Goal: Task Accomplishment & Management: Manage account settings

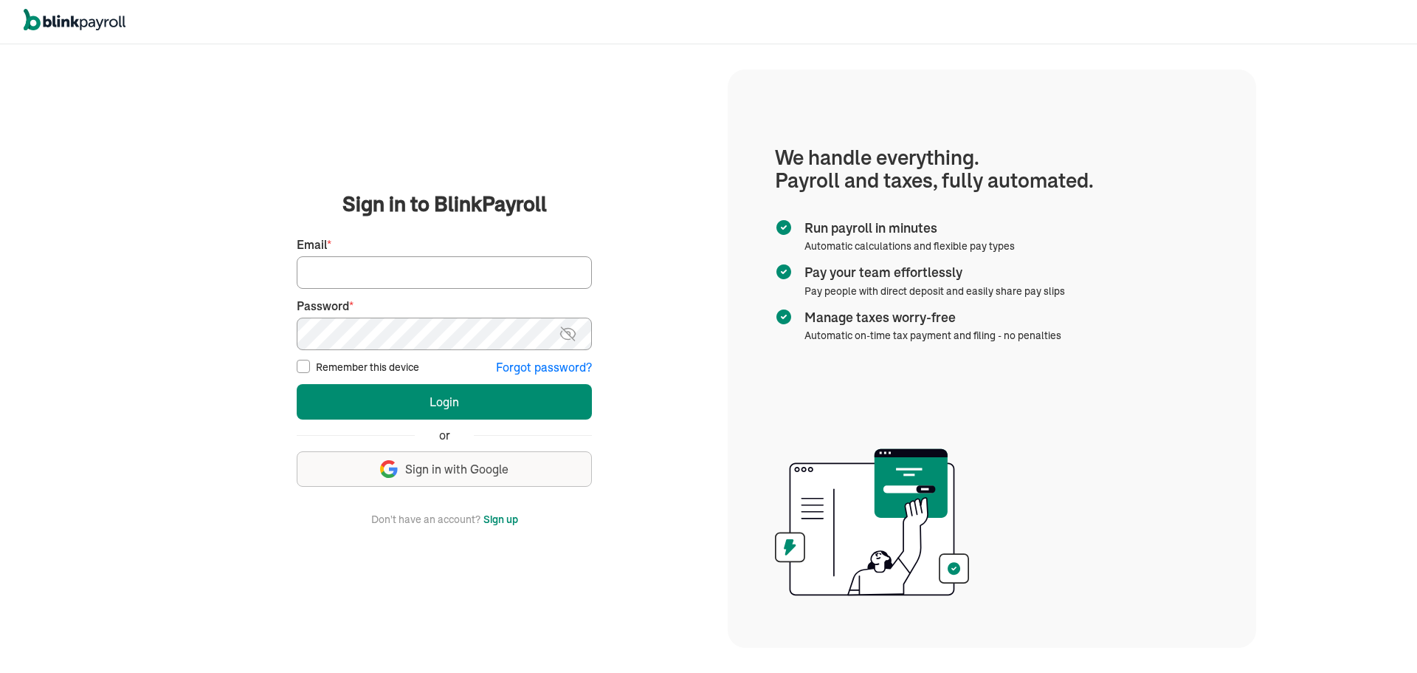
click at [394, 266] on input "Email *" at bounding box center [444, 272] width 295 height 32
type input "[PERSON_NAME][EMAIL_ADDRESS][DOMAIN_NAME]"
click at [297, 384] on button "Login" at bounding box center [444, 401] width 295 height 35
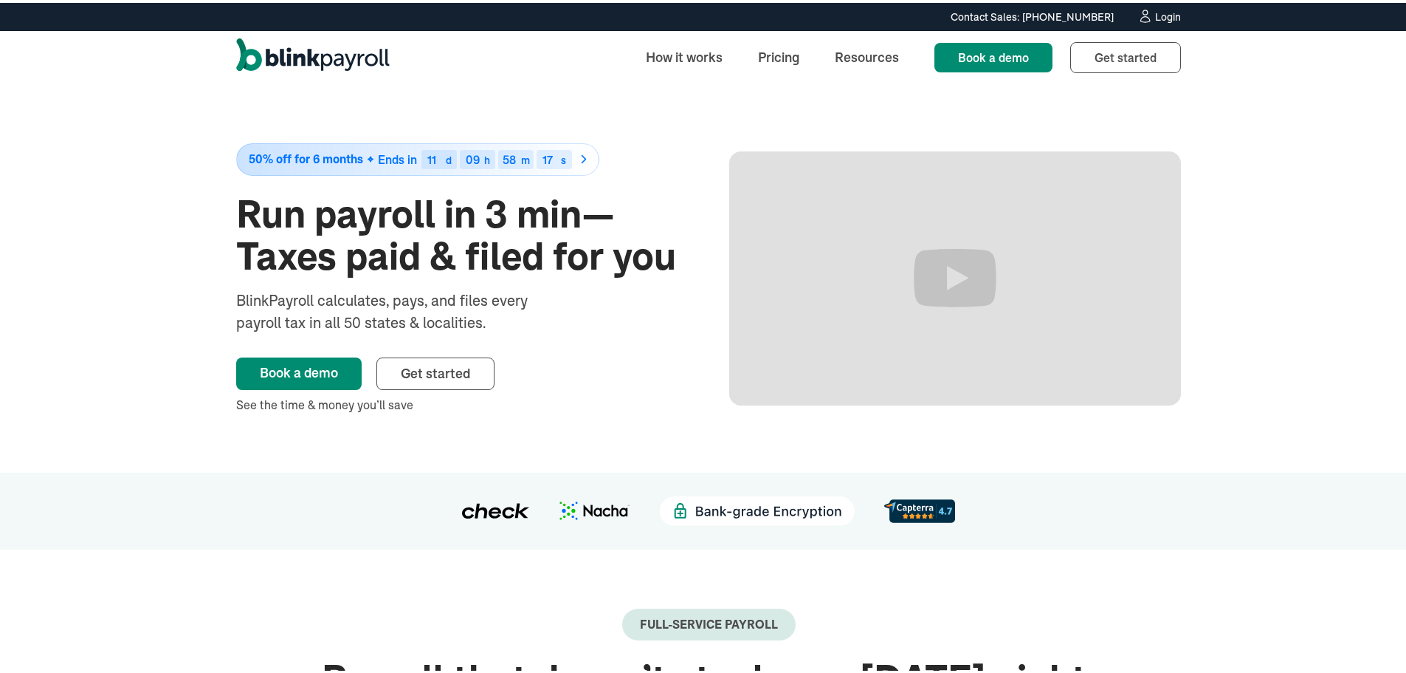
click at [1164, 16] on div "Login" at bounding box center [1168, 14] width 26 height 10
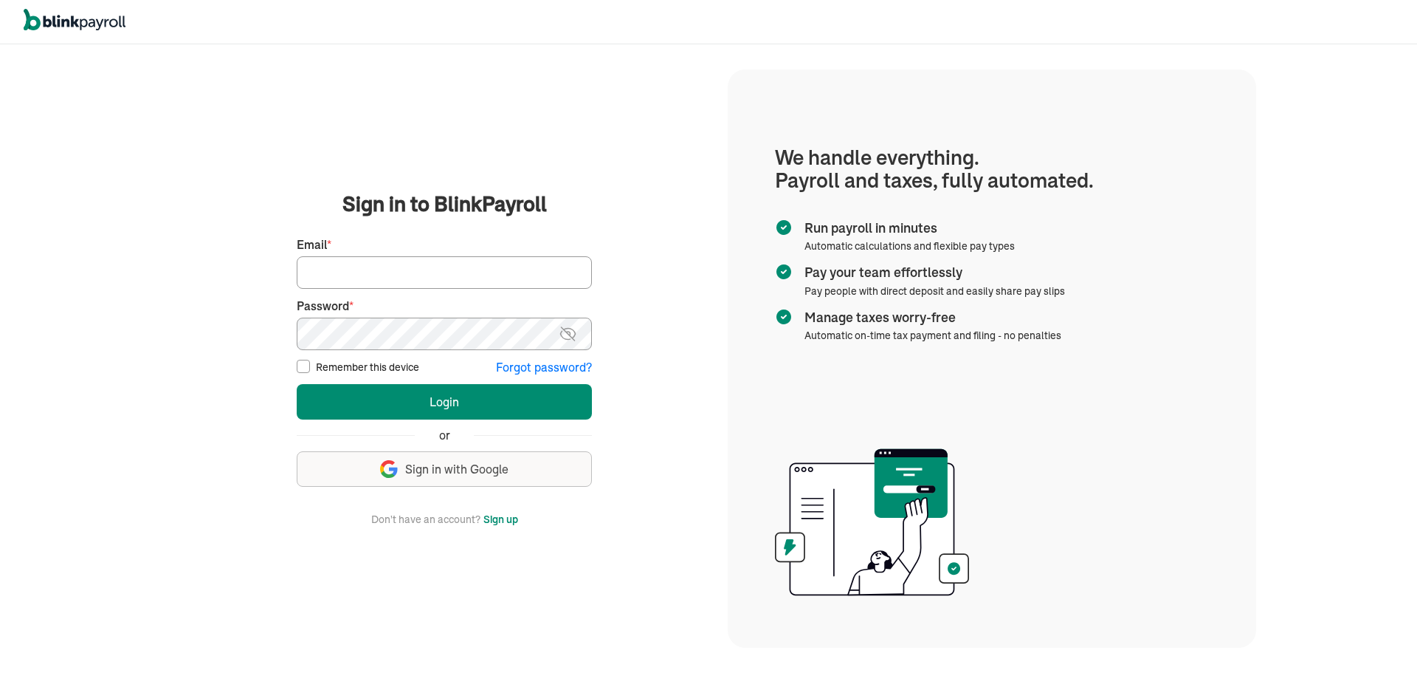
click at [437, 265] on input "Email *" at bounding box center [444, 272] width 295 height 32
type input "laura@rrdayton.com"
click at [297, 384] on button "Login" at bounding box center [444, 401] width 295 height 35
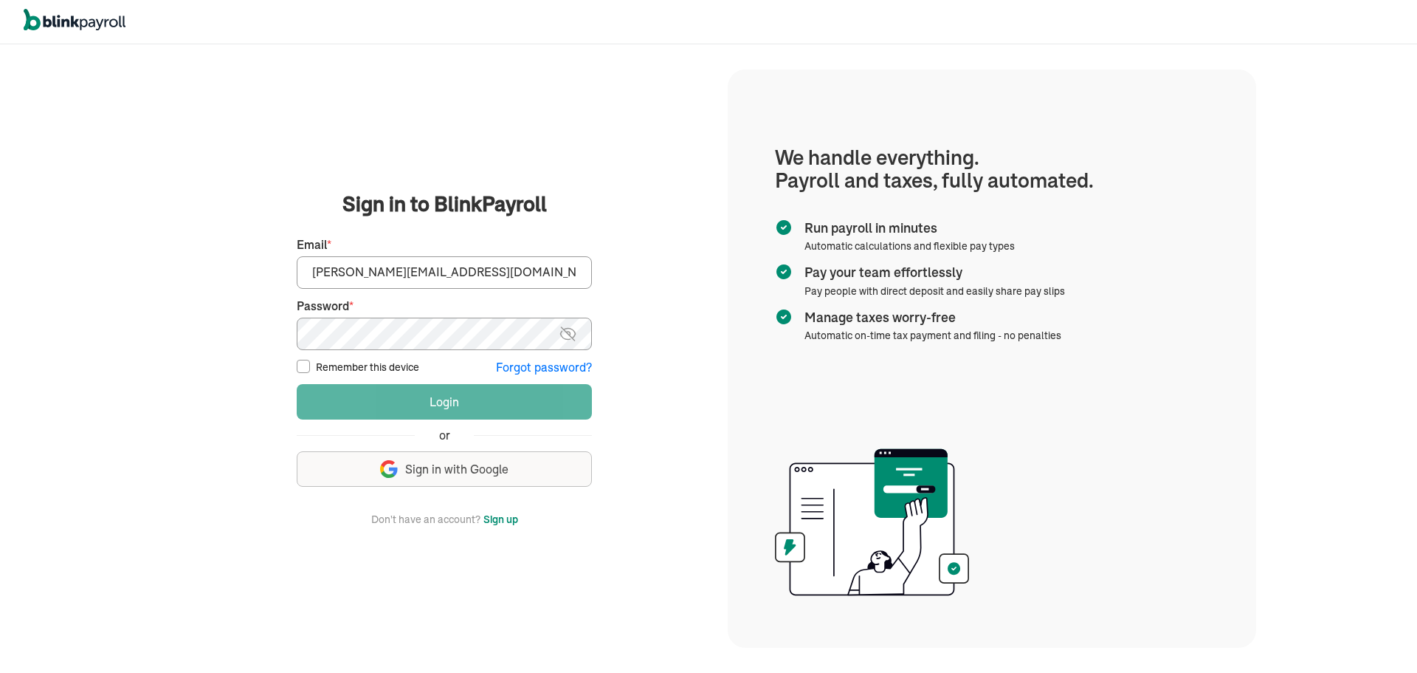
click at [297, 384] on button "Login" at bounding box center [444, 401] width 295 height 35
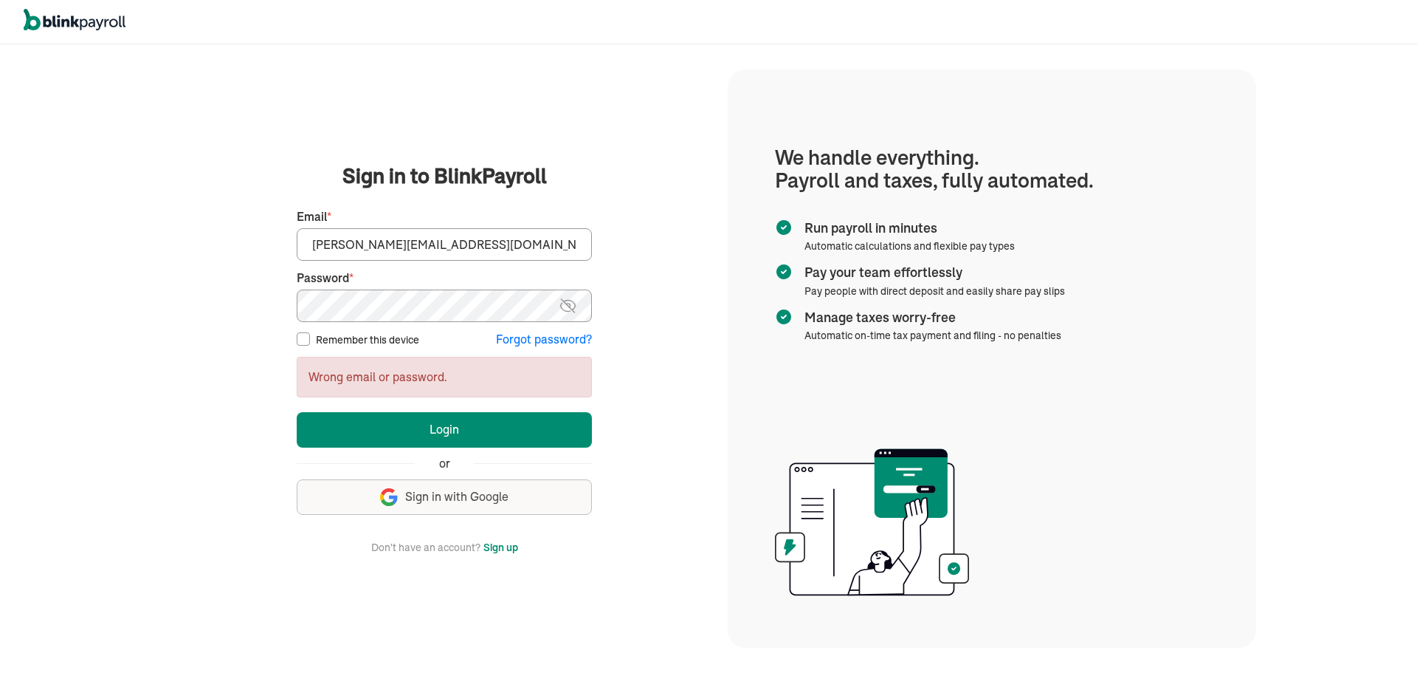
click at [570, 303] on img at bounding box center [568, 306] width 18 height 18
click at [297, 412] on button "Login" at bounding box center [444, 429] width 295 height 35
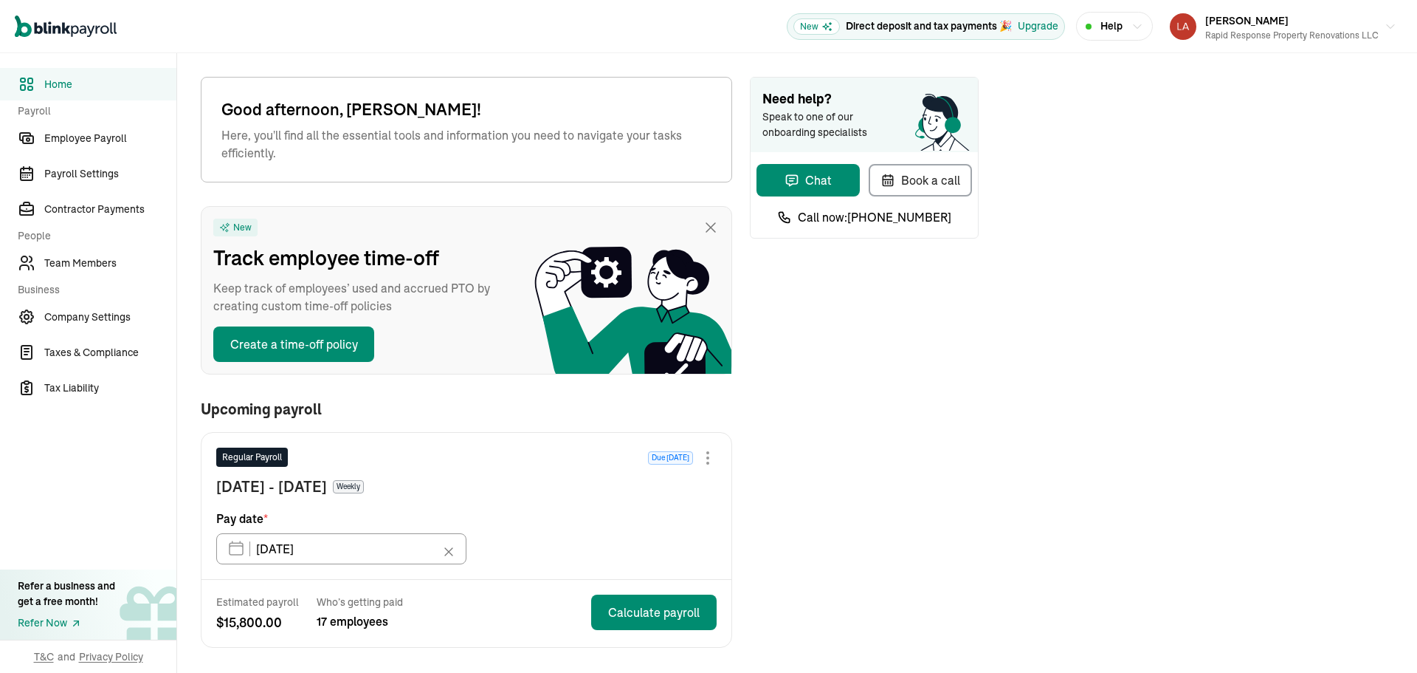
click at [1105, 22] on span "Help" at bounding box center [1112, 26] width 22 height 16
click at [1263, 30] on div "Rapid Response Property Renovations LLC" at bounding box center [1291, 35] width 173 height 13
click at [1287, 21] on div "Loretta Gau Rapid Response Property Renovations LLC" at bounding box center [1291, 26] width 173 height 31
click at [1206, 29] on div "Rapid Response Property Renovations LLC" at bounding box center [1291, 35] width 173 height 13
click at [365, 565] on div "Regular Payroll Due in 7 days Sep 18 - Sep 24, 2025 Weekly Pay date * 09/26/202…" at bounding box center [467, 506] width 530 height 146
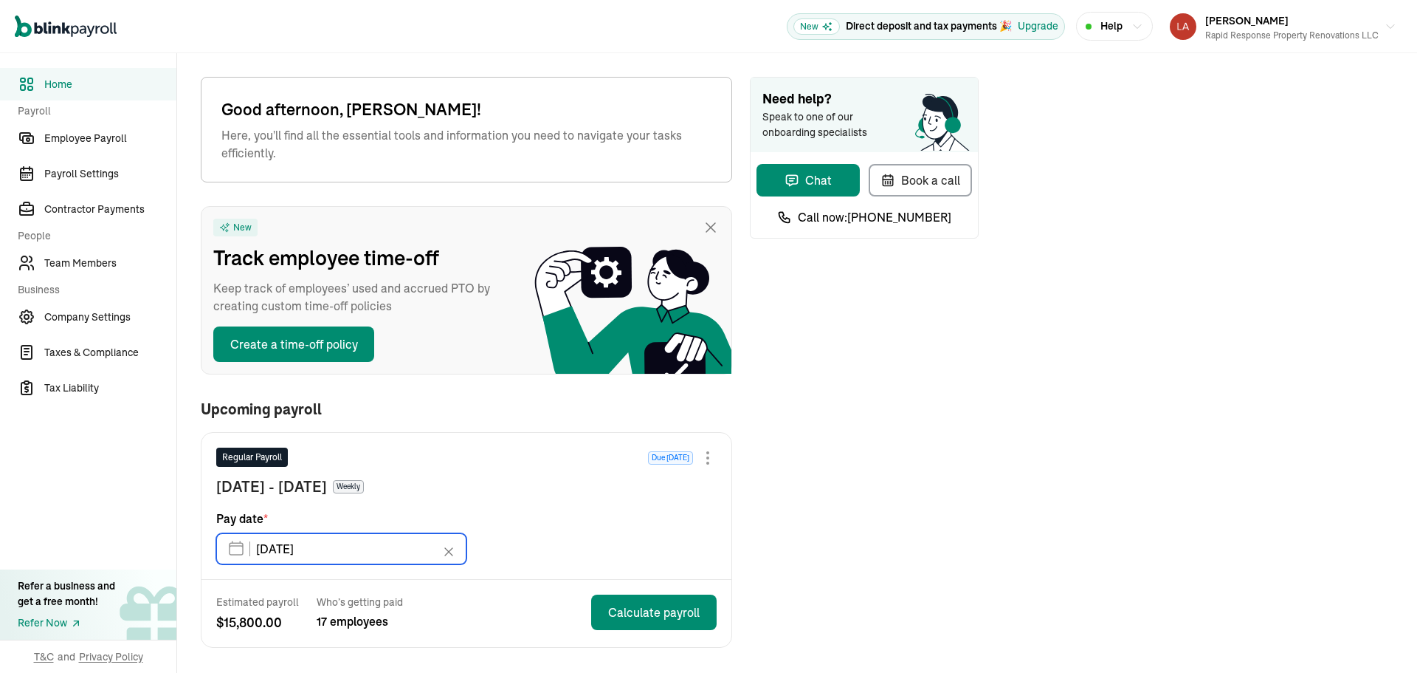
click at [381, 552] on input "[DATE]" at bounding box center [341, 548] width 250 height 31
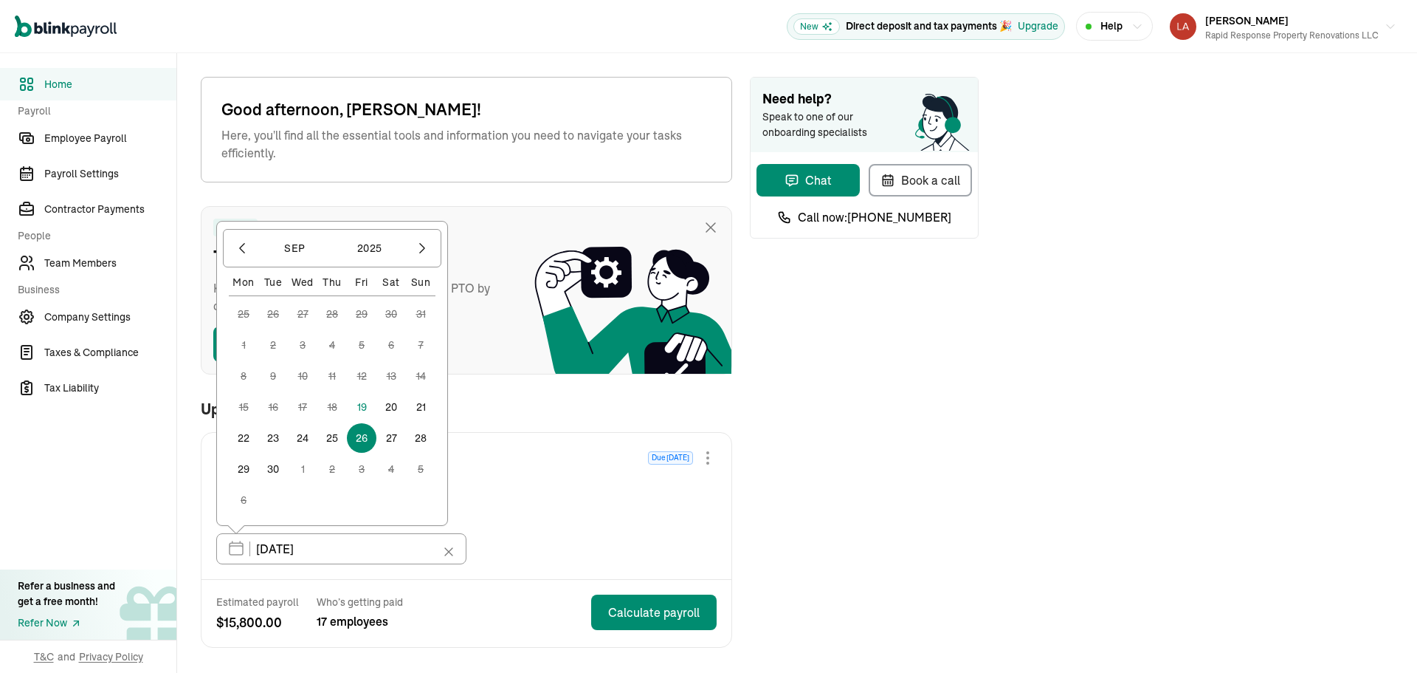
click at [368, 405] on button "19" at bounding box center [362, 407] width 30 height 30
type input "09/19/2025"
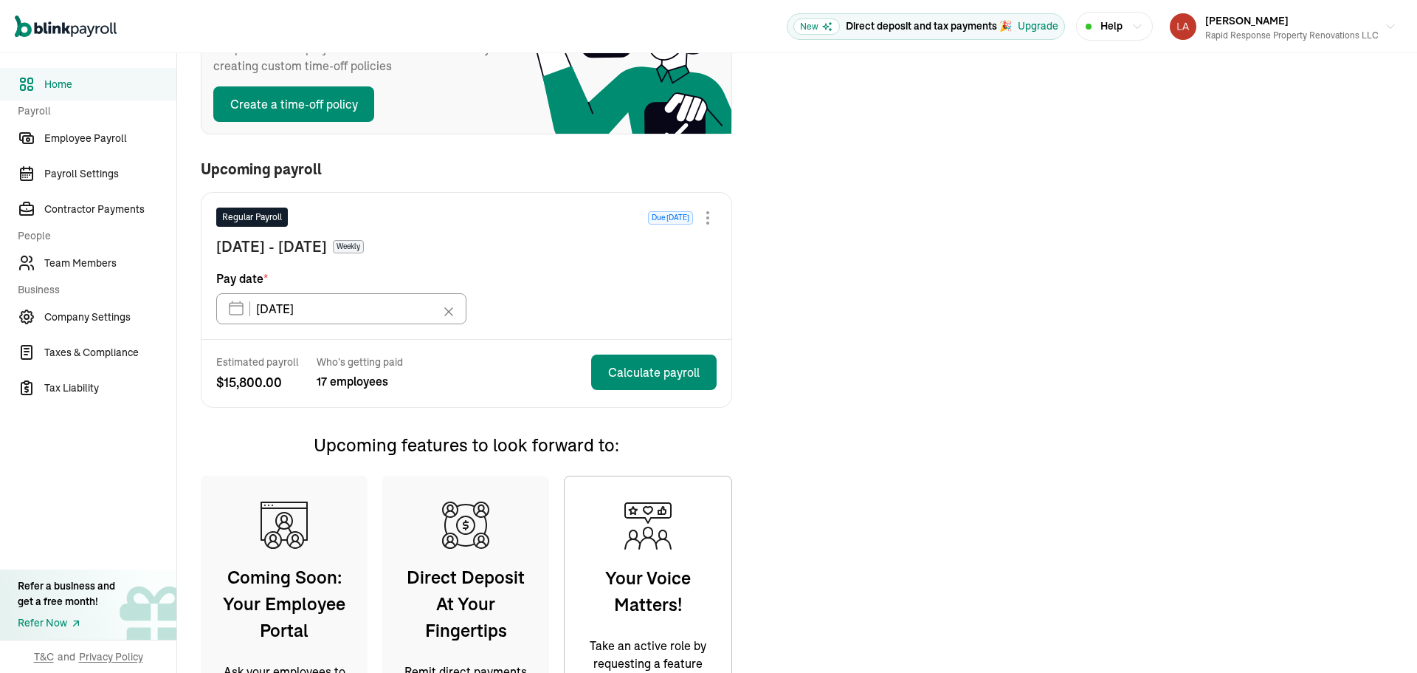
scroll to position [295, 0]
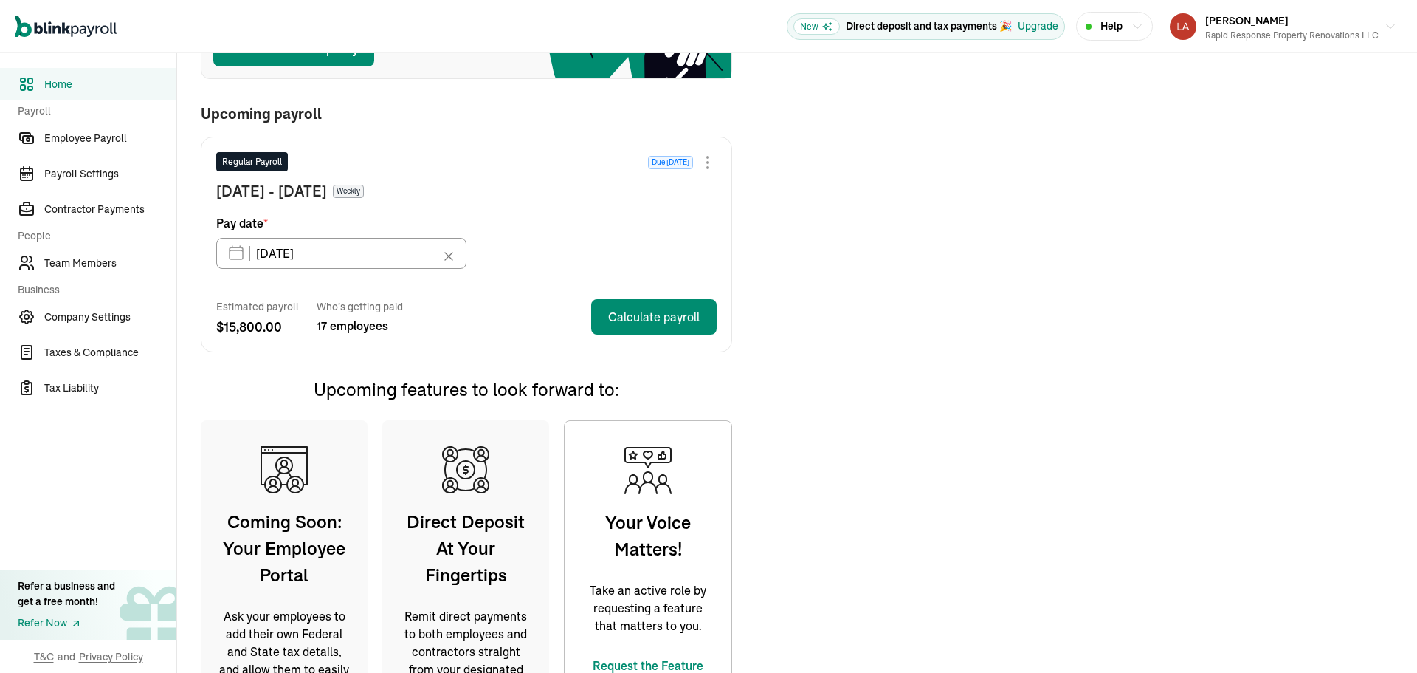
click at [70, 77] on span "Home" at bounding box center [110, 85] width 132 height 16
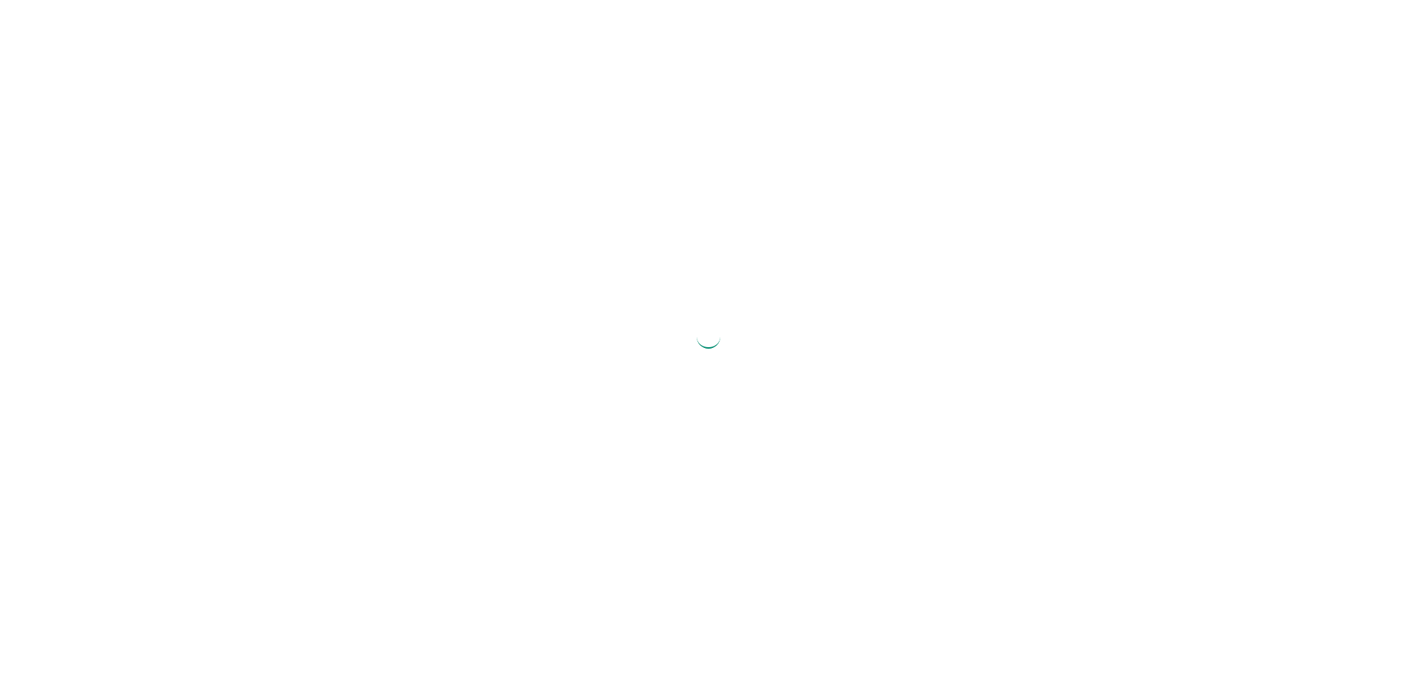
click at [1126, 38] on div at bounding box center [708, 336] width 1417 height 673
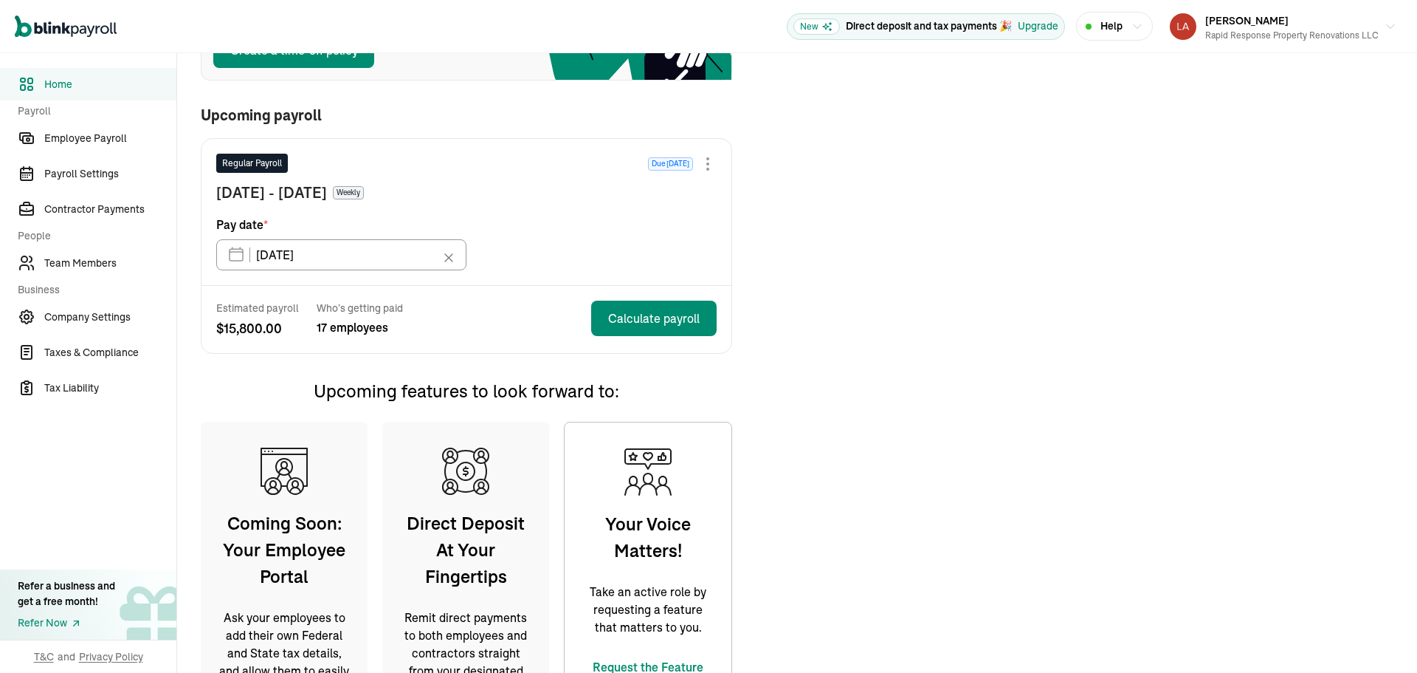
scroll to position [146, 0]
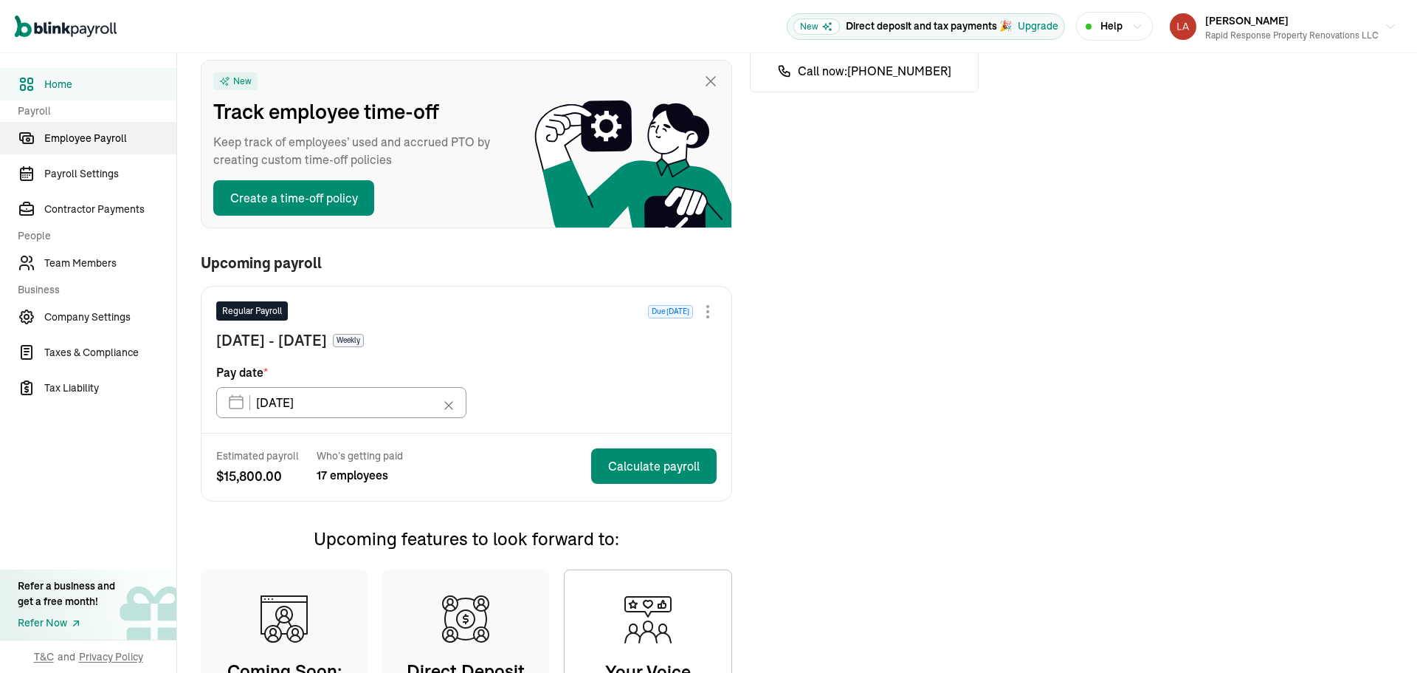
click at [88, 140] on span "Employee Payroll" at bounding box center [110, 139] width 132 height 16
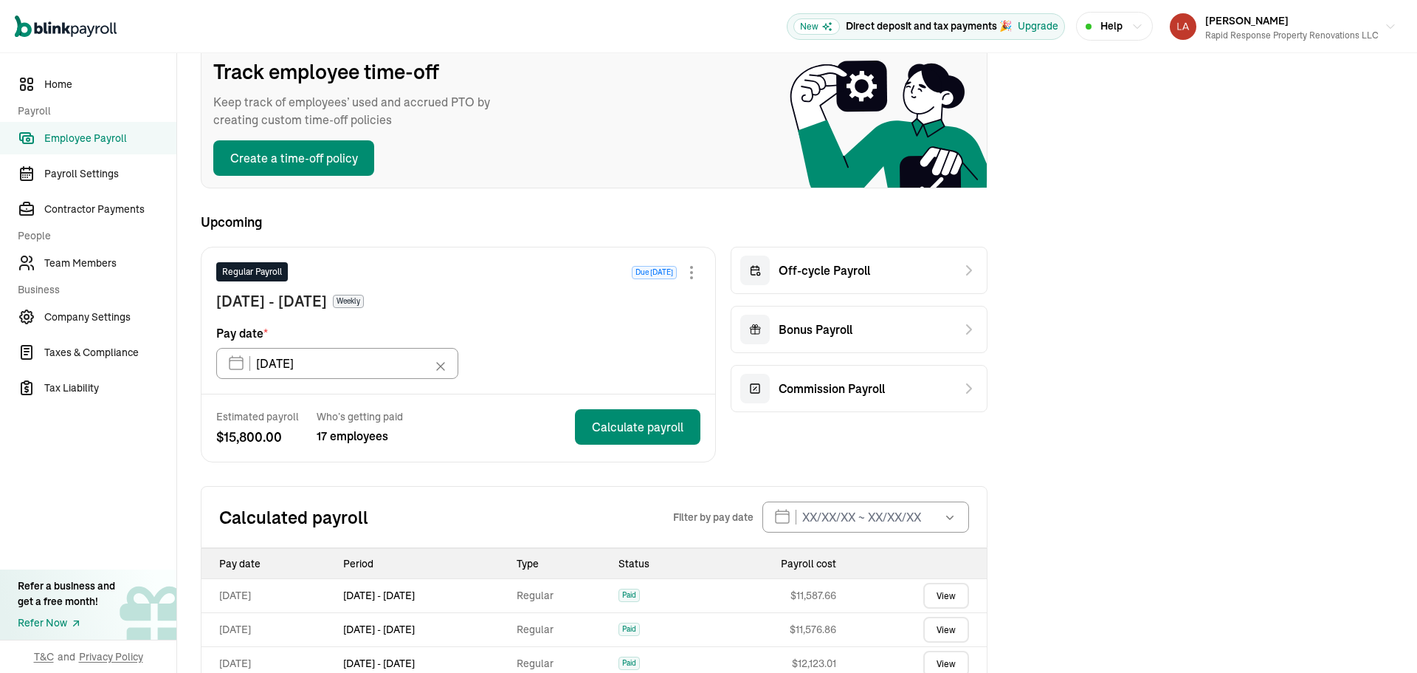
scroll to position [418, 0]
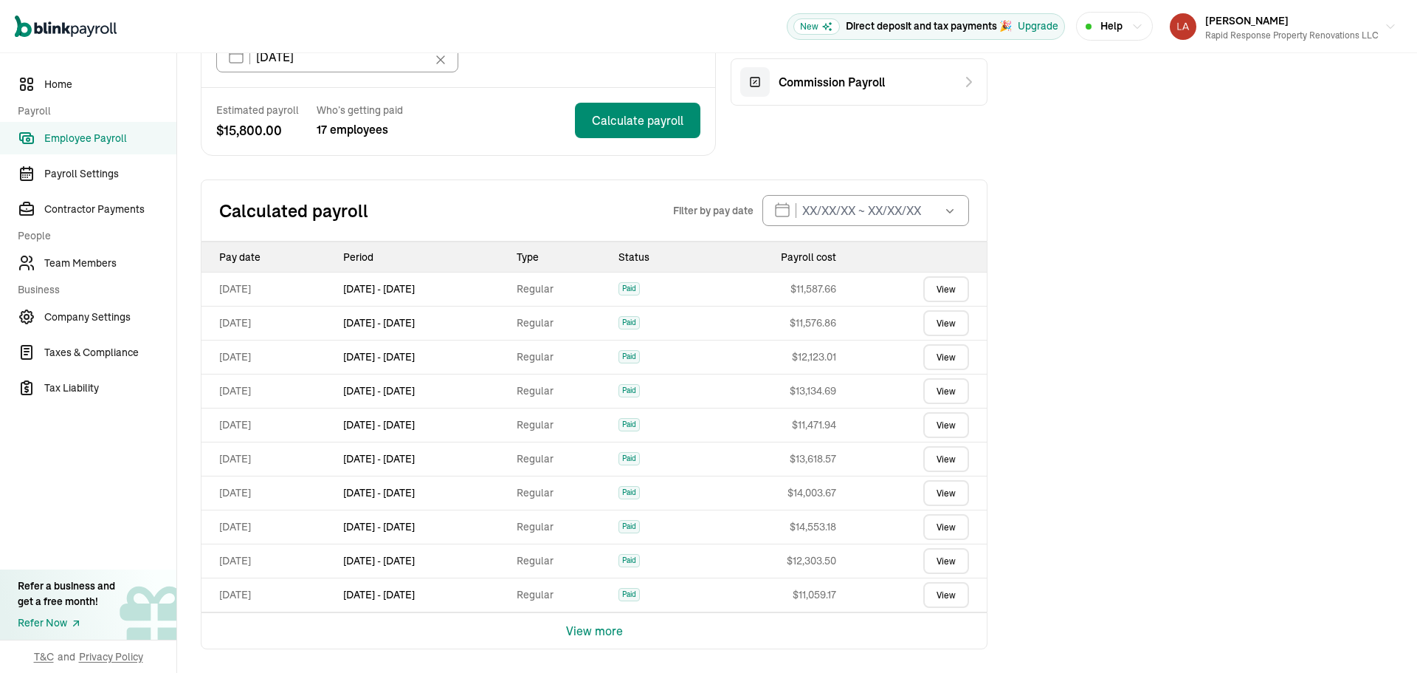
click at [944, 429] on link "View" at bounding box center [946, 425] width 46 height 26
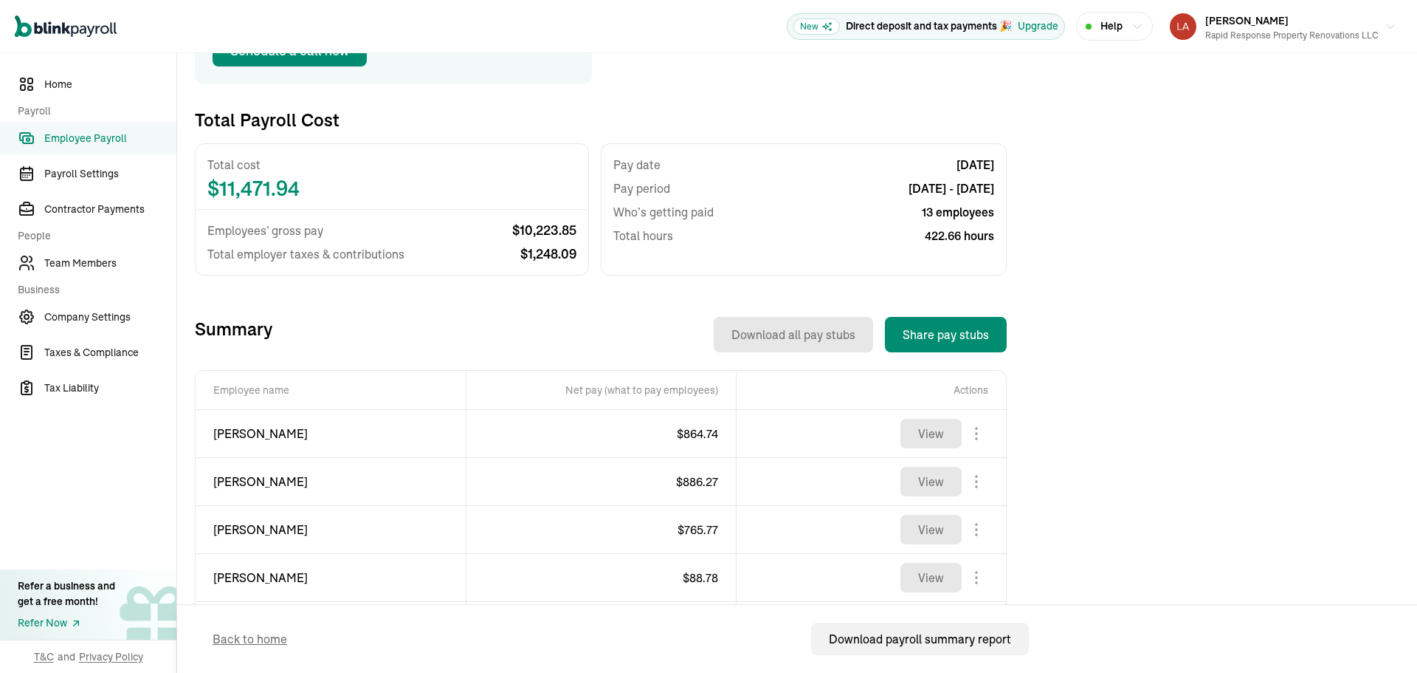
scroll to position [221, 0]
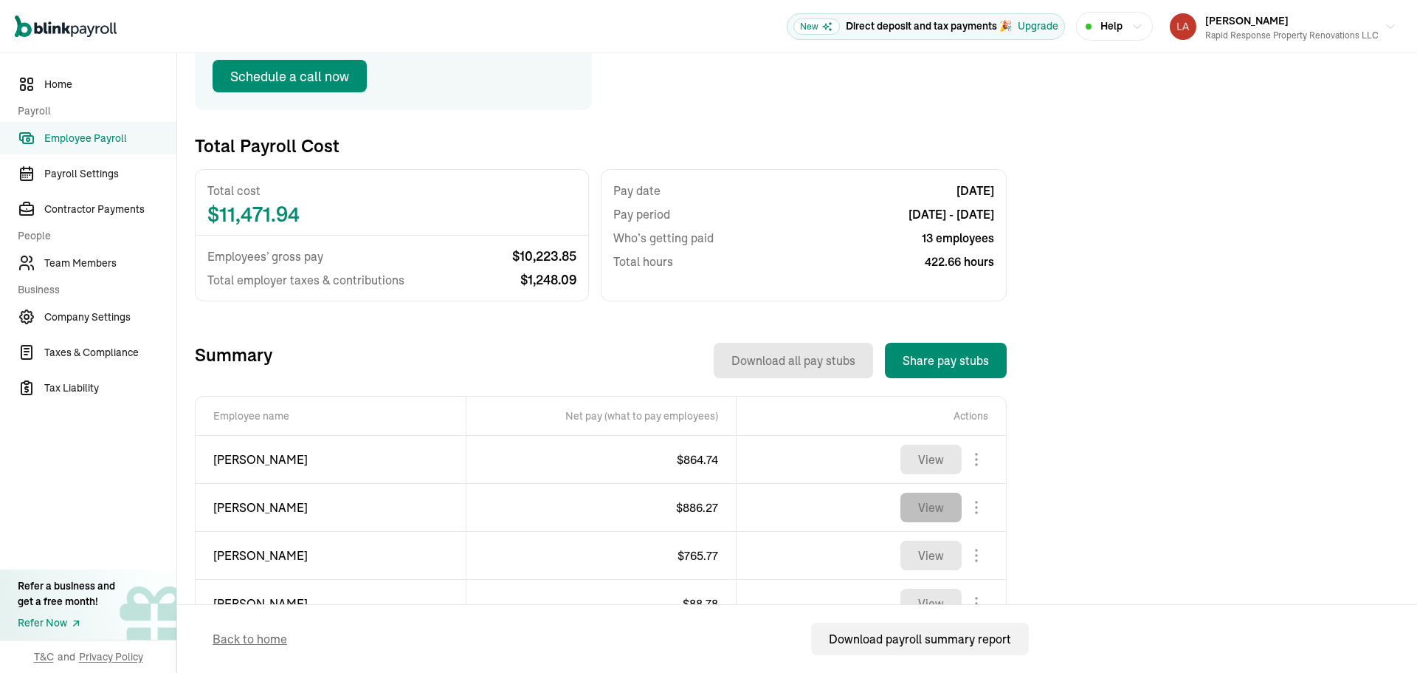
click at [937, 514] on button "View" at bounding box center [931, 507] width 61 height 30
click at [90, 135] on span "Employee Payroll" at bounding box center [110, 139] width 132 height 16
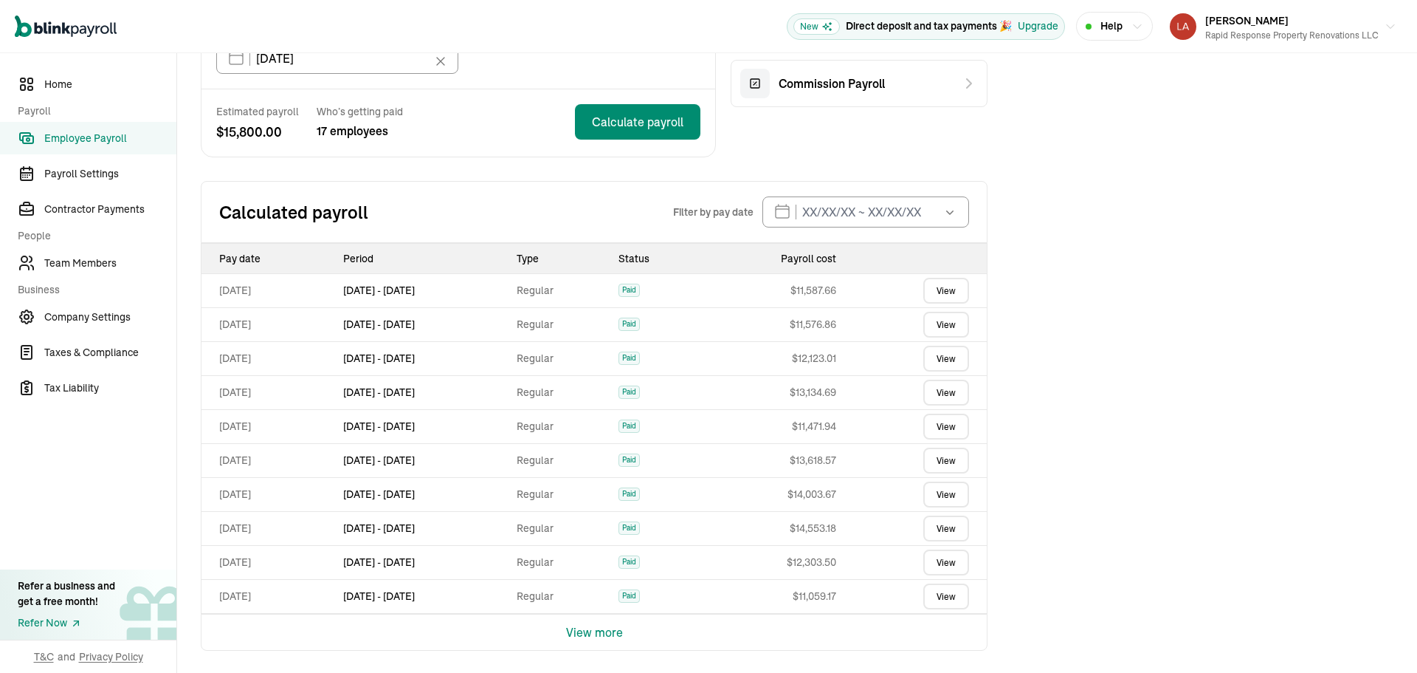
scroll to position [418, 0]
click at [943, 389] on link "View" at bounding box center [946, 391] width 46 height 26
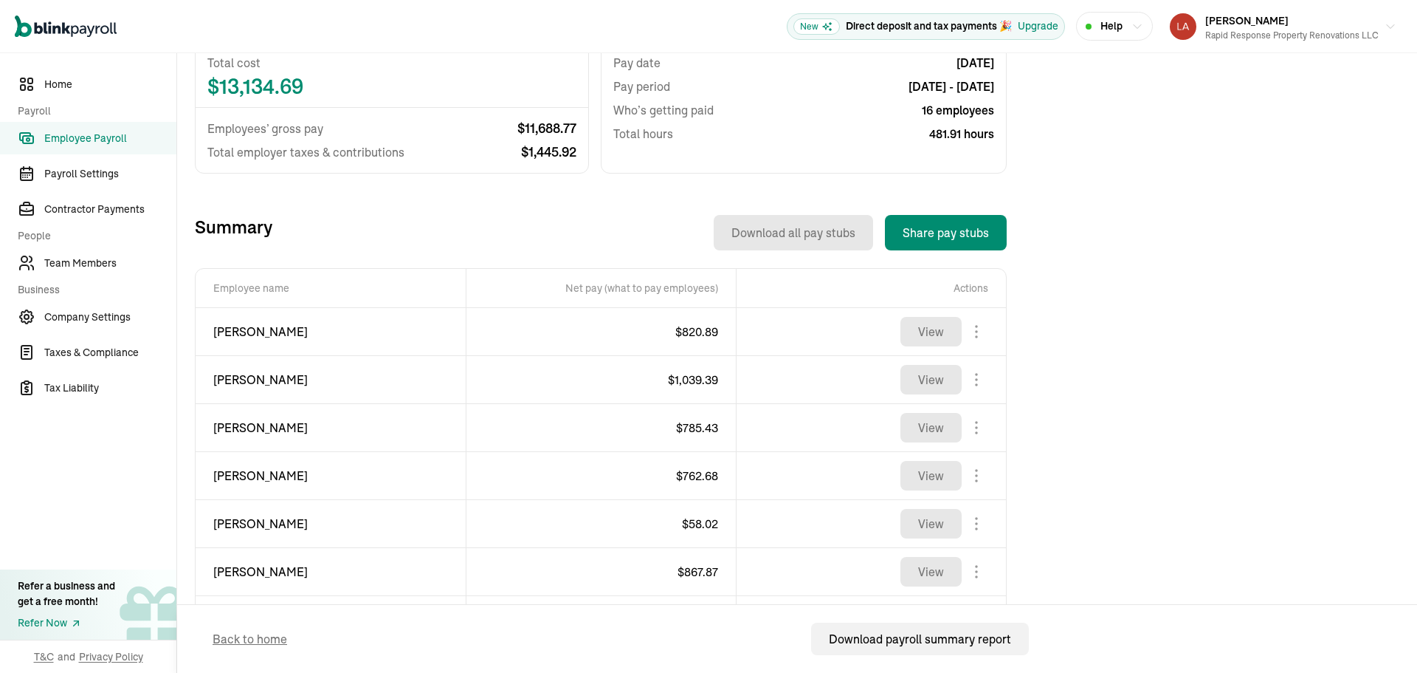
scroll to position [369, 0]
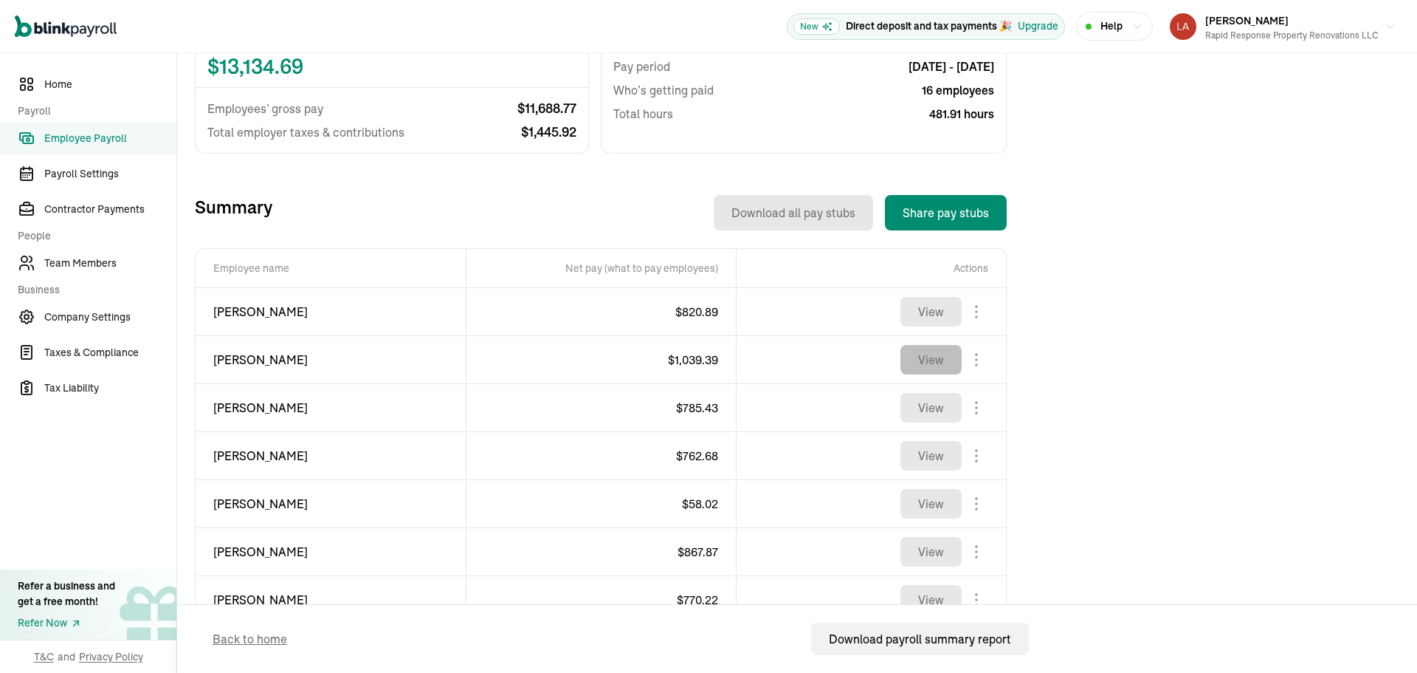
click at [923, 370] on button "View" at bounding box center [931, 360] width 61 height 30
click at [86, 138] on span "Employee Payroll" at bounding box center [110, 139] width 132 height 16
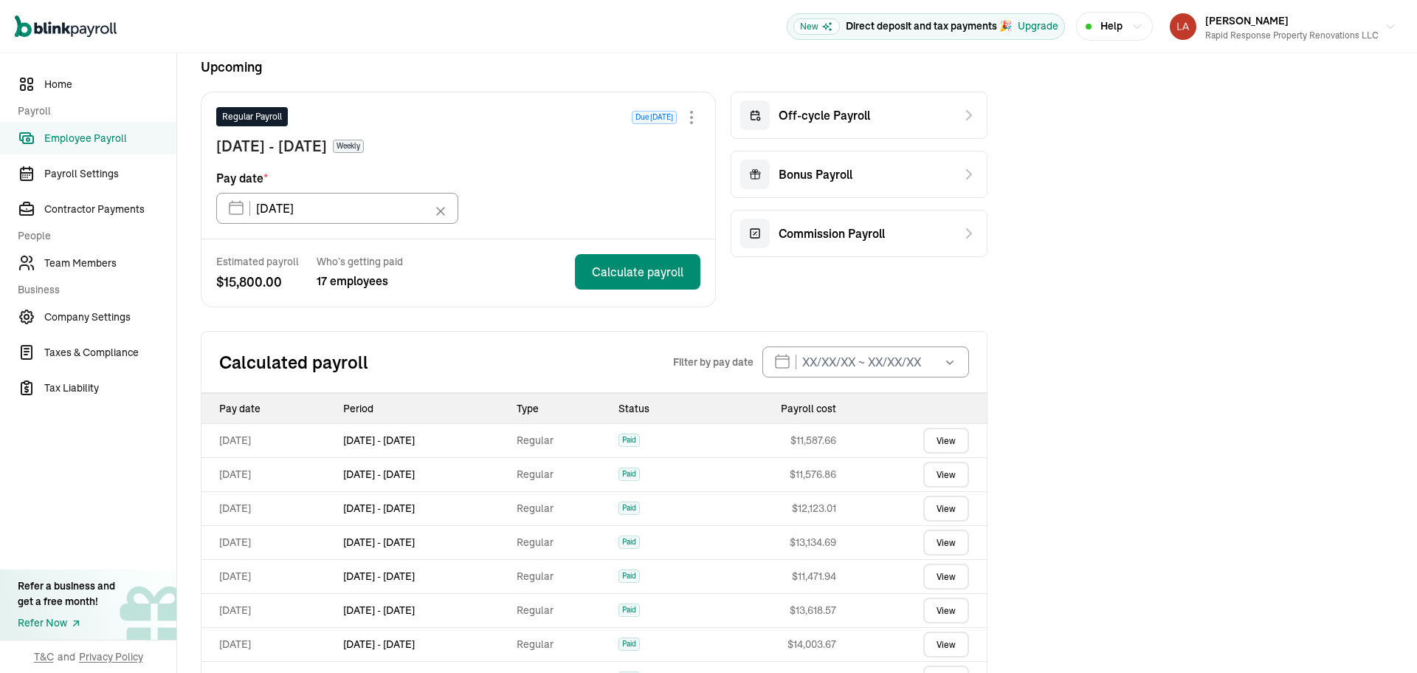
scroll to position [279, 0]
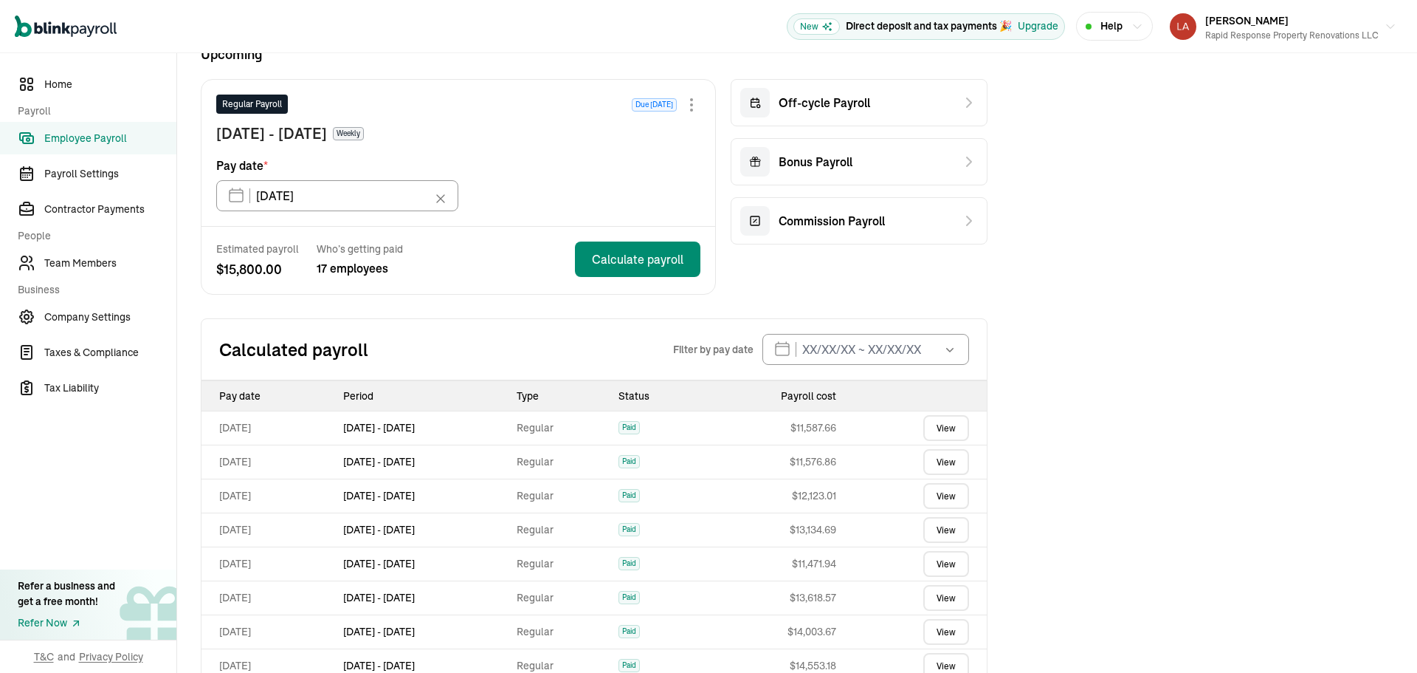
click at [939, 493] on link "View" at bounding box center [946, 496] width 46 height 26
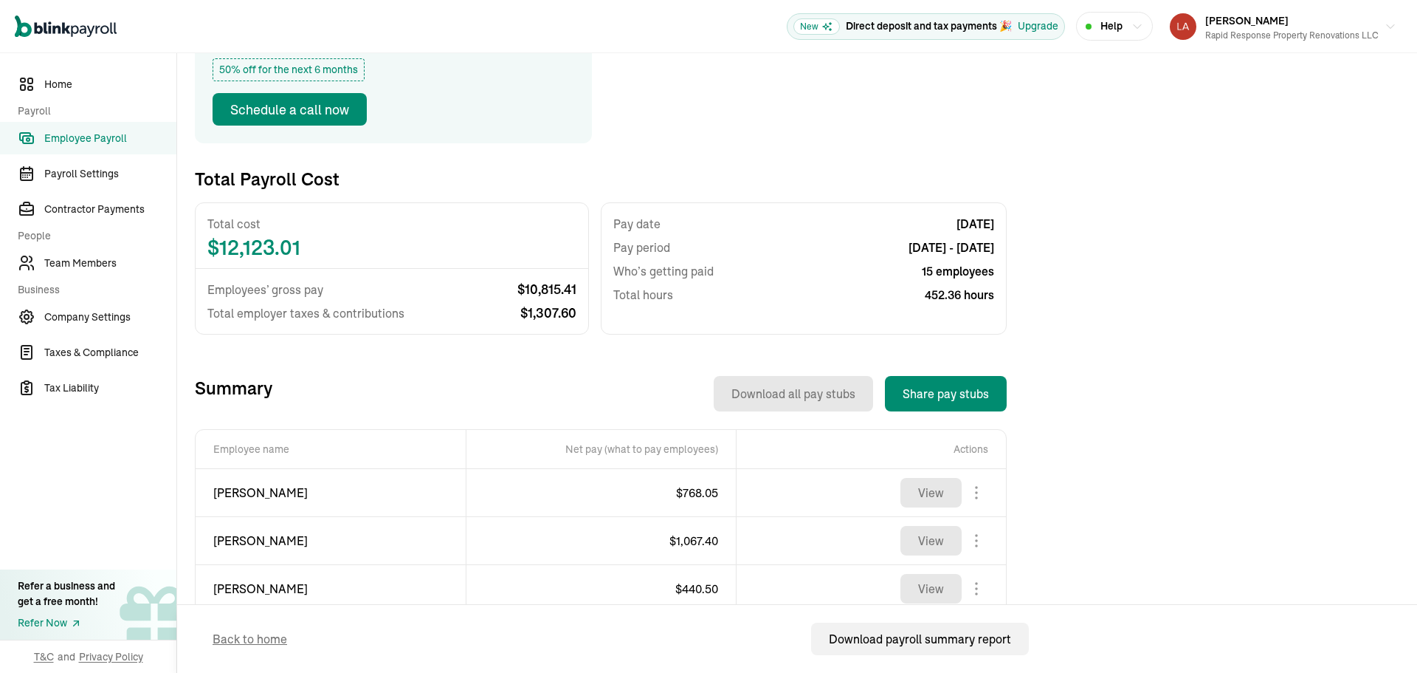
scroll to position [295, 0]
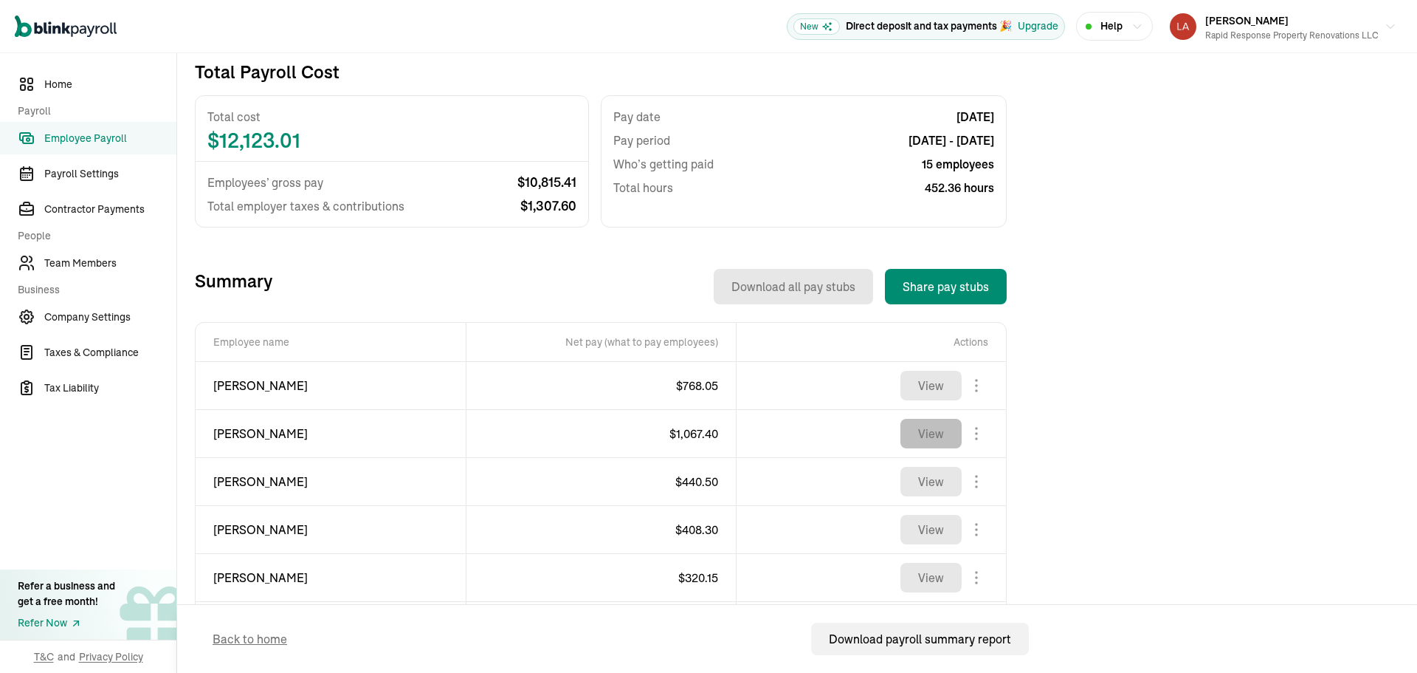
click at [930, 447] on button "View" at bounding box center [931, 434] width 61 height 30
click at [70, 142] on span "Employee Payroll" at bounding box center [110, 139] width 132 height 16
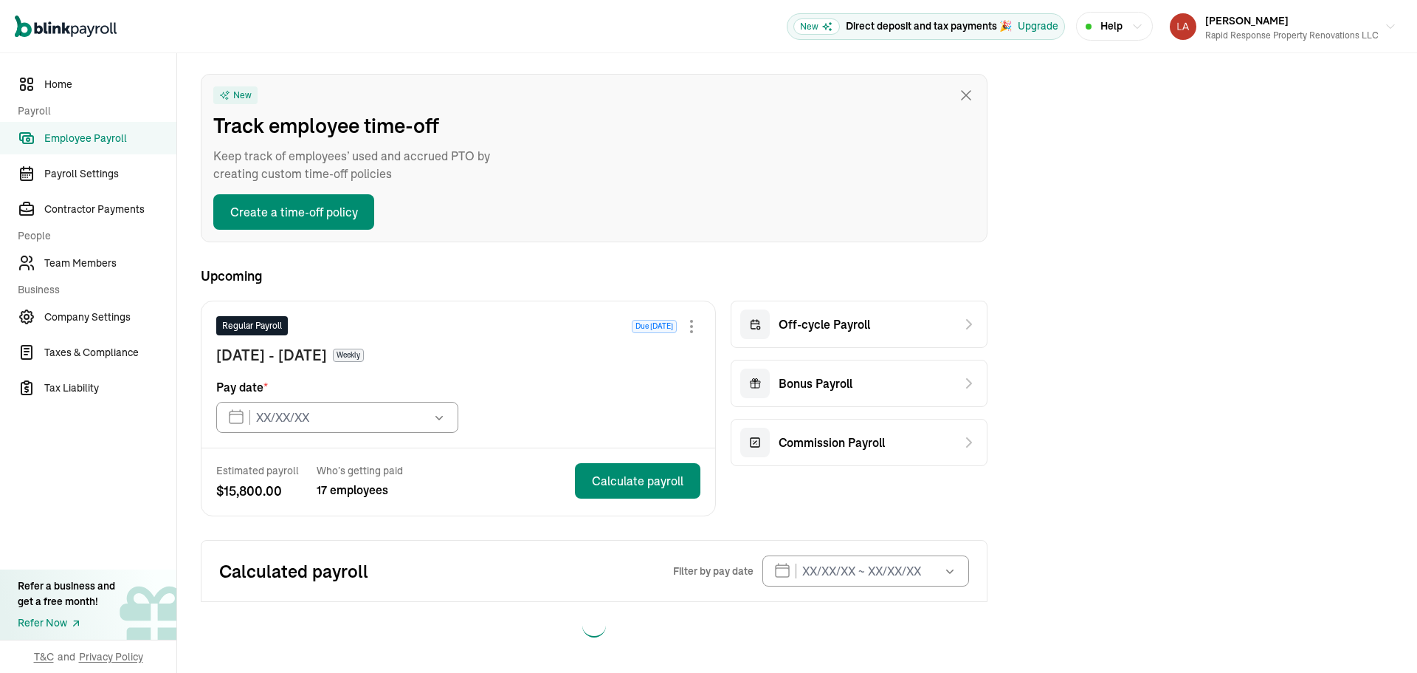
type input "[DATE]"
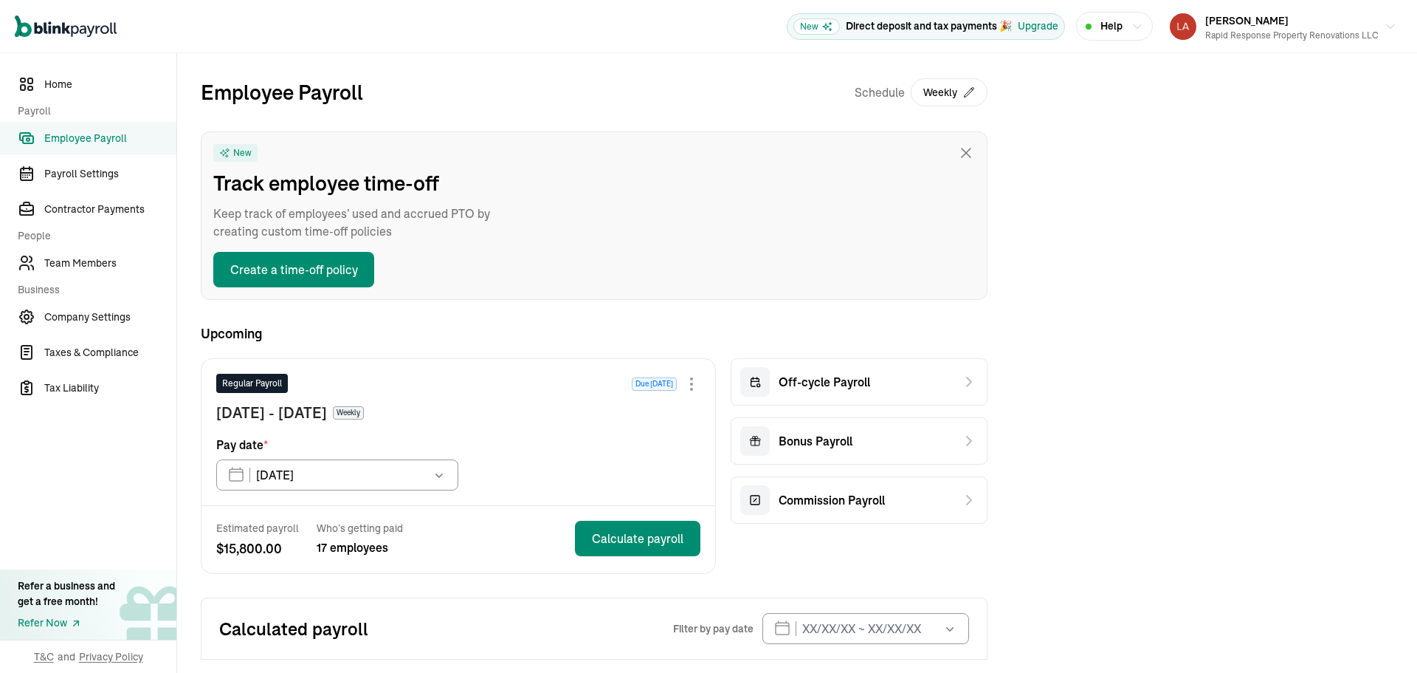
click at [70, 142] on span "Employee Payroll" at bounding box center [110, 139] width 132 height 16
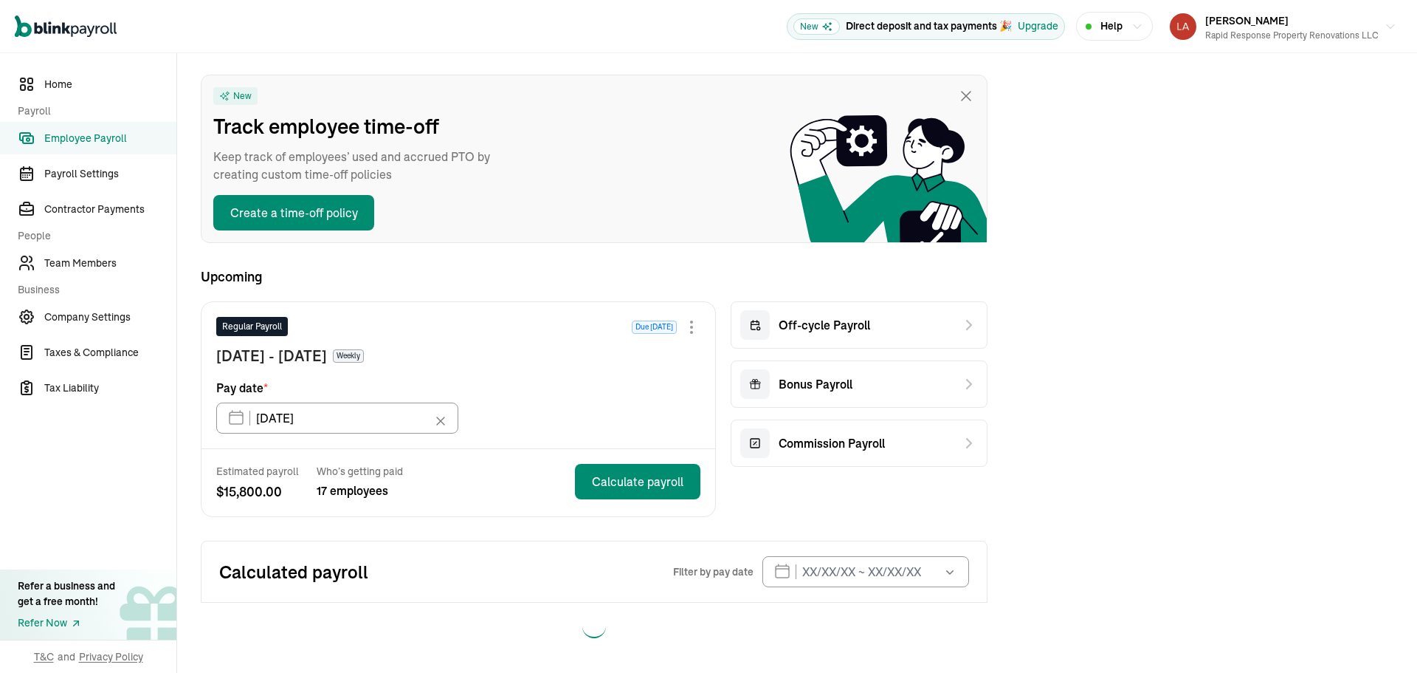
scroll to position [58, 0]
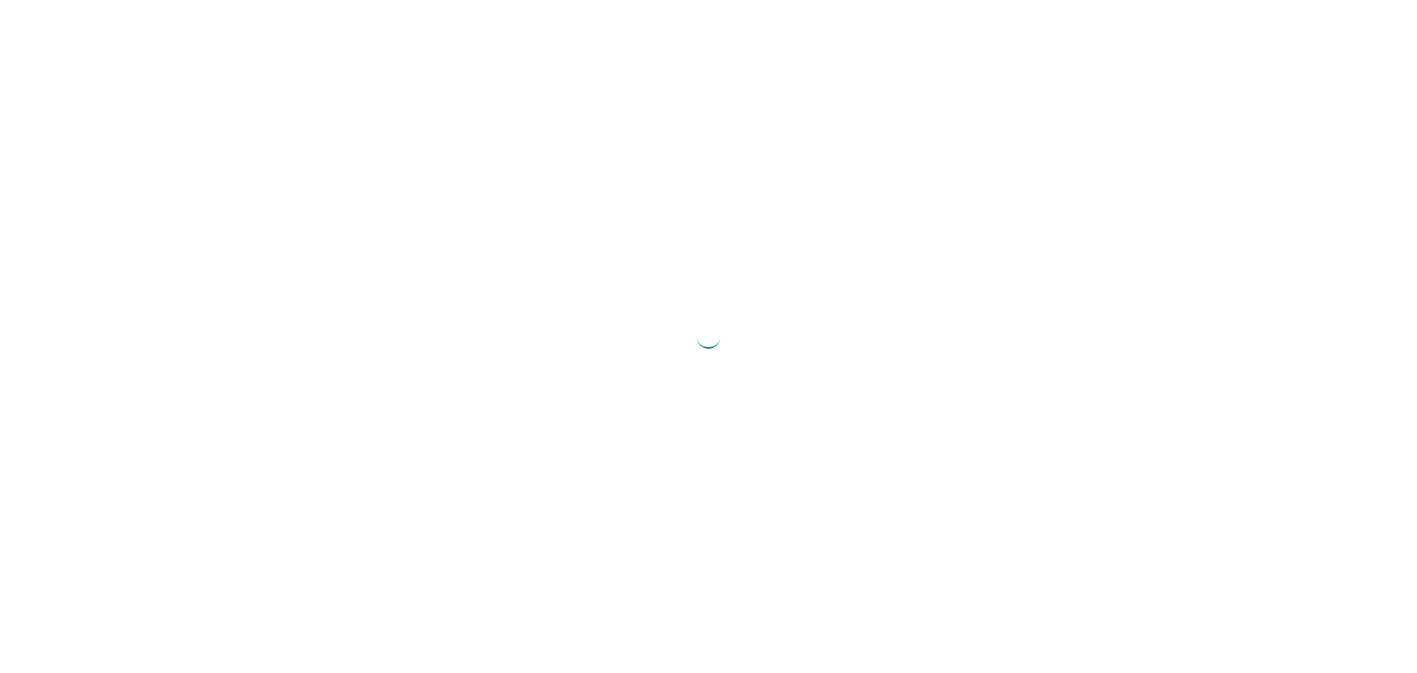
click at [1126, 38] on div at bounding box center [708, 336] width 1417 height 673
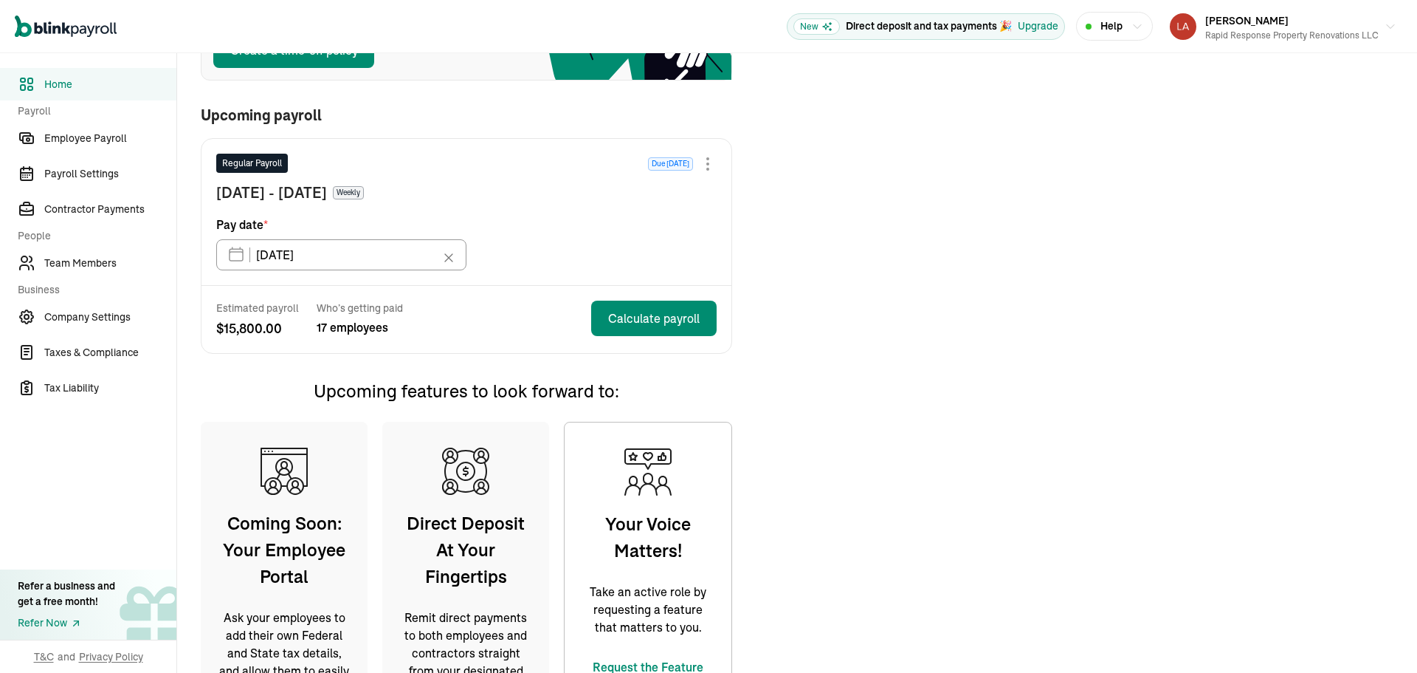
scroll to position [146, 0]
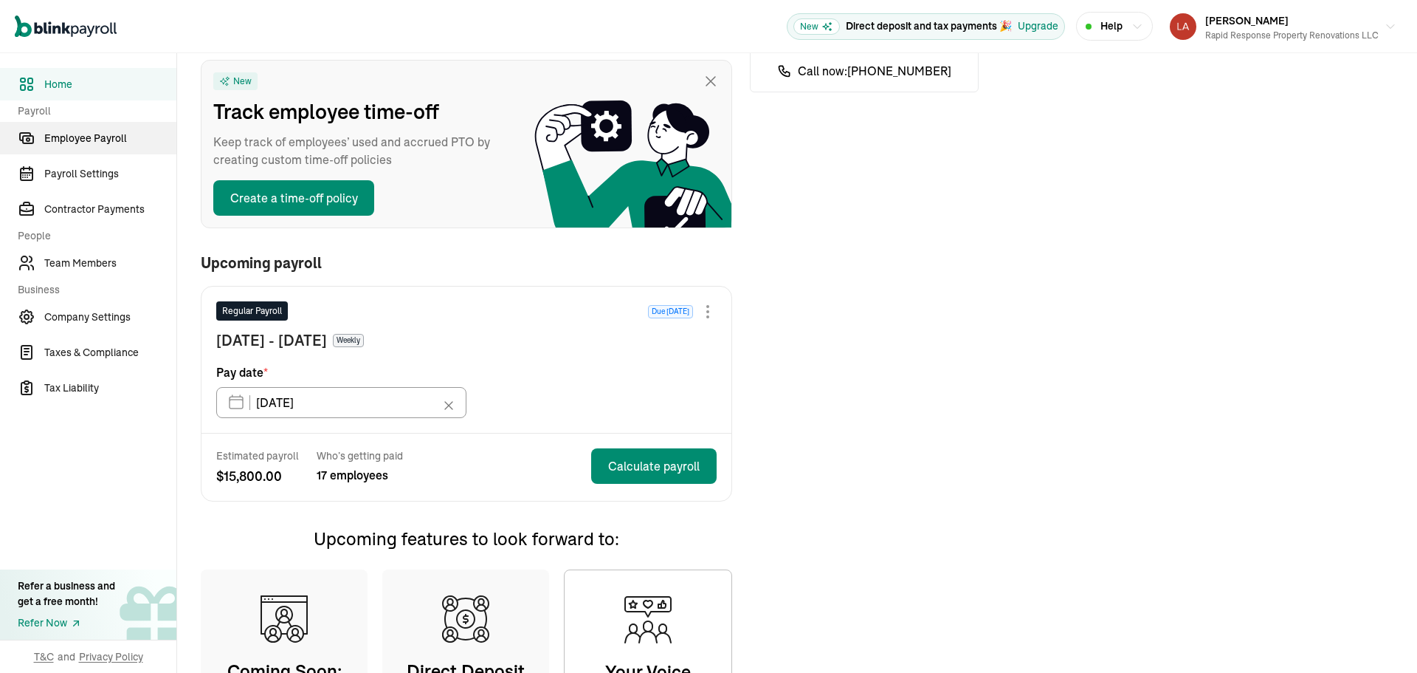
click at [88, 140] on span "Employee Payroll" at bounding box center [110, 139] width 132 height 16
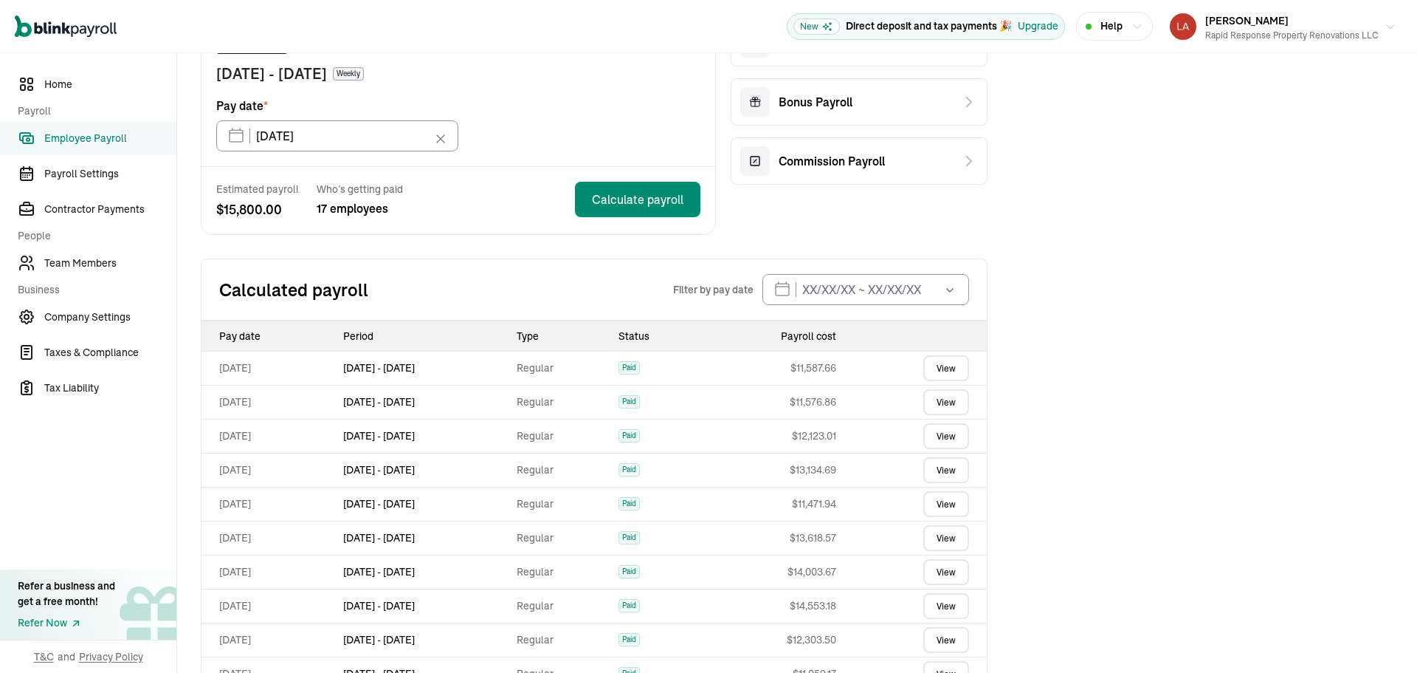
scroll to position [418, 0]
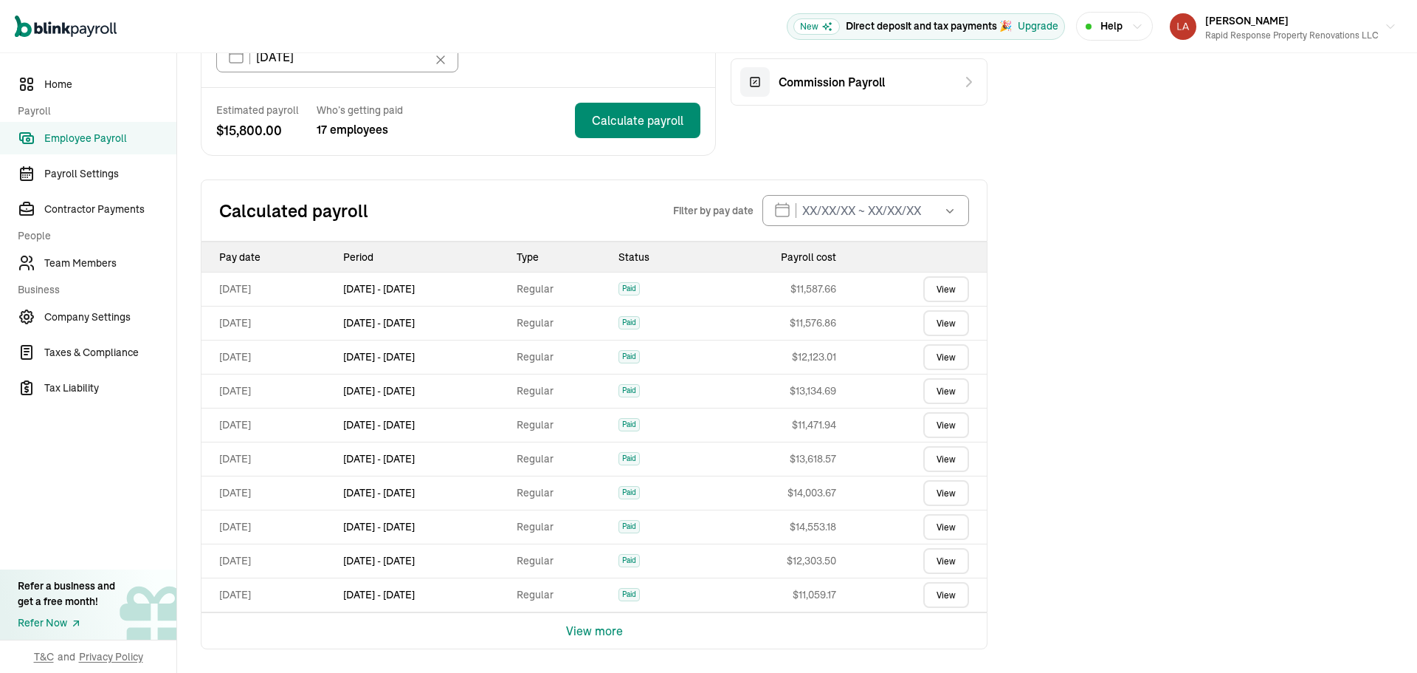
click at [944, 429] on link "View" at bounding box center [946, 425] width 46 height 26
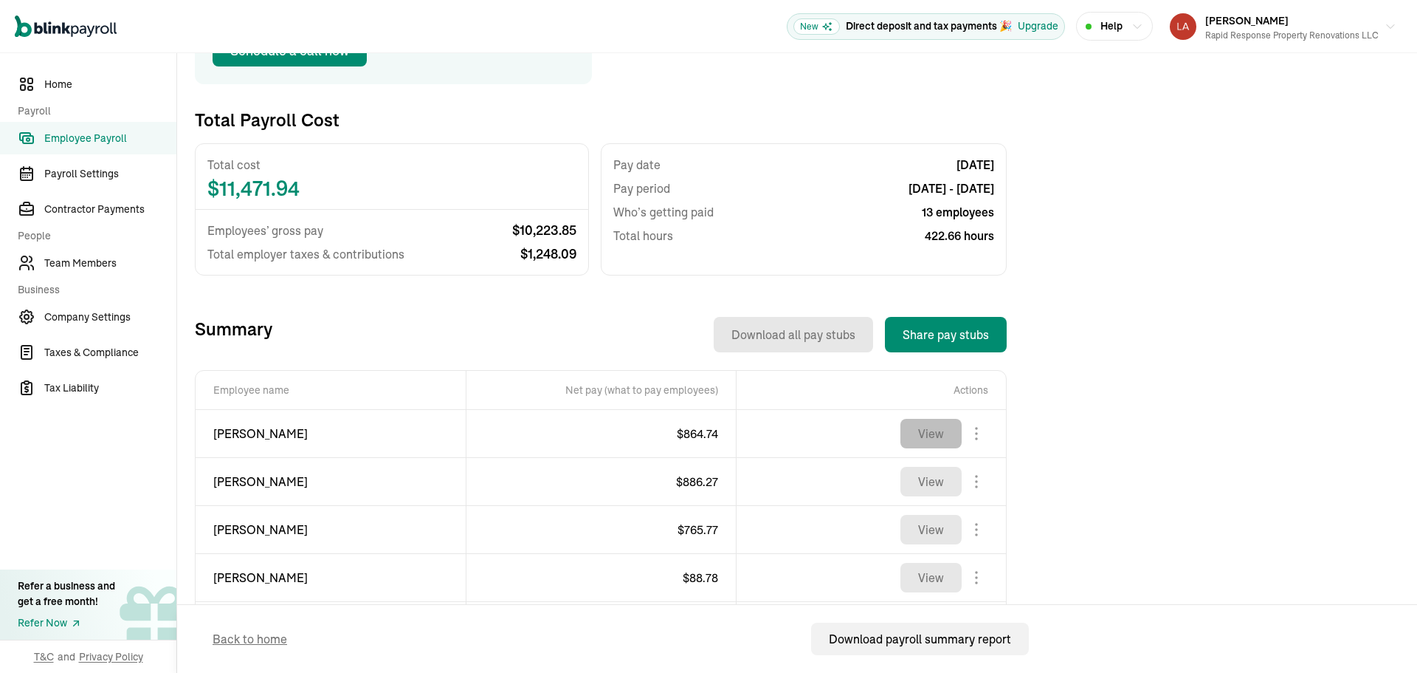
scroll to position [221, 0]
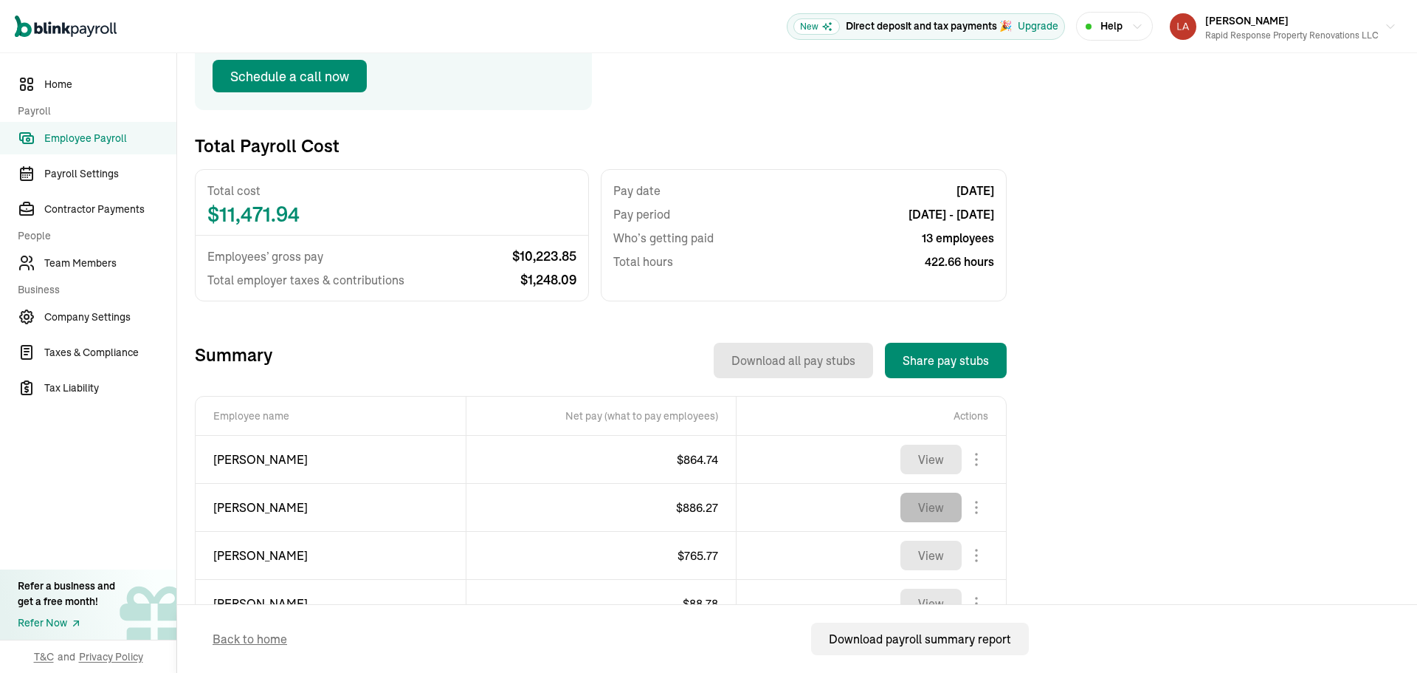
click at [937, 514] on button "View" at bounding box center [931, 507] width 61 height 30
click at [90, 135] on span "Employee Payroll" at bounding box center [110, 139] width 132 height 16
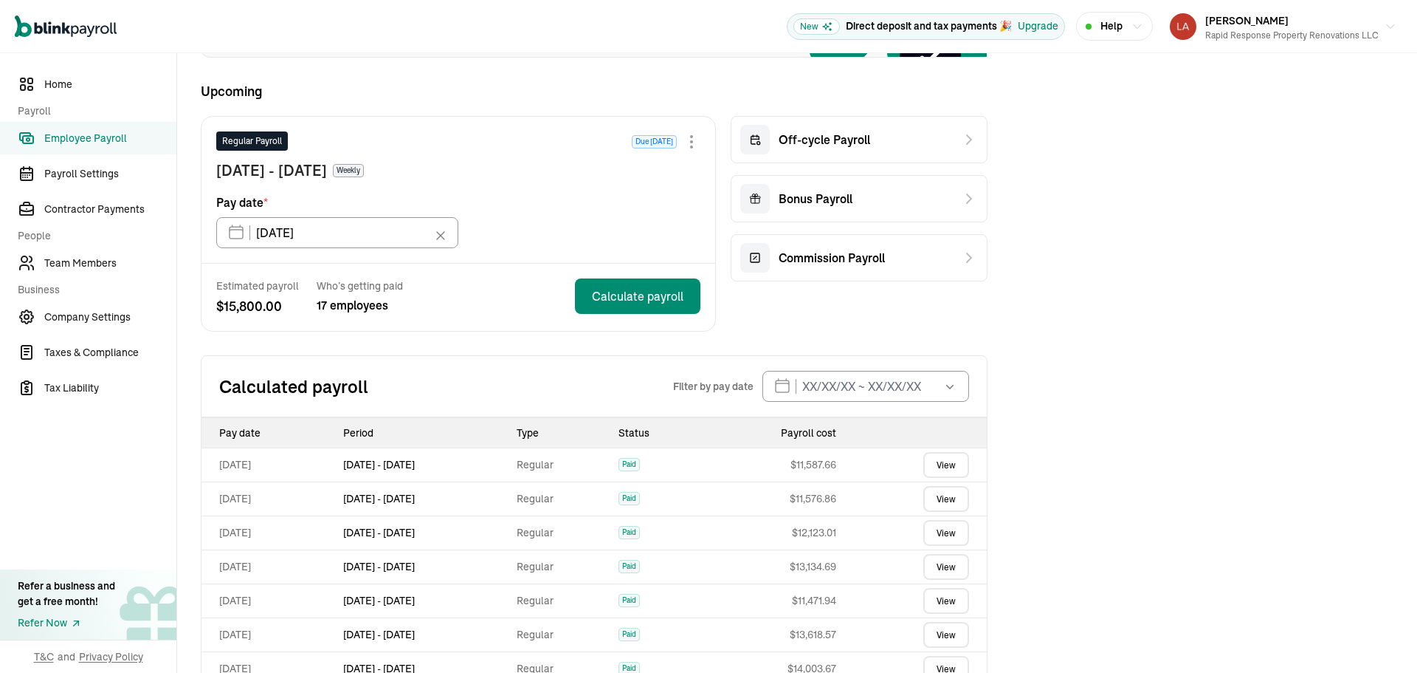
scroll to position [418, 0]
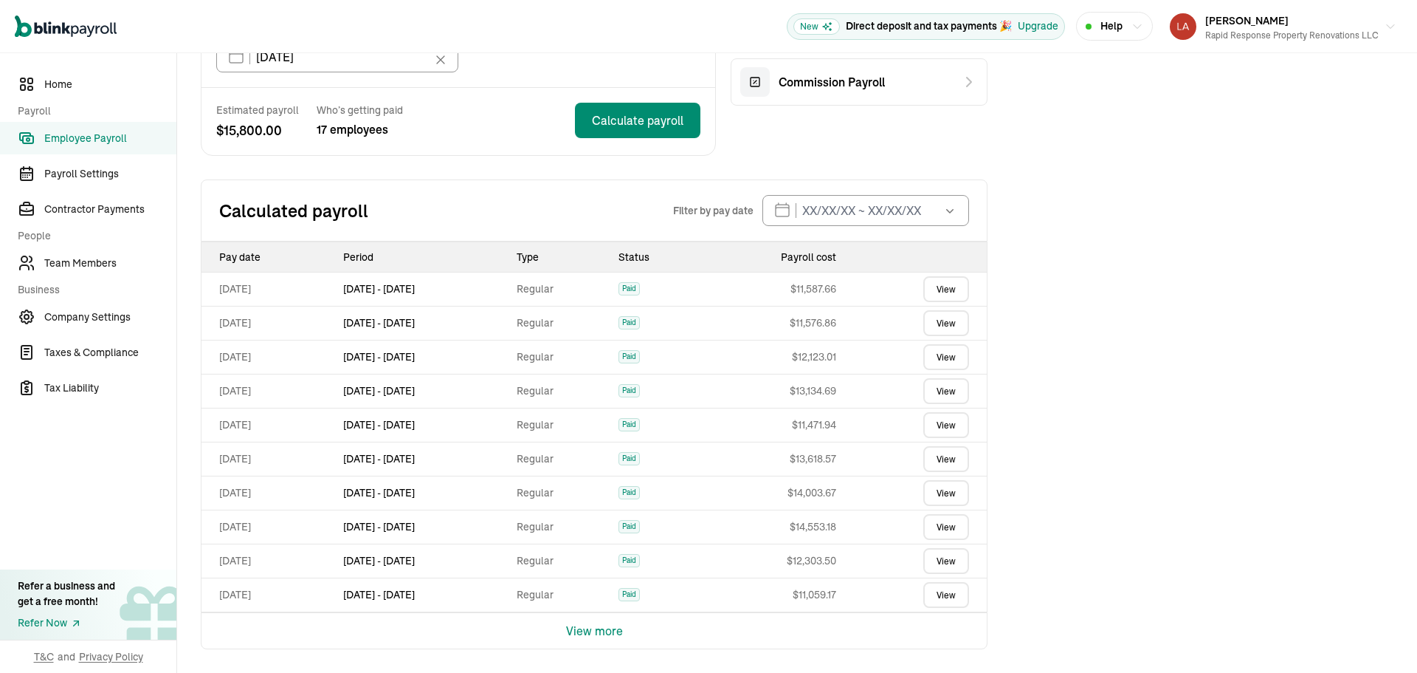
click at [943, 389] on link "View" at bounding box center [946, 391] width 46 height 26
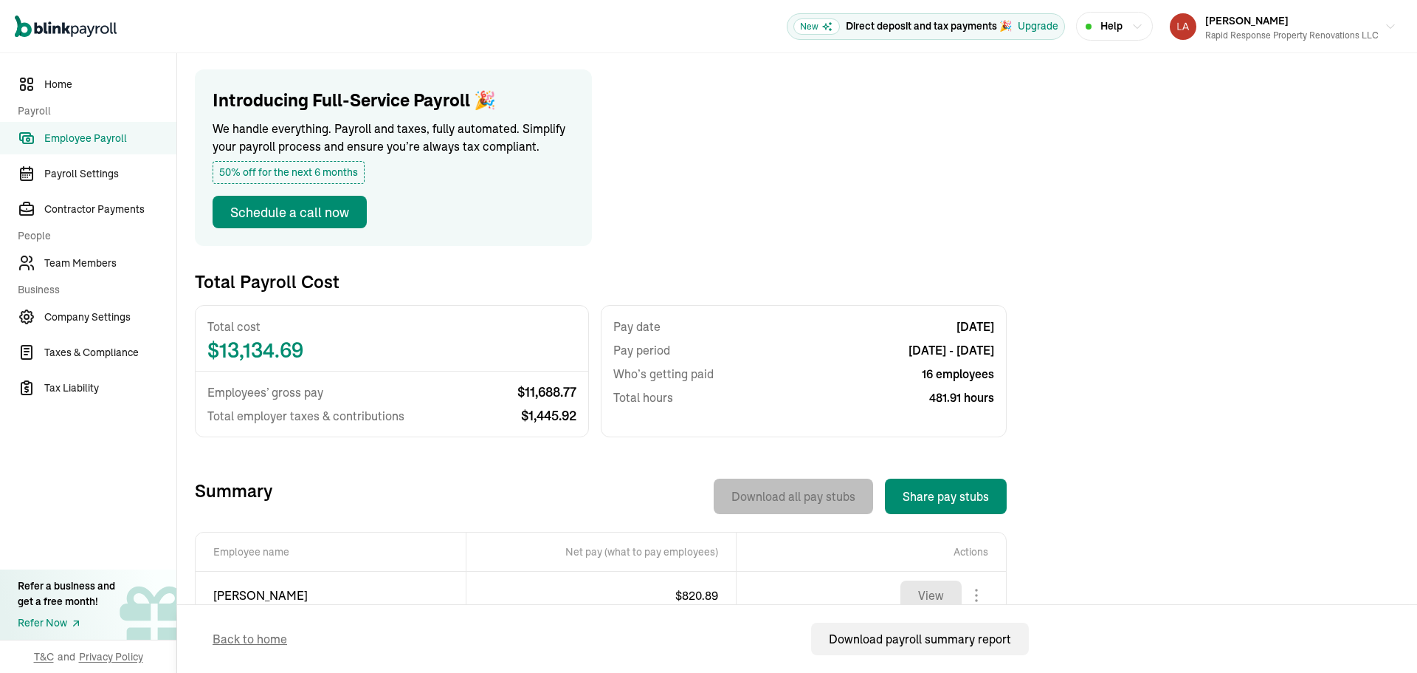
scroll to position [369, 0]
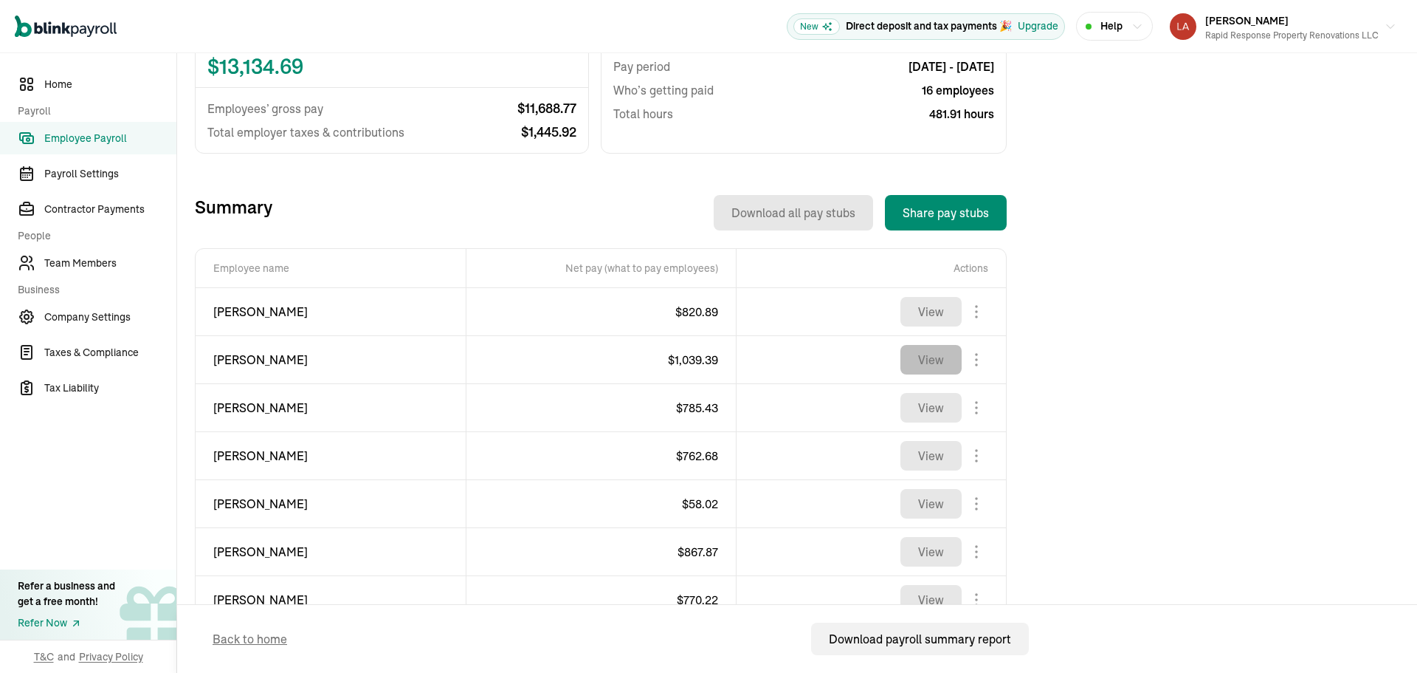
click at [923, 370] on button "View" at bounding box center [931, 360] width 61 height 30
click at [86, 138] on span "Employee Payroll" at bounding box center [110, 139] width 132 height 16
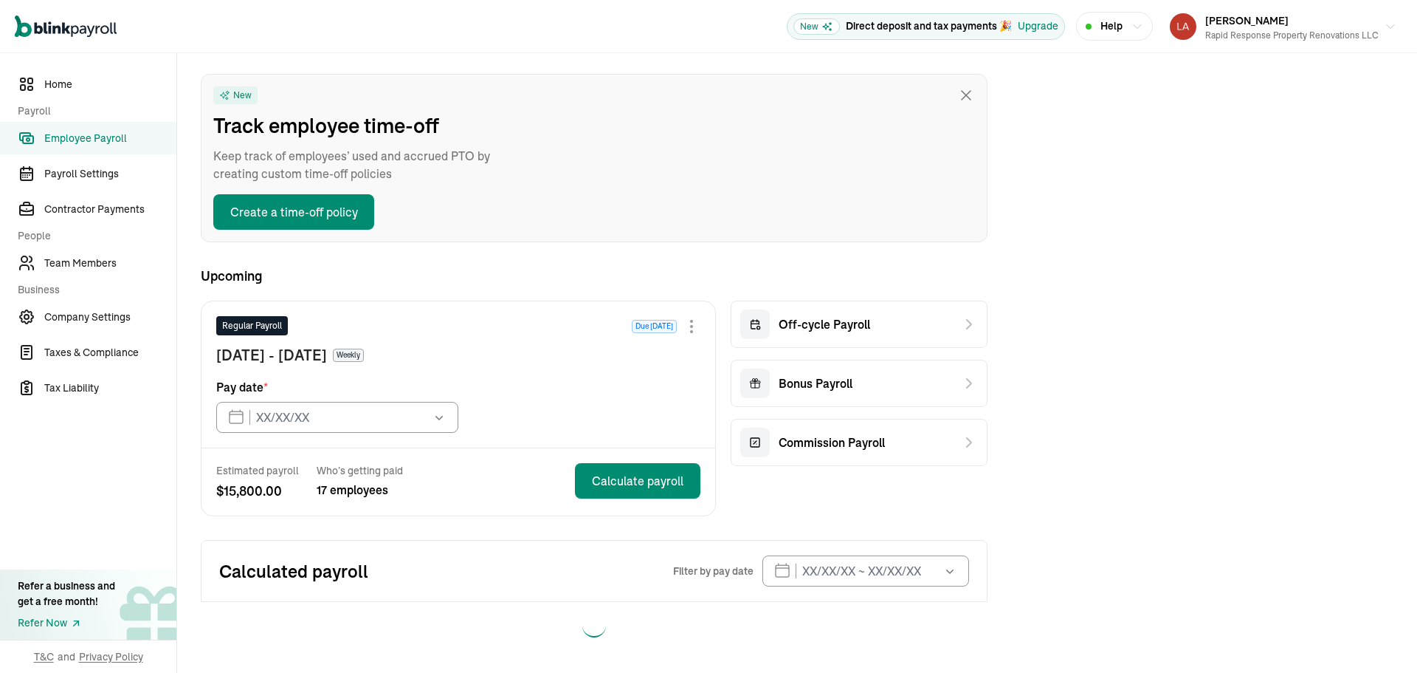
type input "[DATE]"
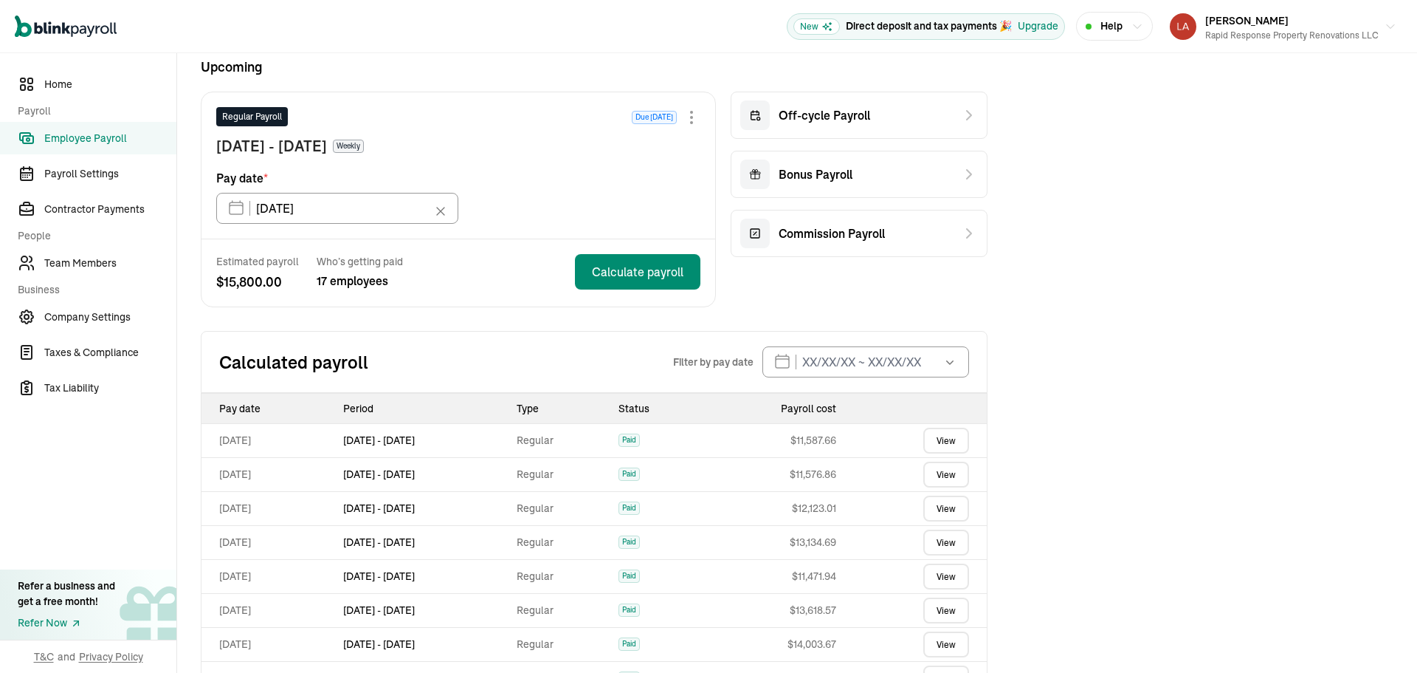
scroll to position [279, 0]
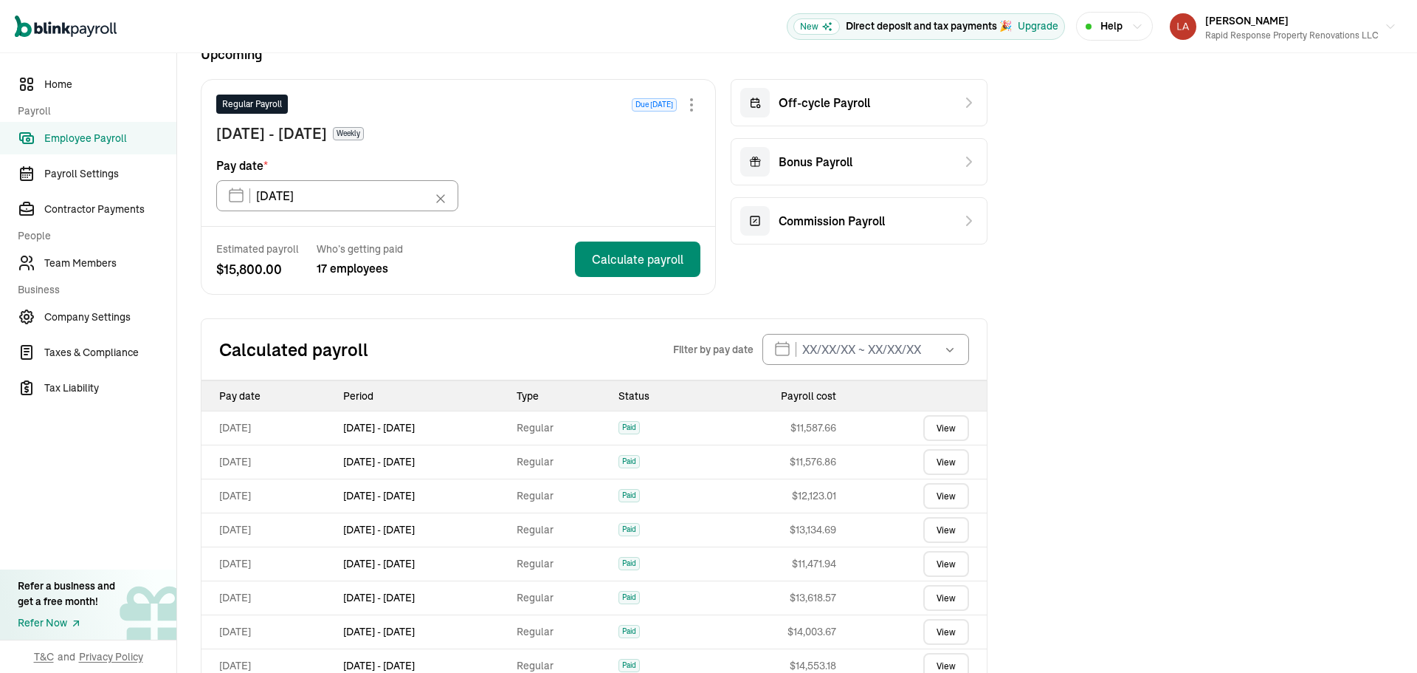
click at [939, 493] on link "View" at bounding box center [946, 496] width 46 height 26
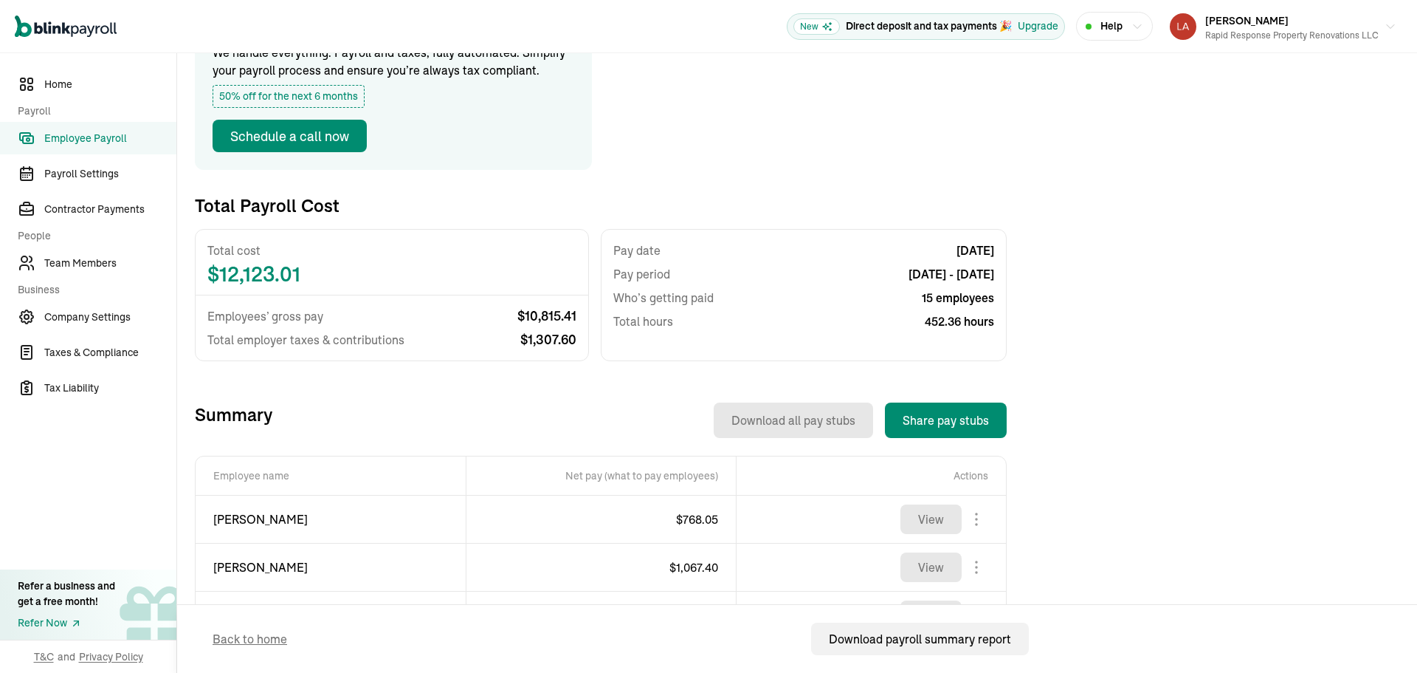
scroll to position [295, 0]
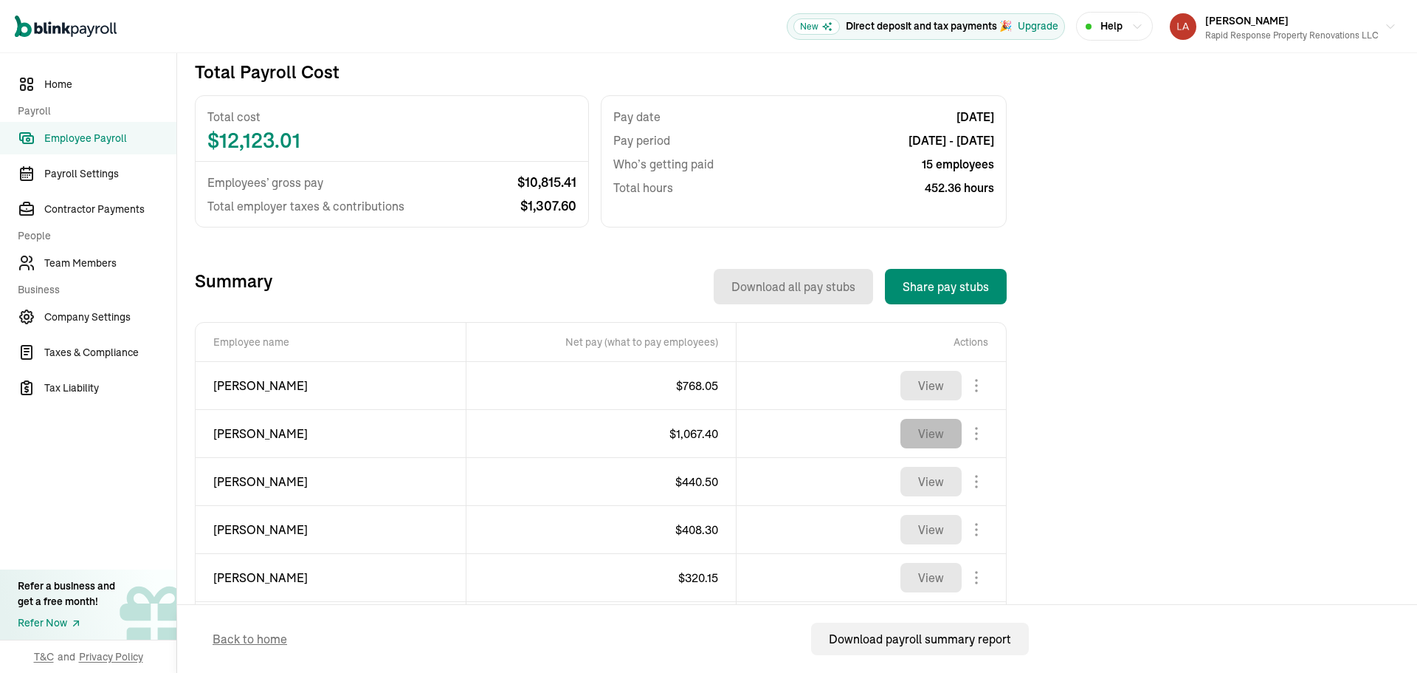
click at [930, 447] on button "View" at bounding box center [931, 434] width 61 height 30
click at [70, 142] on span "Employee Payroll" at bounding box center [110, 139] width 132 height 16
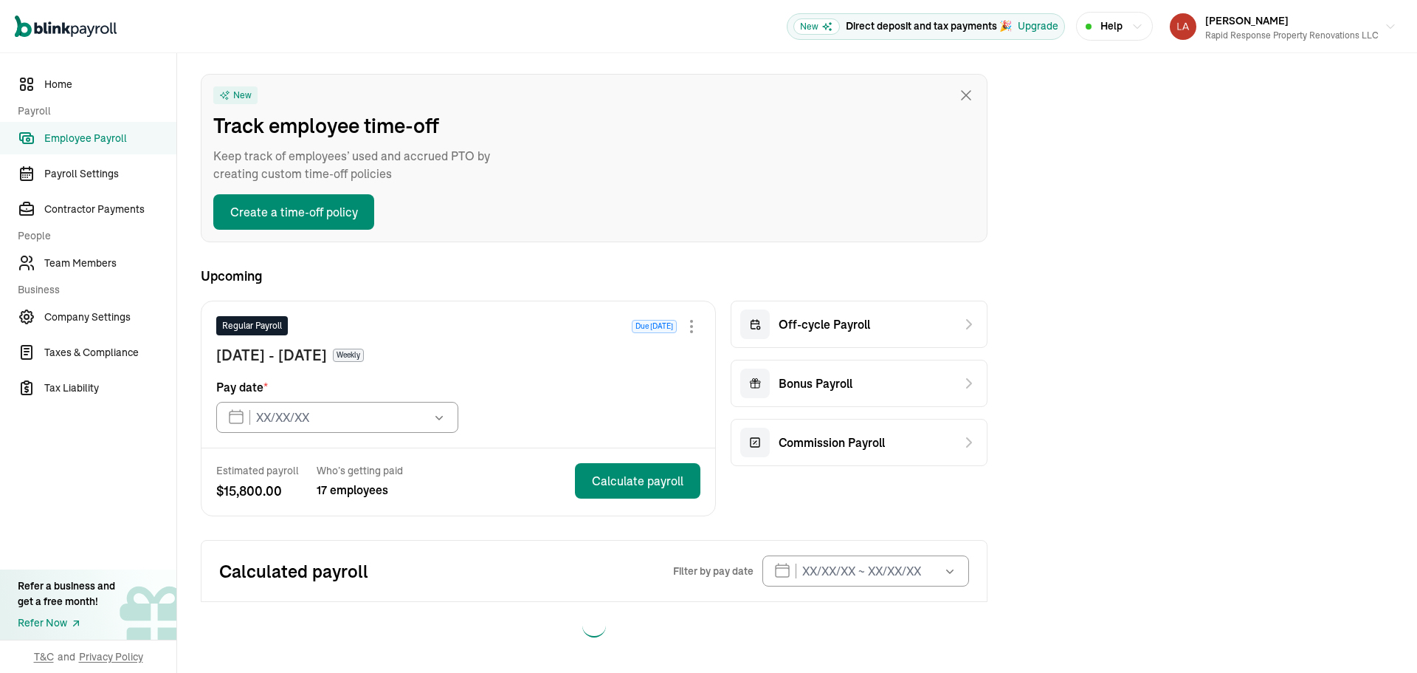
type input "[DATE]"
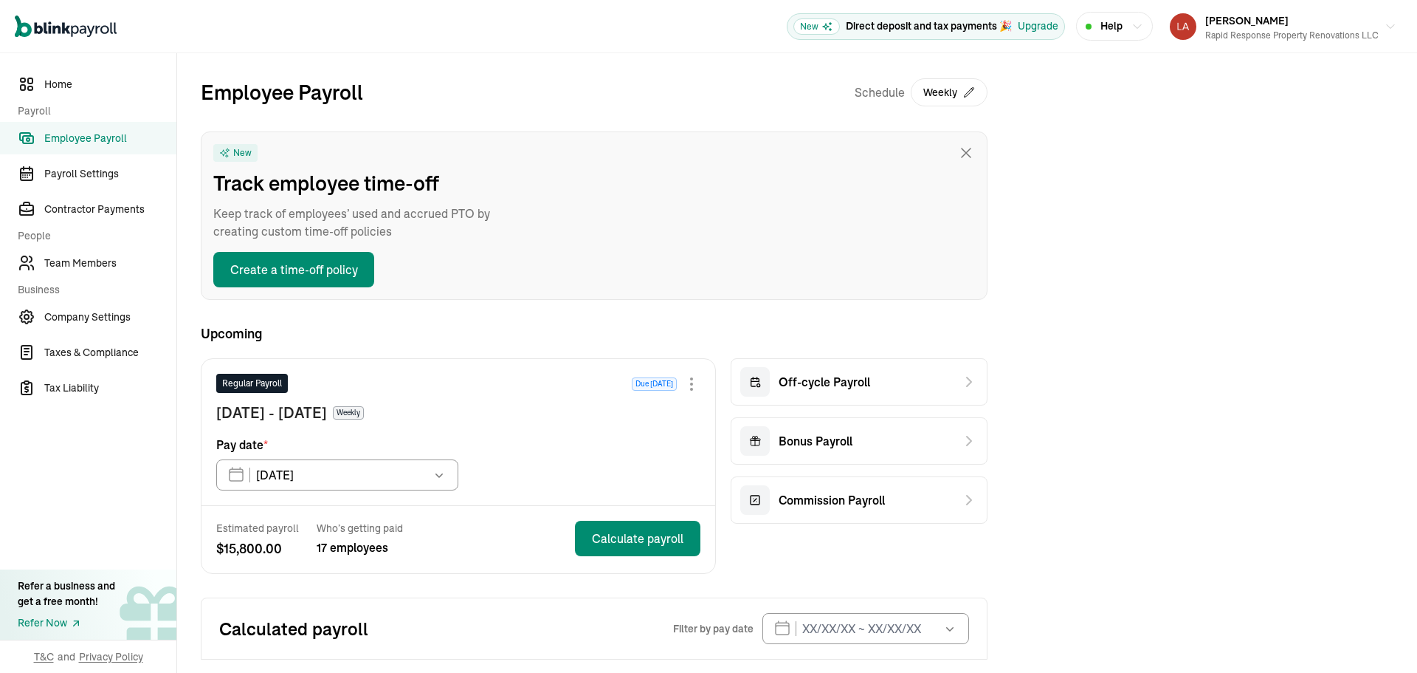
click at [70, 142] on span "Employee Payroll" at bounding box center [110, 139] width 132 height 16
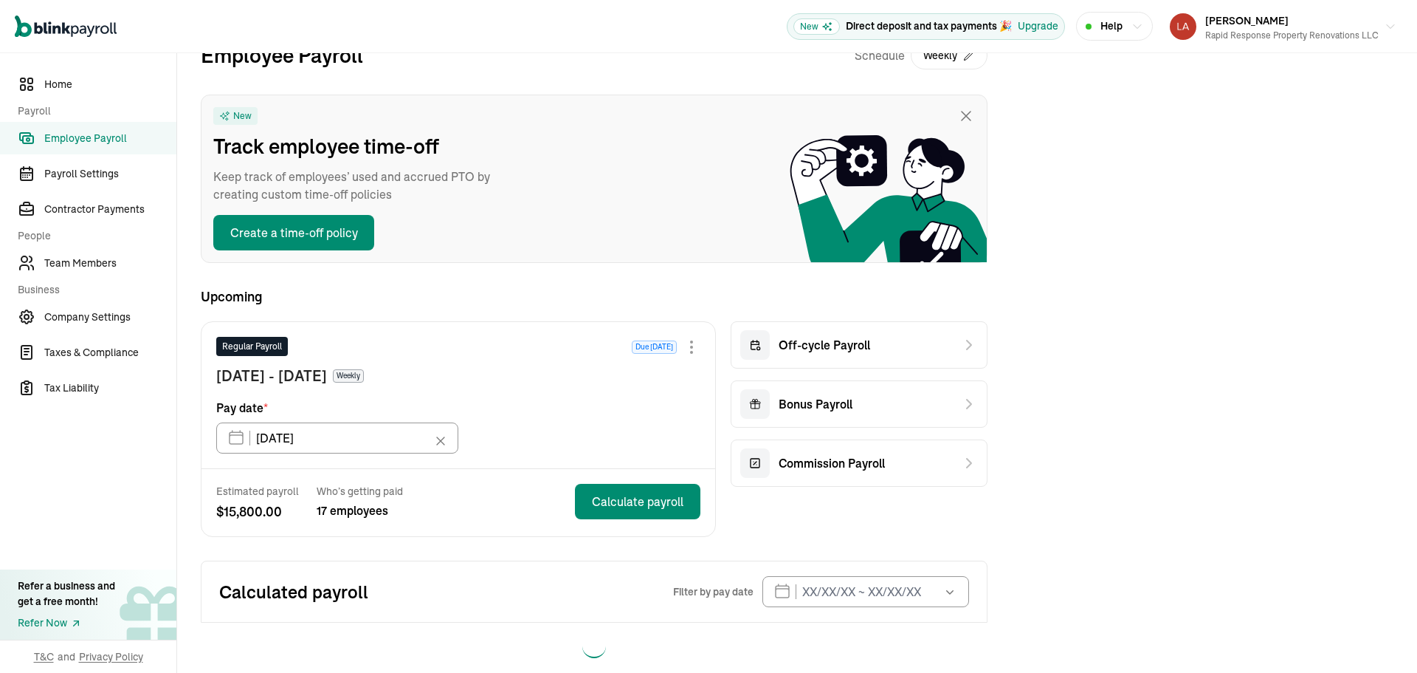
scroll to position [58, 0]
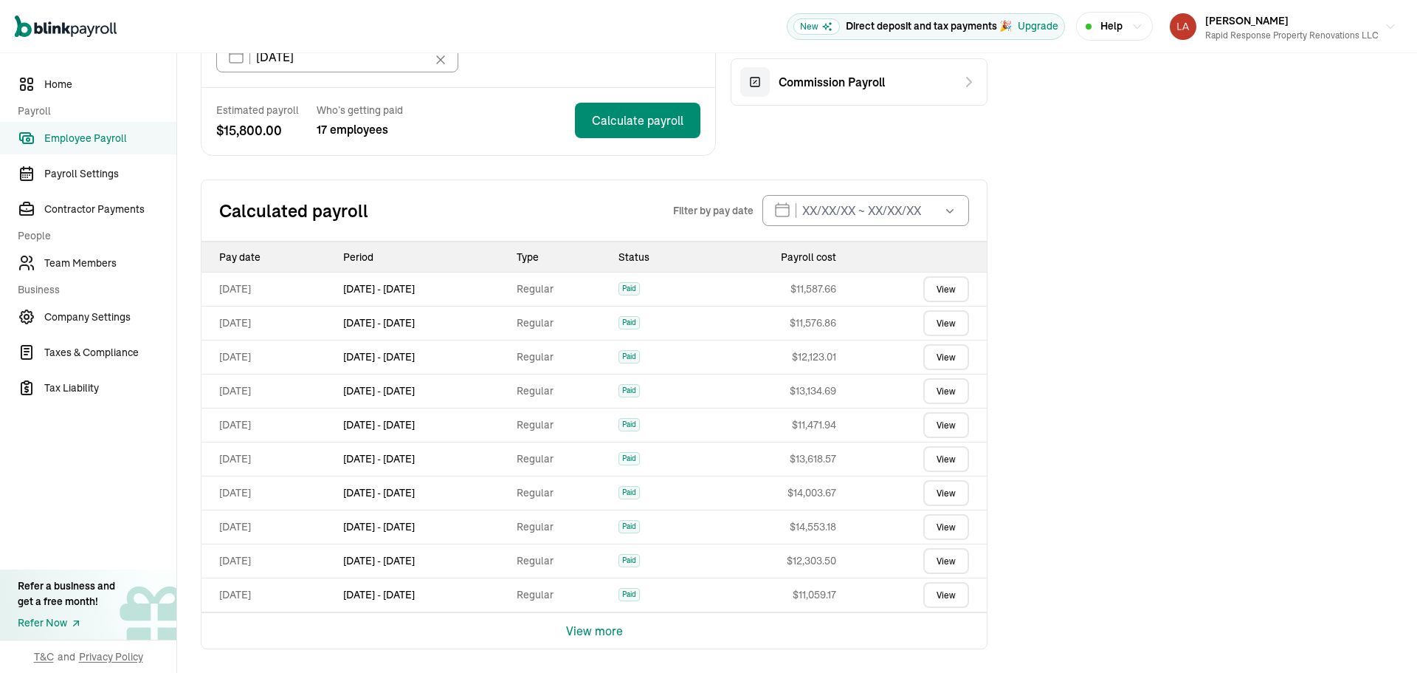
click at [932, 362] on link "View" at bounding box center [946, 357] width 46 height 26
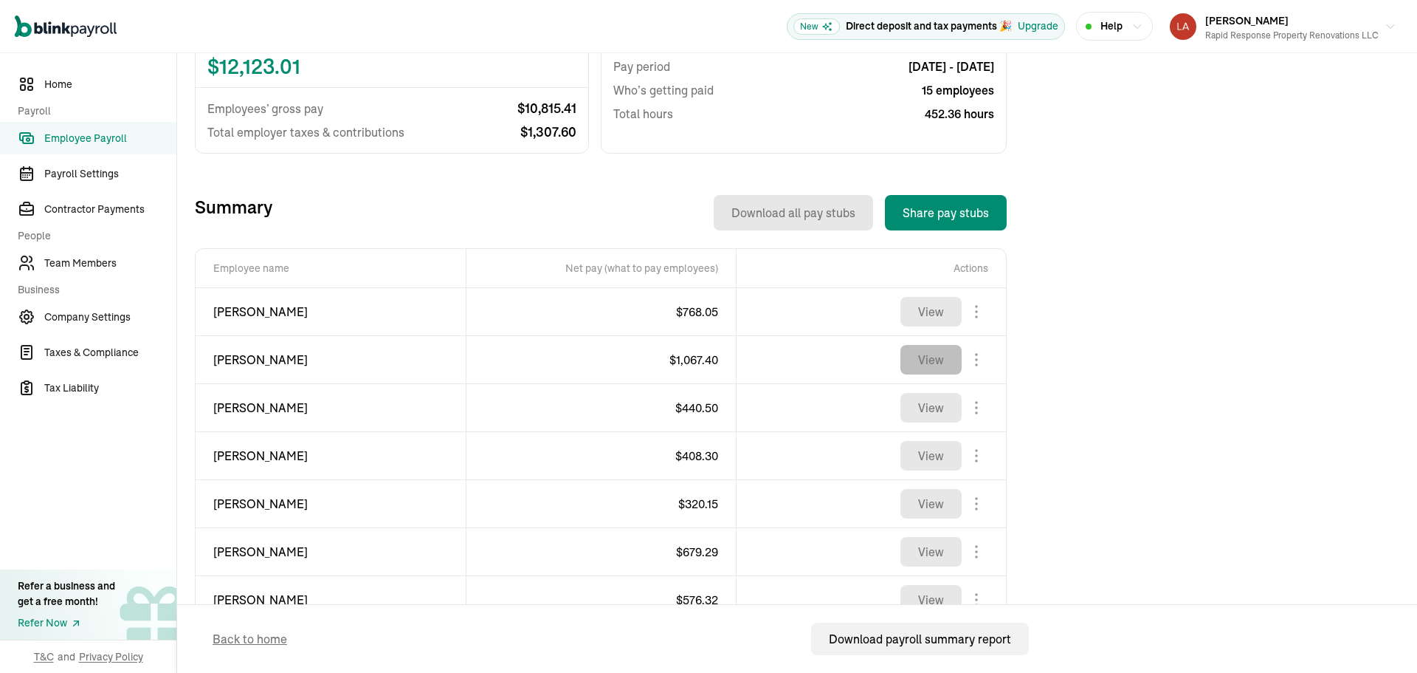
click at [938, 354] on button "View" at bounding box center [931, 360] width 61 height 30
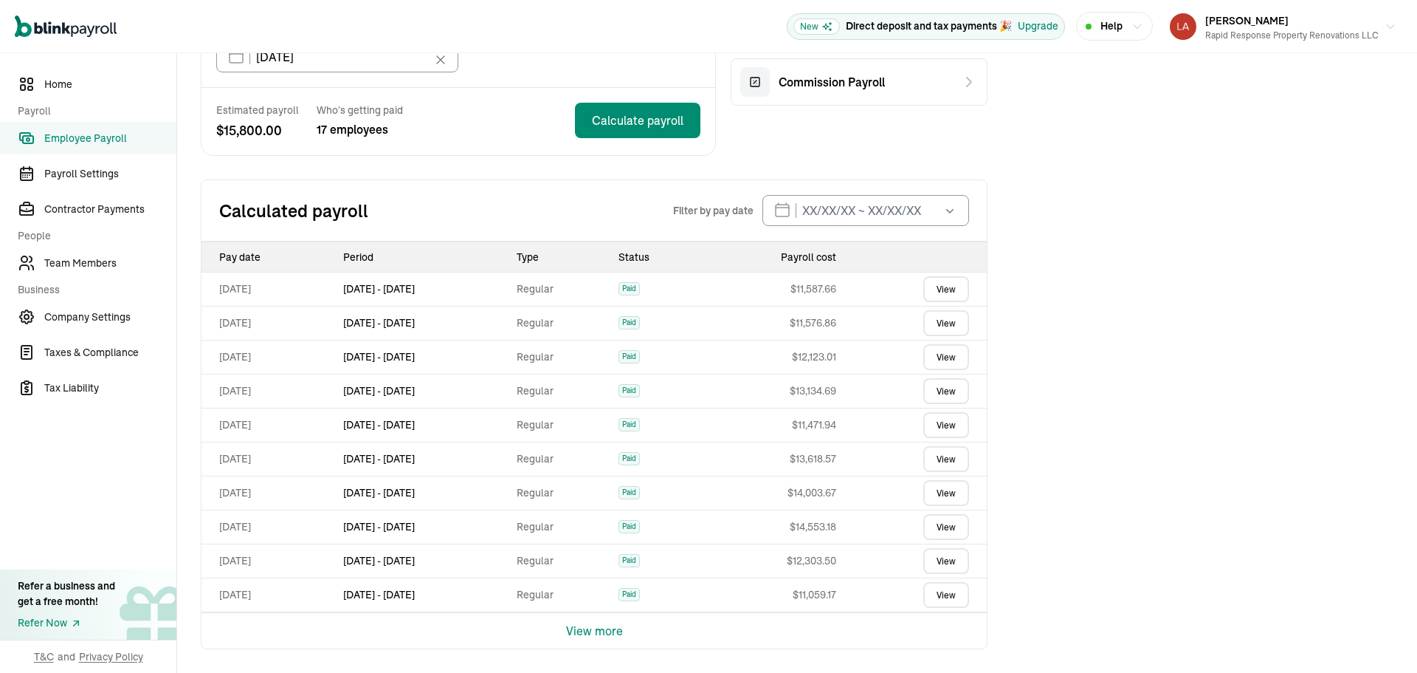
click at [932, 362] on link "View" at bounding box center [946, 357] width 46 height 26
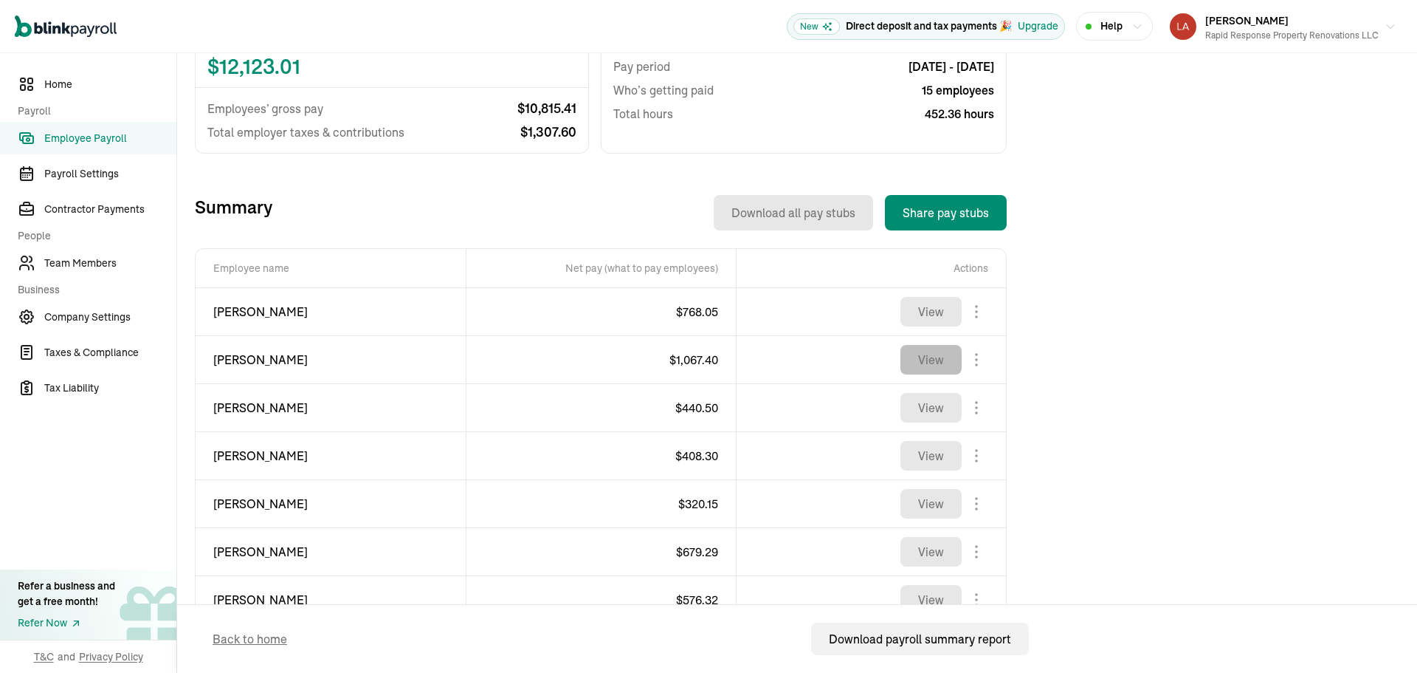
click at [938, 354] on button "View" at bounding box center [931, 360] width 61 height 30
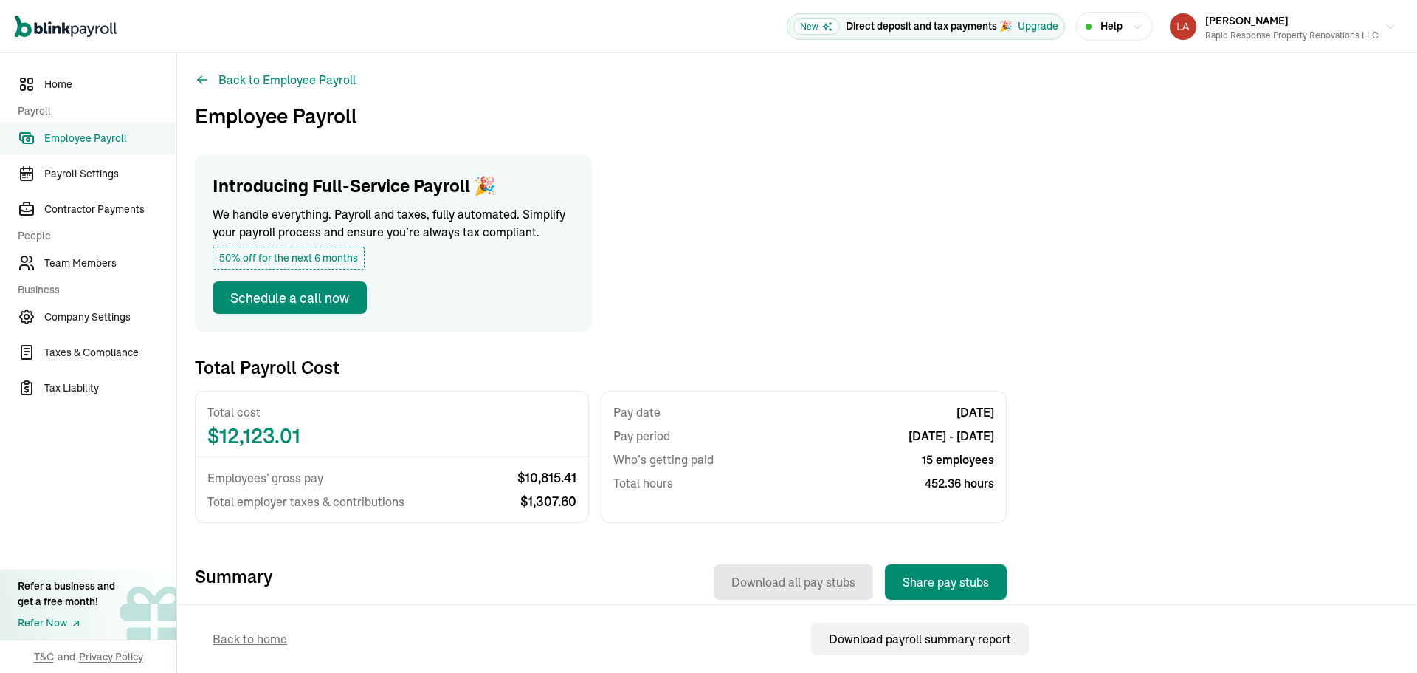
scroll to position [369, 0]
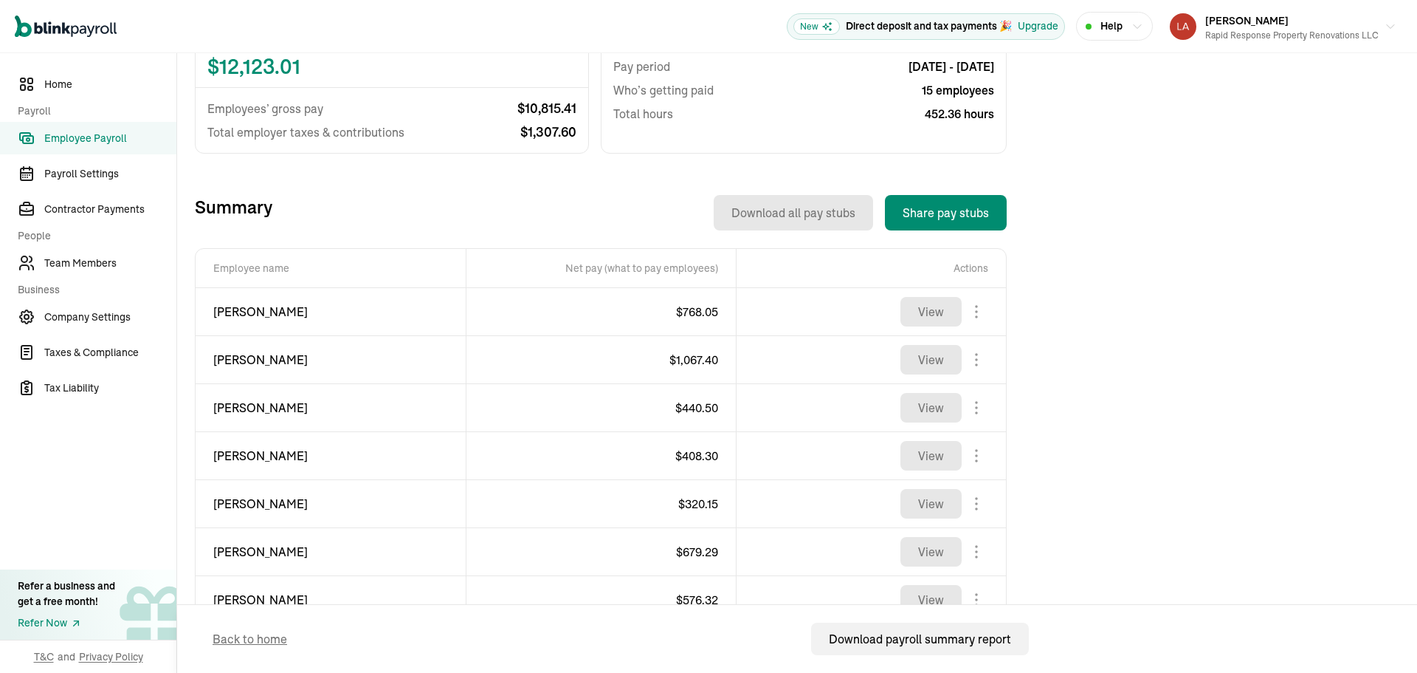
click at [72, 138] on span "Employee Payroll" at bounding box center [110, 139] width 132 height 16
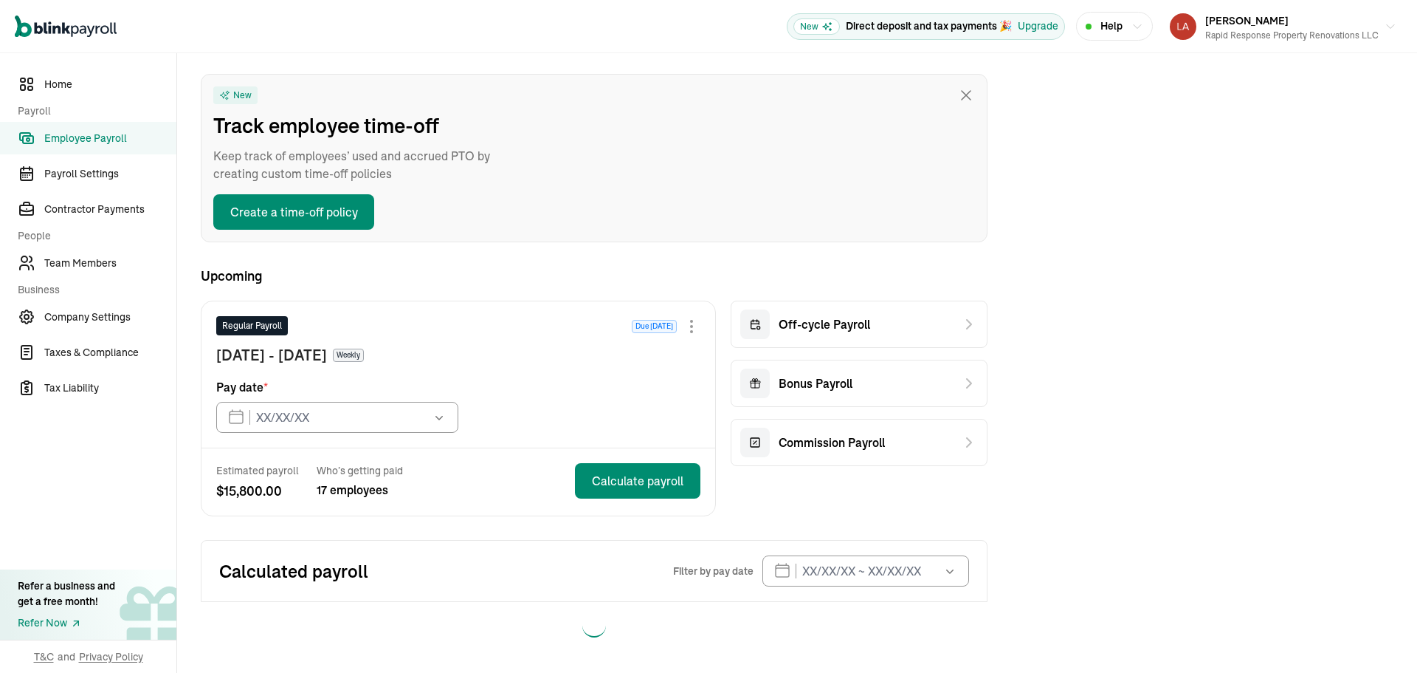
type input "[DATE]"
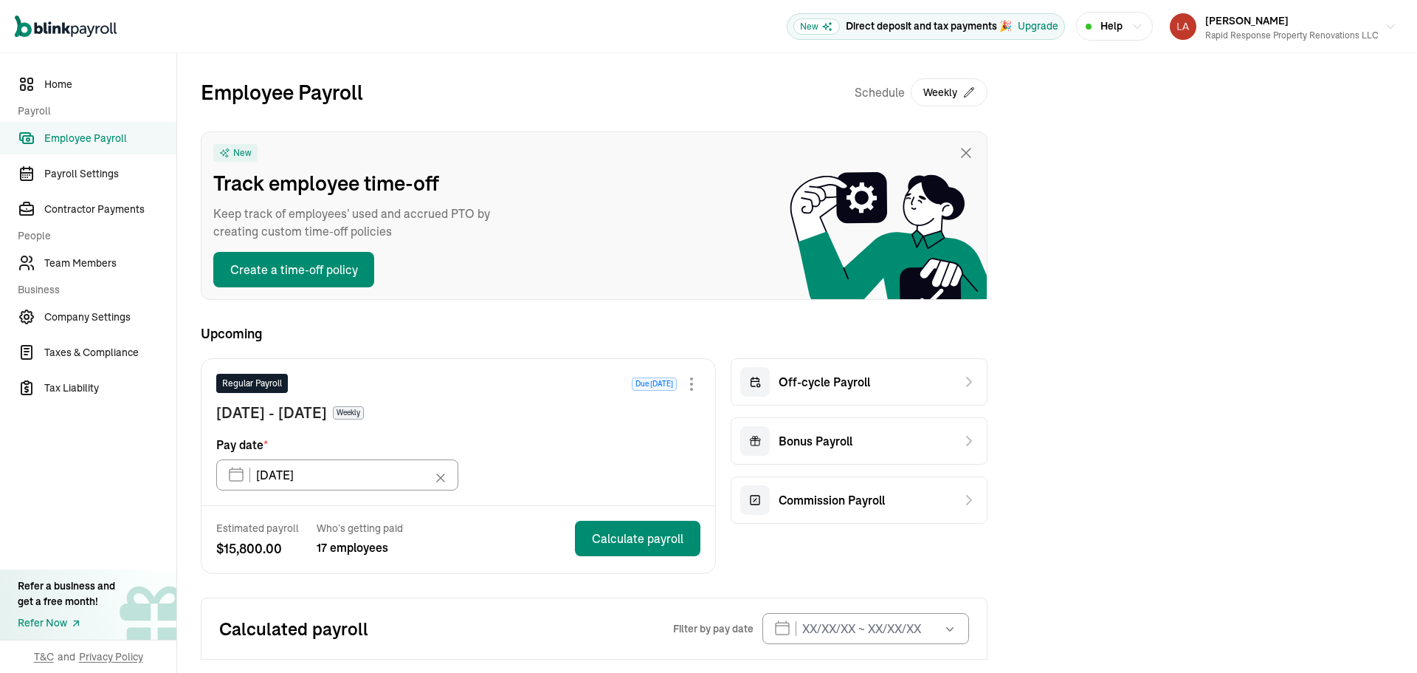
click at [72, 138] on span "Employee Payroll" at bounding box center [110, 139] width 132 height 16
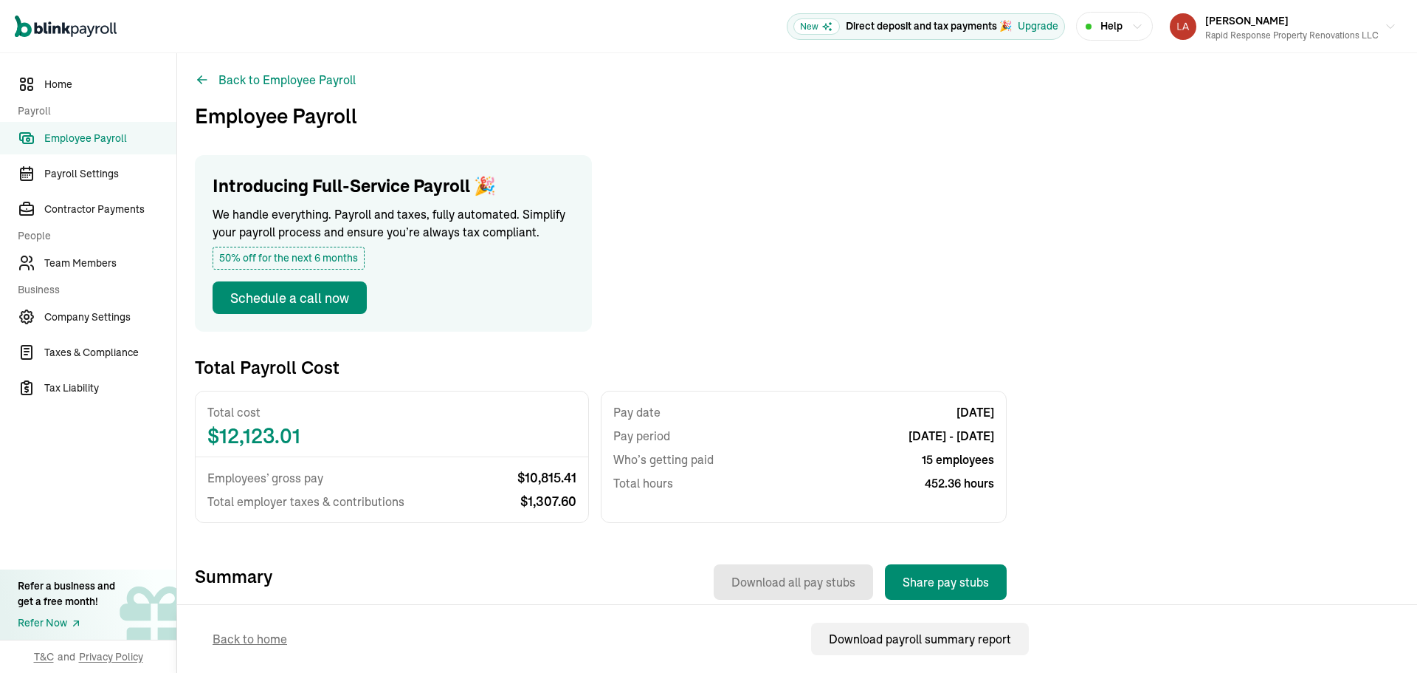
scroll to position [369, 0]
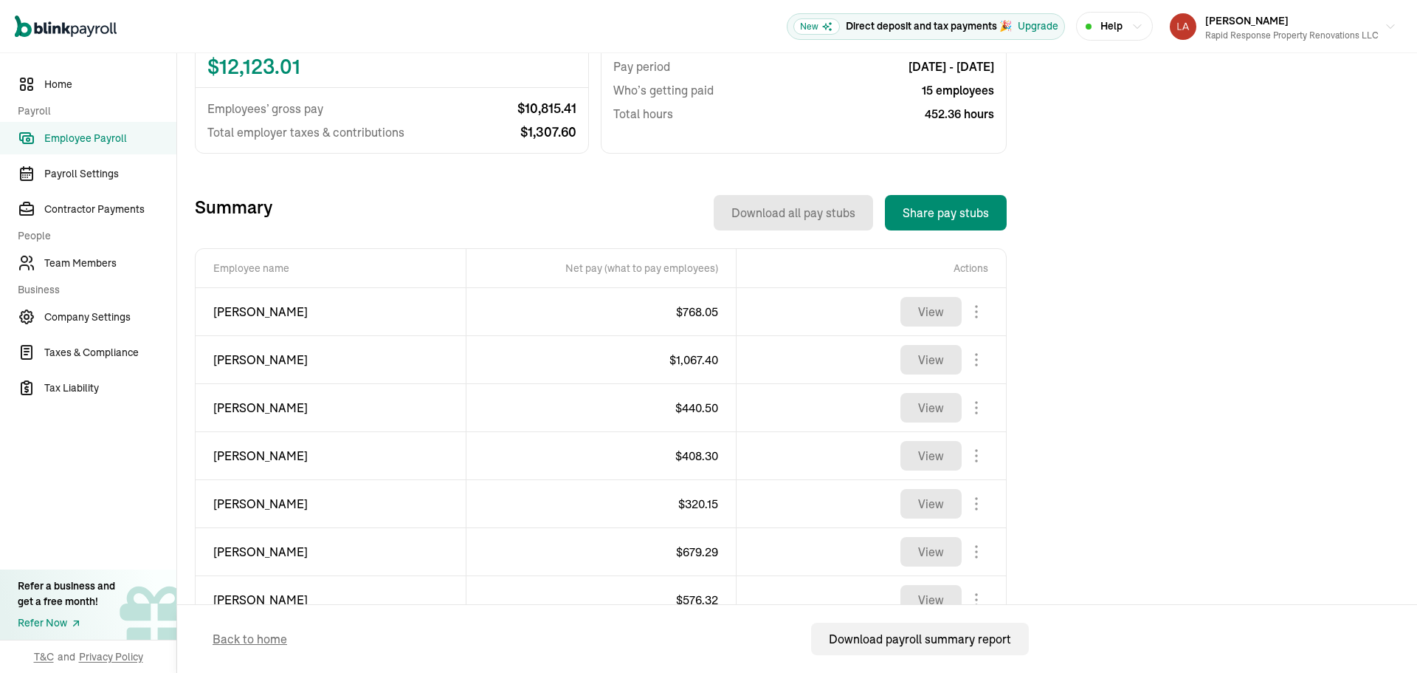
click at [72, 138] on span "Employee Payroll" at bounding box center [110, 139] width 132 height 16
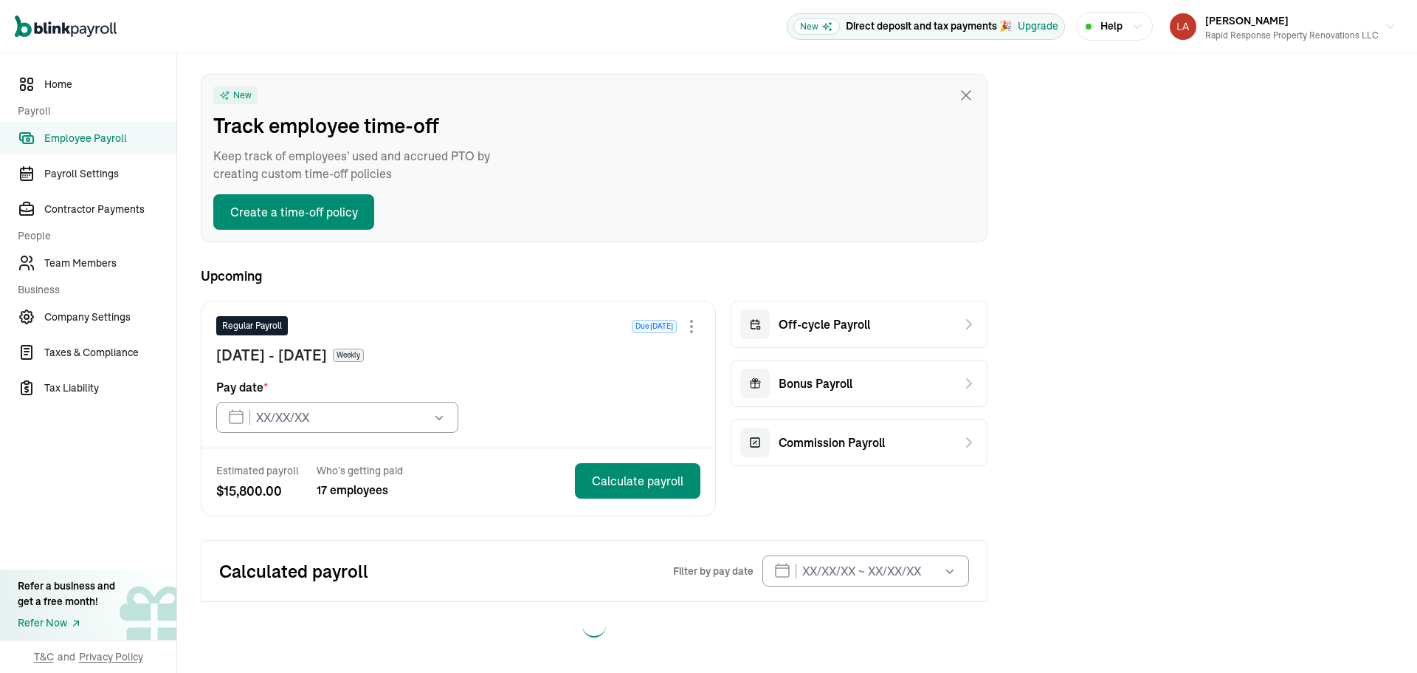
type input "09/26/2025"
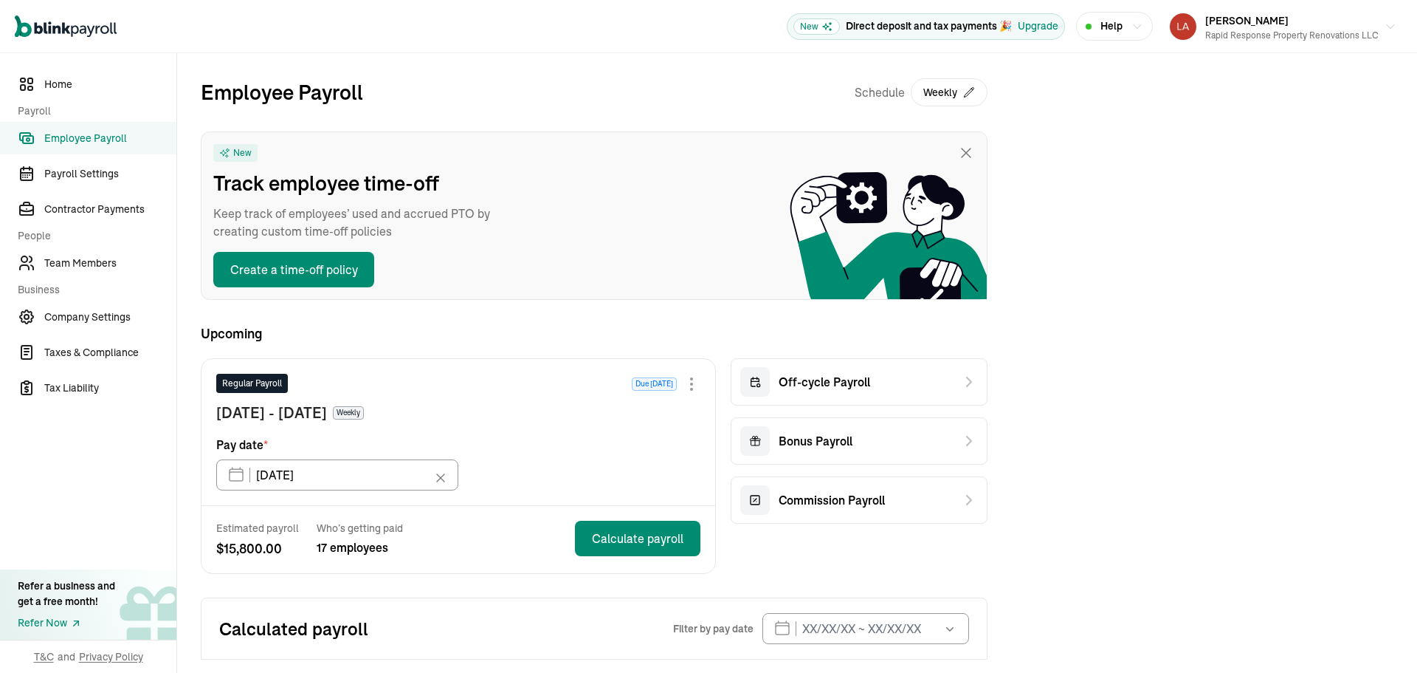
click at [72, 138] on span "Employee Payroll" at bounding box center [110, 139] width 132 height 16
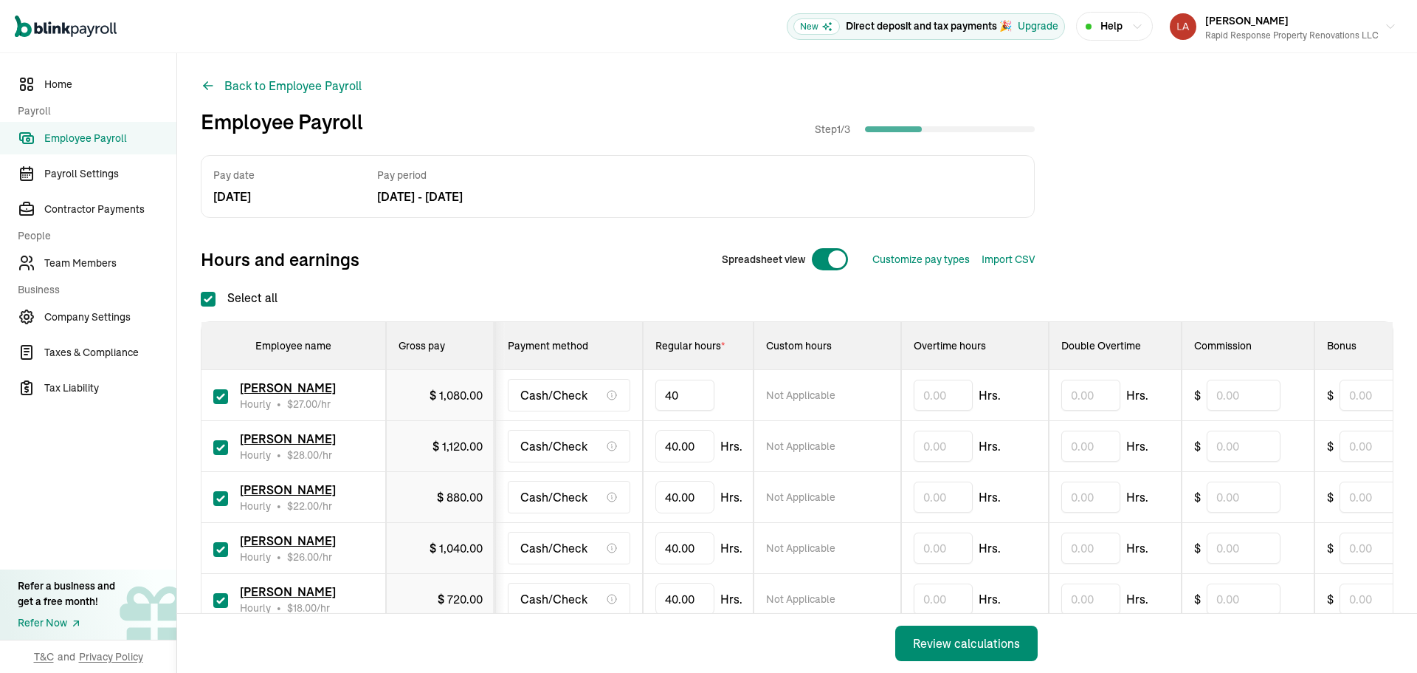
click at [694, 395] on input "40" at bounding box center [685, 394] width 59 height 31
type input "37.05"
click at [939, 444] on input "text" at bounding box center [943, 445] width 59 height 31
type input "5.16"
click at [698, 492] on input "40" at bounding box center [685, 496] width 59 height 31
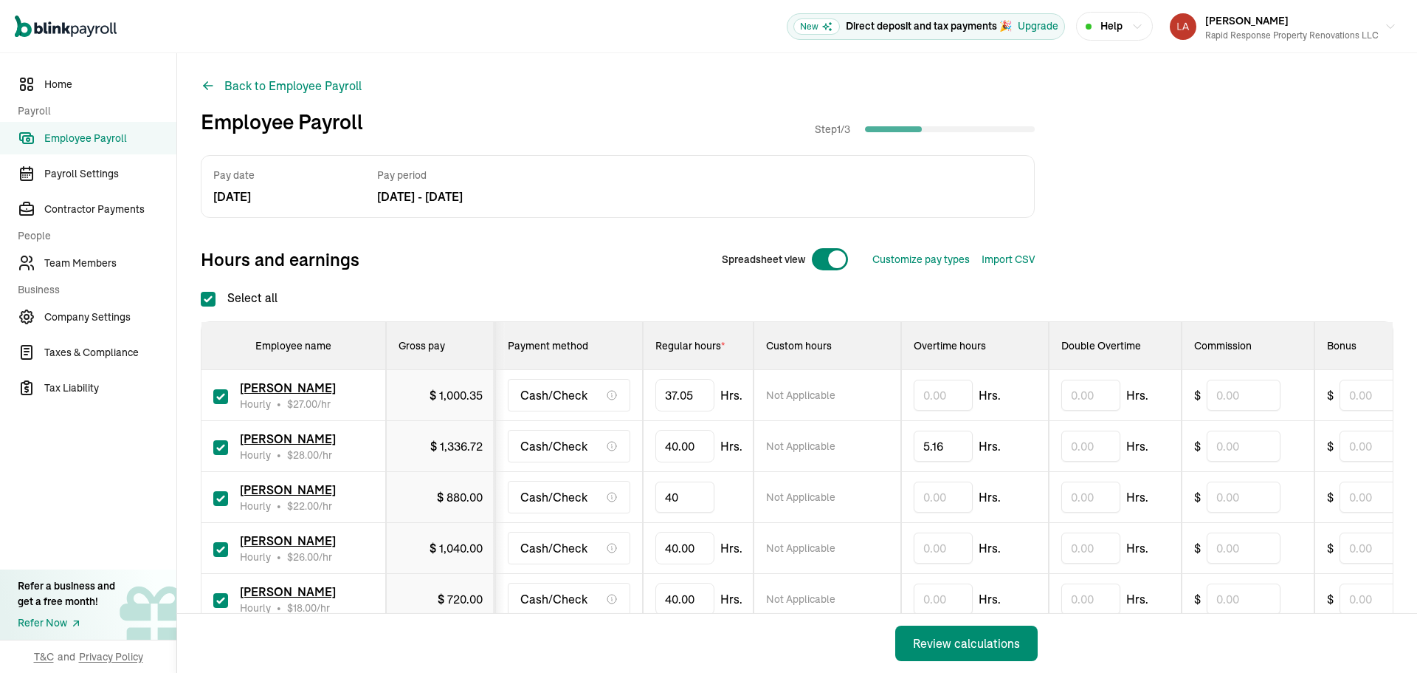
click at [698, 492] on input "40" at bounding box center [685, 496] width 59 height 31
type input "23.25"
drag, startPoint x: 613, startPoint y: 538, endPoint x: 430, endPoint y: 528, distance: 184.1
type input "4"
type input "27.36"
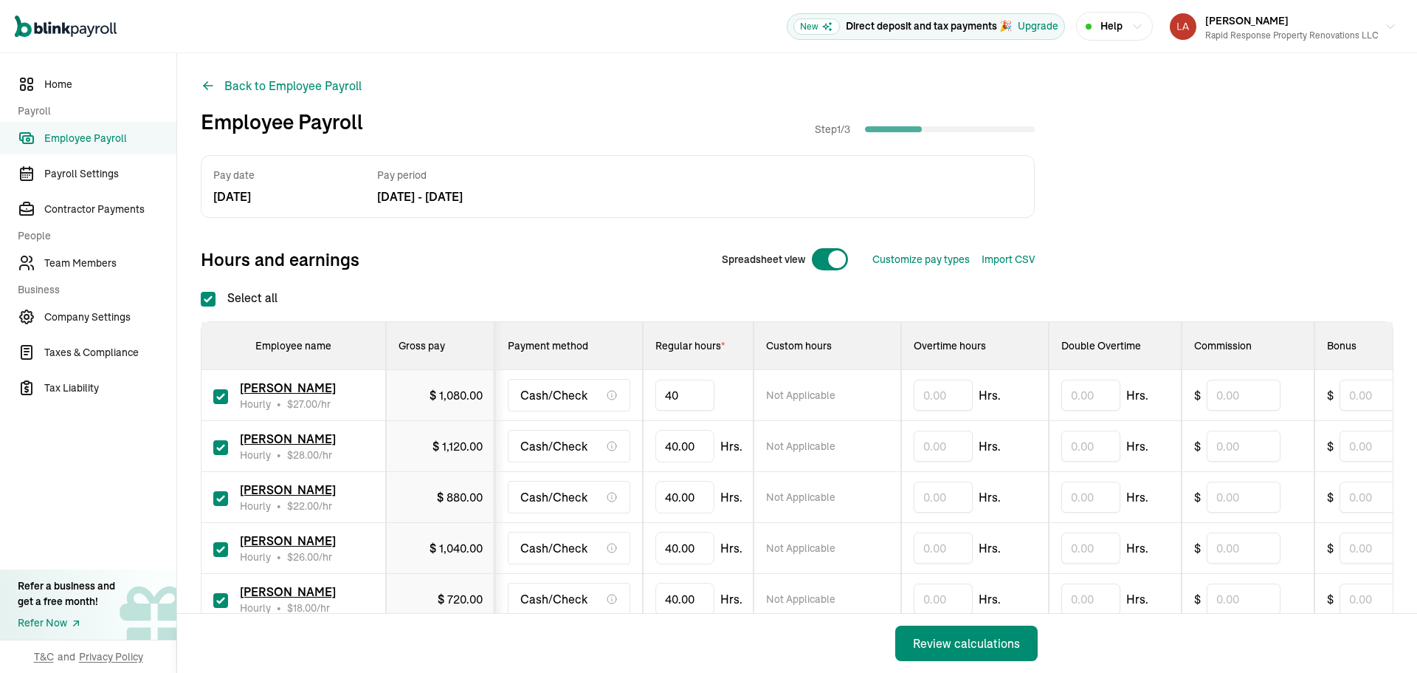
click at [694, 395] on input "40" at bounding box center [685, 394] width 59 height 31
type input "37.05"
click at [939, 444] on input "text" at bounding box center [943, 445] width 59 height 31
type input "5.16"
click at [698, 492] on input "40" at bounding box center [685, 496] width 59 height 31
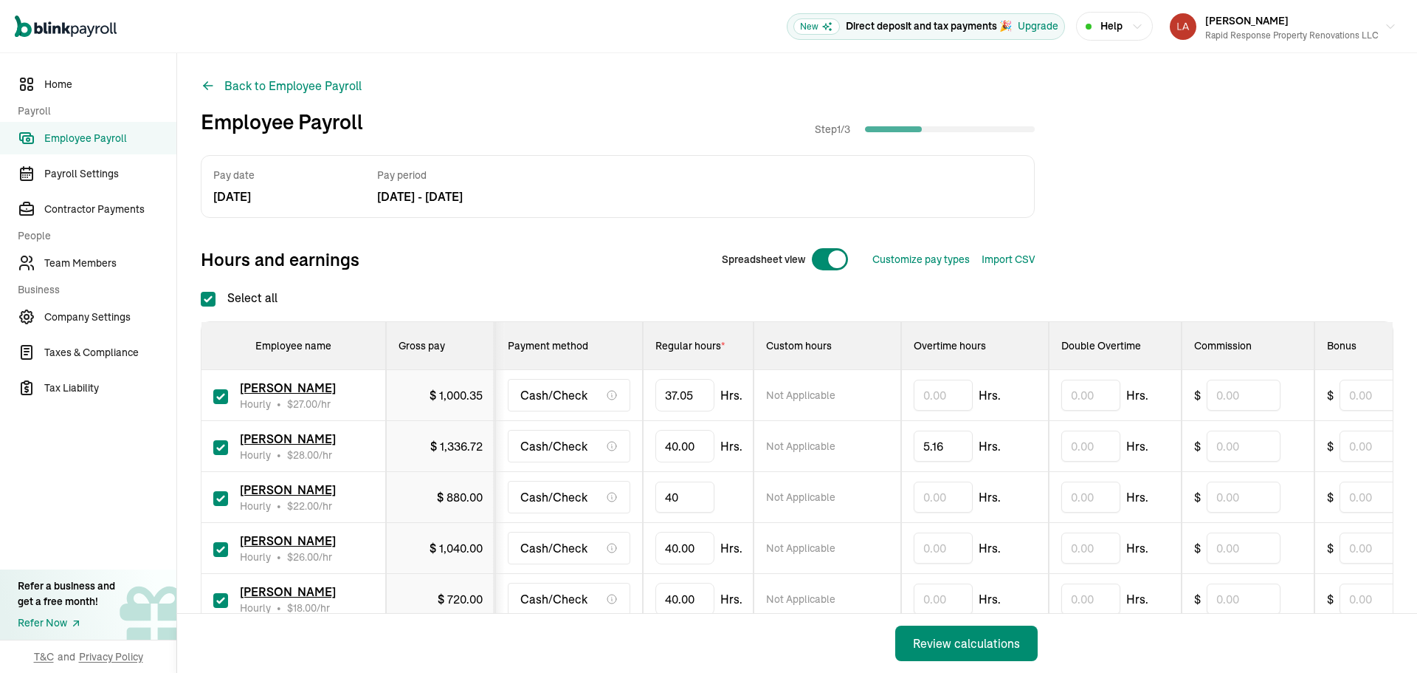
click at [698, 492] on input "40" at bounding box center [685, 496] width 59 height 31
type input "23.25"
drag, startPoint x: 613, startPoint y: 538, endPoint x: 430, endPoint y: 528, distance: 184.1
type input "4"
type input "27.36"
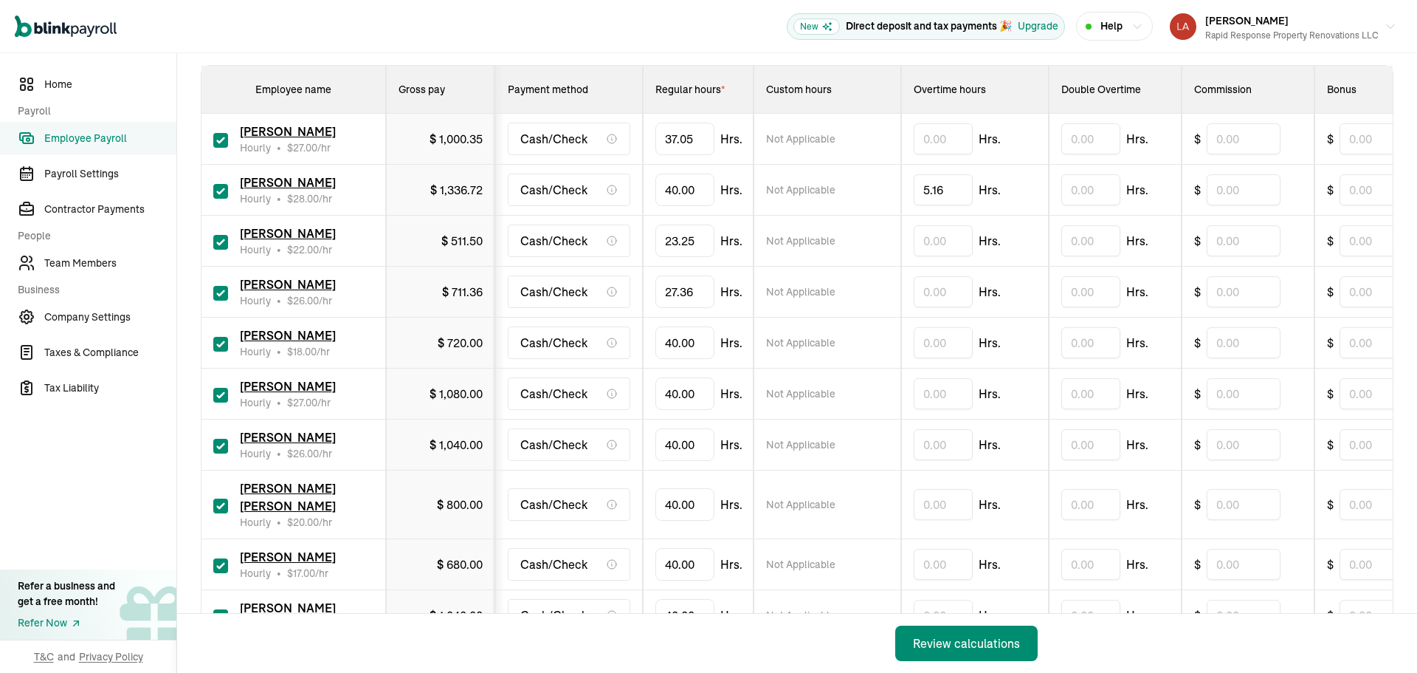
click at [219, 345] on input "checkbox" at bounding box center [220, 344] width 15 height 15
checkbox input "false"
drag, startPoint x: 701, startPoint y: 391, endPoint x: 532, endPoint y: 387, distance: 168.4
type input "4"
type input "33.30"
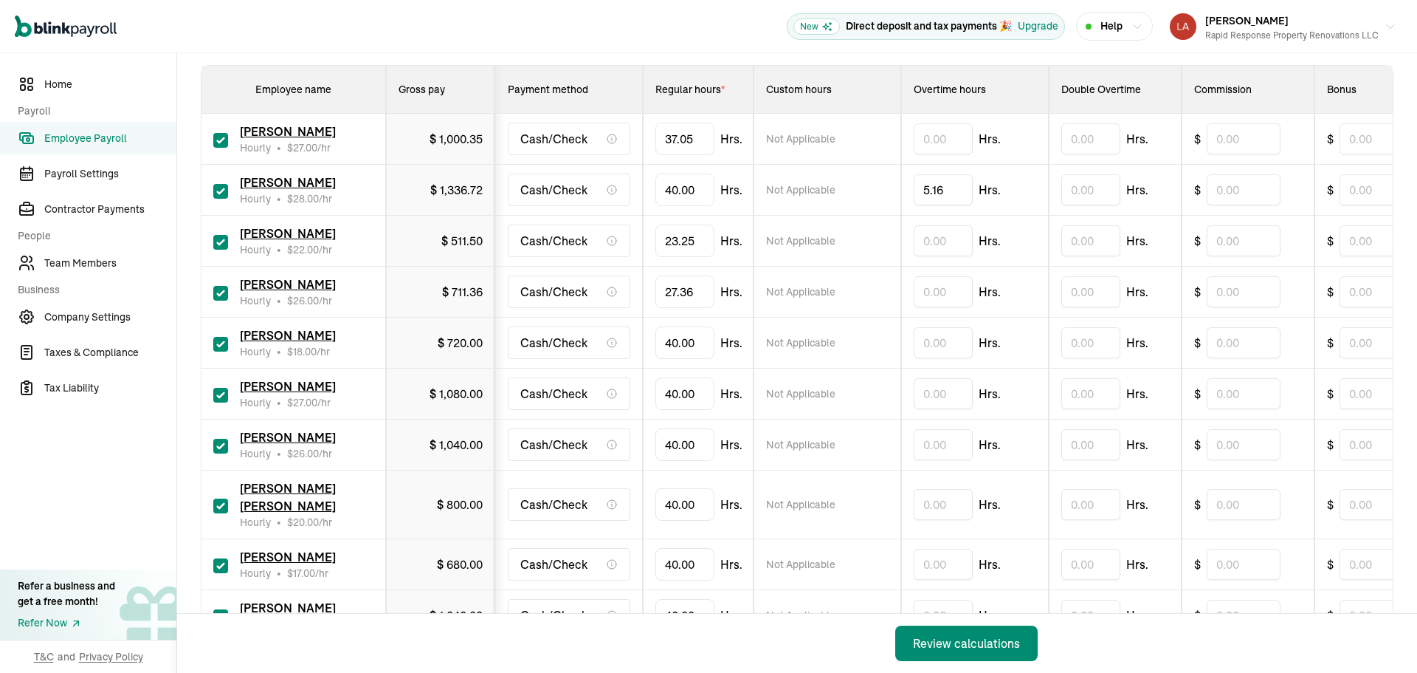
click at [219, 345] on input "checkbox" at bounding box center [220, 344] width 15 height 15
checkbox input "false"
type input "0.00"
drag, startPoint x: 701, startPoint y: 391, endPoint x: 540, endPoint y: 392, distance: 160.2
type input "4"
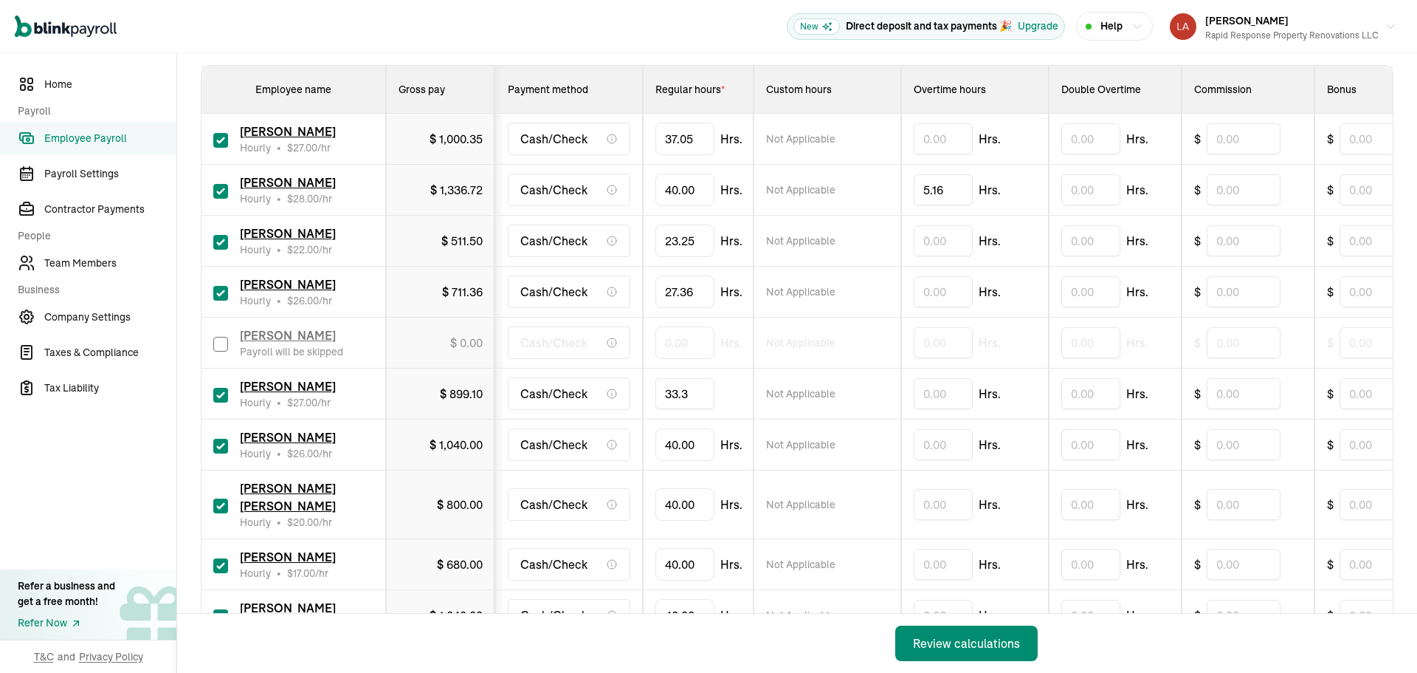
type input "33.30"
click at [698, 442] on input "40" at bounding box center [685, 444] width 59 height 31
type input "26.42"
click at [692, 498] on input "40" at bounding box center [685, 504] width 59 height 31
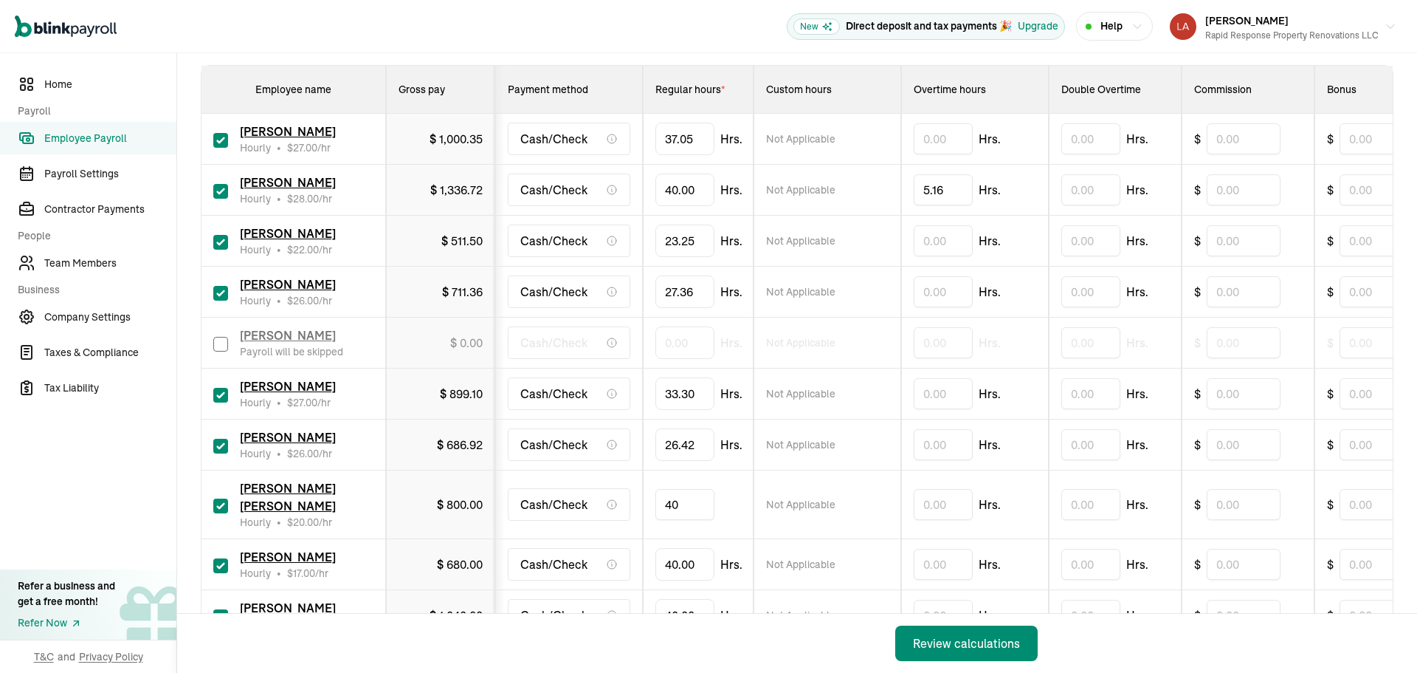
click at [692, 498] on input "40" at bounding box center [685, 504] width 59 height 31
type input "27.12"
click at [219, 558] on input "checkbox" at bounding box center [220, 565] width 15 height 15
checkbox input "false"
type input "0.00"
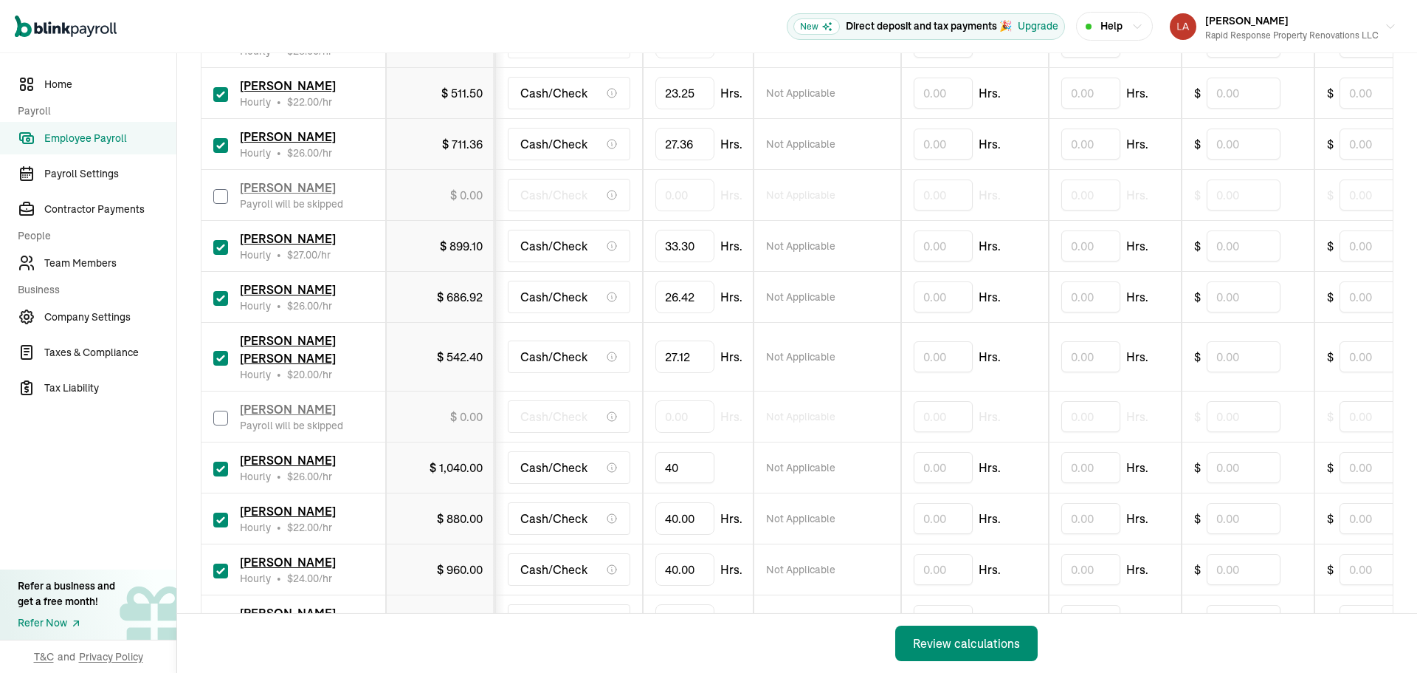
click at [704, 455] on input "40" at bounding box center [685, 467] width 59 height 31
type input "36.20"
click at [684, 503] on input "40" at bounding box center [685, 518] width 59 height 31
type input "32.08"
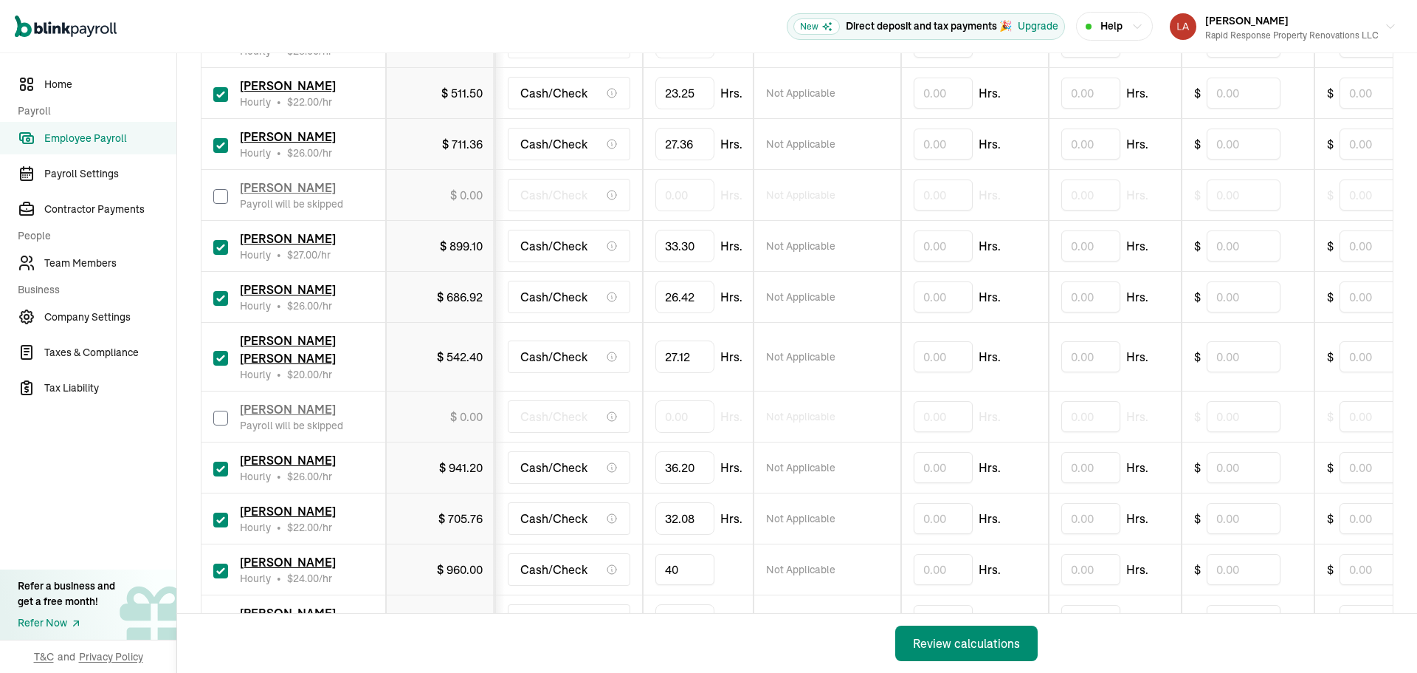
click at [687, 554] on input "40" at bounding box center [685, 569] width 59 height 31
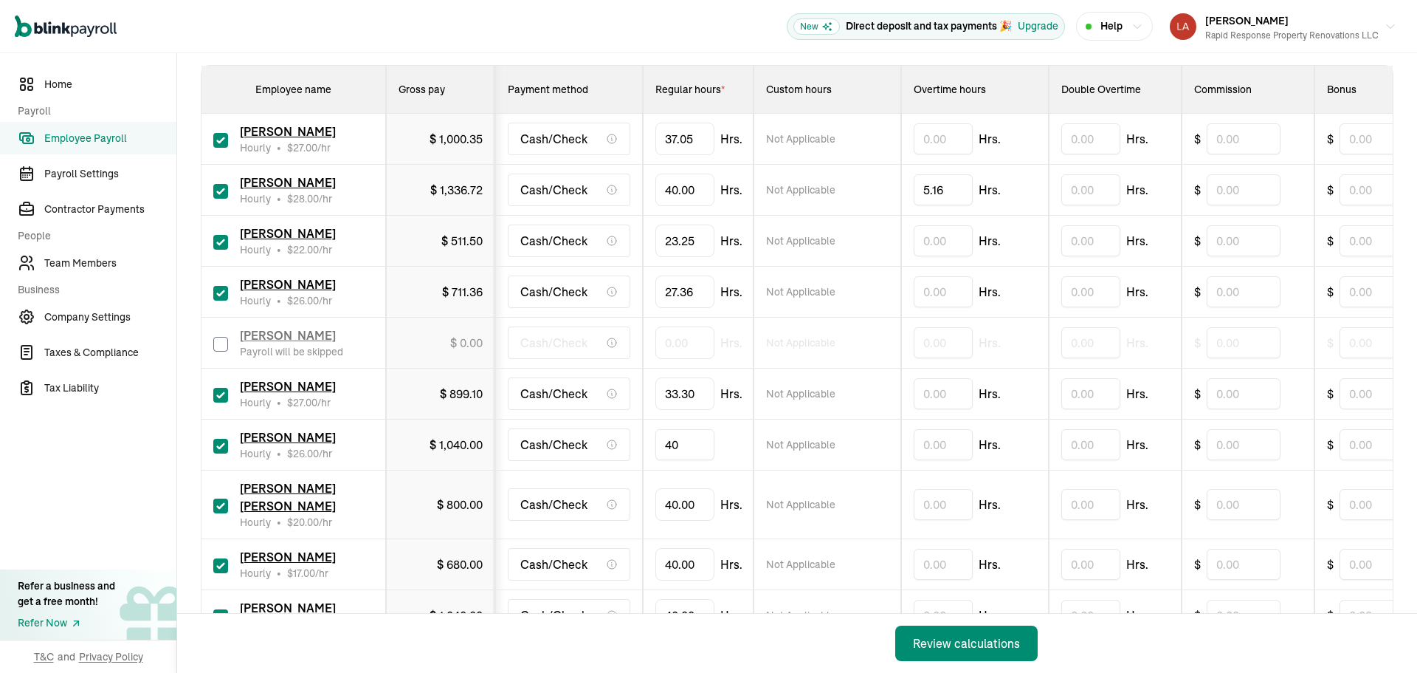
click at [698, 442] on input "40" at bounding box center [685, 444] width 59 height 31
type input "26.42"
click at [692, 498] on input "40" at bounding box center [685, 504] width 59 height 31
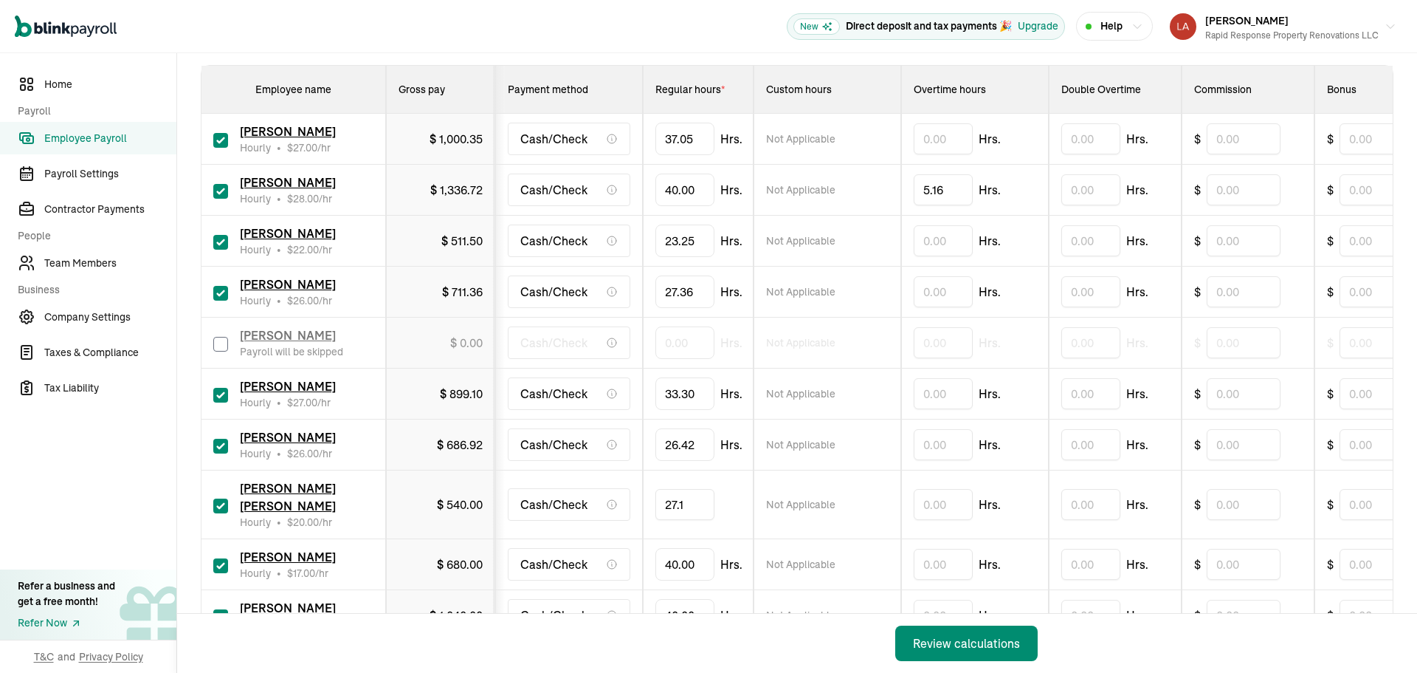
type input "27.12"
click at [219, 558] on input "checkbox" at bounding box center [220, 565] width 15 height 15
checkbox input "false"
type input "0.00"
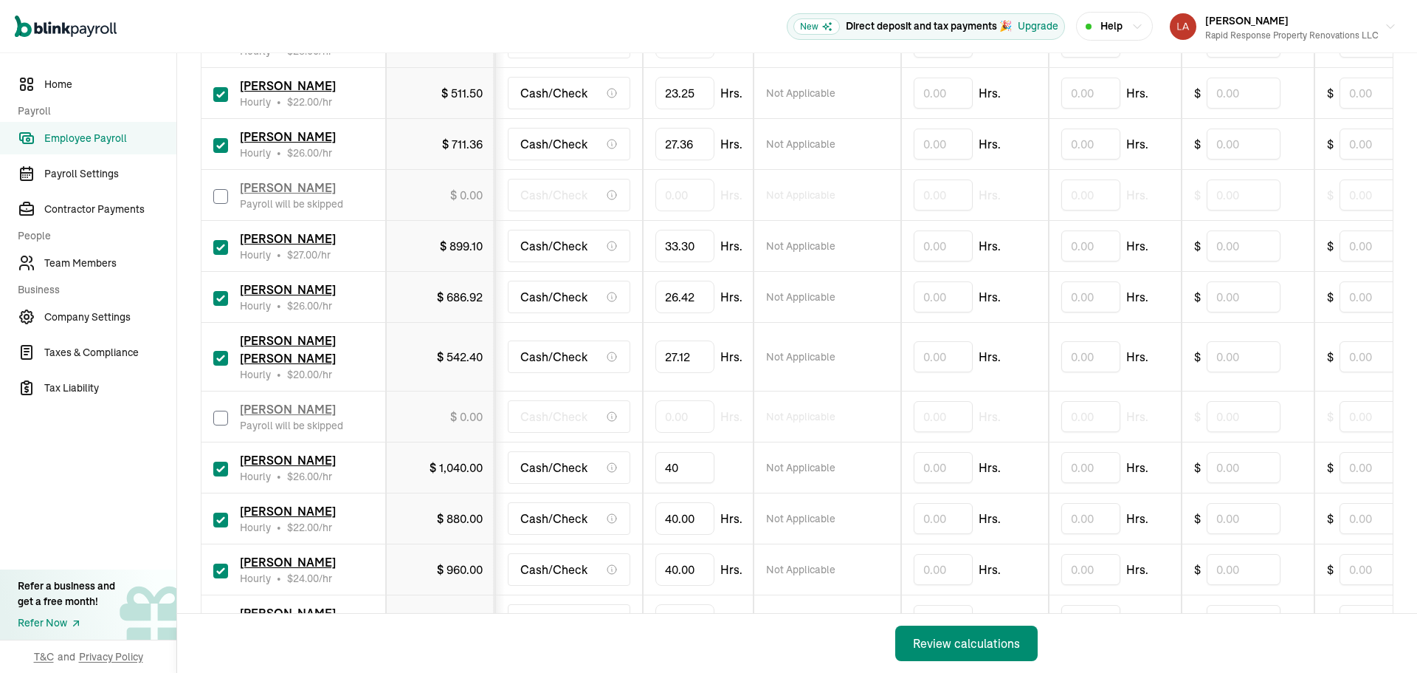
click at [704, 455] on input "40" at bounding box center [685, 467] width 59 height 31
type input "36.20"
click at [684, 503] on input "40" at bounding box center [685, 518] width 59 height 31
type input "32.08"
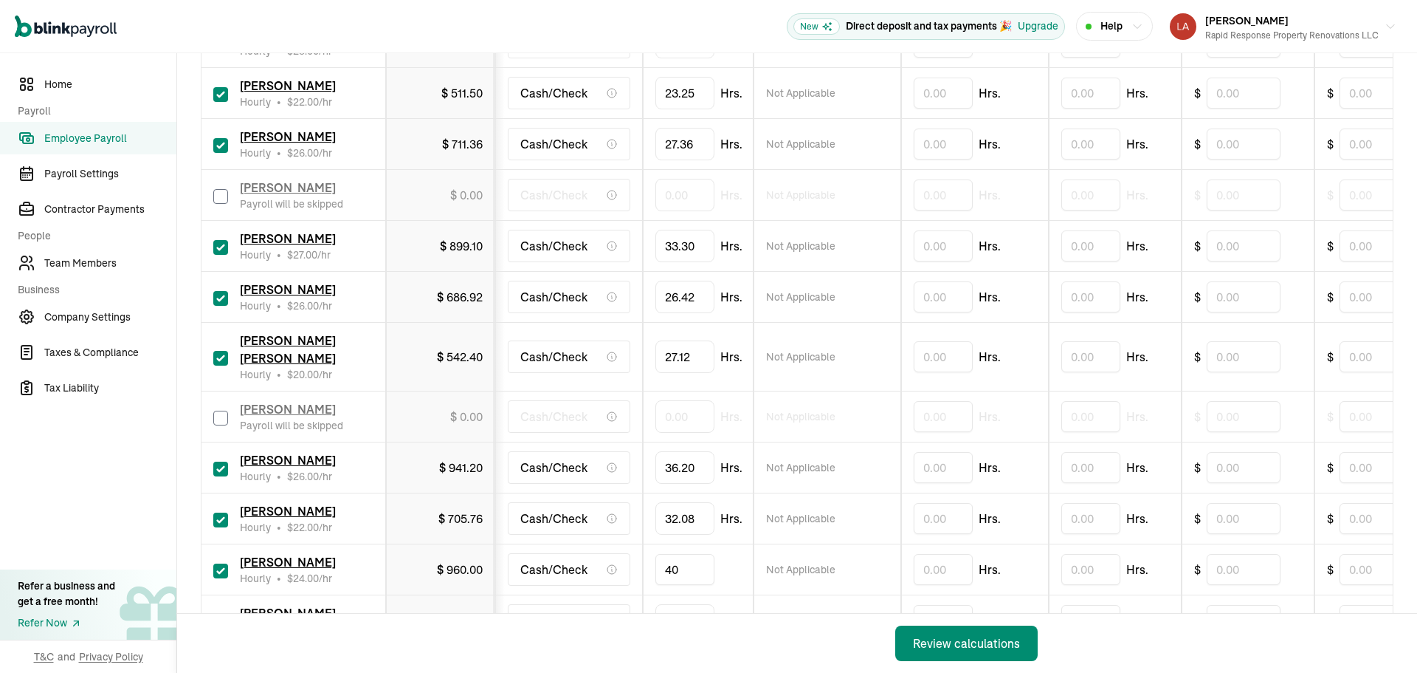
click at [687, 557] on input "40" at bounding box center [685, 569] width 59 height 31
click at [687, 554] on input "40" at bounding box center [685, 569] width 59 height 31
type input "38.52"
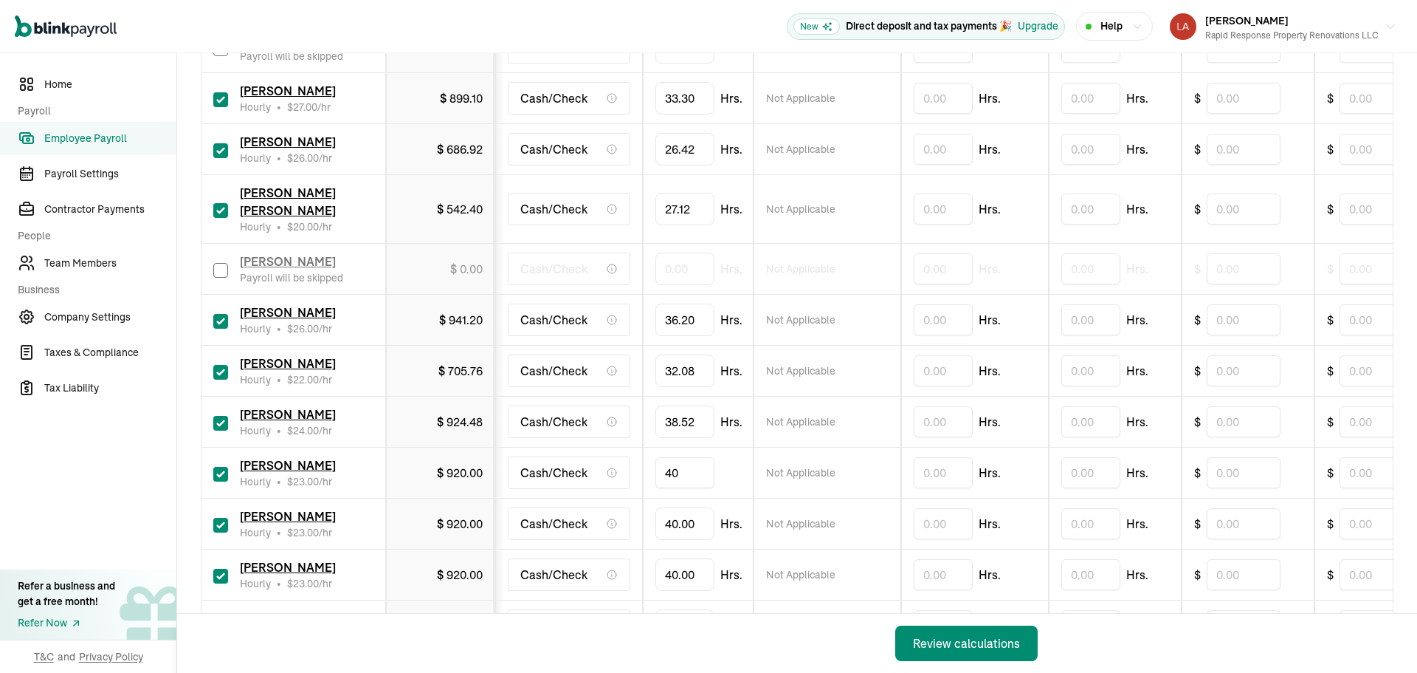
click at [685, 457] on input "40" at bounding box center [685, 472] width 59 height 31
type input "27.25"
click at [689, 508] on input "40" at bounding box center [685, 523] width 59 height 31
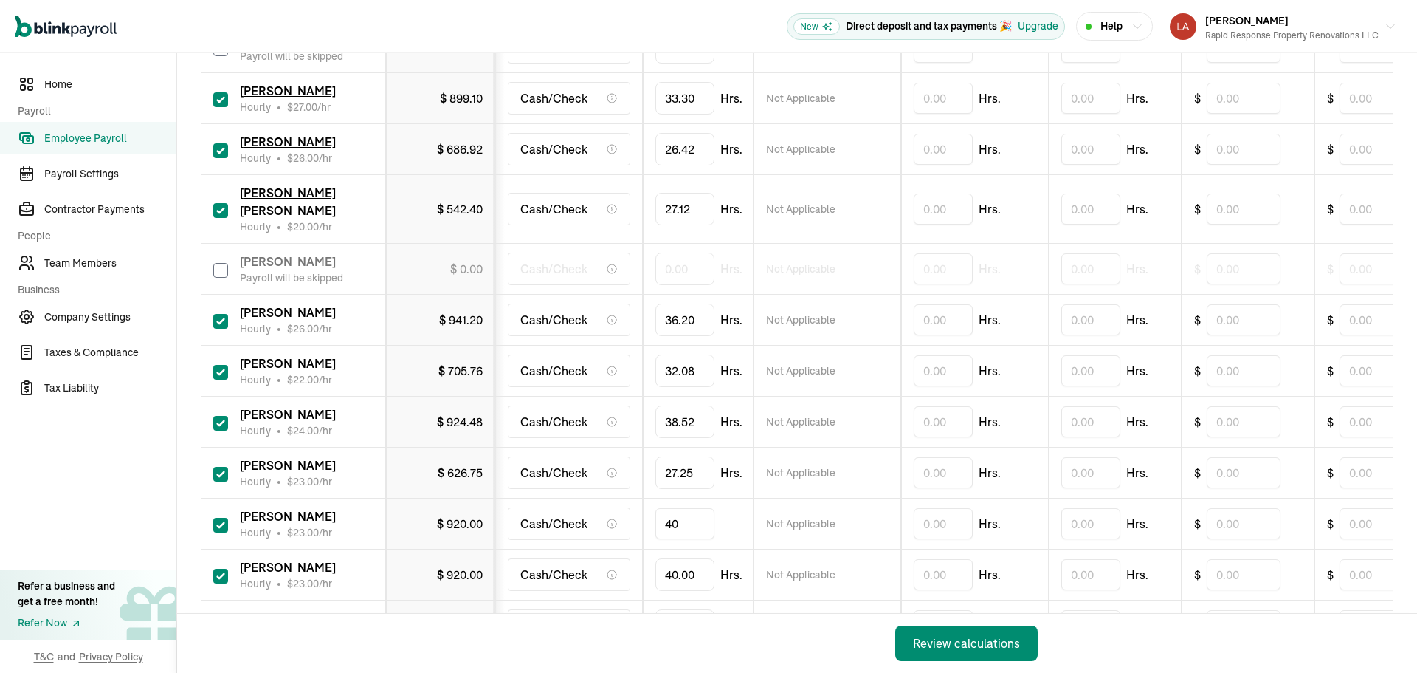
type input "3"
type input "23.14"
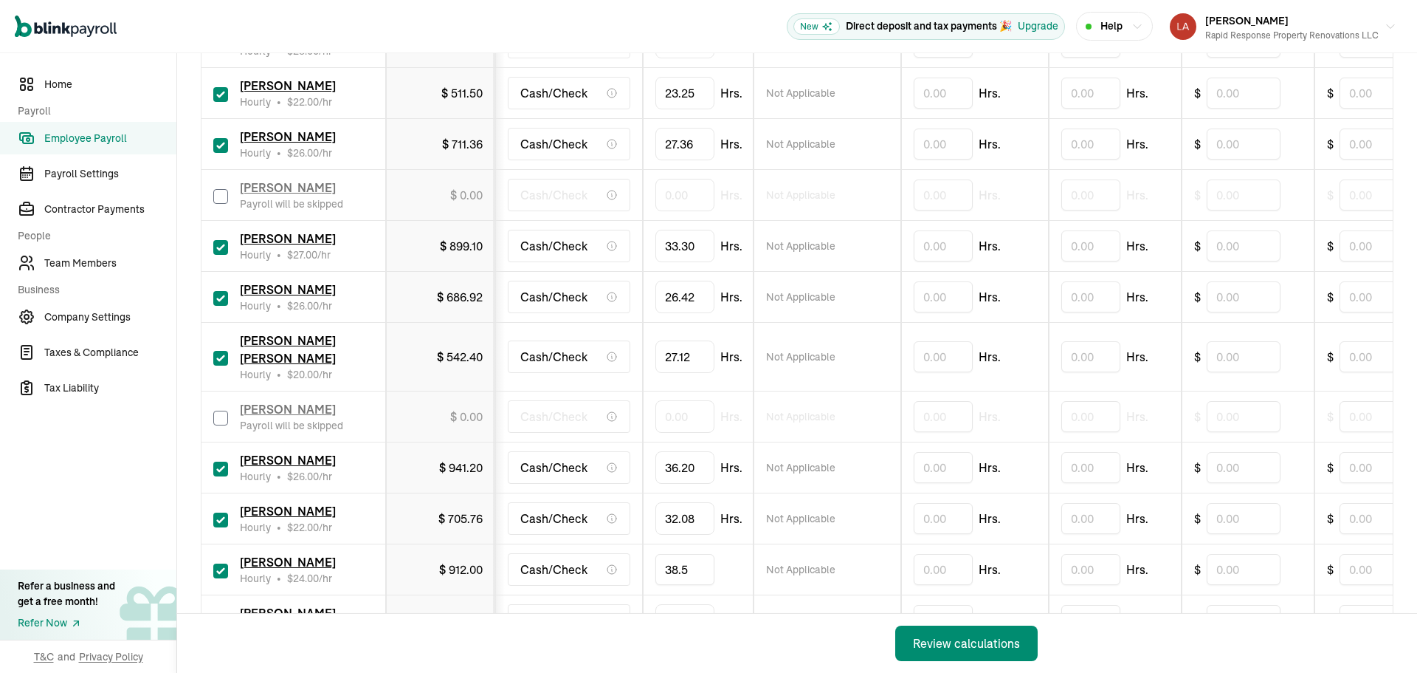
type input "38.52"
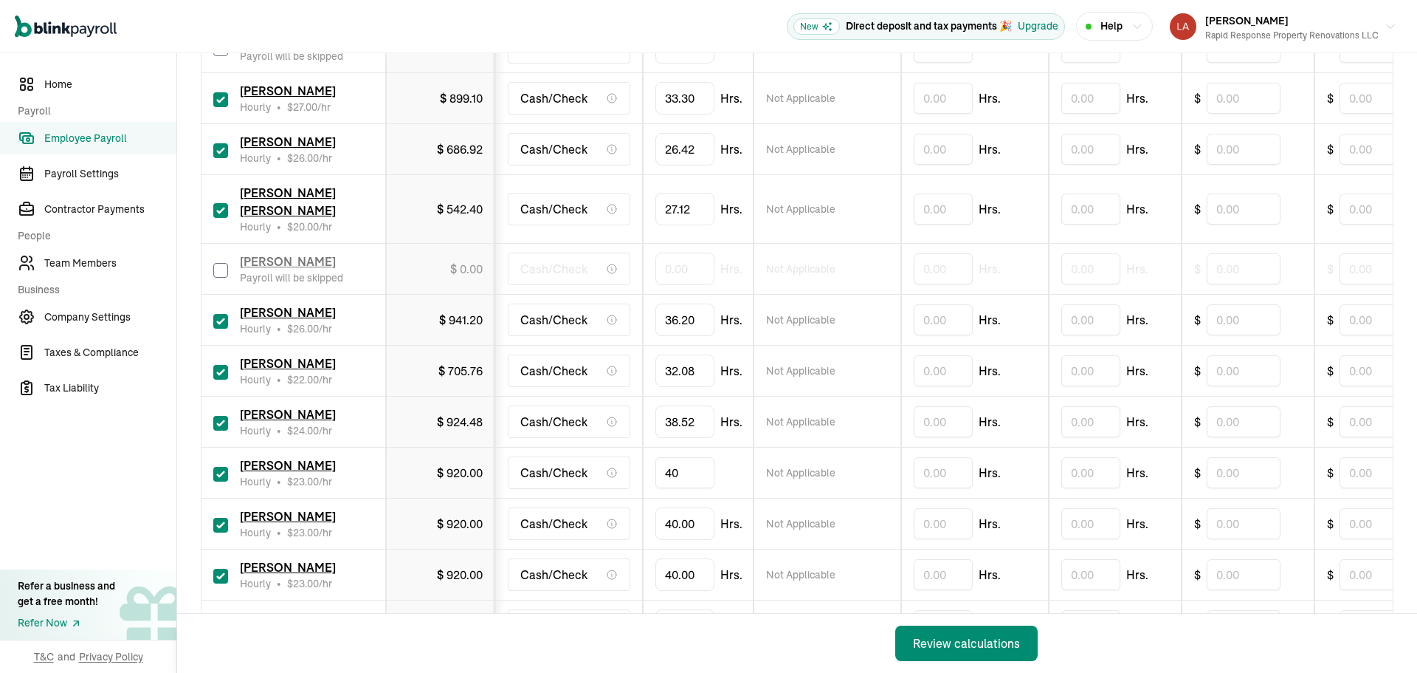
click at [685, 457] on input "40" at bounding box center [685, 472] width 59 height 31
type input "27.25"
click at [689, 508] on input "40" at bounding box center [685, 523] width 59 height 31
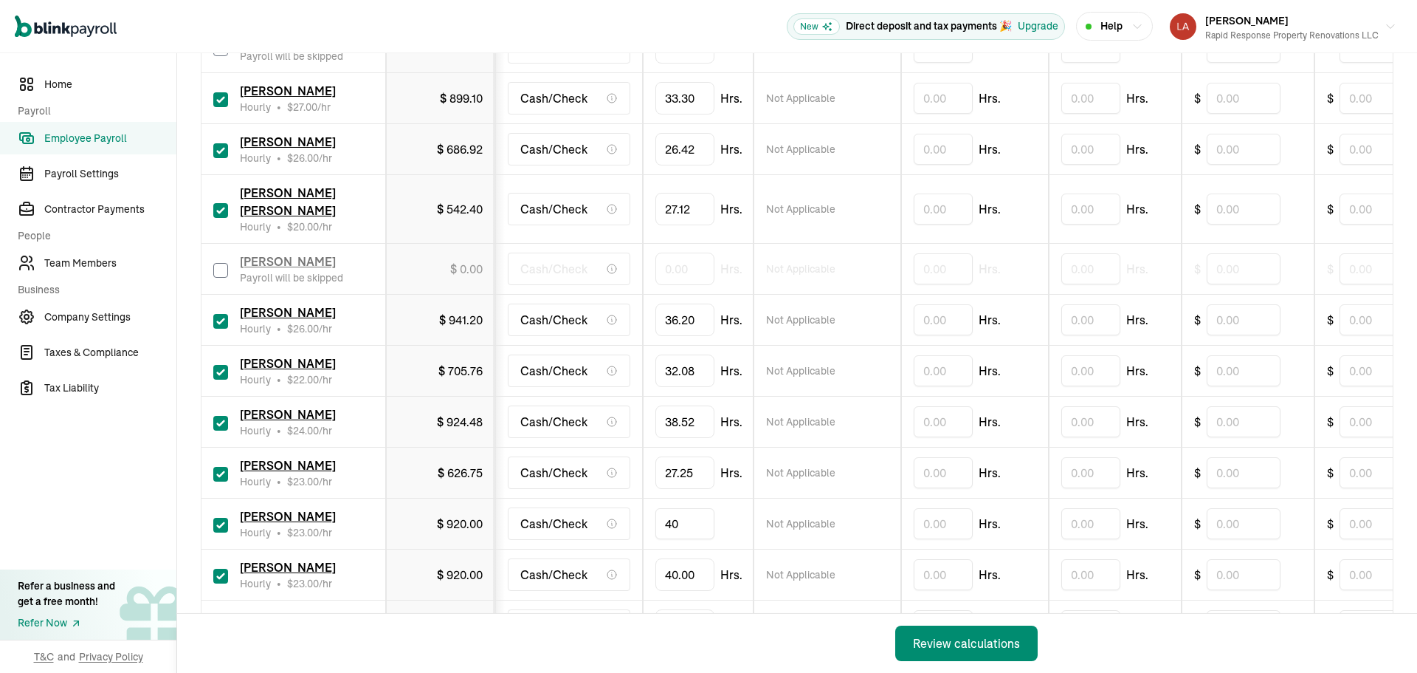
type input "3"
type input "23.14"
click at [683, 560] on input "40" at bounding box center [685, 574] width 59 height 31
type input "36.29"
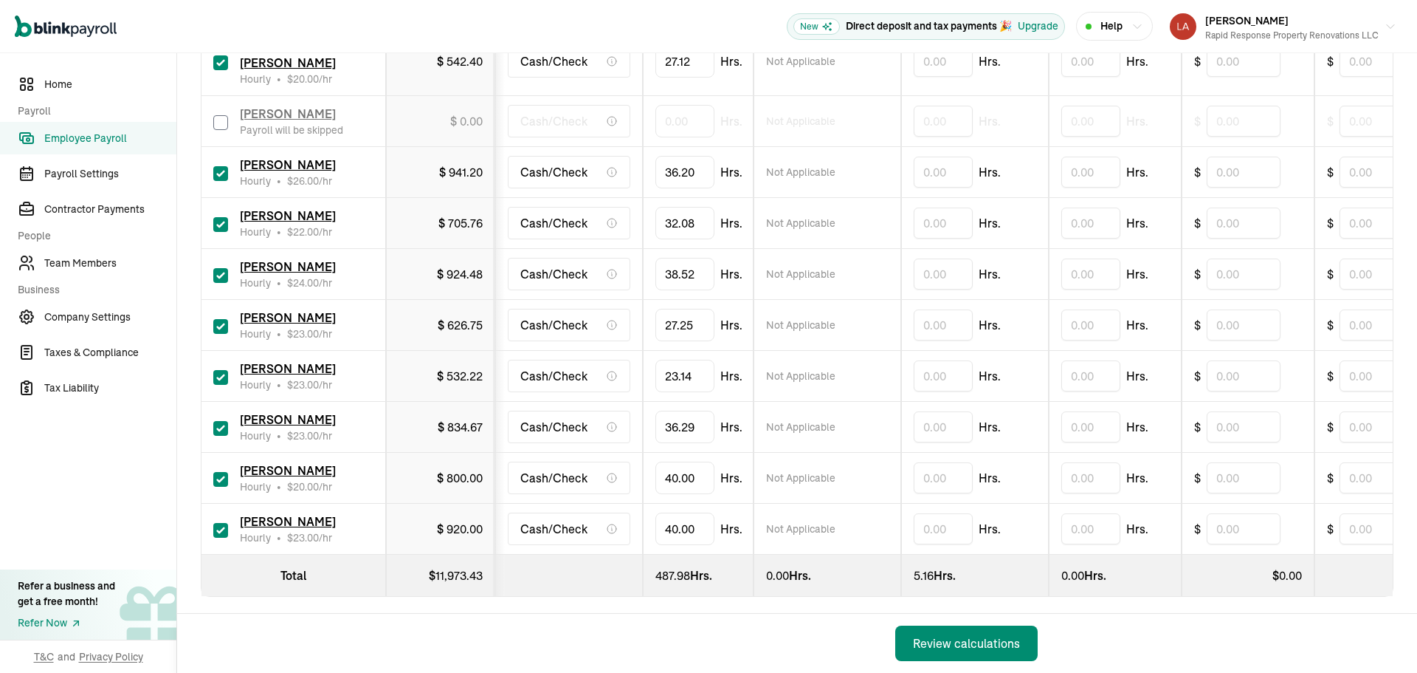
click at [216, 523] on input "checkbox" at bounding box center [220, 530] width 15 height 15
checkbox input "false"
type input "0.00"
click at [708, 462] on input "40" at bounding box center [685, 477] width 59 height 31
click at [706, 462] on input "40" at bounding box center [685, 477] width 59 height 31
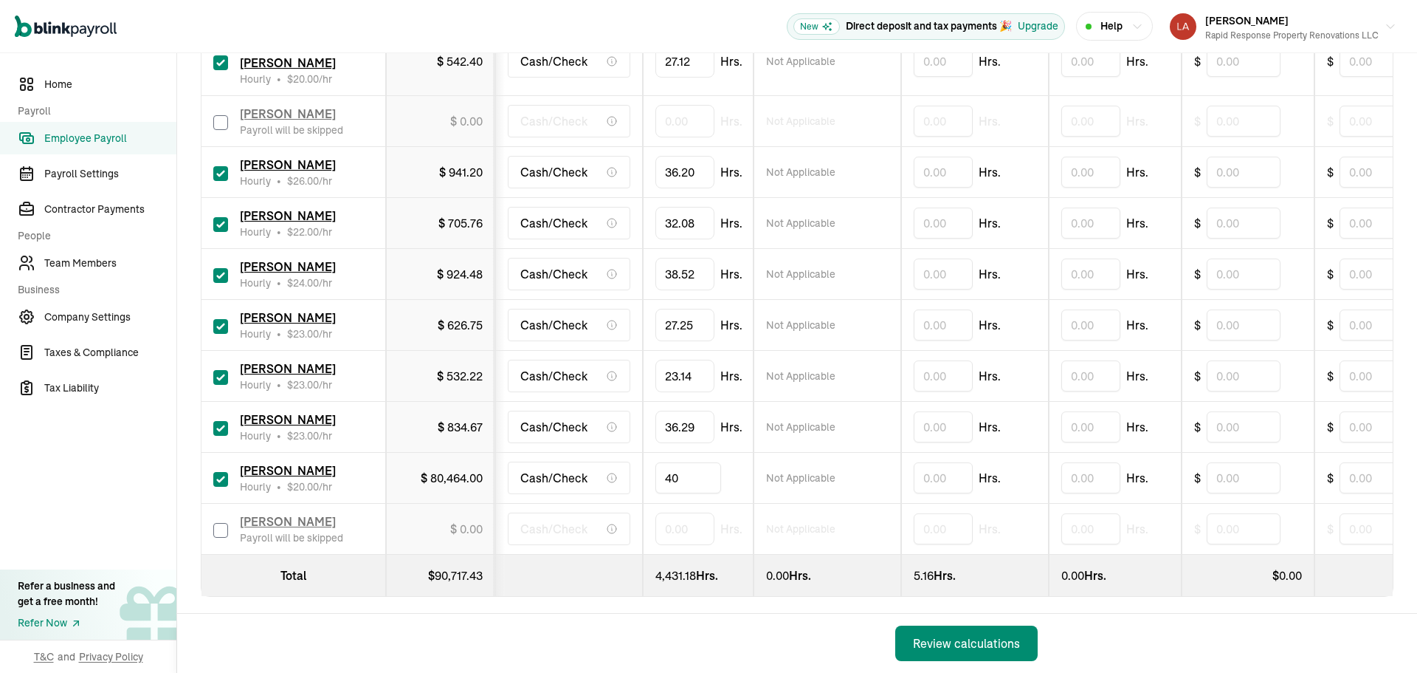
type input "4"
type input "23.26"
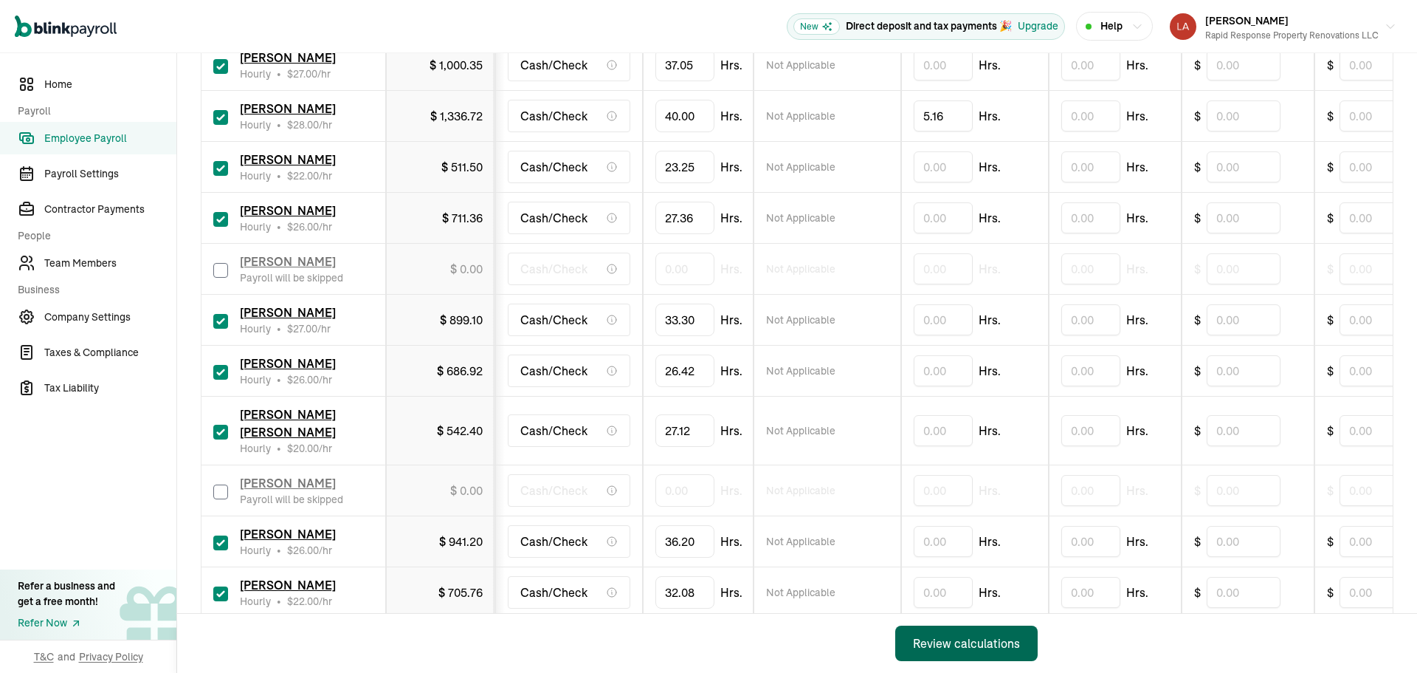
click at [980, 641] on div "Review calculations" at bounding box center [966, 643] width 107 height 18
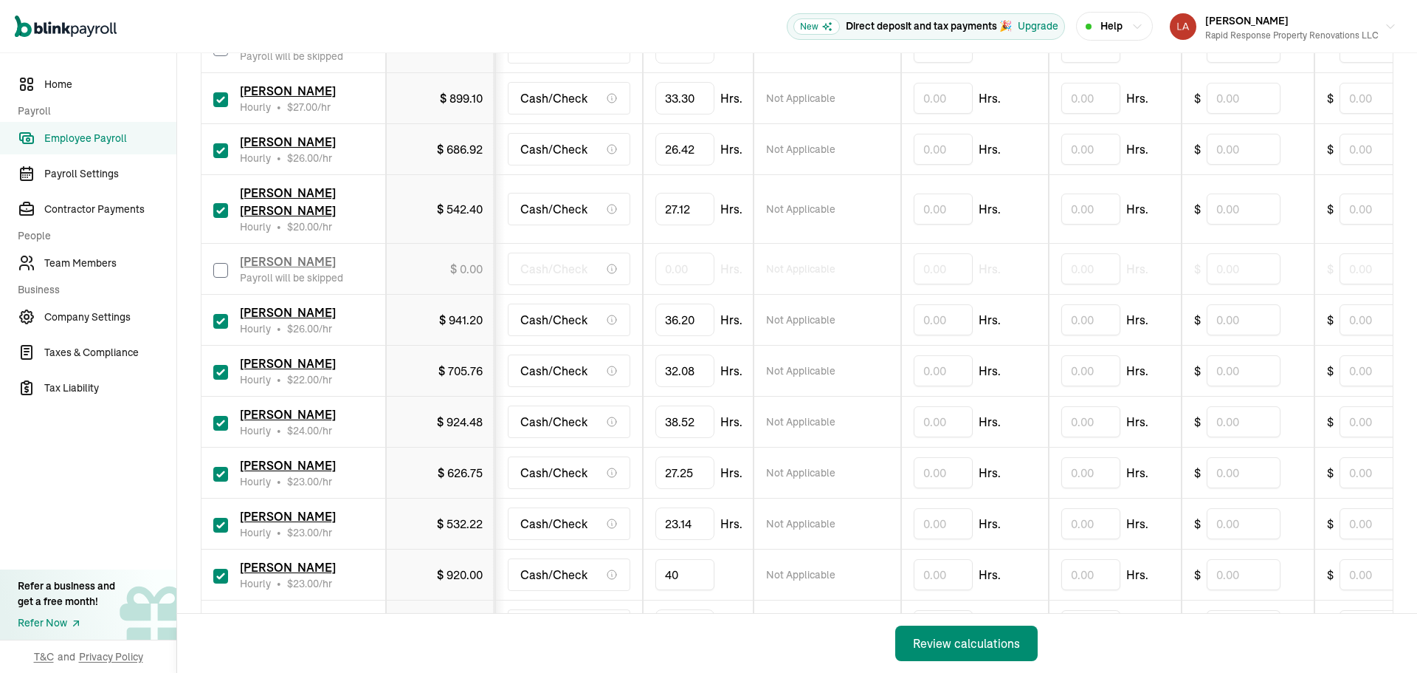
click at [683, 560] on input "40" at bounding box center [685, 574] width 59 height 31
type input "36.29"
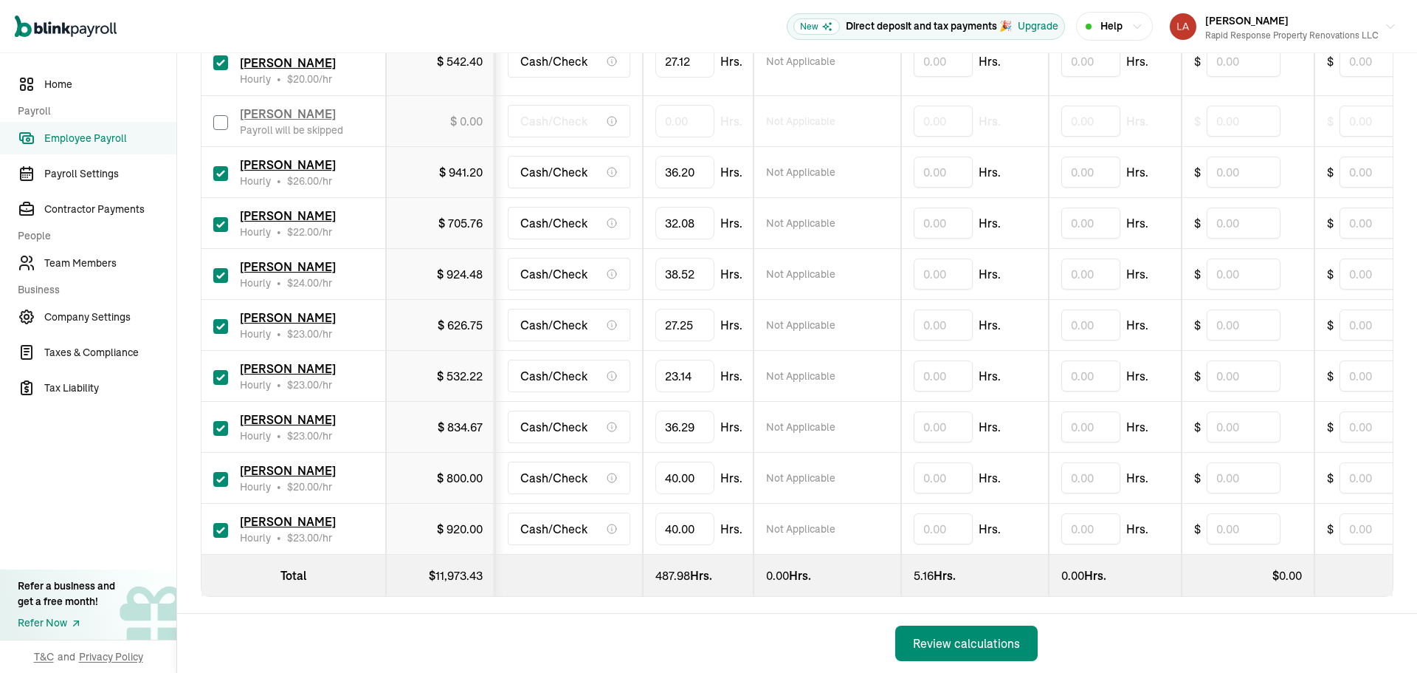
click at [216, 523] on input "checkbox" at bounding box center [220, 530] width 15 height 15
checkbox input "false"
type input "0.00"
click at [708, 462] on input "40" at bounding box center [685, 477] width 59 height 31
click at [706, 462] on input "40" at bounding box center [685, 477] width 59 height 31
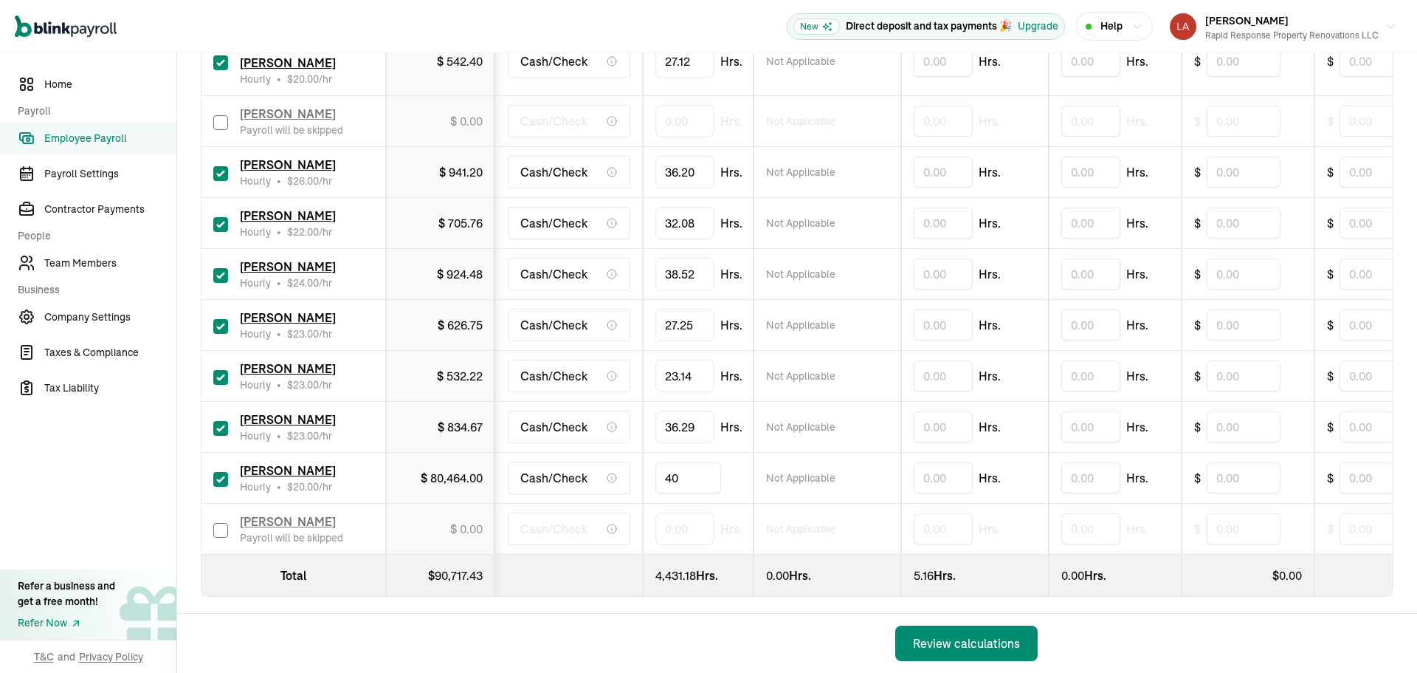
type input "4"
type input "23.26"
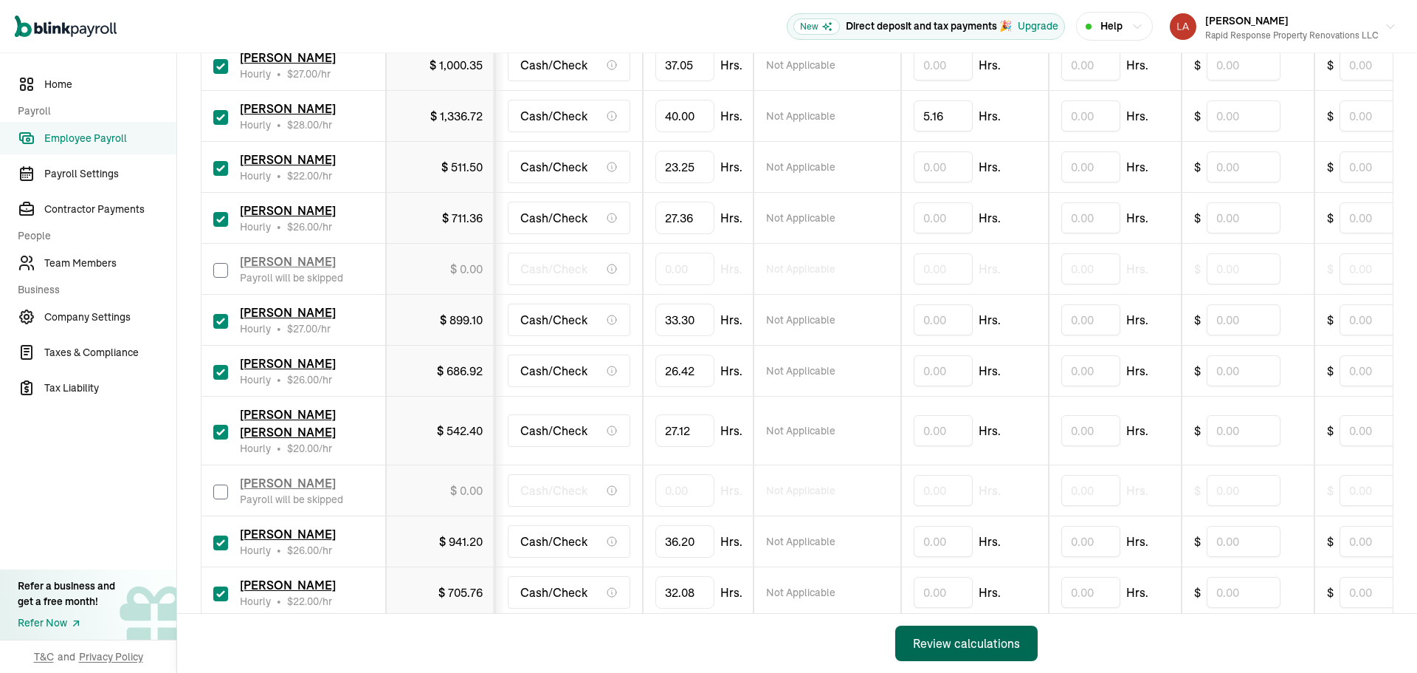
click at [980, 641] on div "Review calculations" at bounding box center [966, 643] width 107 height 18
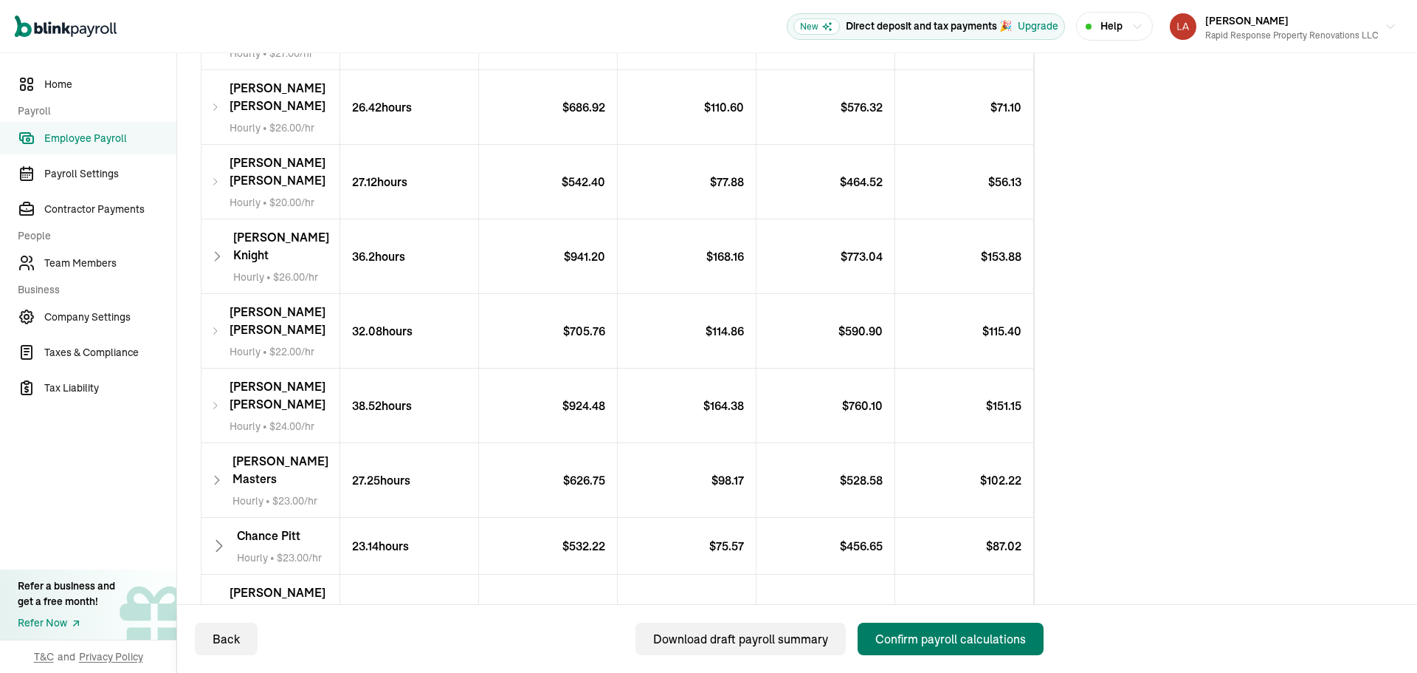
click at [928, 633] on div "Confirm payroll calculations" at bounding box center [951, 639] width 151 height 18
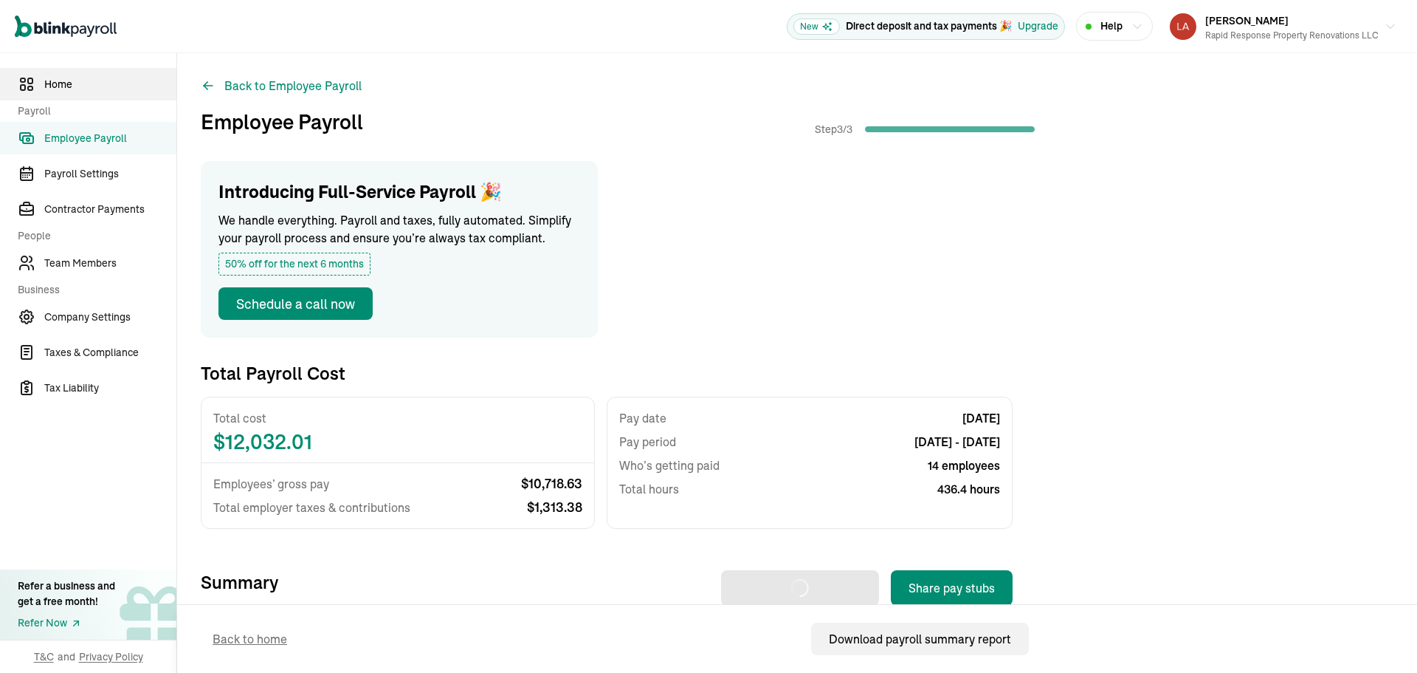
drag, startPoint x: 0, startPoint y: 0, endPoint x: 63, endPoint y: 83, distance: 103.8
click at [63, 83] on span "Home" at bounding box center [110, 85] width 132 height 16
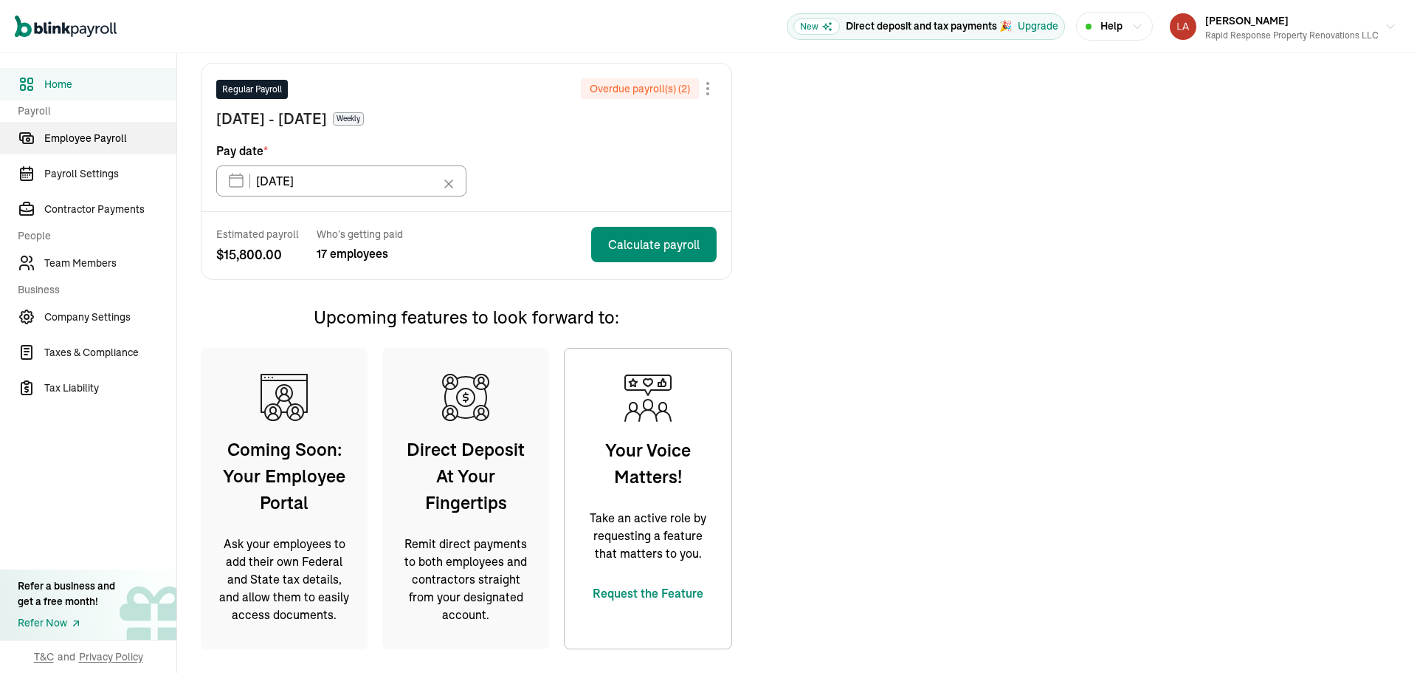
click at [94, 131] on span "Employee Payroll" at bounding box center [110, 139] width 132 height 16
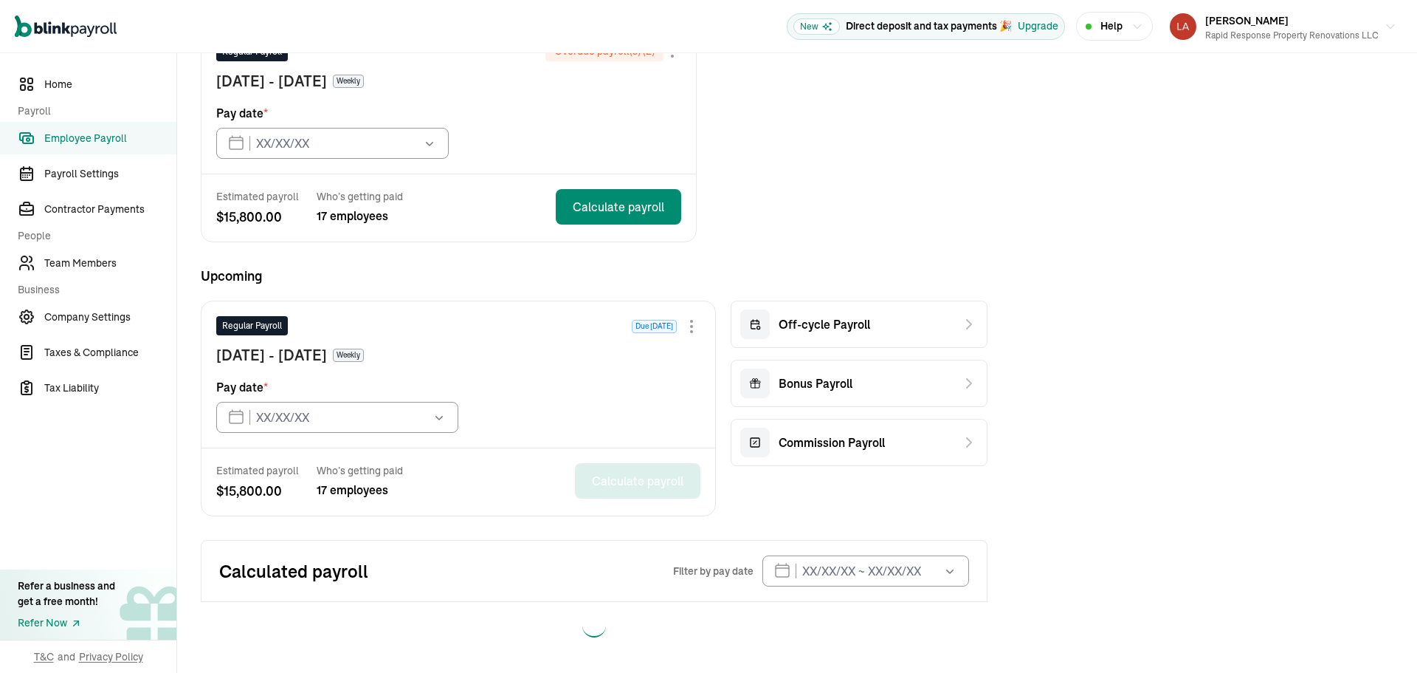
type input "[DATE]"
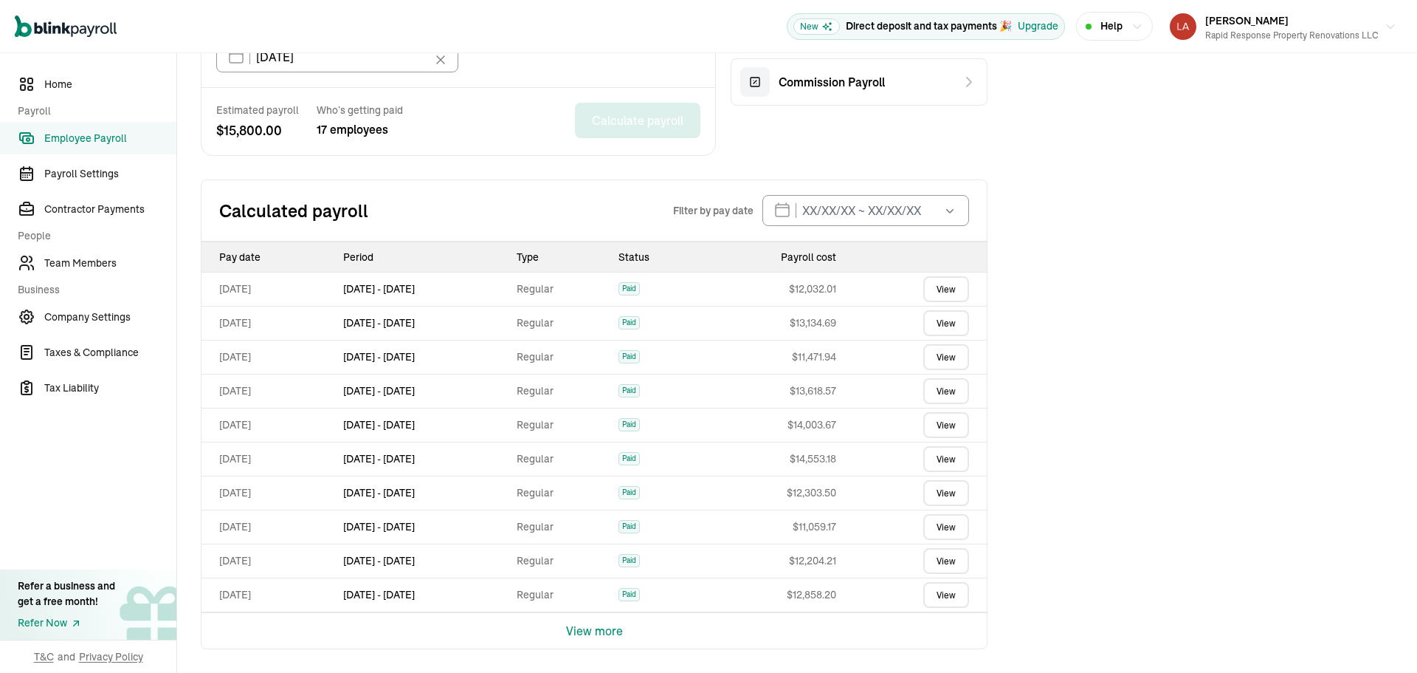
click at [946, 282] on link "View" at bounding box center [946, 289] width 46 height 26
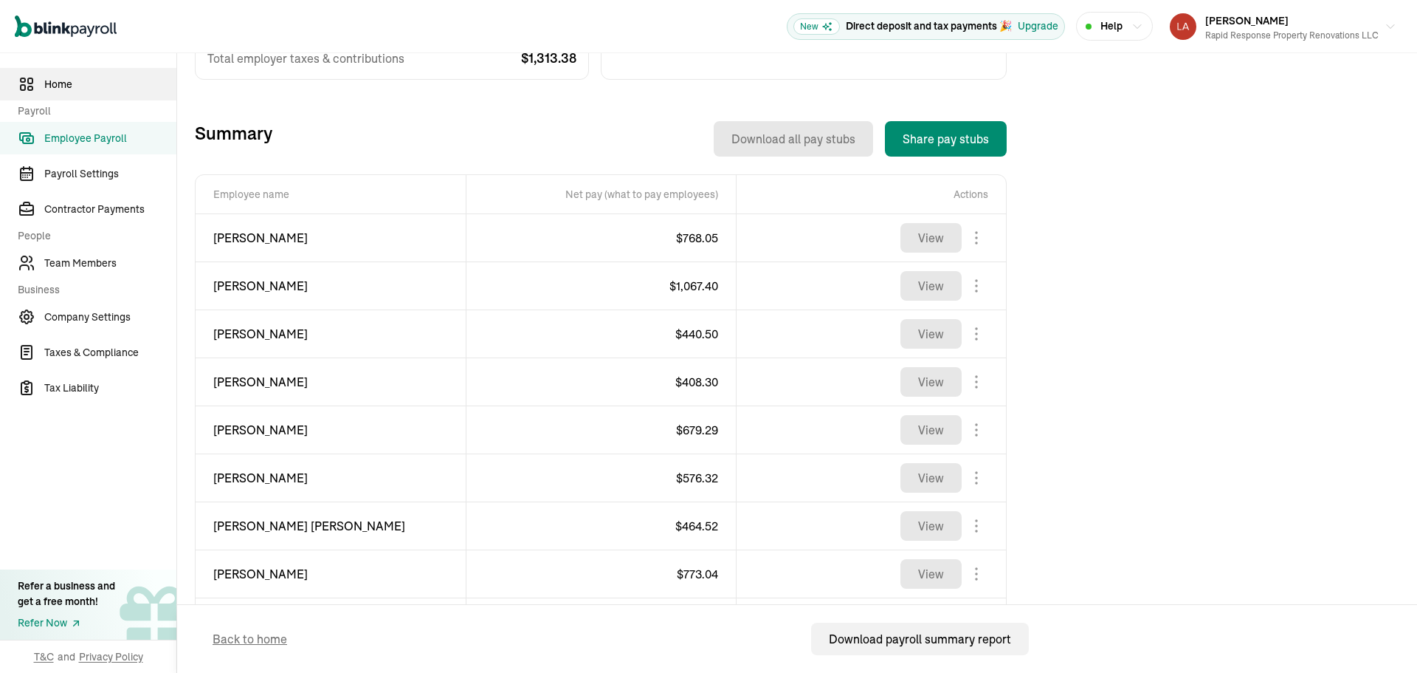
click at [59, 80] on span "Home" at bounding box center [110, 85] width 132 height 16
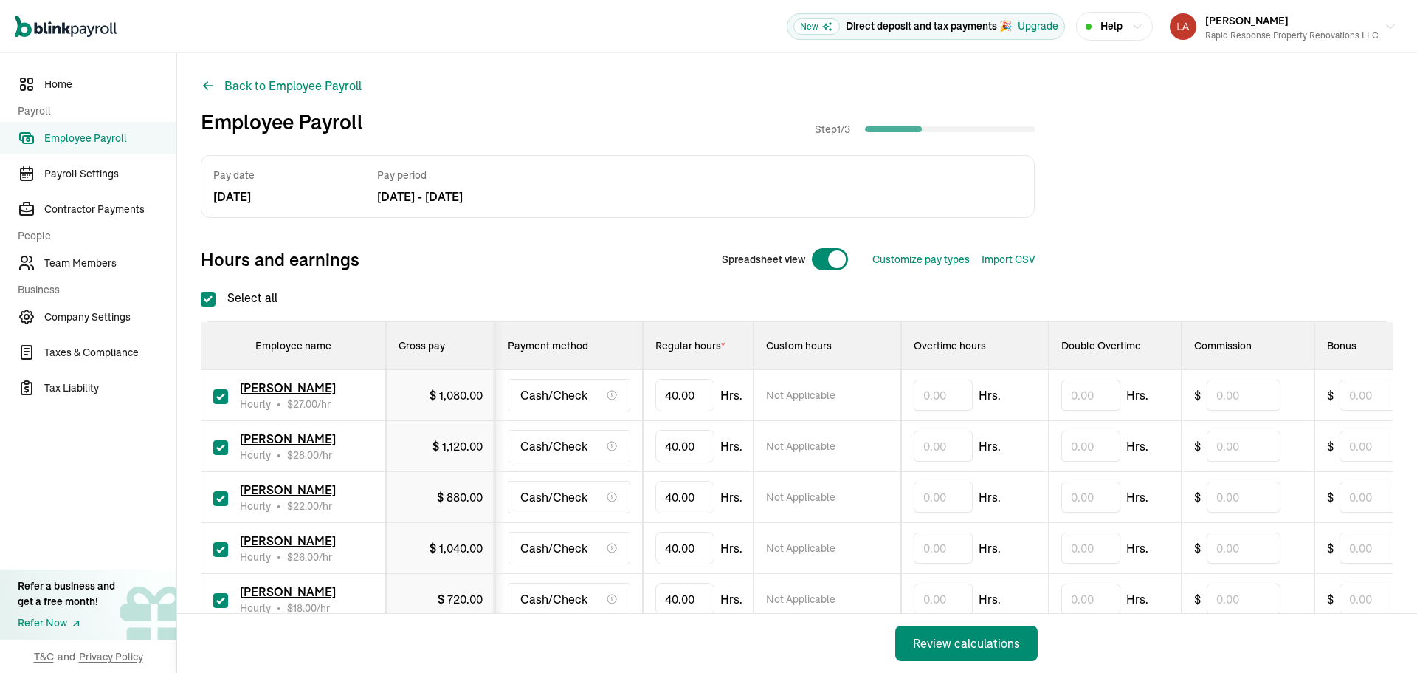
checkbox input "true"
click at [1349, 391] on input "text" at bounding box center [1377, 394] width 74 height 31
type input "216"
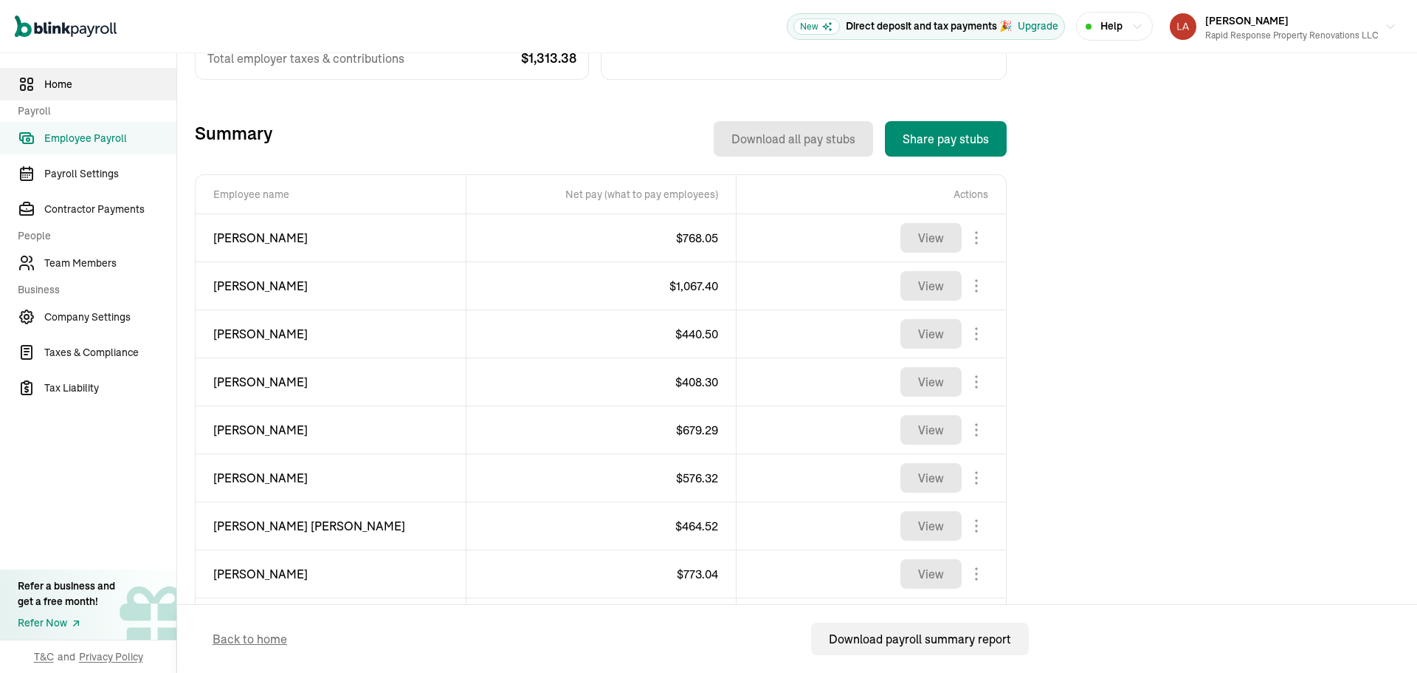
click at [59, 80] on span "Home" at bounding box center [110, 85] width 132 height 16
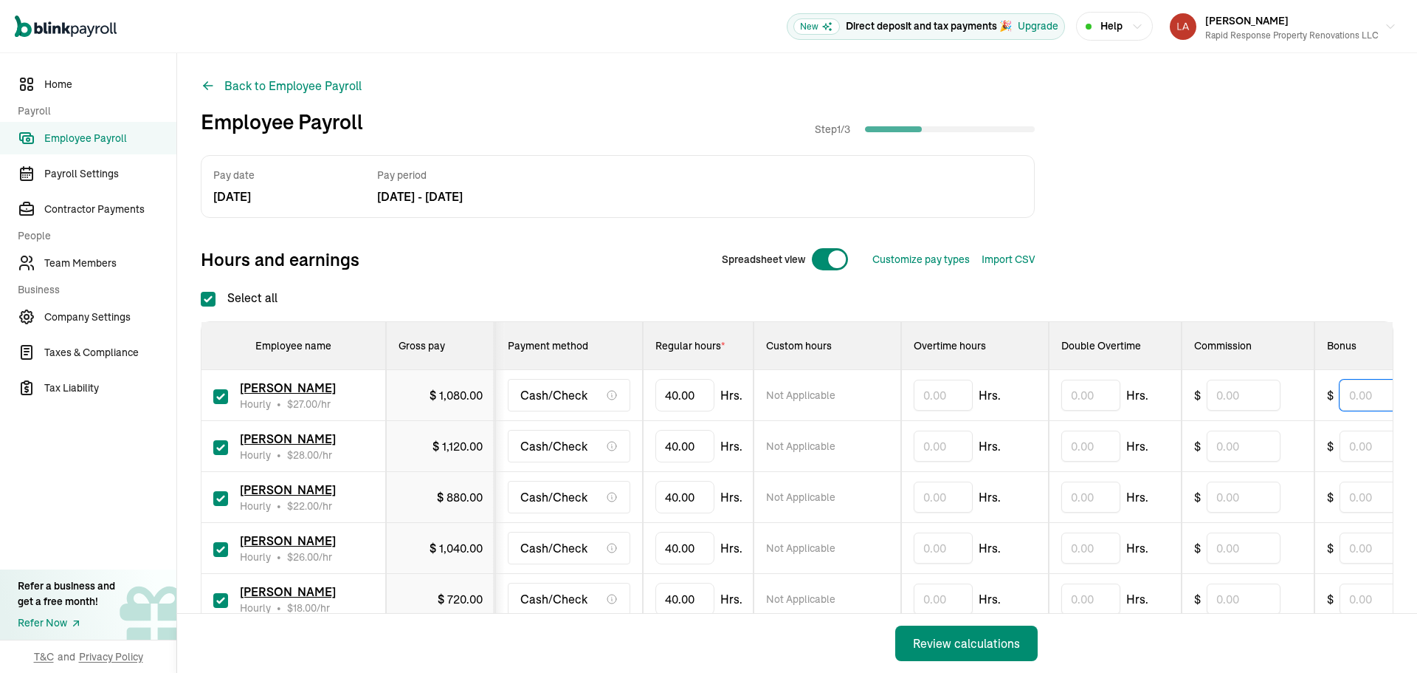
click at [1349, 391] on input "text" at bounding box center [1377, 394] width 74 height 31
type input "216"
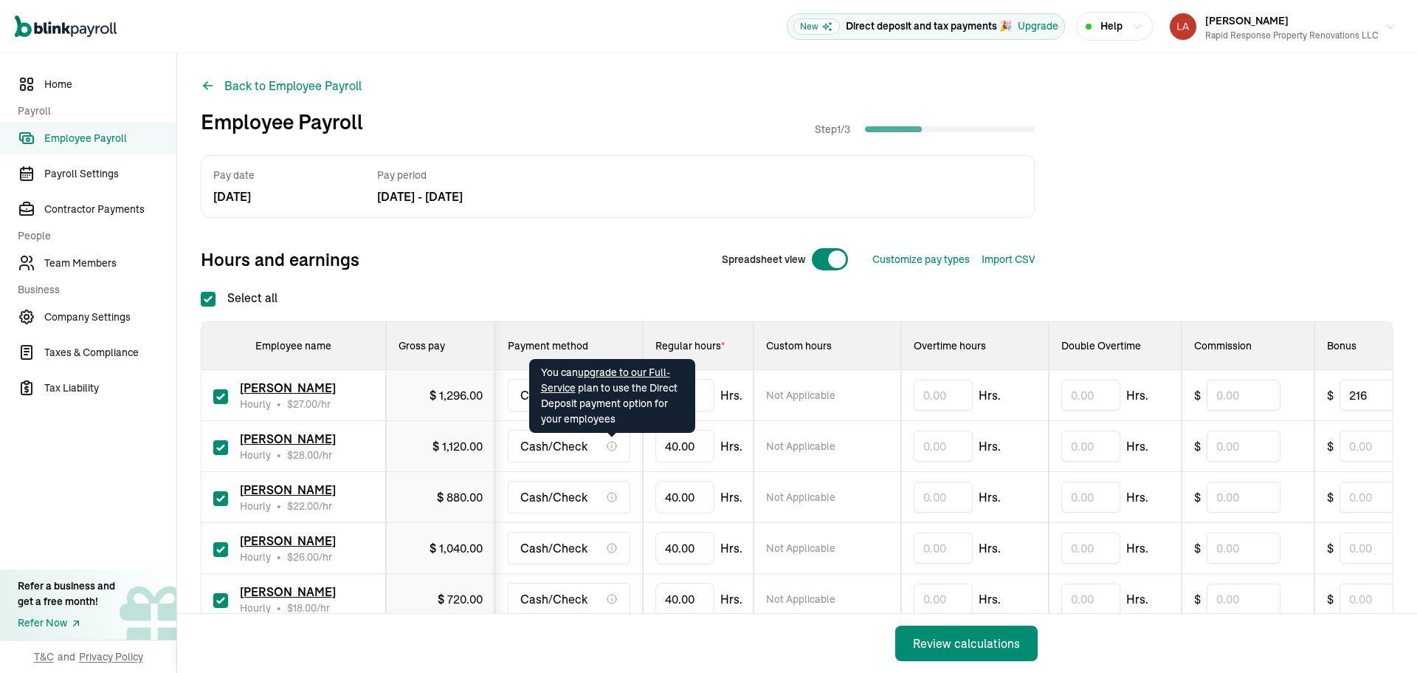
click at [715, 395] on div "40.00 Hrs." at bounding box center [699, 395] width 87 height 32
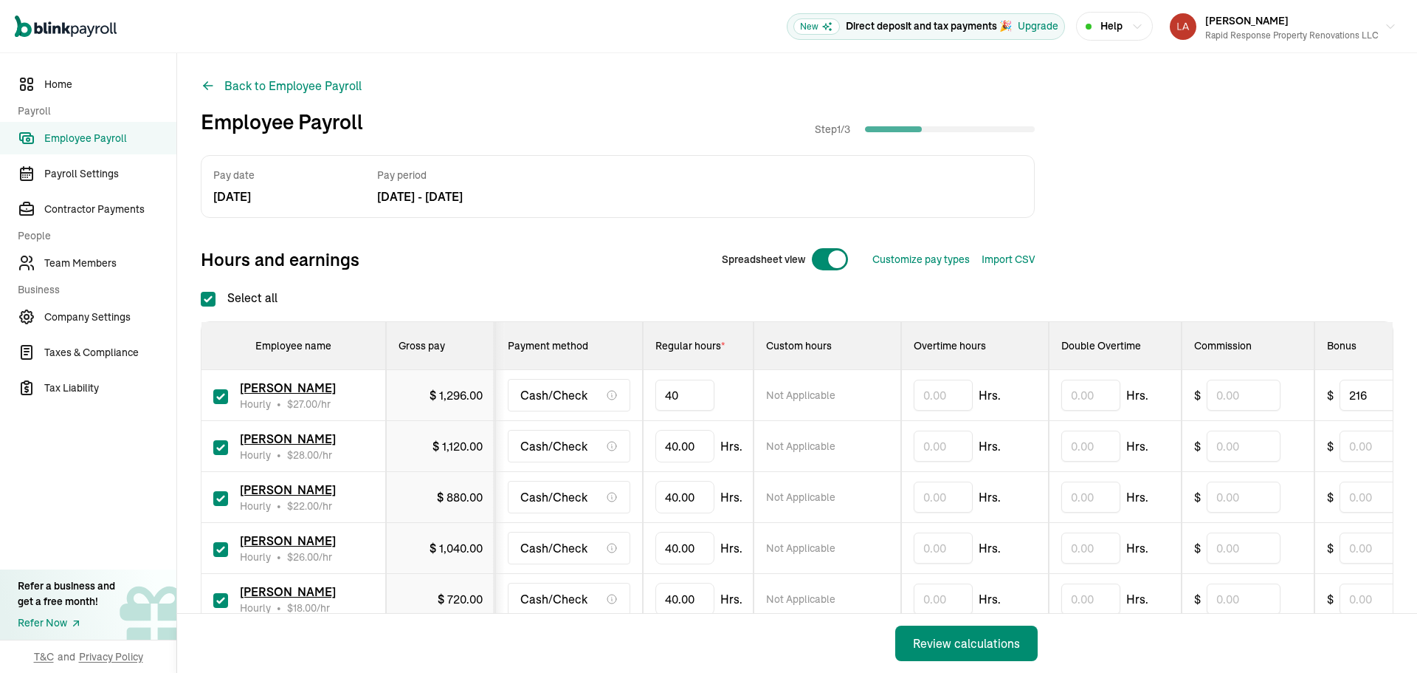
click at [704, 395] on input "40" at bounding box center [685, 394] width 59 height 31
type input "33.42"
click at [715, 395] on div "40.00 Hrs." at bounding box center [699, 395] width 87 height 32
click at [704, 395] on input "40" at bounding box center [685, 394] width 59 height 31
type input "33.42"
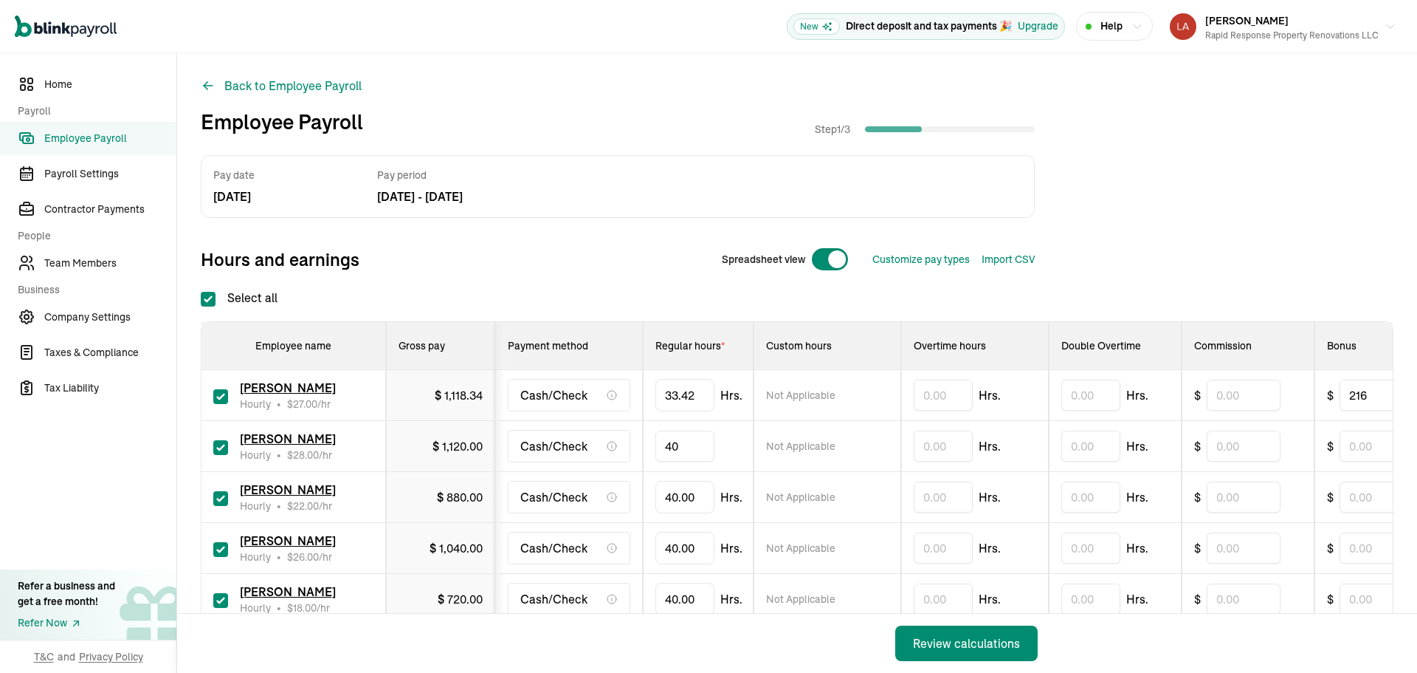
click at [688, 448] on input "40" at bounding box center [685, 445] width 59 height 31
type input "35.48"
click at [1361, 446] on input "text" at bounding box center [1377, 445] width 74 height 31
type input "224"
click at [671, 493] on input "40" at bounding box center [685, 496] width 59 height 31
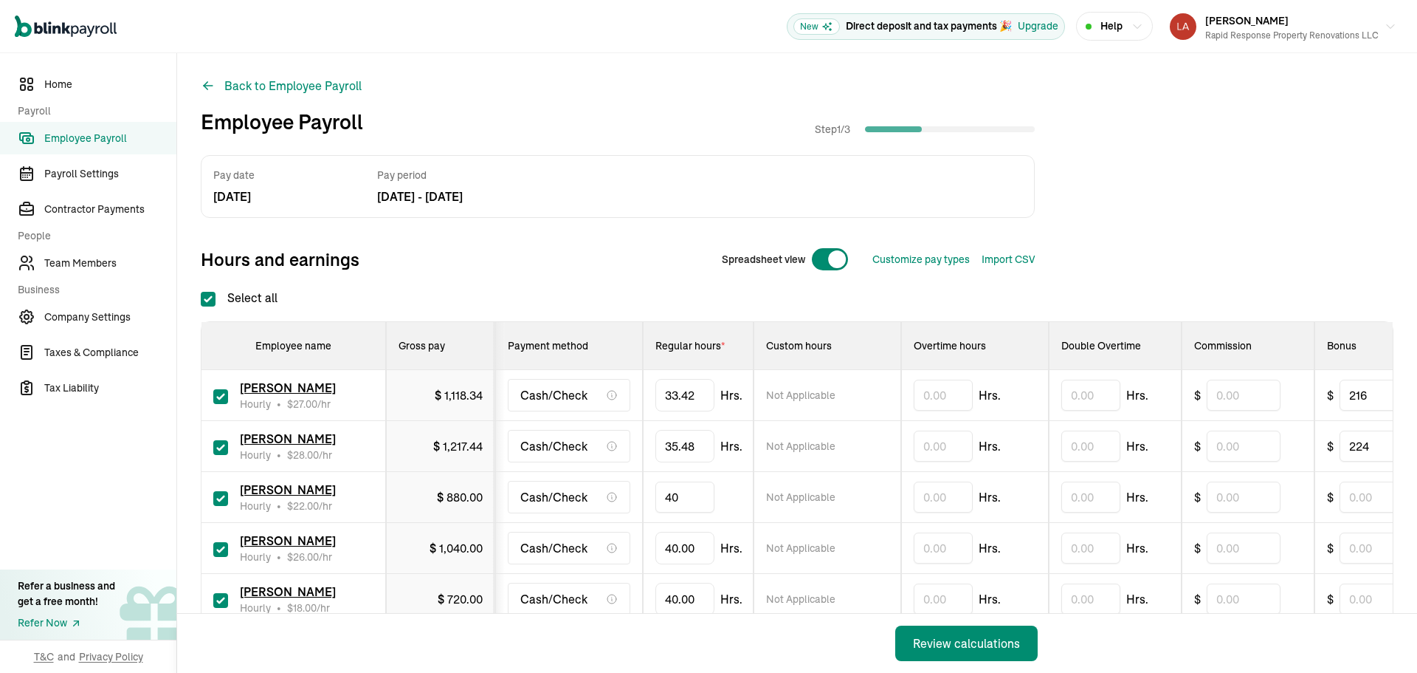
click at [671, 493] on input "40" at bounding box center [685, 496] width 59 height 31
type input "35.53"
click at [1365, 501] on input "text" at bounding box center [1377, 496] width 74 height 31
type input "176"
click at [673, 546] on input "40" at bounding box center [685, 547] width 59 height 31
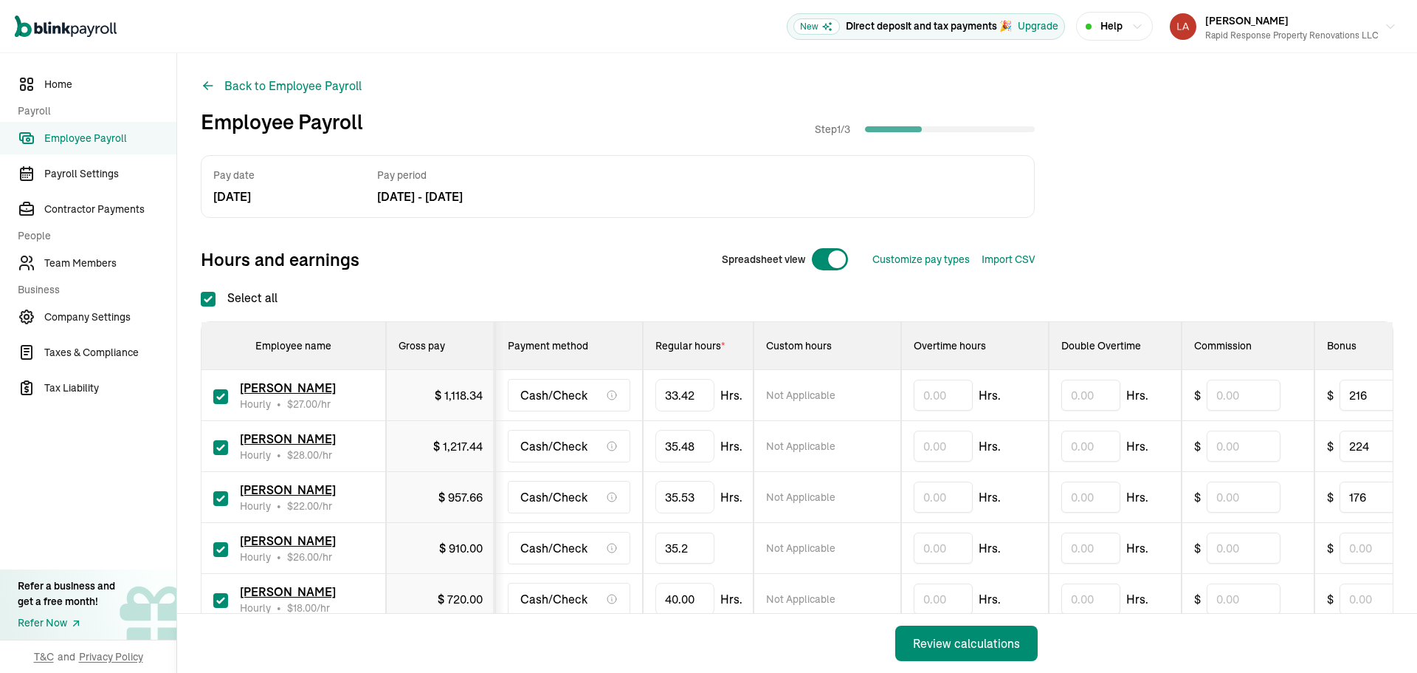
type input "35.27"
click at [1347, 551] on input "text" at bounding box center [1377, 547] width 74 height 31
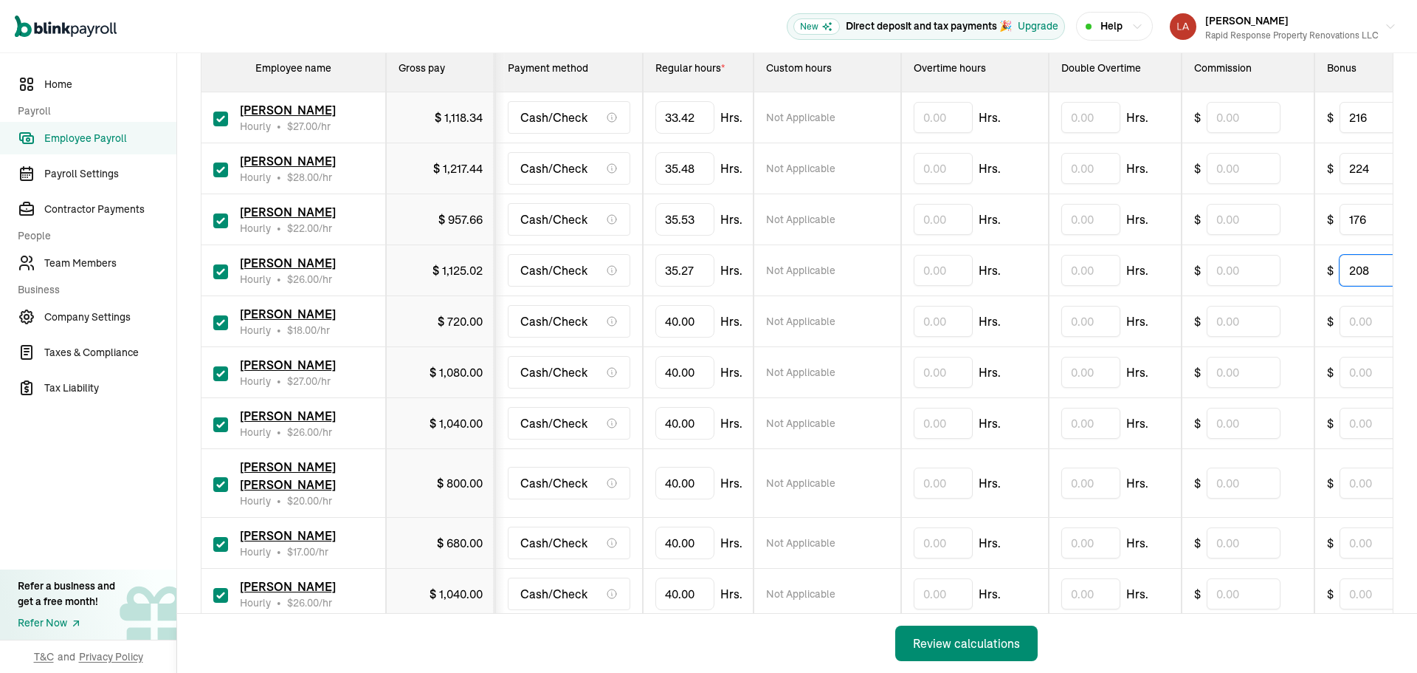
scroll to position [295, 0]
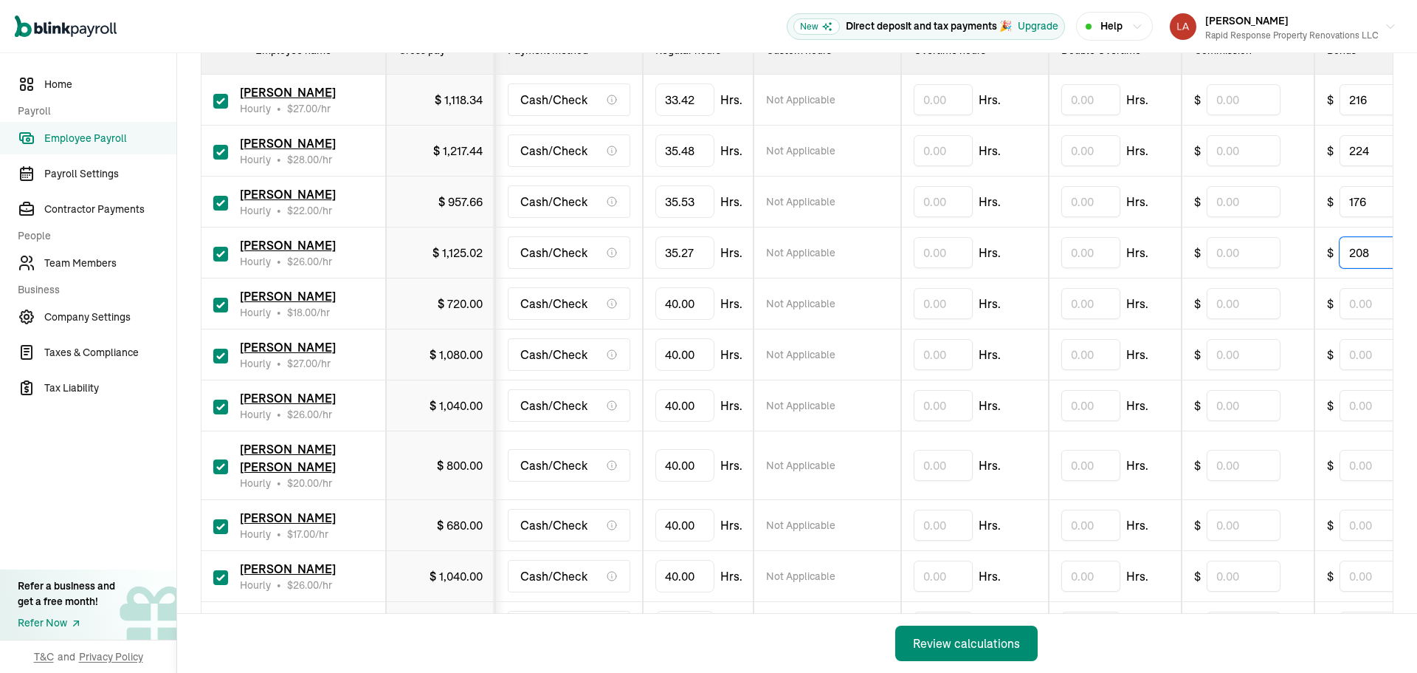
type input "208"
click at [692, 308] on input "40" at bounding box center [685, 303] width 59 height 31
type input "17.29"
click at [689, 353] on input "40" at bounding box center [685, 354] width 59 height 31
type input "28.54"
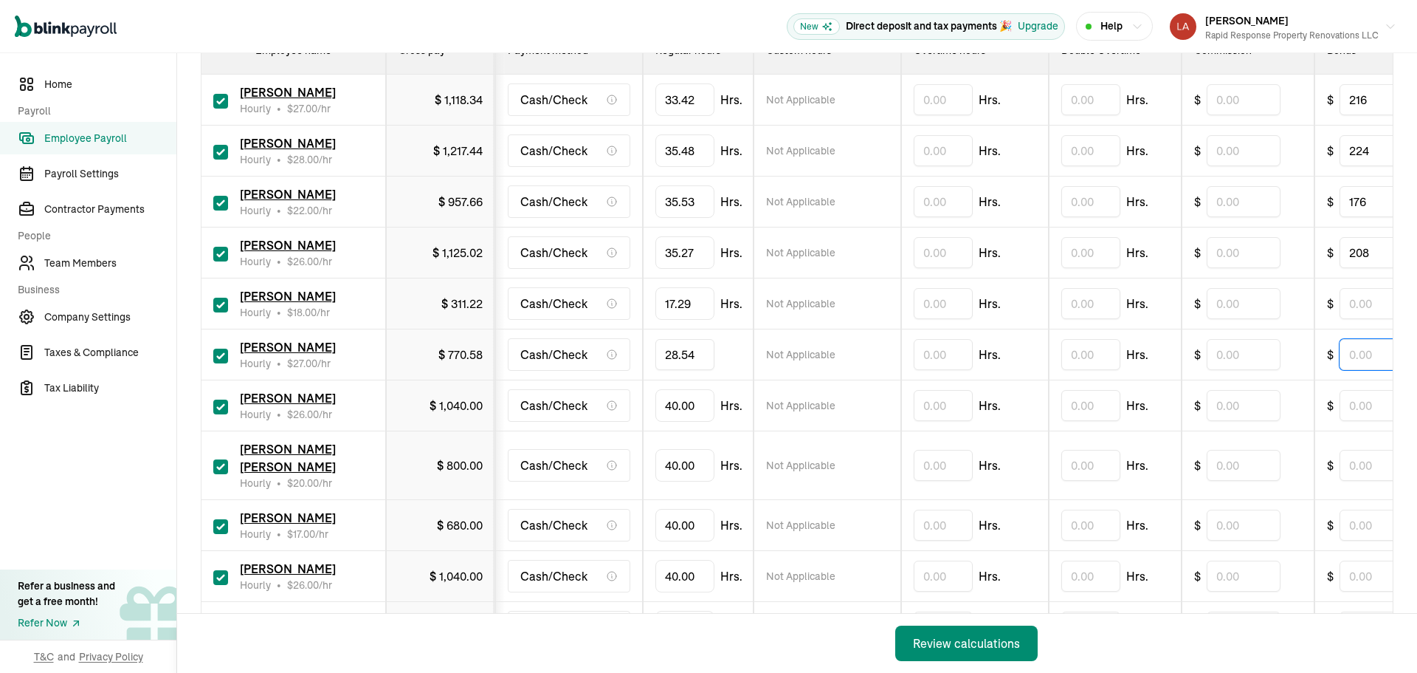
click at [1369, 350] on input "text" at bounding box center [1377, 354] width 74 height 31
type input "216"
click at [677, 406] on input "40" at bounding box center [685, 405] width 59 height 31
type input "11.02"
click at [670, 454] on input "40" at bounding box center [685, 465] width 59 height 31
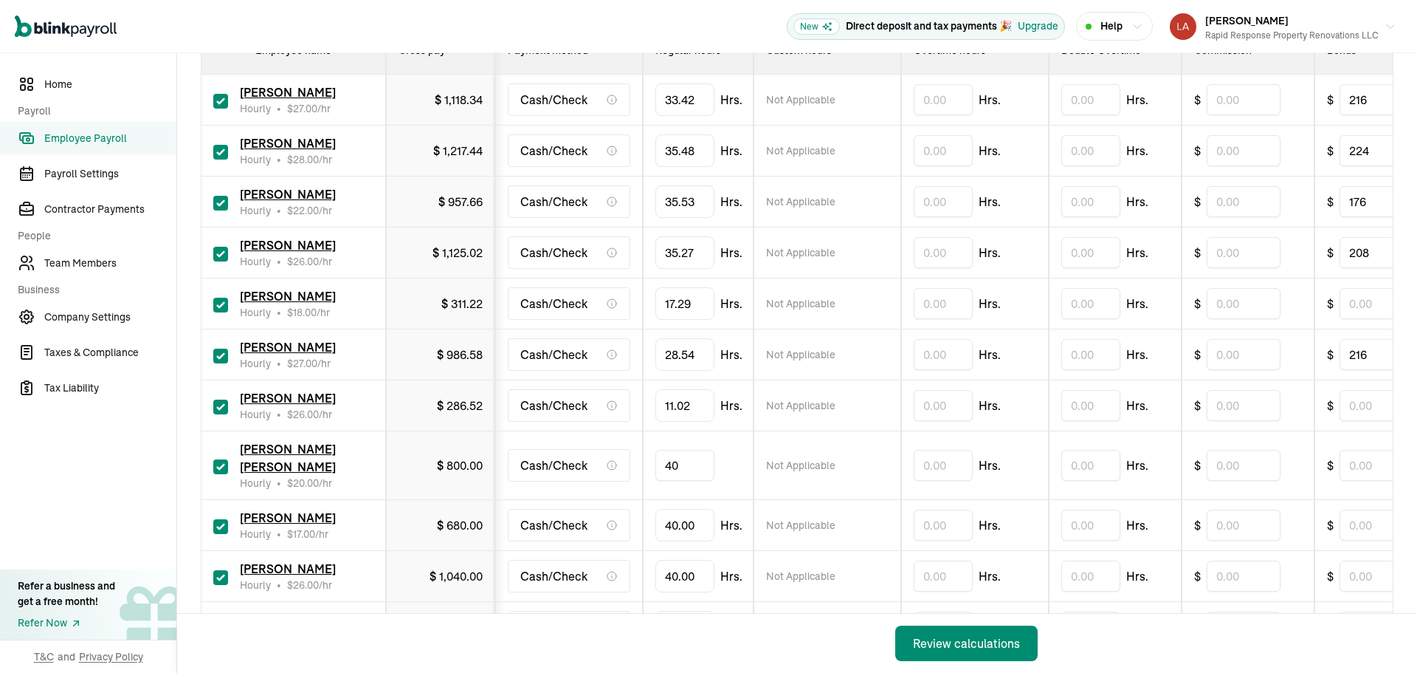
click at [670, 454] on input "40" at bounding box center [685, 465] width 59 height 31
type input "11.02"
click at [684, 509] on input "40" at bounding box center [685, 524] width 59 height 31
type input "11.01"
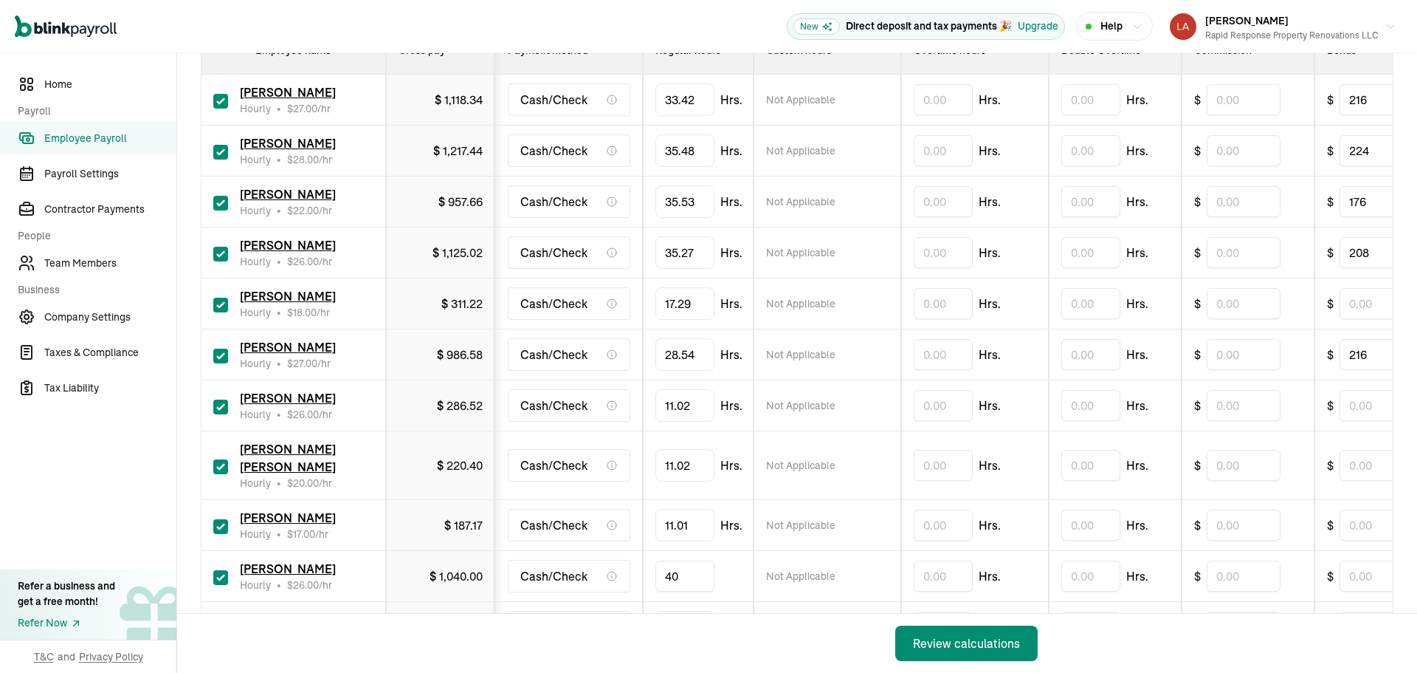
click at [678, 562] on input "40" at bounding box center [685, 575] width 59 height 31
type input "22.17"
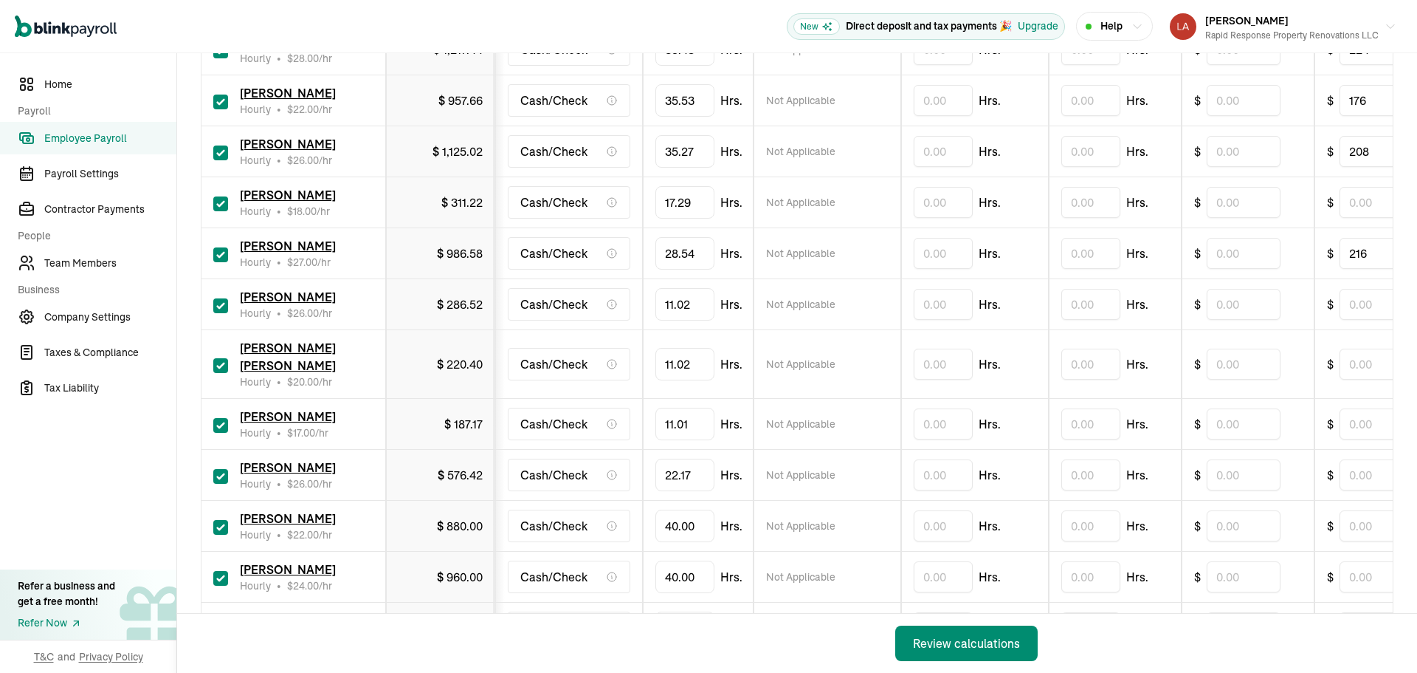
scroll to position [443, 0]
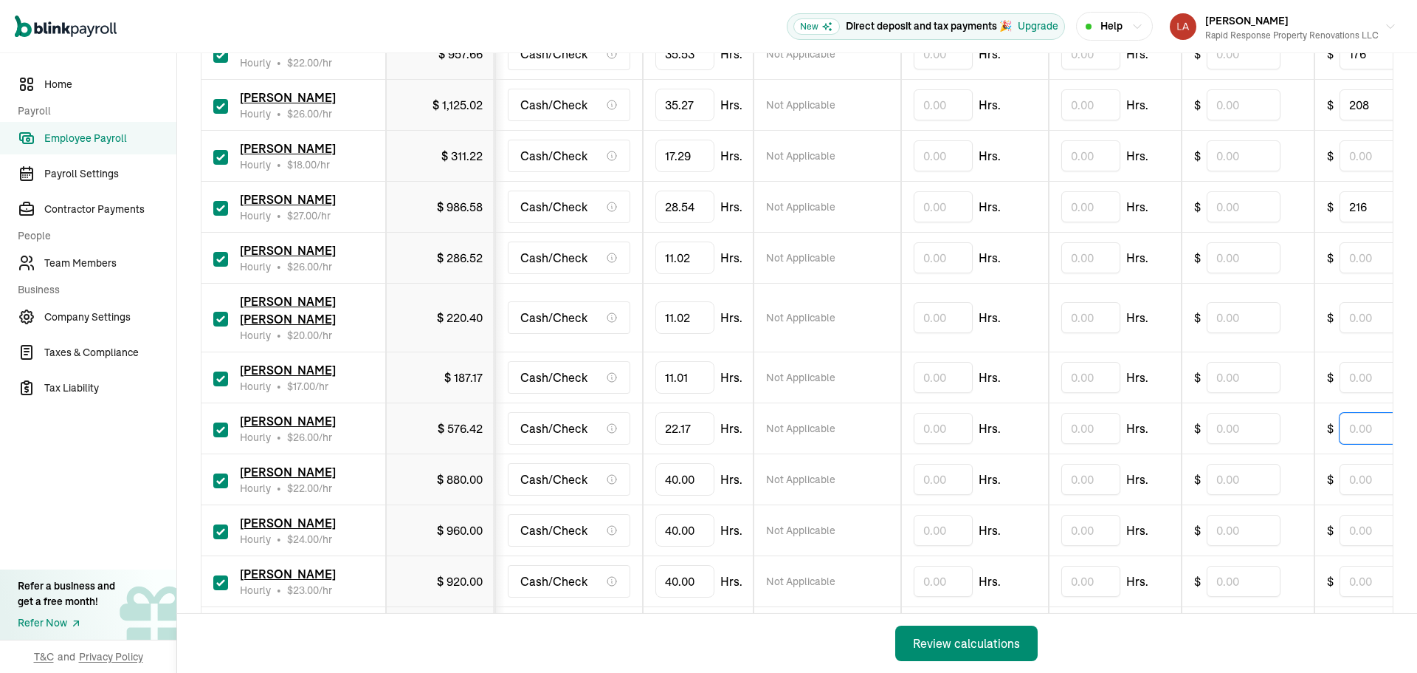
click at [1356, 413] on input "text" at bounding box center [1377, 428] width 74 height 31
type input "208"
click at [687, 464] on input "40" at bounding box center [685, 479] width 59 height 31
type input "28.54"
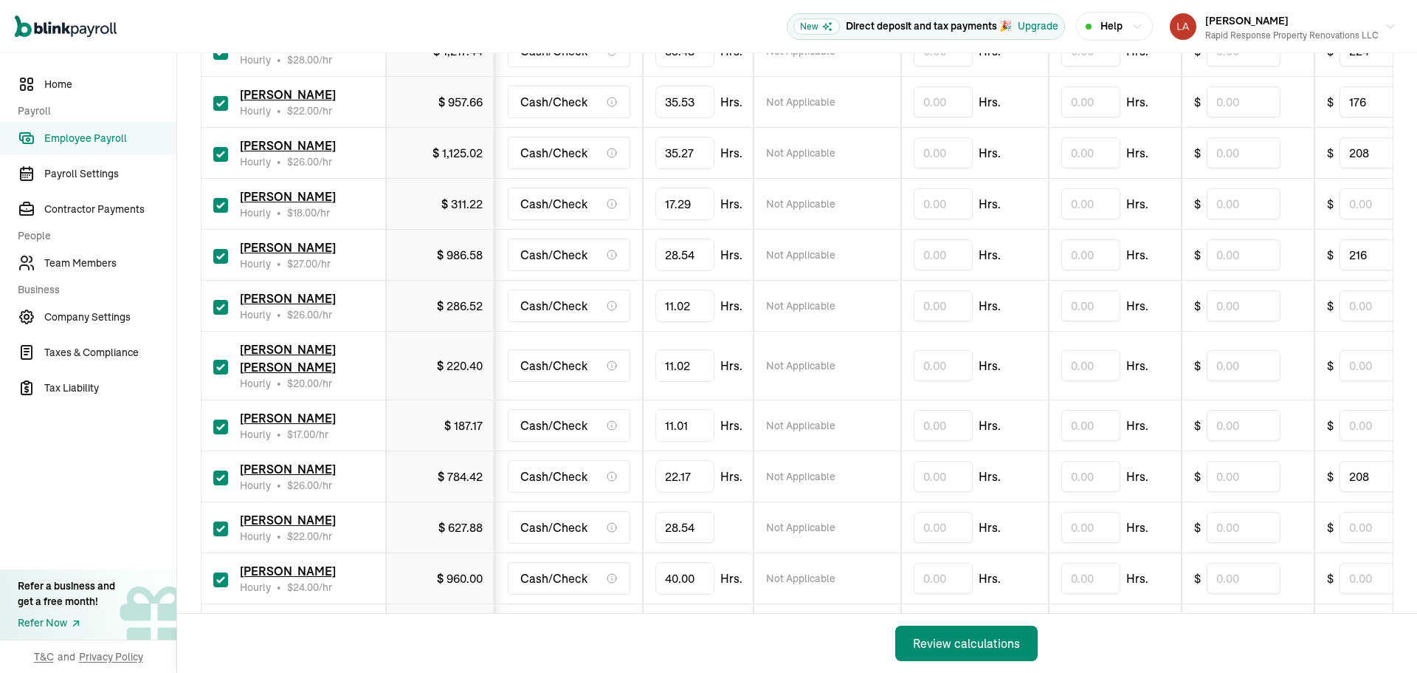
scroll to position [369, 0]
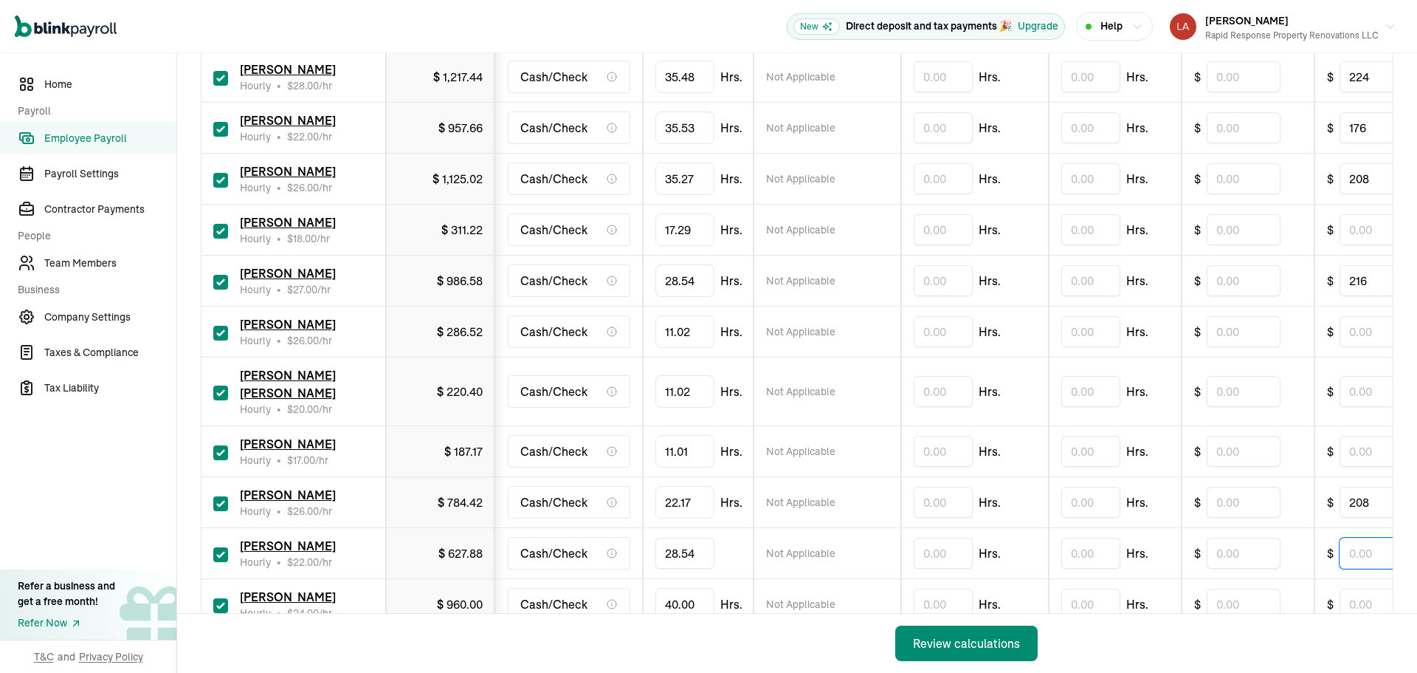
click at [1370, 540] on input "text" at bounding box center [1377, 552] width 74 height 31
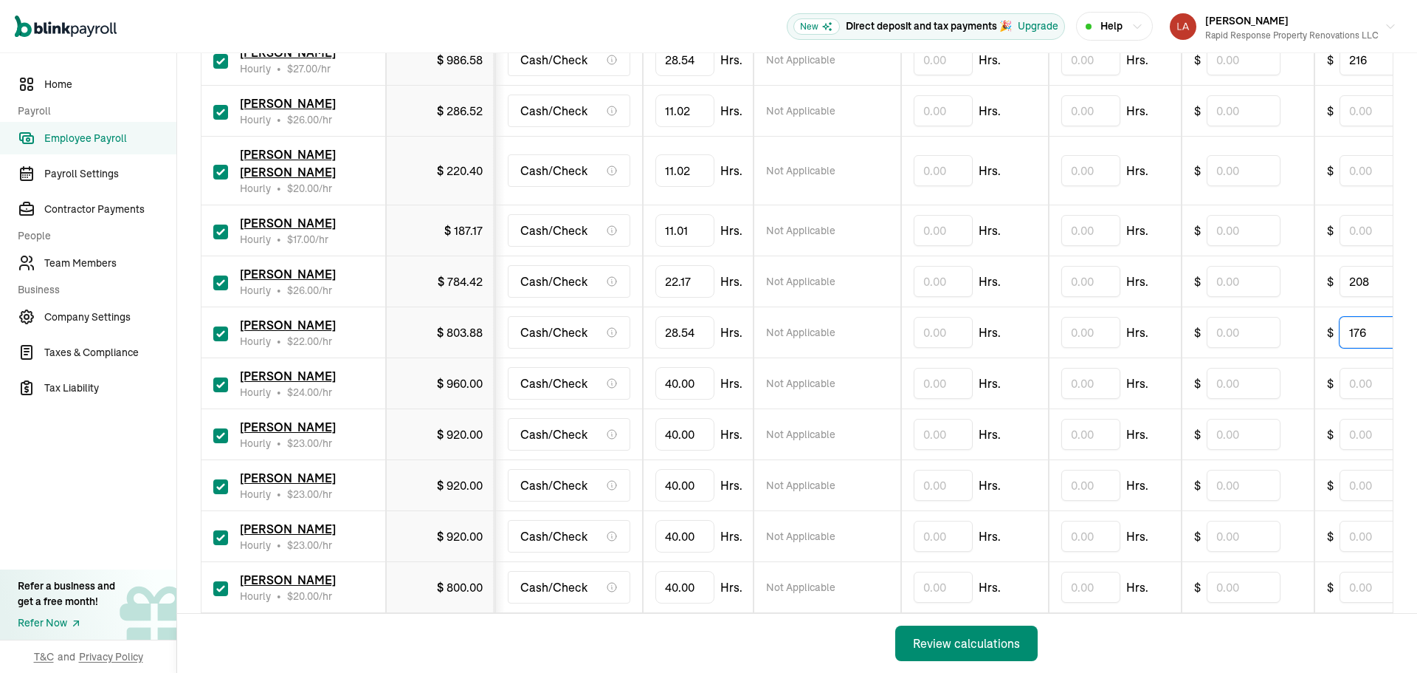
scroll to position [591, 0]
type input "176"
click at [690, 367] on input "40" at bounding box center [685, 382] width 59 height 31
type input "31.28"
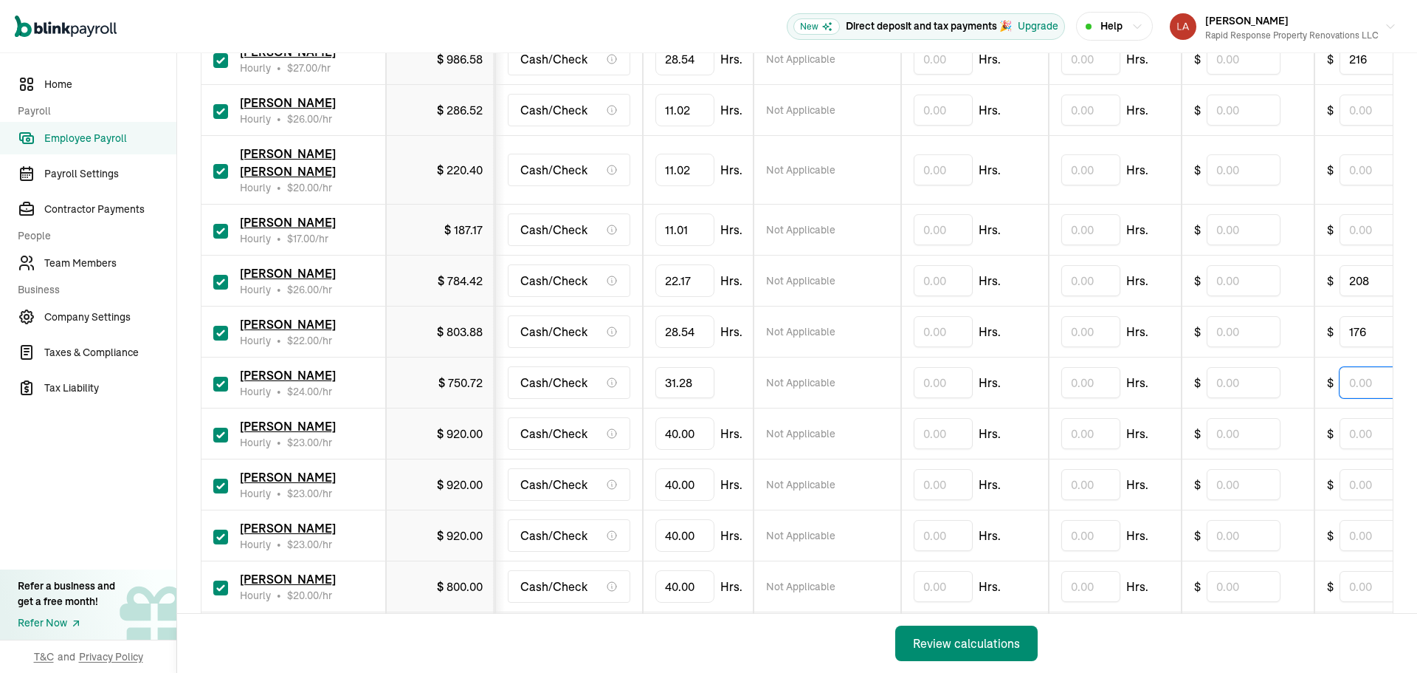
click at [1362, 367] on input "text" at bounding box center [1377, 382] width 74 height 31
type input "192"
click at [691, 418] on input "40" at bounding box center [685, 433] width 59 height 31
type input "18.14"
click at [1380, 418] on input "text" at bounding box center [1377, 433] width 74 height 31
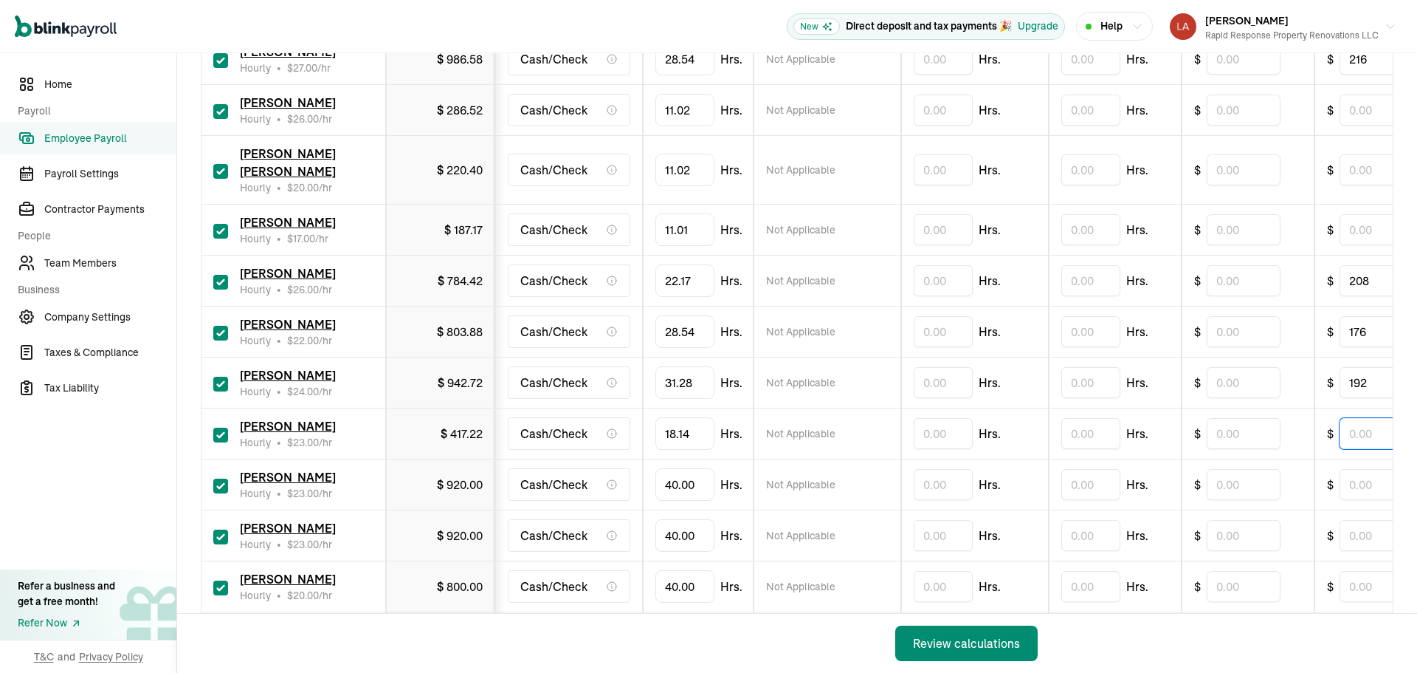
click at [1376, 418] on input "text" at bounding box center [1377, 433] width 74 height 31
type input "184.00"
click at [682, 520] on input "40" at bounding box center [685, 535] width 59 height 31
type input "29.01"
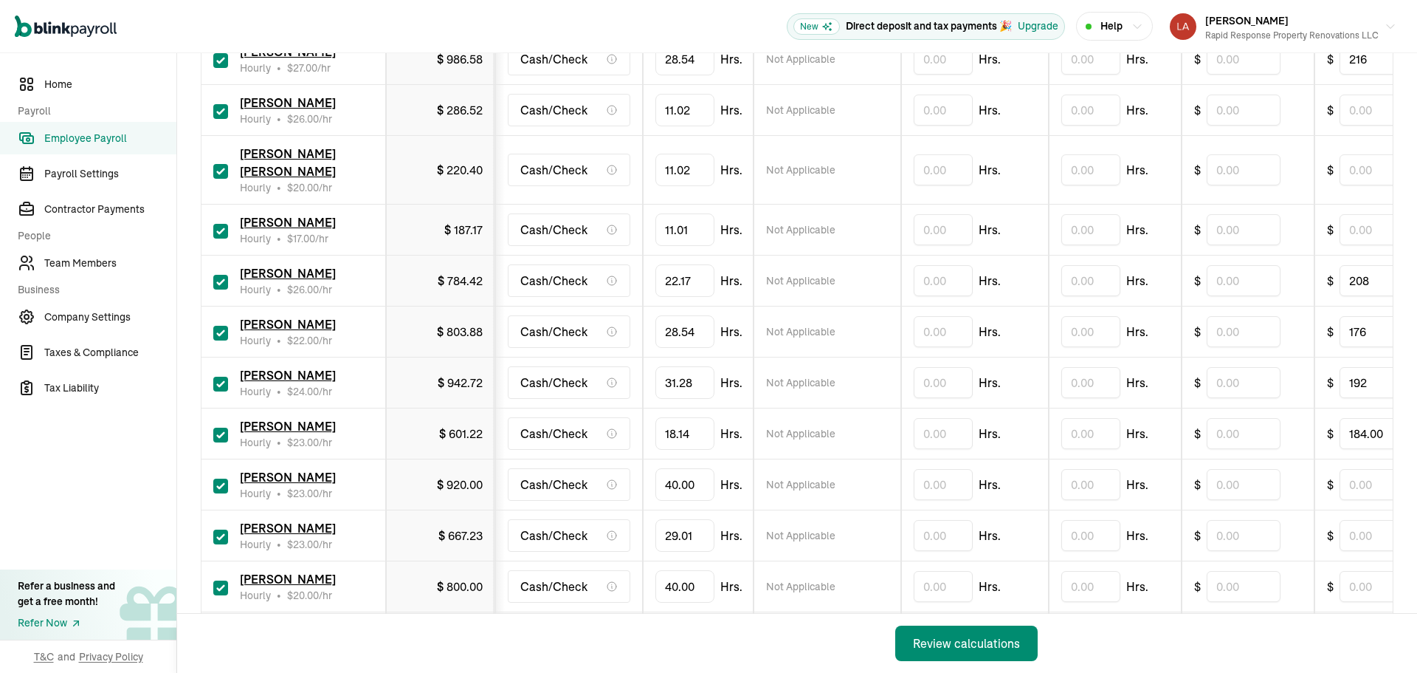
click at [218, 478] on input "checkbox" at bounding box center [220, 485] width 15 height 15
checkbox input "false"
type input "0.00"
click at [1228, 520] on input "text" at bounding box center [1244, 535] width 74 height 31
click at [1363, 521] on input "text" at bounding box center [1377, 535] width 74 height 31
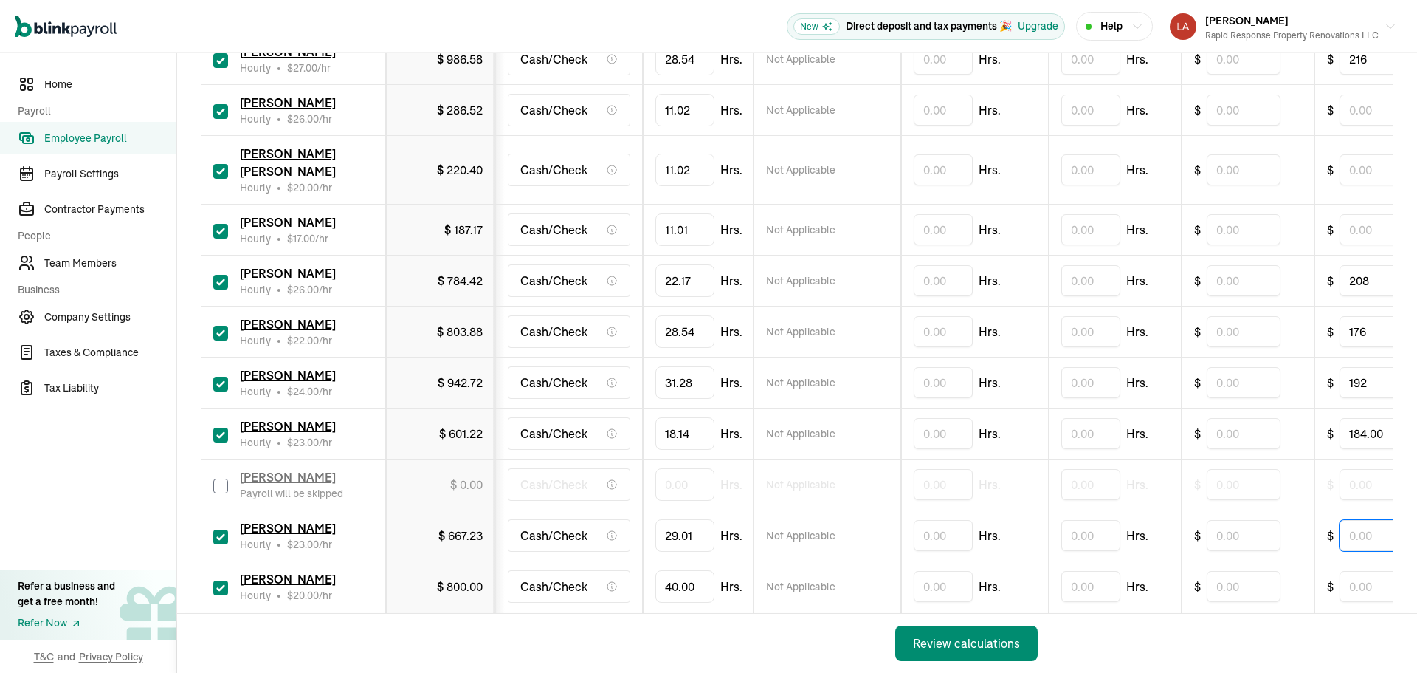
type input "184.00"
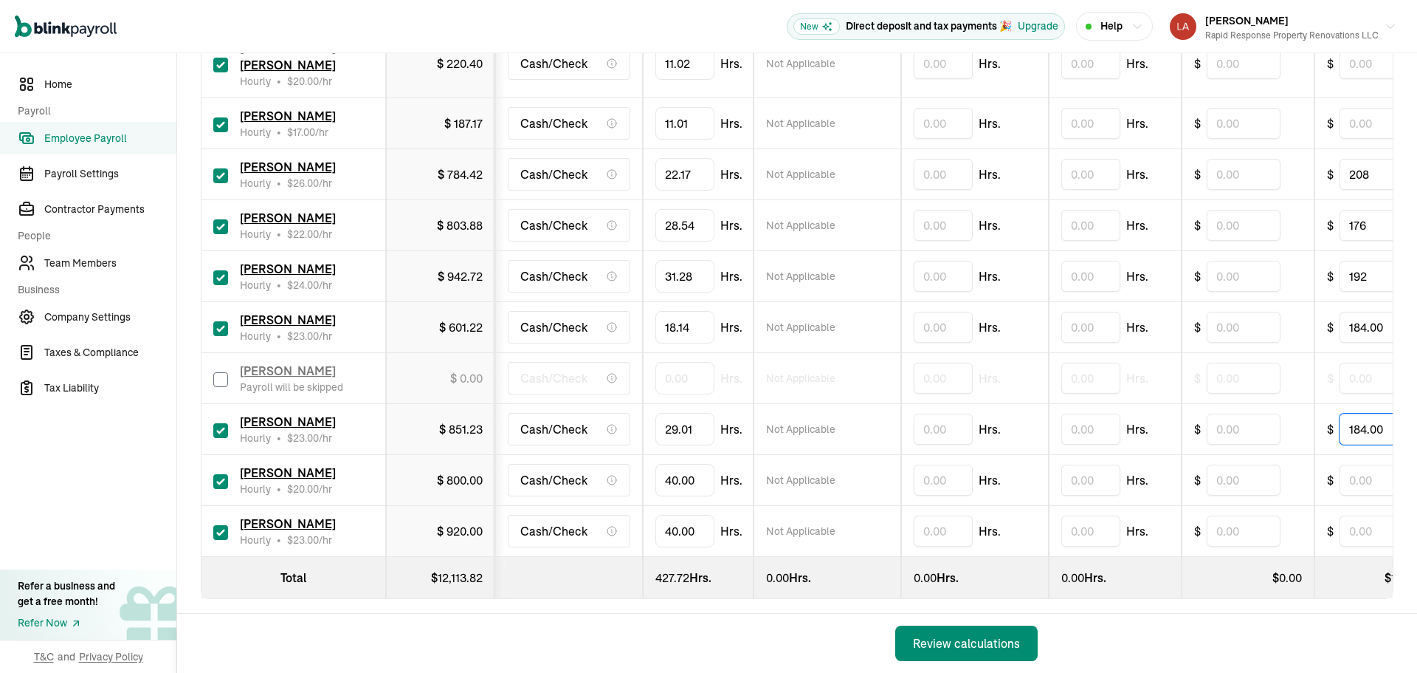
scroll to position [699, 0]
click at [220, 472] on input "checkbox" at bounding box center [220, 479] width 15 height 15
checkbox input "false"
type input "0.00"
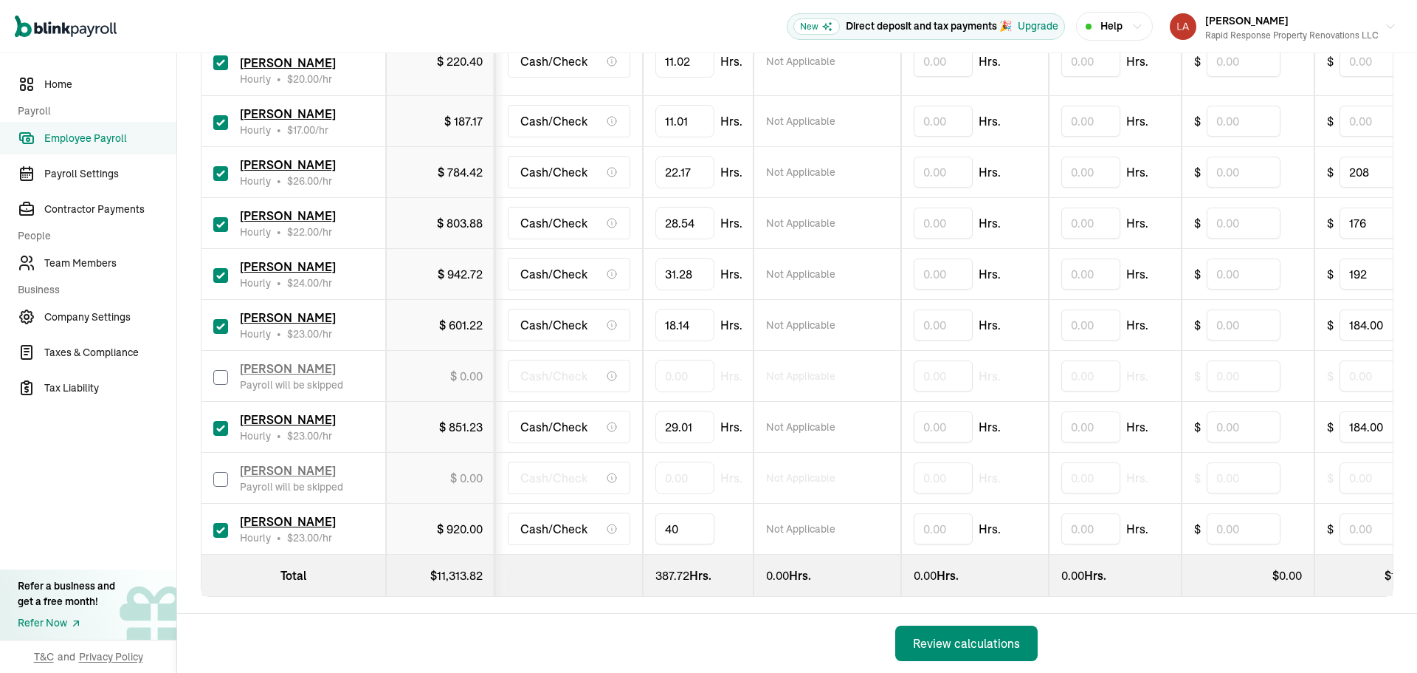
click at [694, 513] on input "40" at bounding box center [685, 528] width 59 height 31
type input "34.30"
click at [1363, 513] on input "text" at bounding box center [1377, 528] width 74 height 31
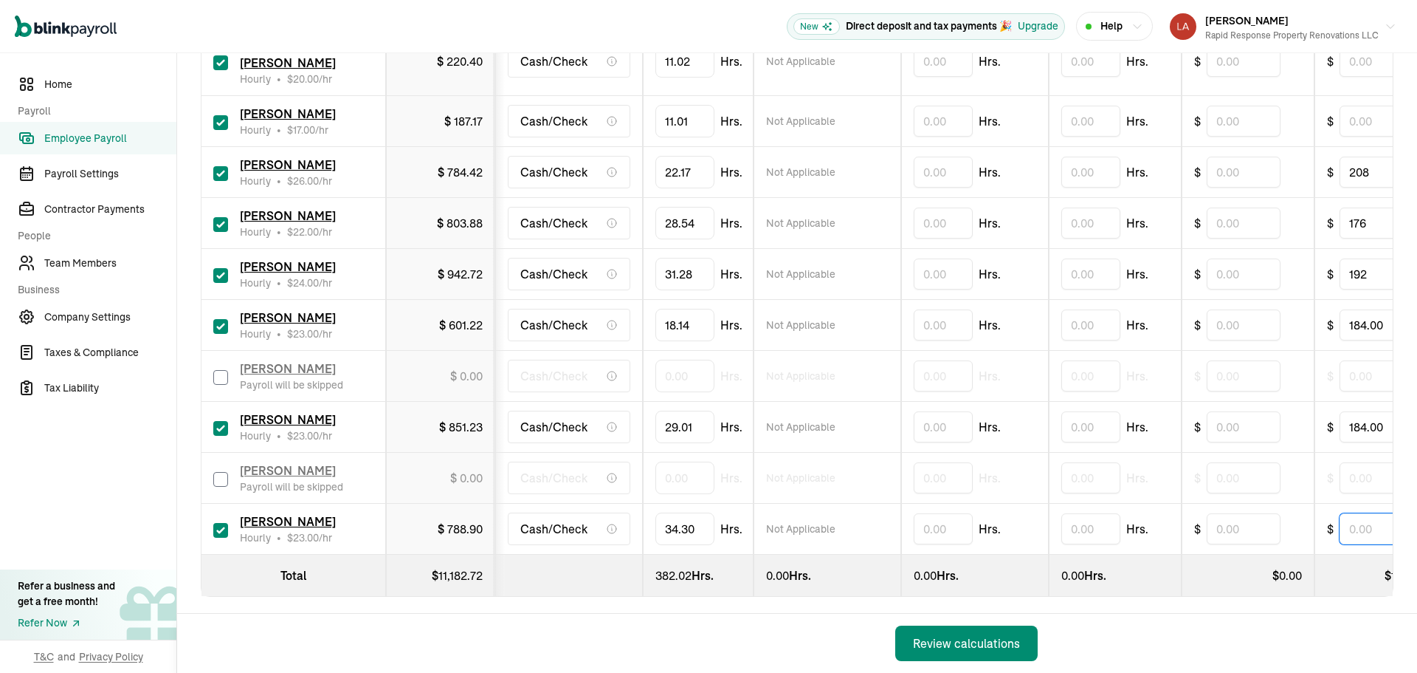
click at [1363, 513] on input "text" at bounding box center [1377, 528] width 74 height 31
type input "184.00"
click at [945, 635] on div "Review calculations" at bounding box center [966, 643] width 107 height 18
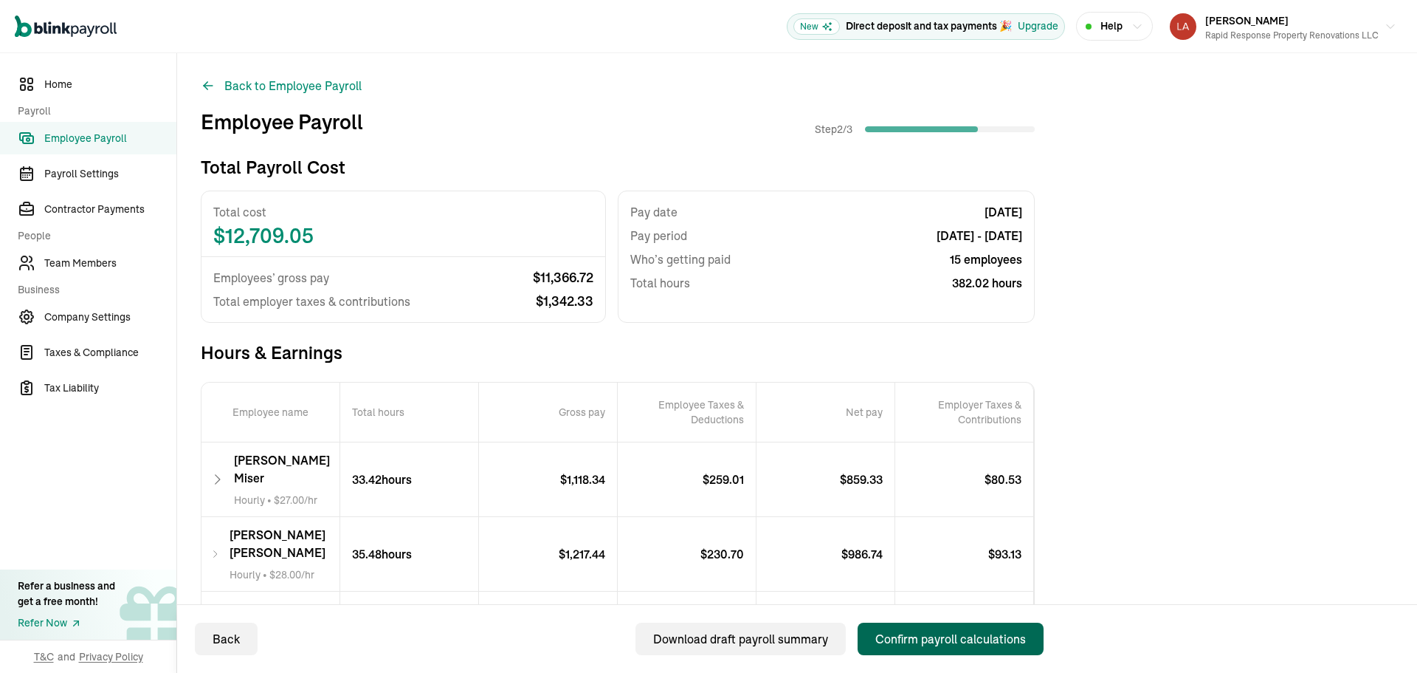
click at [921, 648] on button "Confirm payroll calculations" at bounding box center [951, 638] width 186 height 32
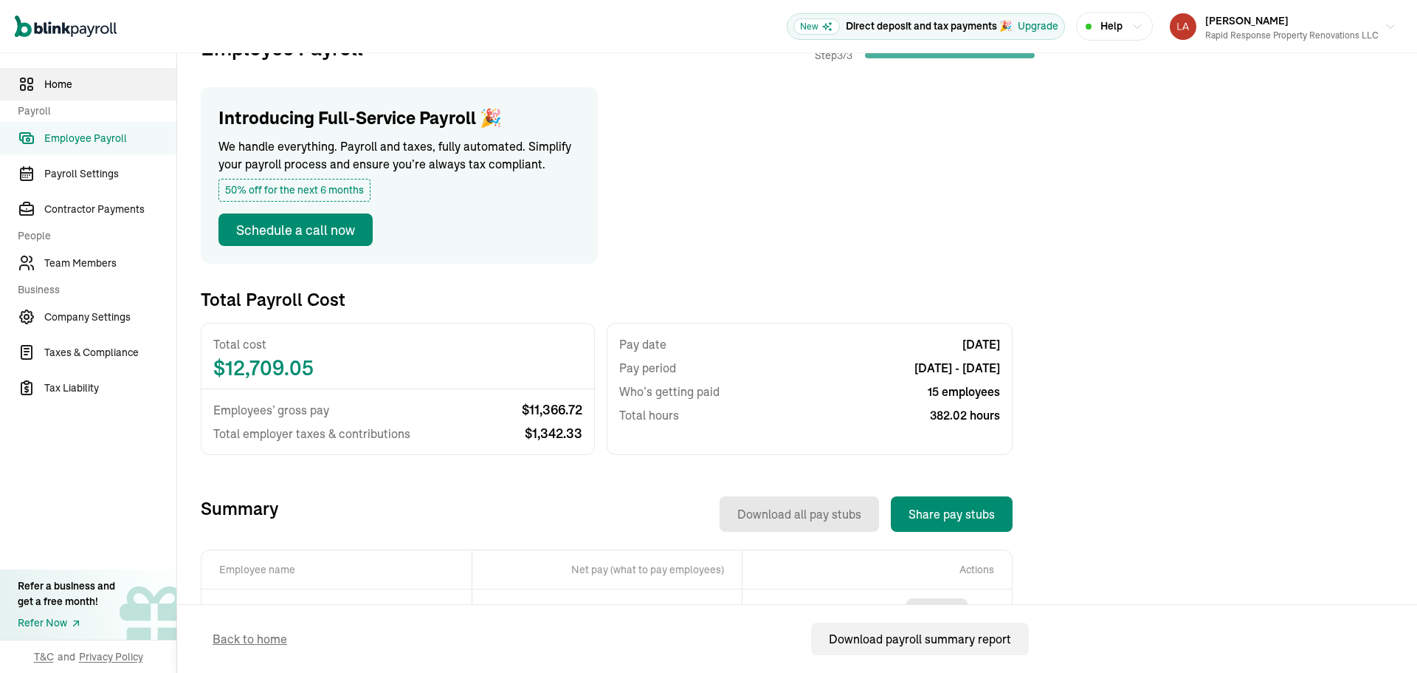
click at [85, 83] on span "Home" at bounding box center [110, 85] width 132 height 16
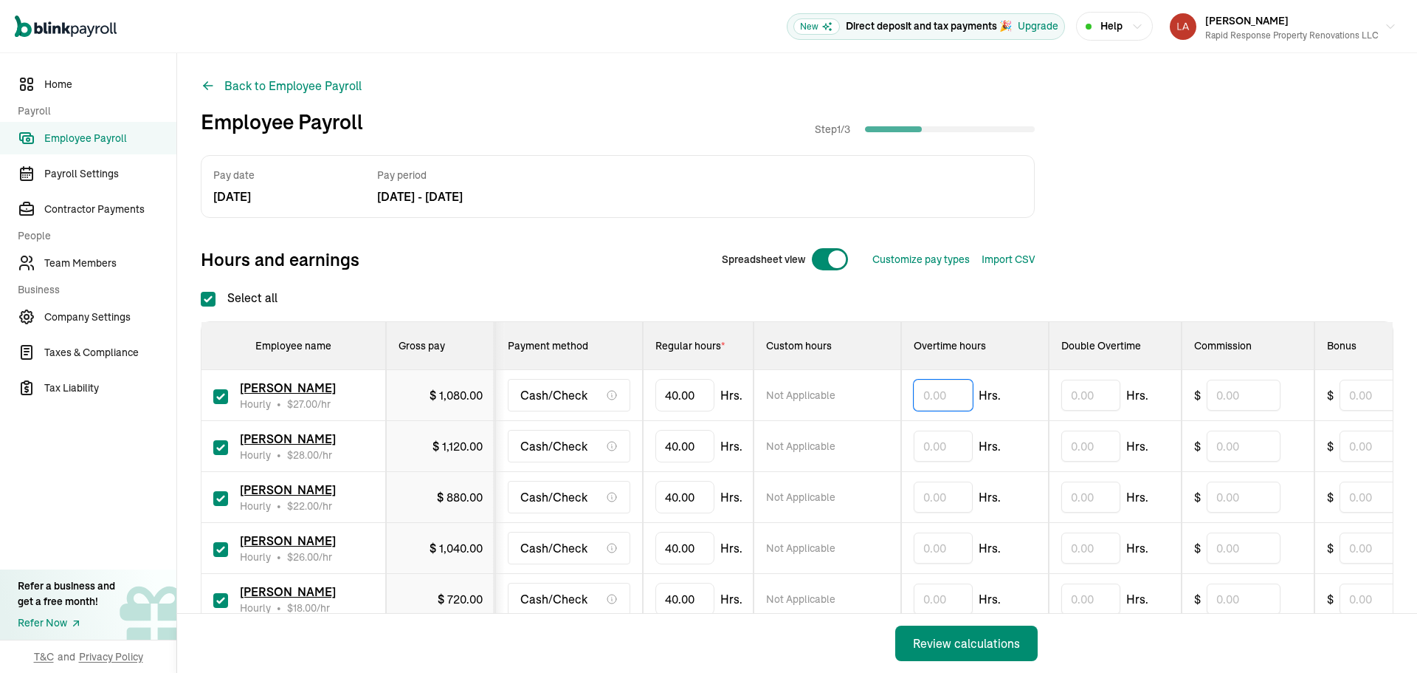
click at [940, 392] on input "text" at bounding box center [943, 394] width 59 height 31
type input "3.08"
click at [923, 444] on input "text" at bounding box center [943, 445] width 59 height 31
type input "4.46"
click at [706, 503] on input "40" at bounding box center [685, 496] width 59 height 31
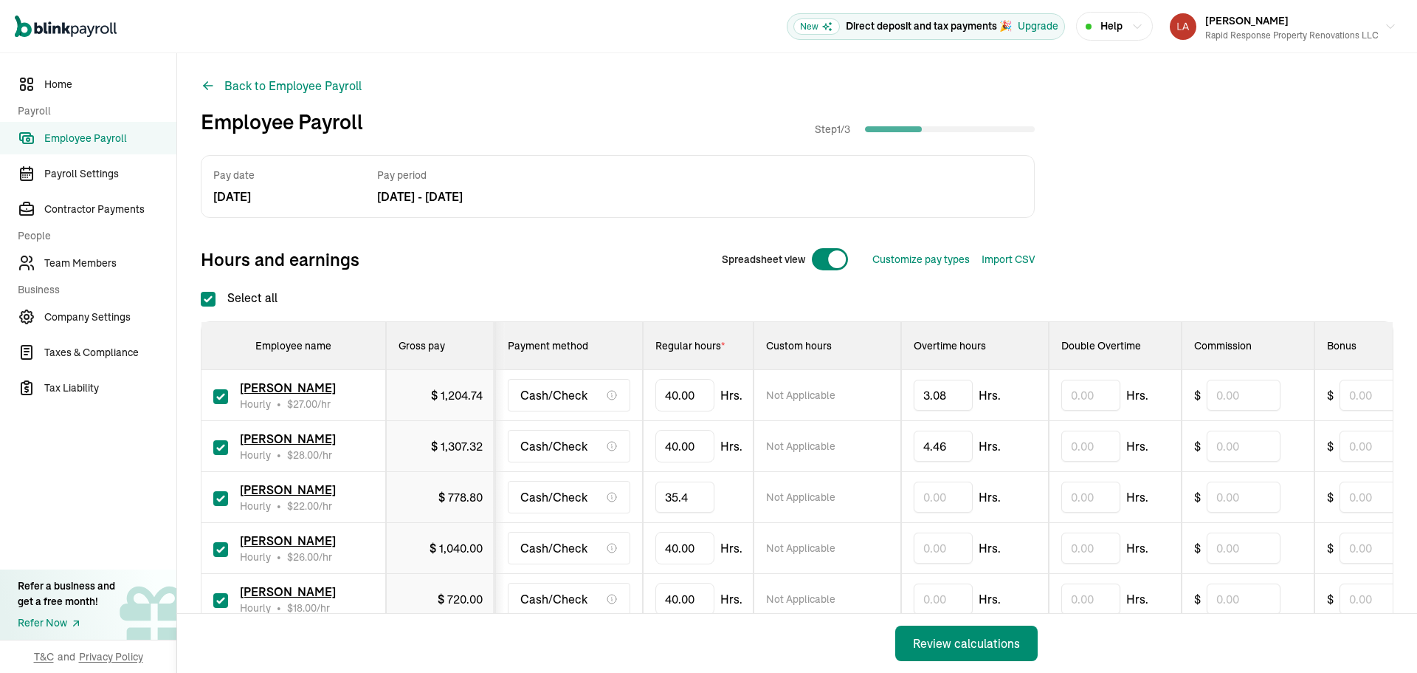
type input "35.42"
click at [933, 546] on input "text" at bounding box center [943, 547] width 59 height 31
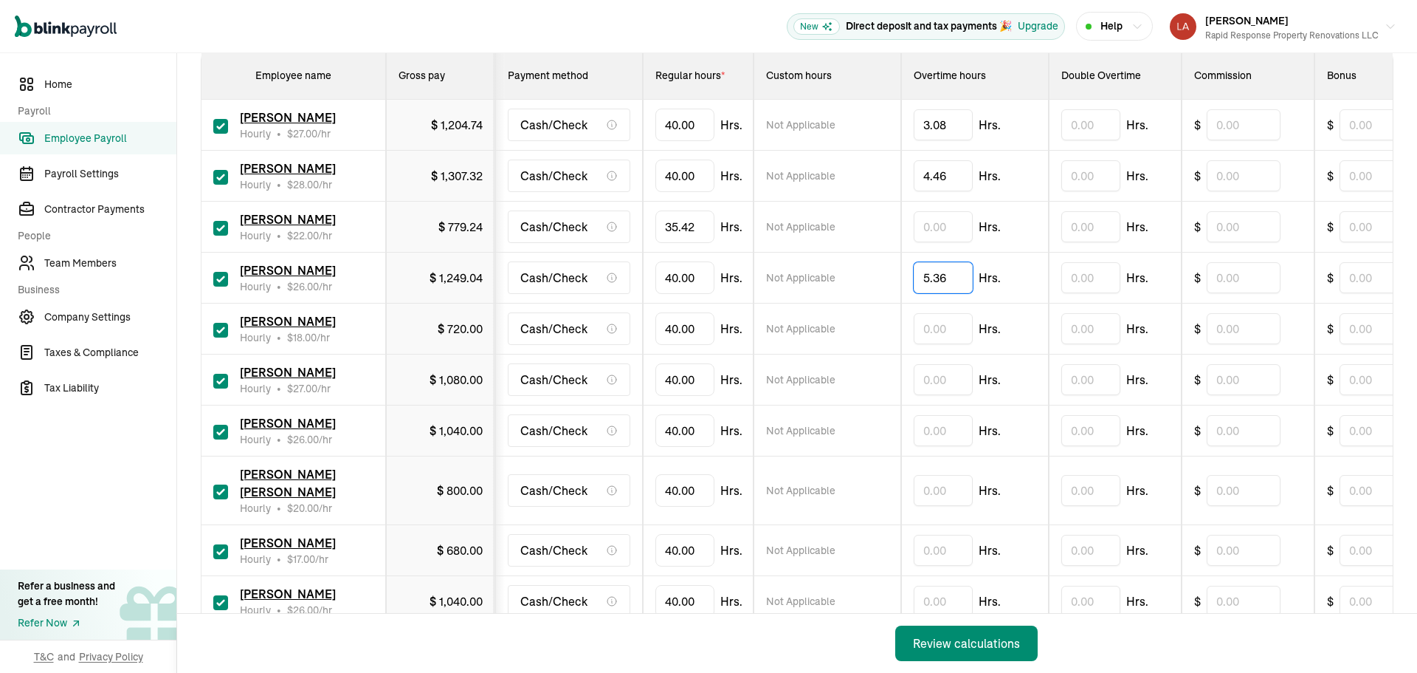
scroll to position [295, 0]
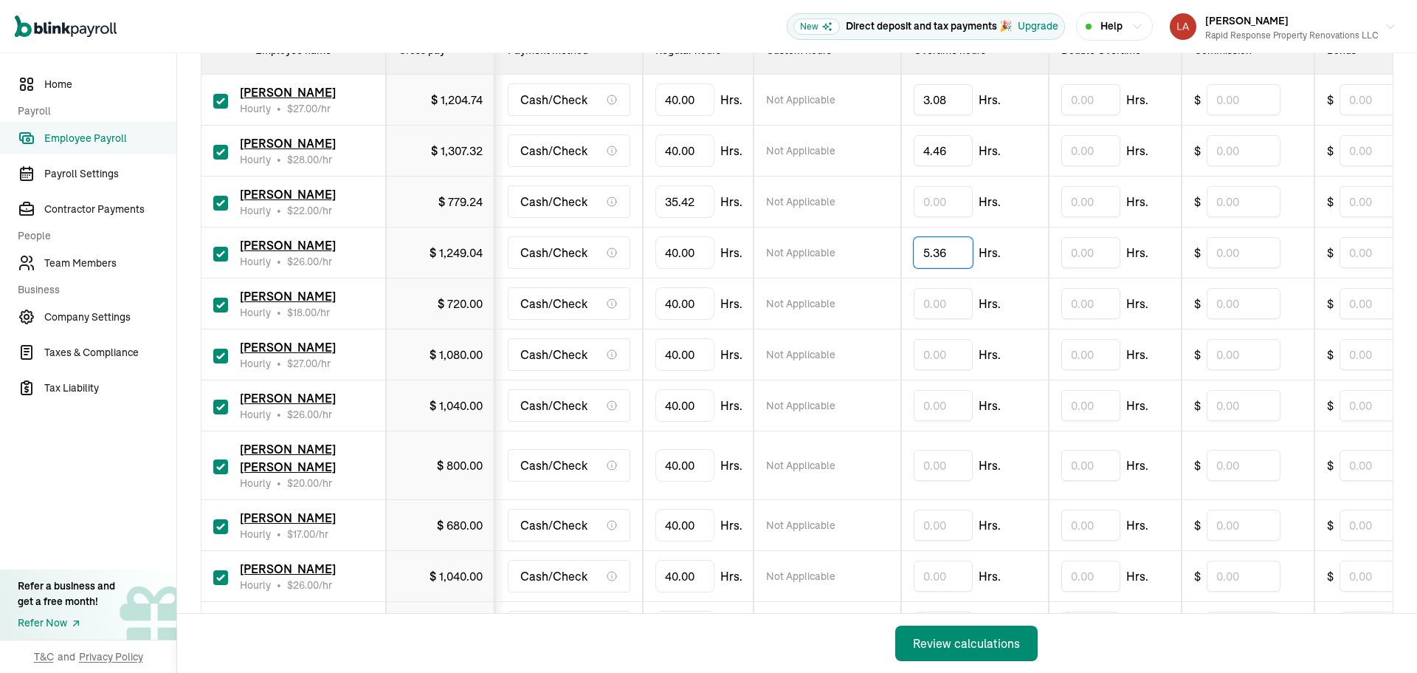
type input "5.36"
click at [687, 295] on input "40" at bounding box center [685, 303] width 59 height 31
type input "7.52"
click at [690, 352] on input "40" at bounding box center [685, 354] width 59 height 31
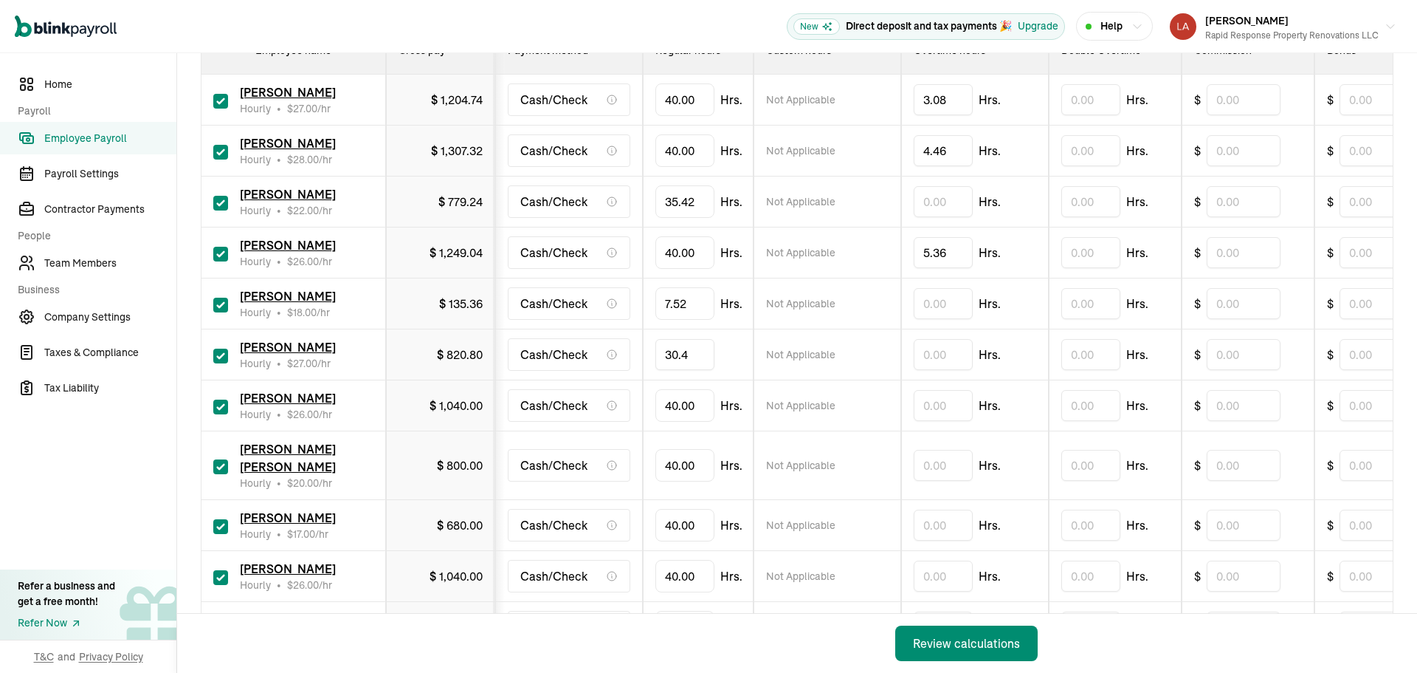
type input "30.48"
click at [701, 405] on input "40" at bounding box center [685, 405] width 59 height 31
type input "24.18"
click at [686, 456] on input "40" at bounding box center [685, 465] width 59 height 31
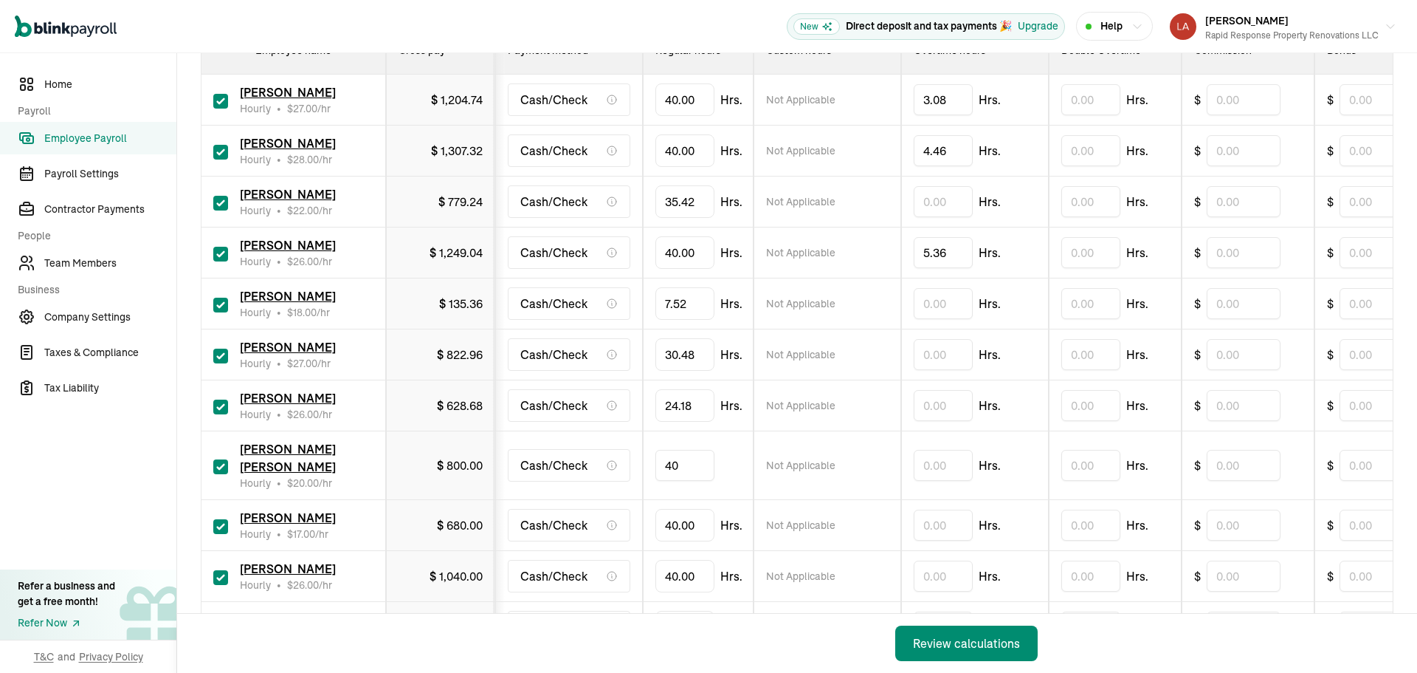
click at [686, 456] on input "40" at bounding box center [685, 465] width 59 height 31
type input "24.22"
click at [681, 509] on input "40" at bounding box center [685, 524] width 59 height 31
type input "24.18"
click at [678, 560] on input "40" at bounding box center [685, 575] width 59 height 31
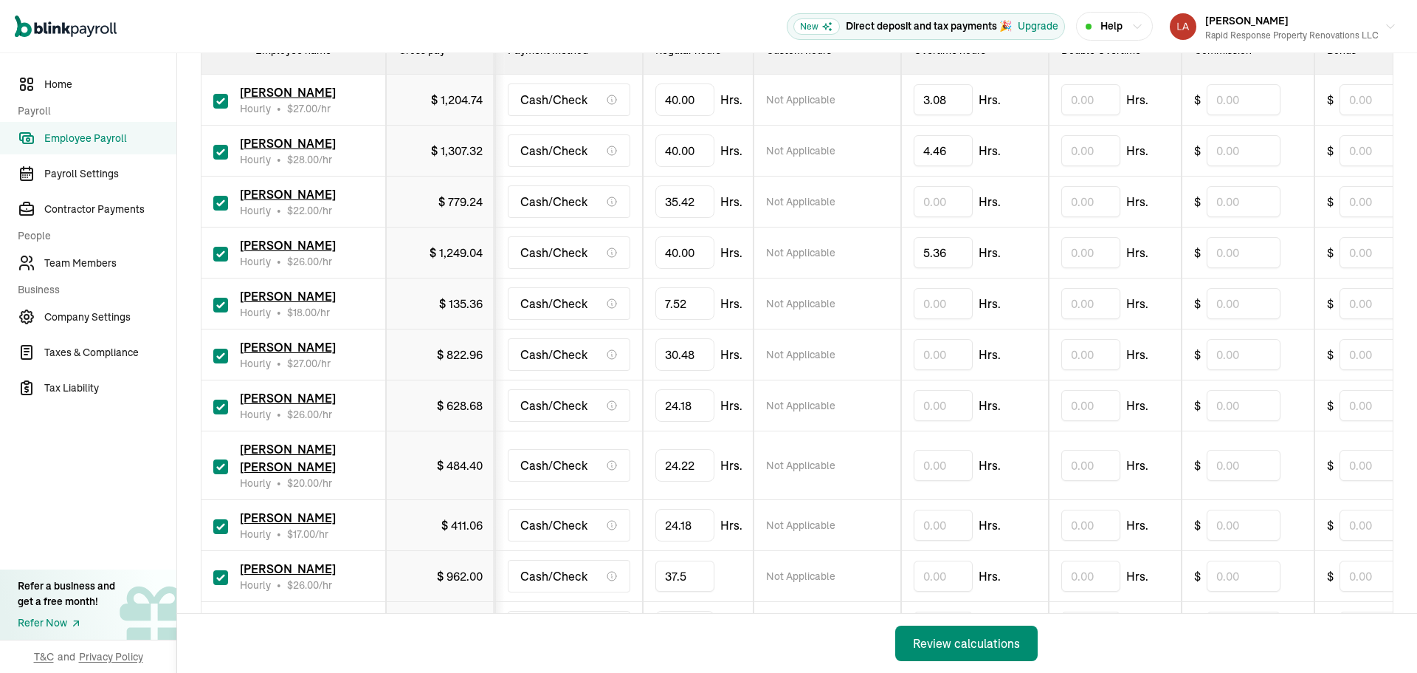
type input "37.54"
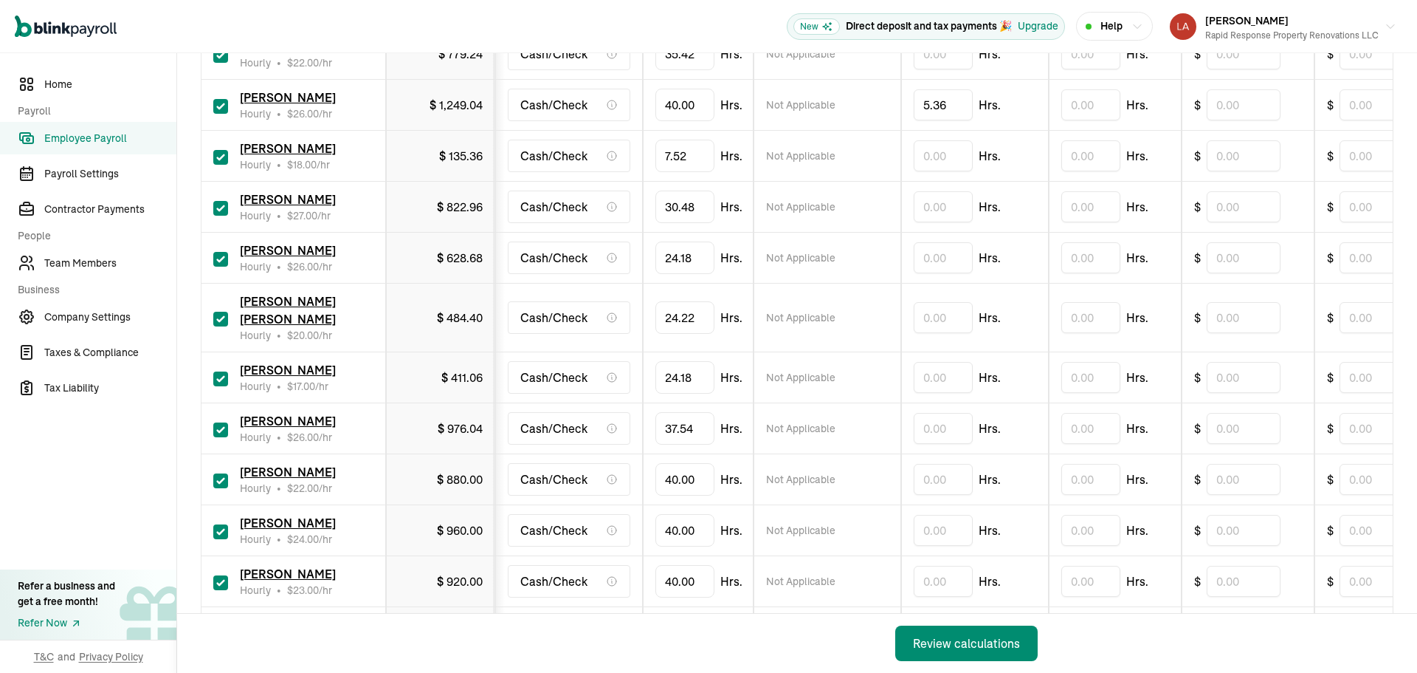
click at [223, 473] on input "checkbox" at bounding box center [220, 480] width 15 height 15
checkbox input "false"
type input "0.00"
click at [677, 517] on input "40" at bounding box center [685, 530] width 59 height 31
type input "37.59"
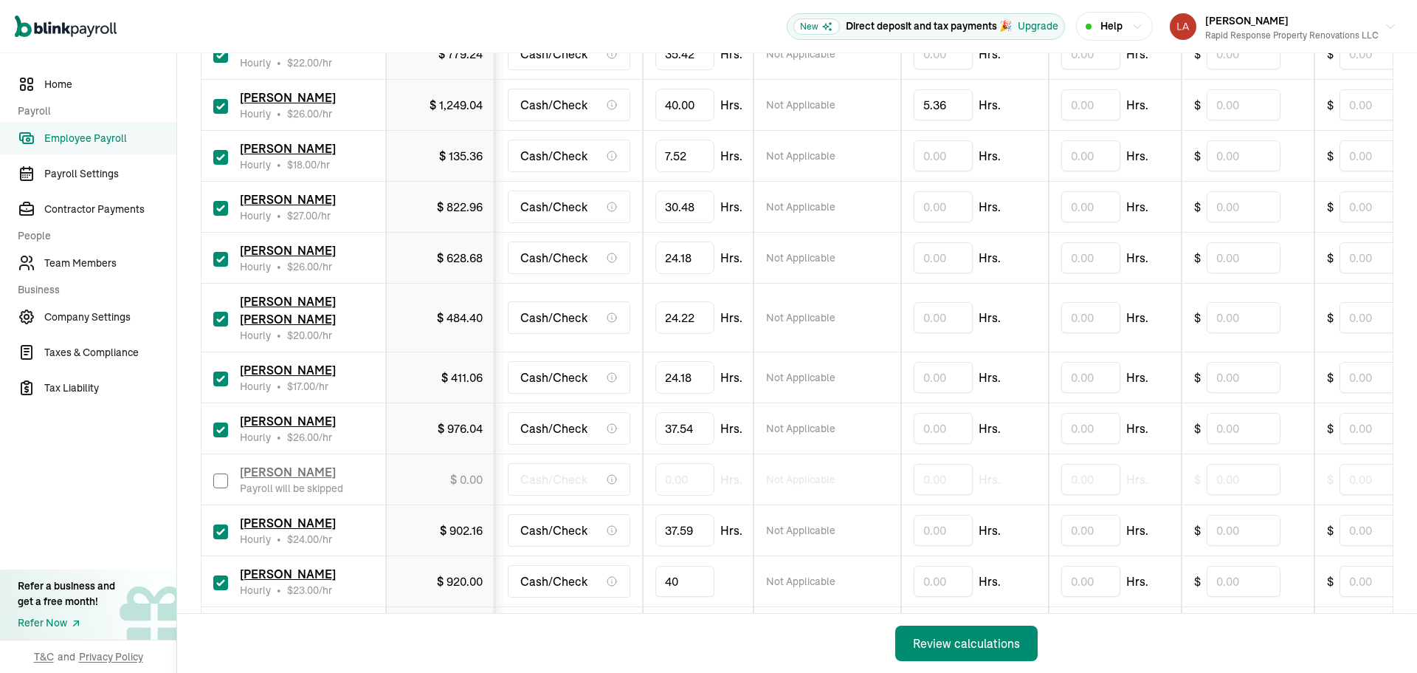
click at [677, 565] on input "40" at bounding box center [685, 580] width 59 height 31
type input "34.21"
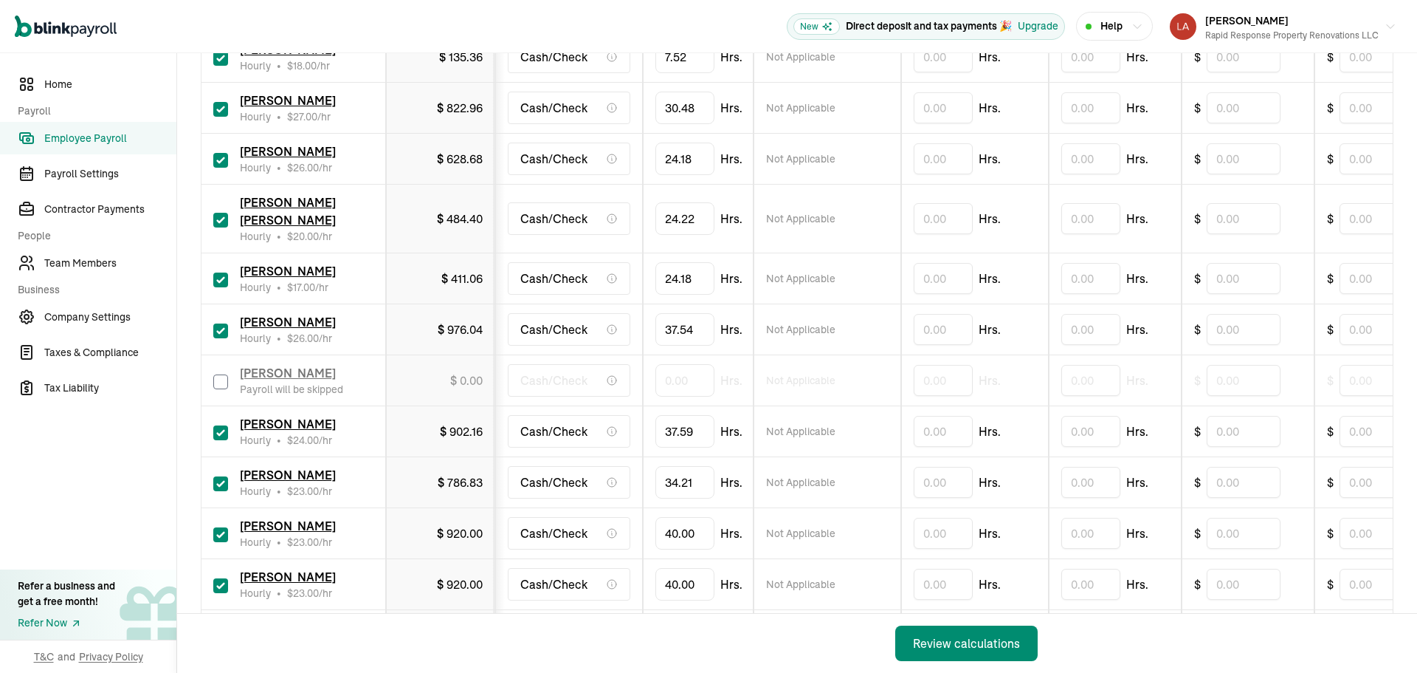
scroll to position [664, 0]
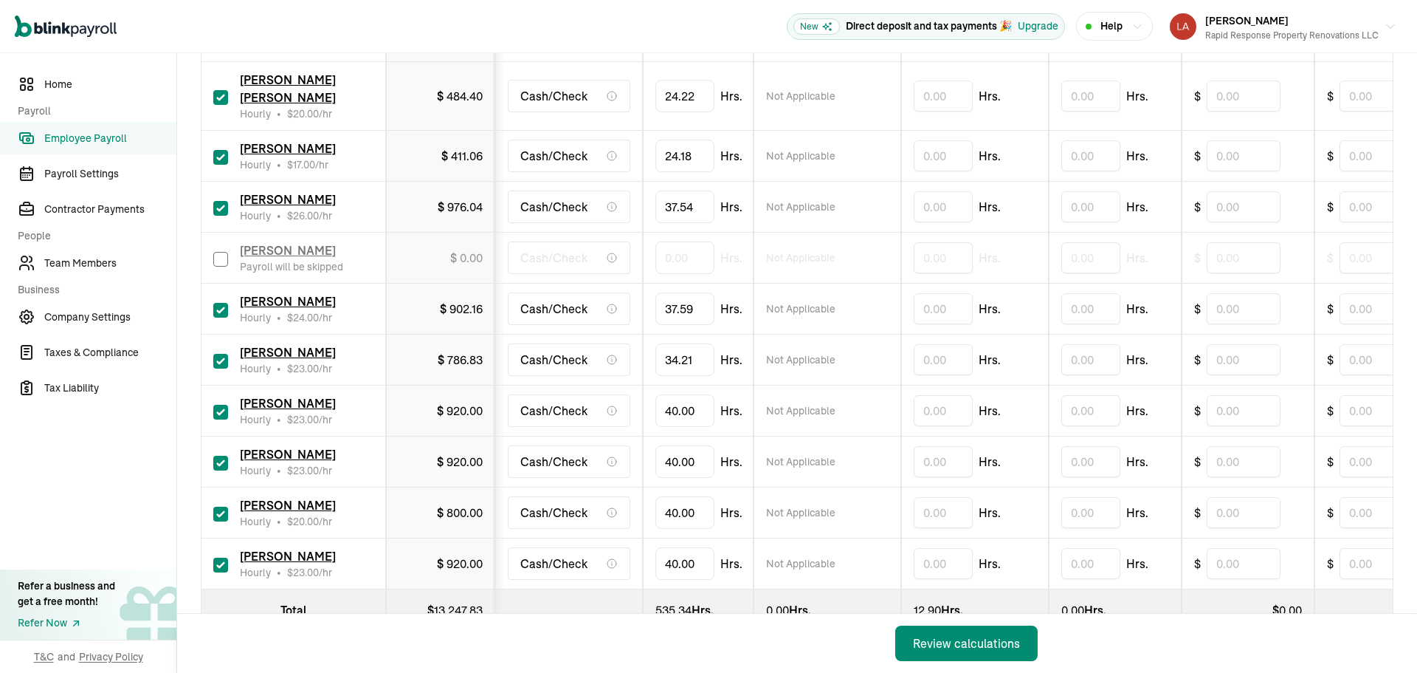
drag, startPoint x: 221, startPoint y: 399, endPoint x: 233, endPoint y: 386, distance: 16.7
click at [221, 405] on input "checkbox" at bounding box center [220, 412] width 15 height 15
checkbox input "false"
type input "0.00"
click at [700, 447] on input "40" at bounding box center [685, 461] width 59 height 31
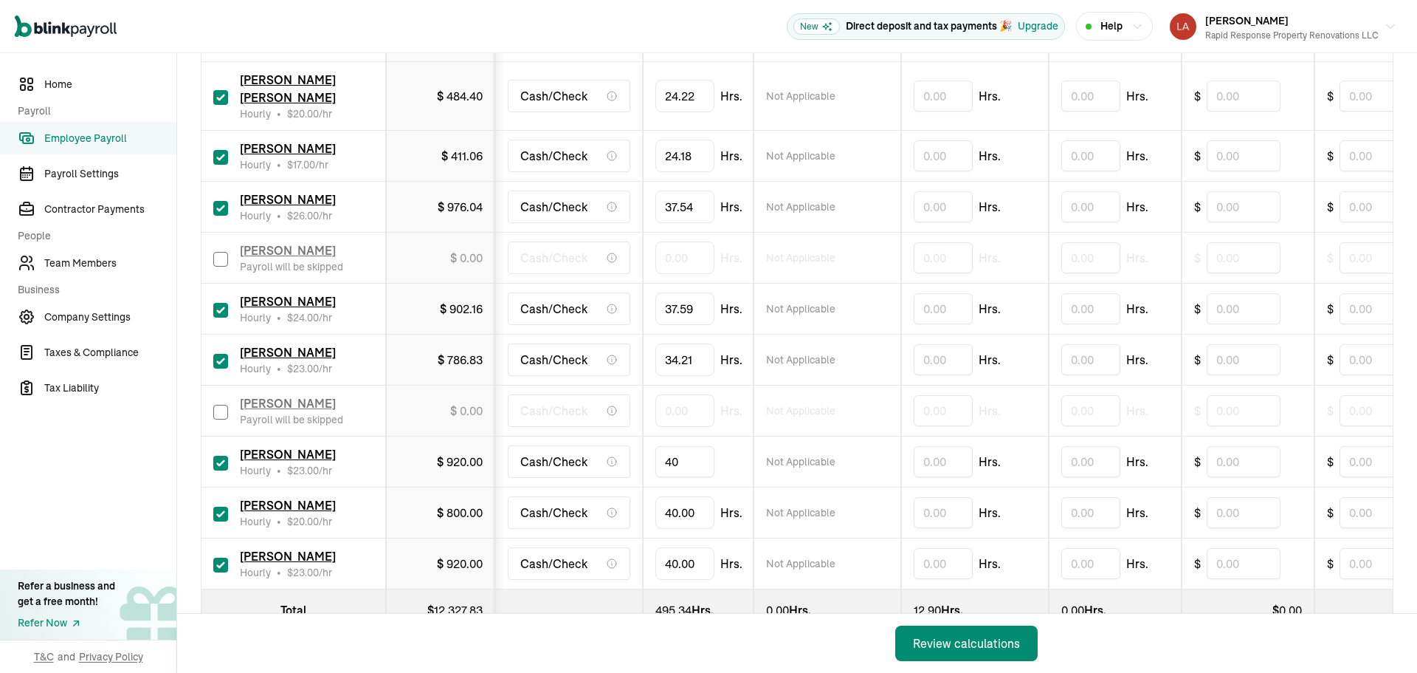
click at [700, 447] on input "40" at bounding box center [685, 461] width 59 height 31
type input "36.11"
click at [221, 506] on input "checkbox" at bounding box center [220, 513] width 15 height 15
checkbox input "false"
type input "0.00"
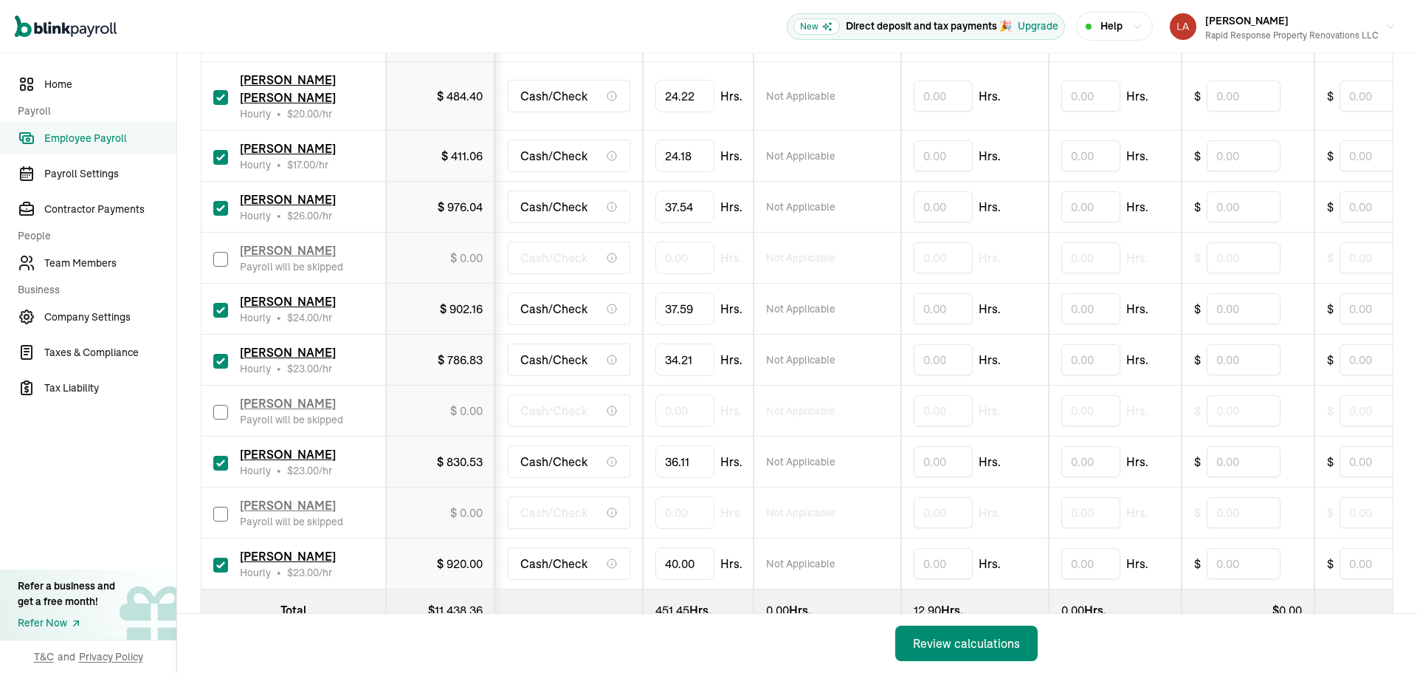
click at [218, 557] on input "checkbox" at bounding box center [220, 564] width 15 height 15
checkbox input "false"
type input "0.00"
click at [915, 642] on button "Review calculations" at bounding box center [966, 642] width 142 height 35
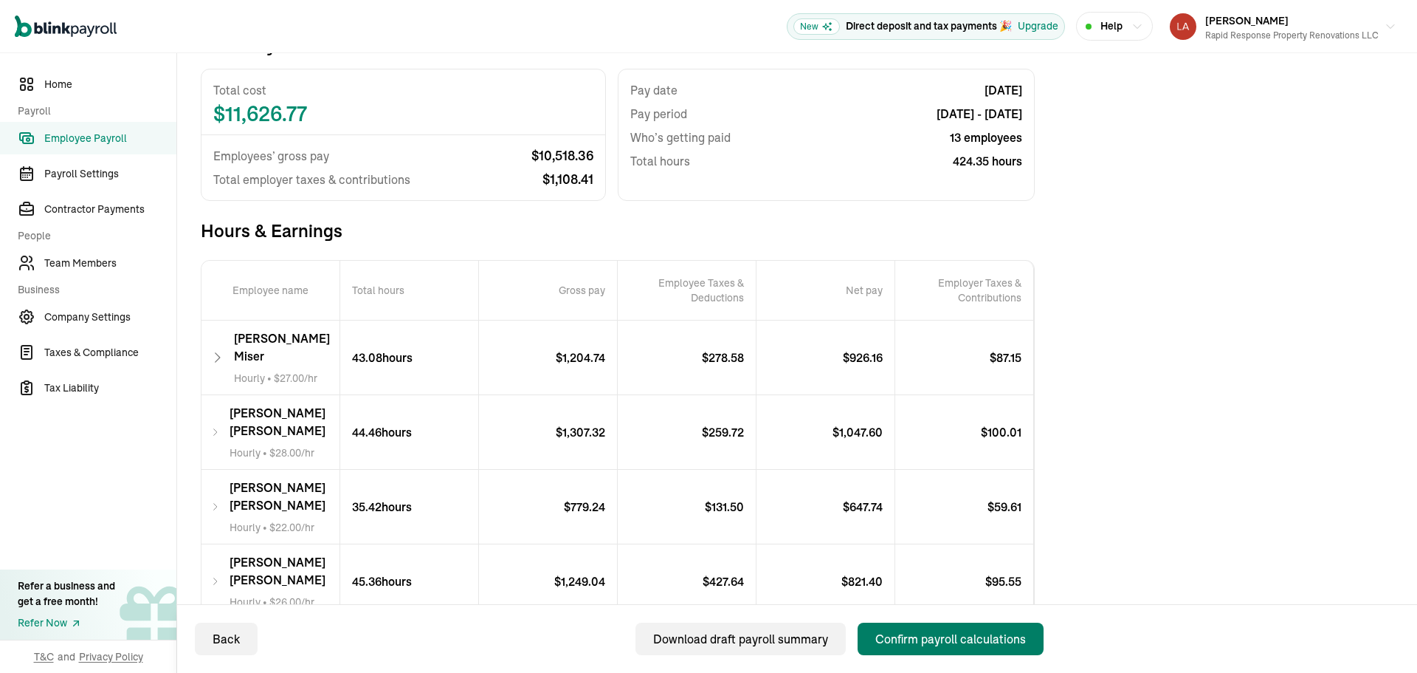
scroll to position [148, 0]
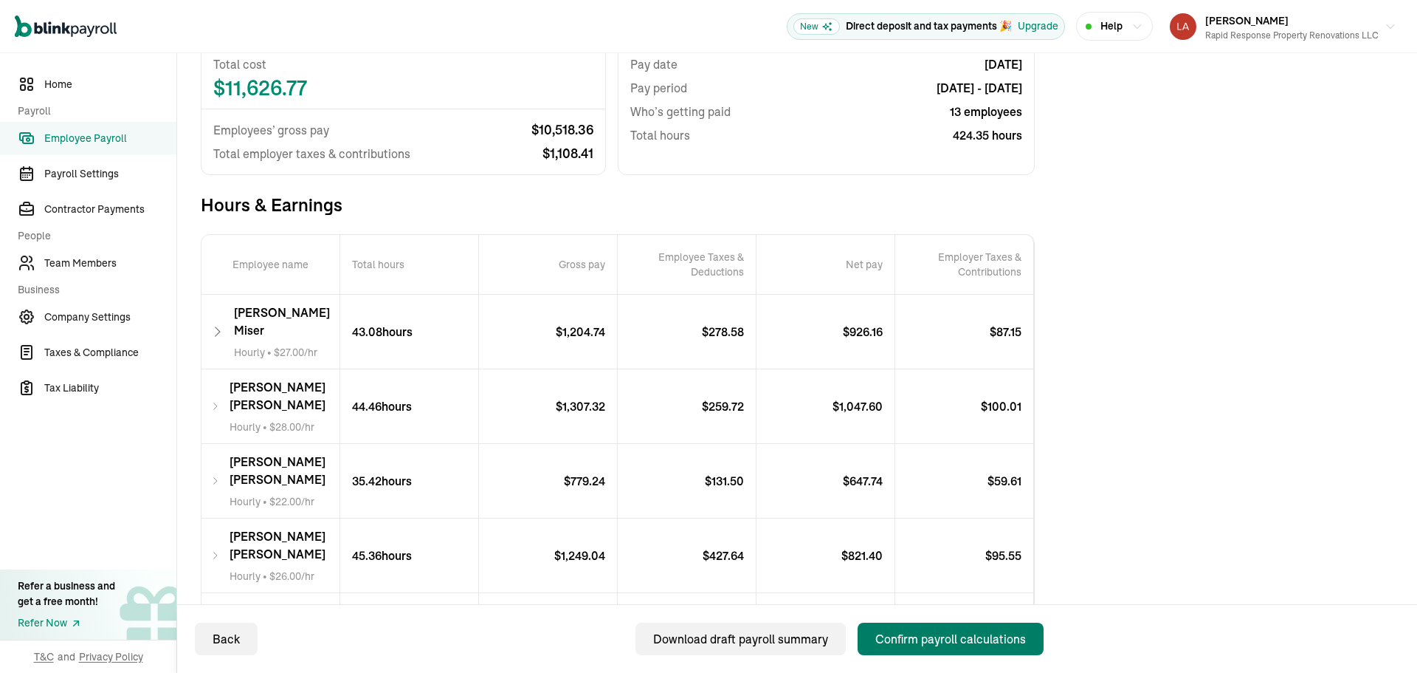
click at [995, 636] on div "Confirm payroll calculations" at bounding box center [951, 639] width 151 height 18
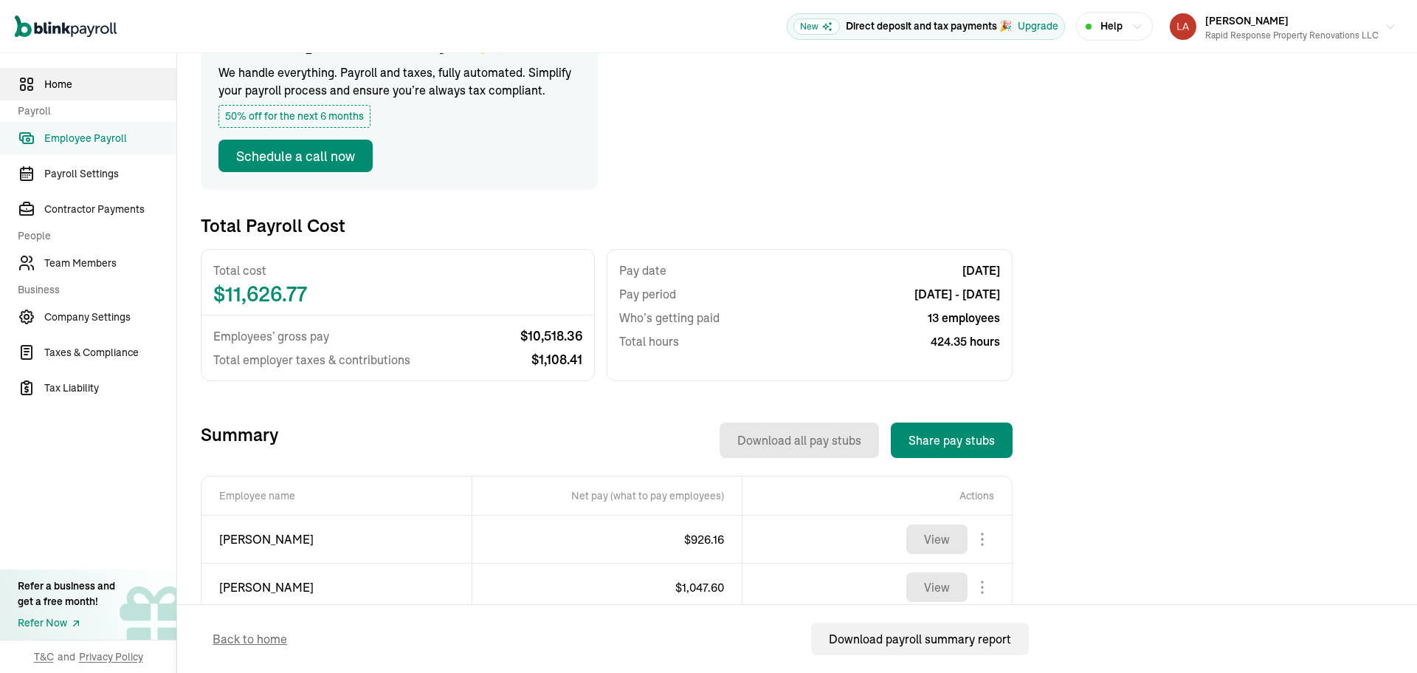
drag, startPoint x: 79, startPoint y: 75, endPoint x: 90, endPoint y: 99, distance: 26.1
click at [79, 75] on link "Home" at bounding box center [88, 84] width 176 height 32
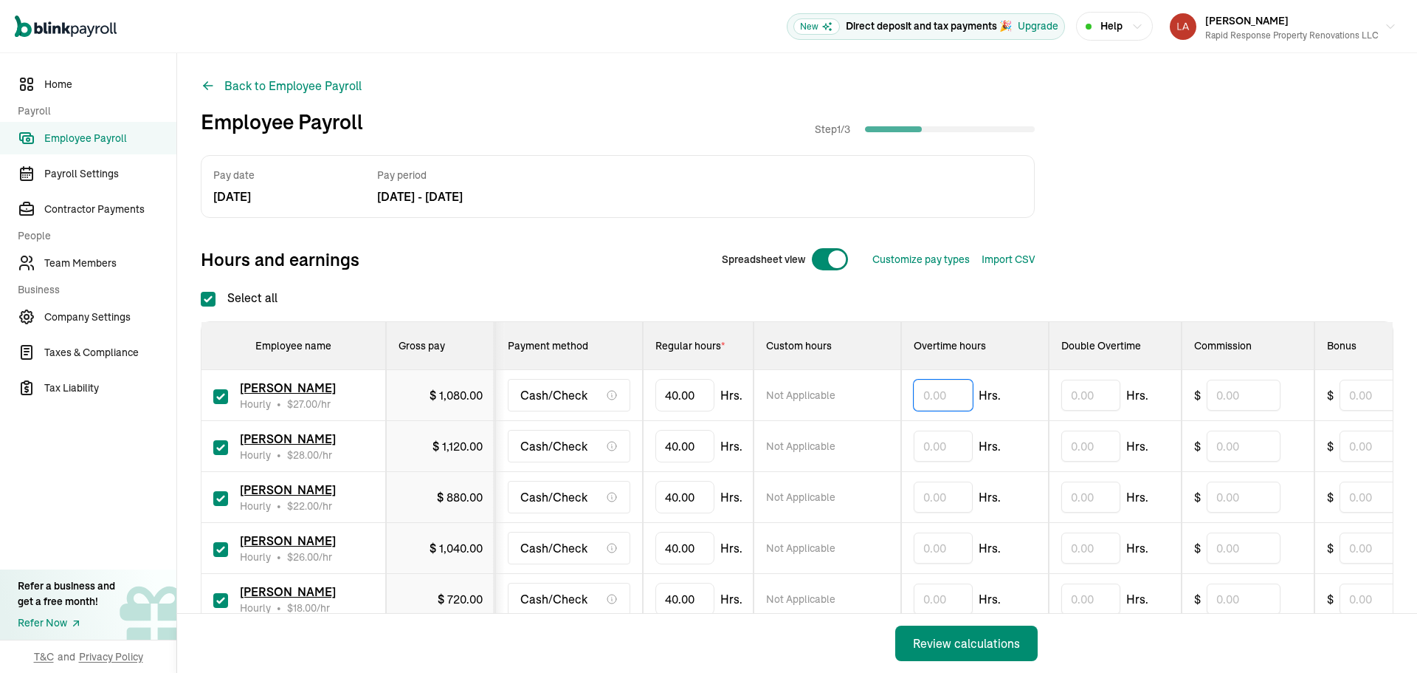
click at [948, 393] on input "text" at bounding box center [943, 394] width 59 height 31
type input "3.10"
click at [927, 443] on input "text" at bounding box center [943, 445] width 59 height 31
type input "."
type input "5"
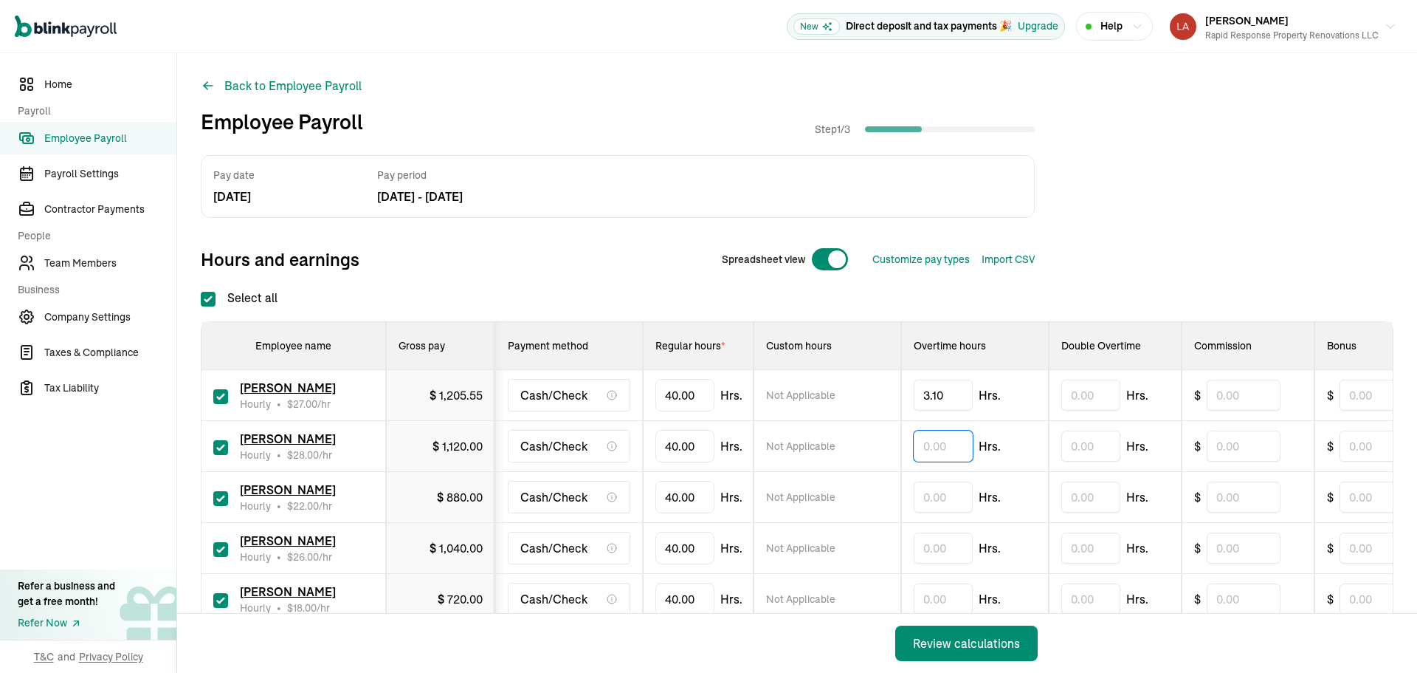
type input "."
type input "0.58"
click at [929, 495] on input "text" at bounding box center [943, 496] width 59 height 31
type input "2.46"
click at [951, 546] on input "text" at bounding box center [943, 547] width 59 height 31
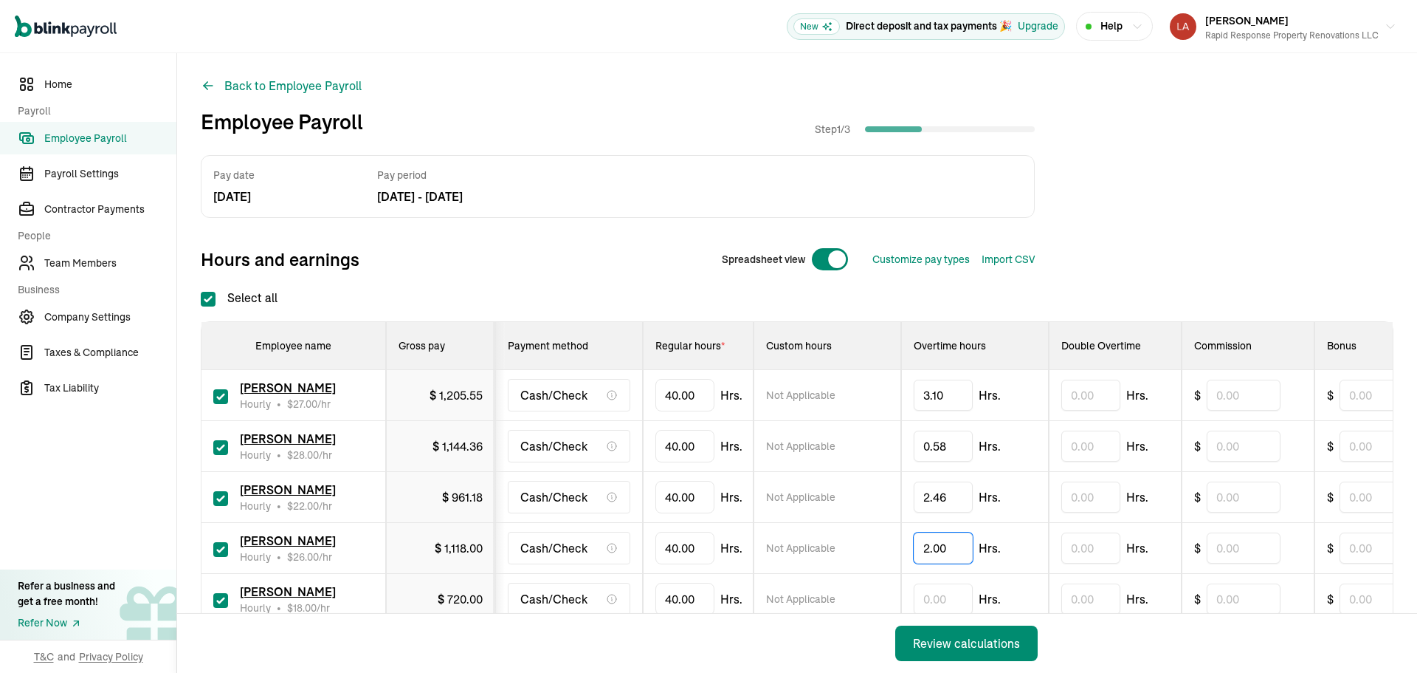
type input "2.00"
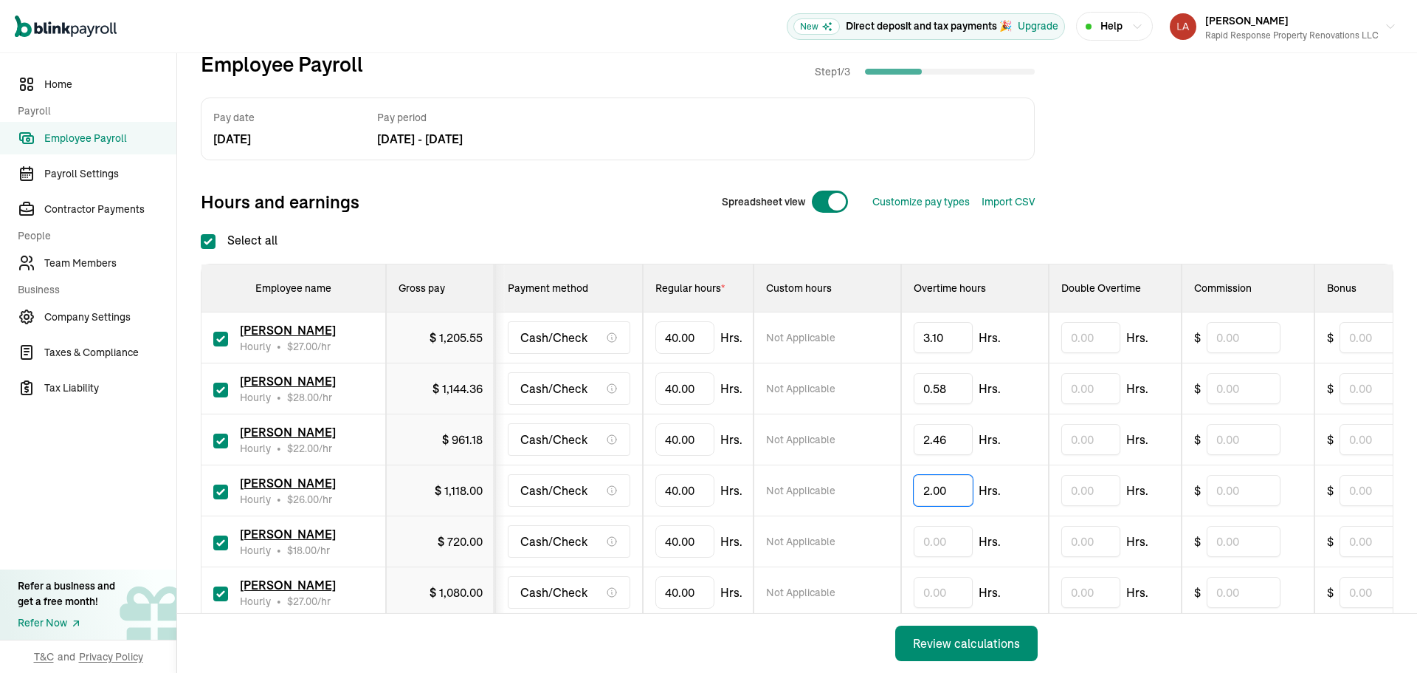
scroll to position [148, 0]
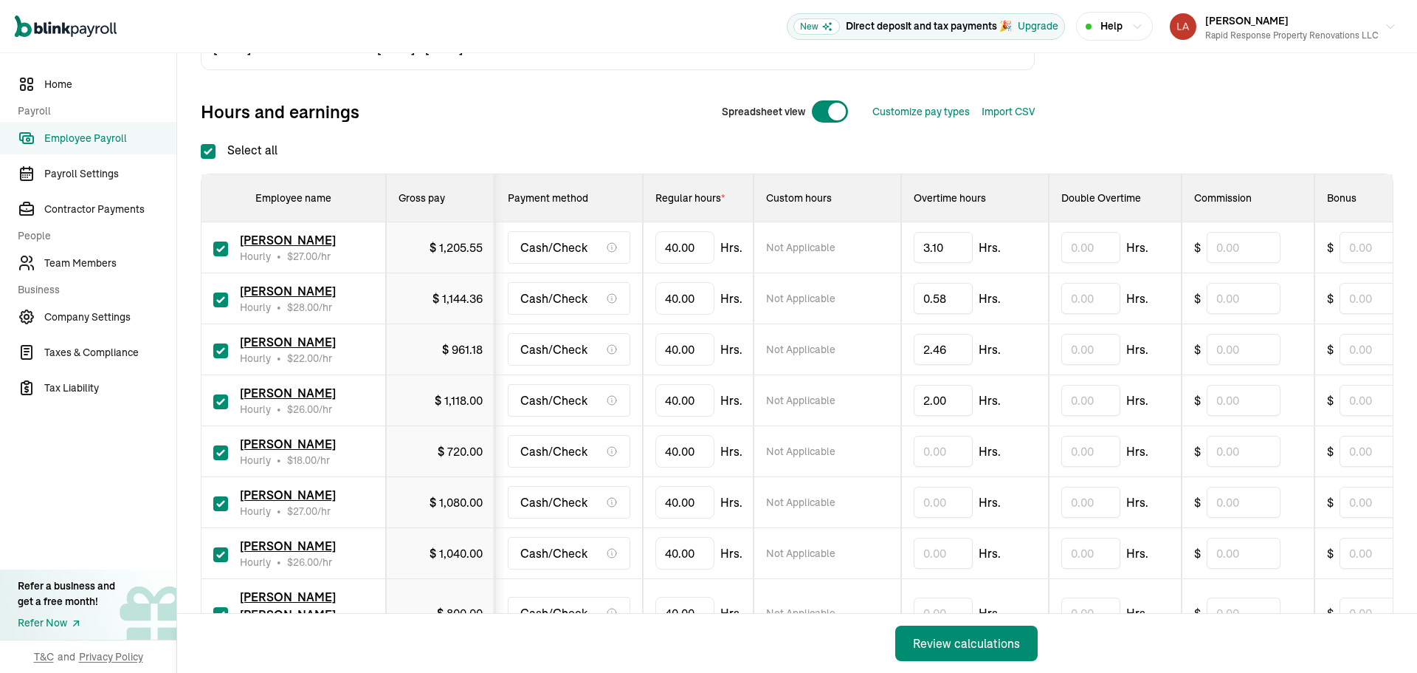
click at [219, 450] on input "checkbox" at bounding box center [220, 452] width 15 height 15
checkbox input "false"
type input "0.00"
click at [932, 503] on input "text" at bounding box center [943, 501] width 59 height 31
type input "0.02"
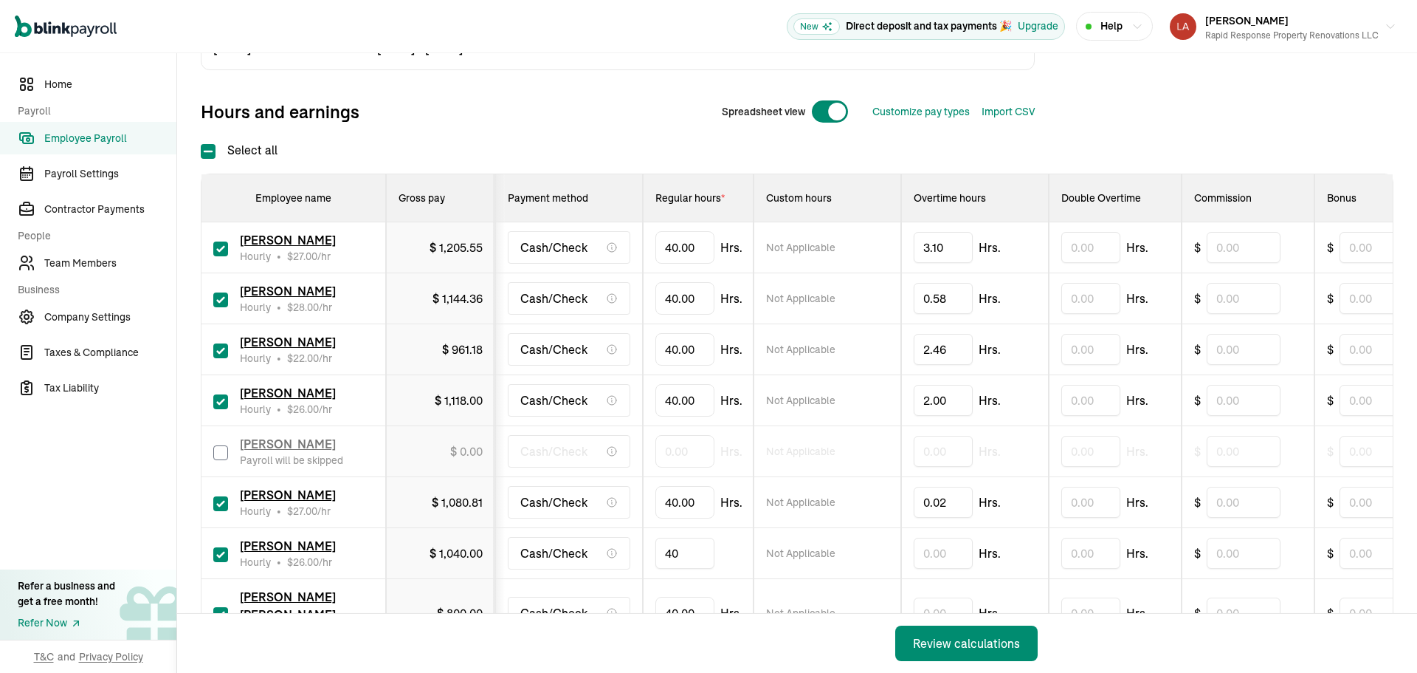
click at [689, 551] on input "40" at bounding box center [685, 552] width 59 height 31
type input "24.24"
click at [684, 600] on input "40" at bounding box center [685, 612] width 59 height 31
type input "5.39"
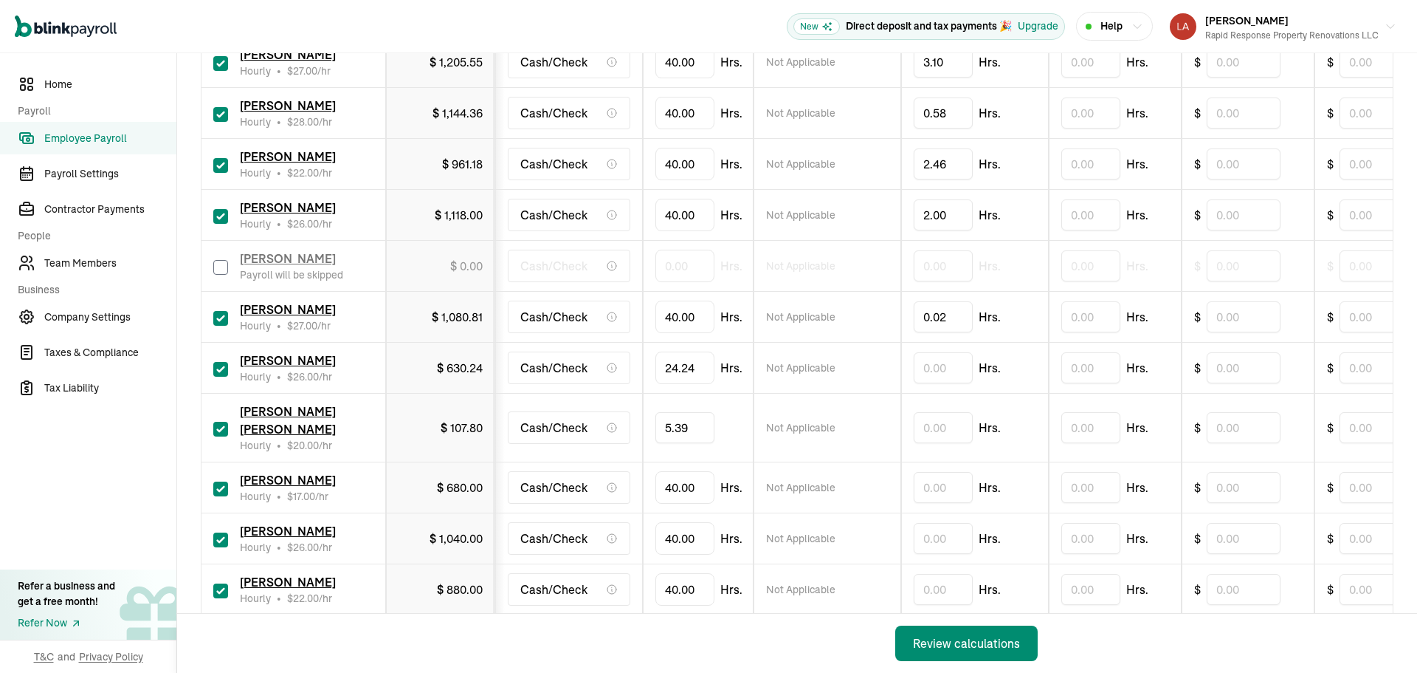
scroll to position [369, 0]
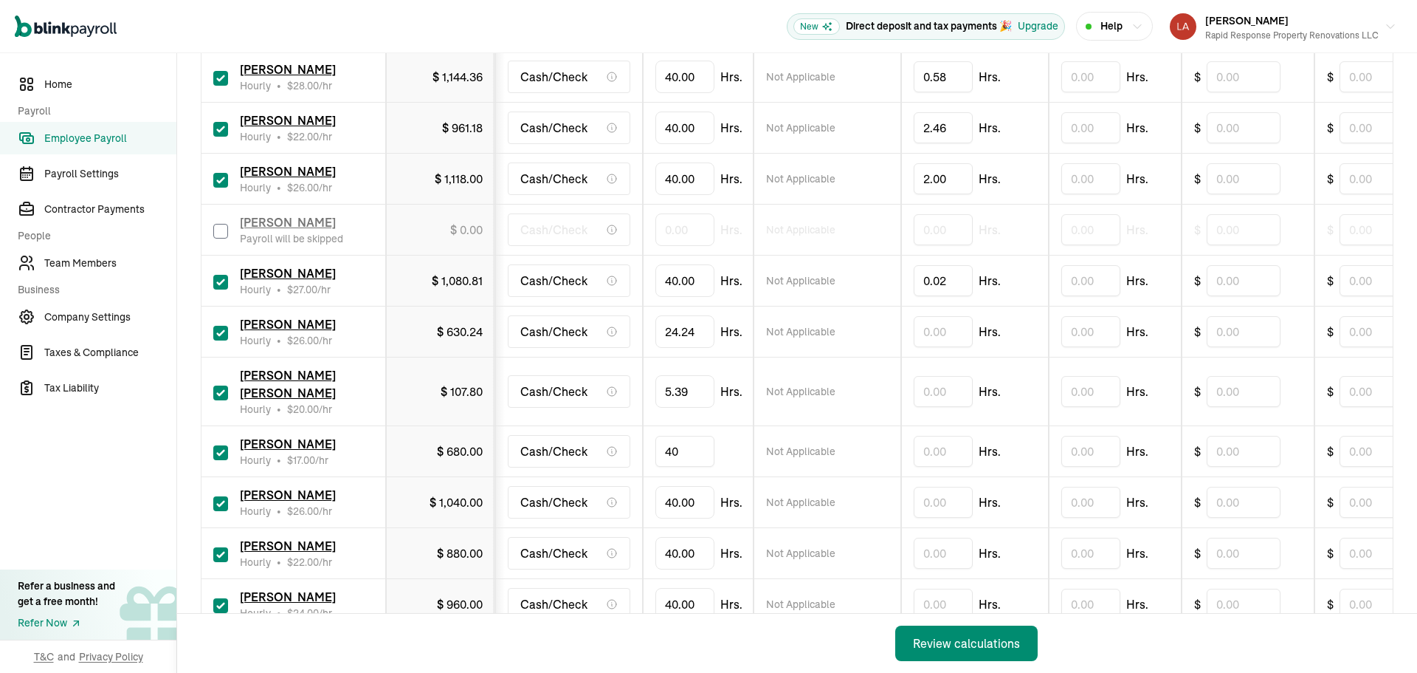
click at [670, 436] on input "40" at bounding box center [685, 451] width 59 height 31
type input "24.22"
click at [949, 486] on input "text" at bounding box center [943, 501] width 59 height 31
type input "0.22"
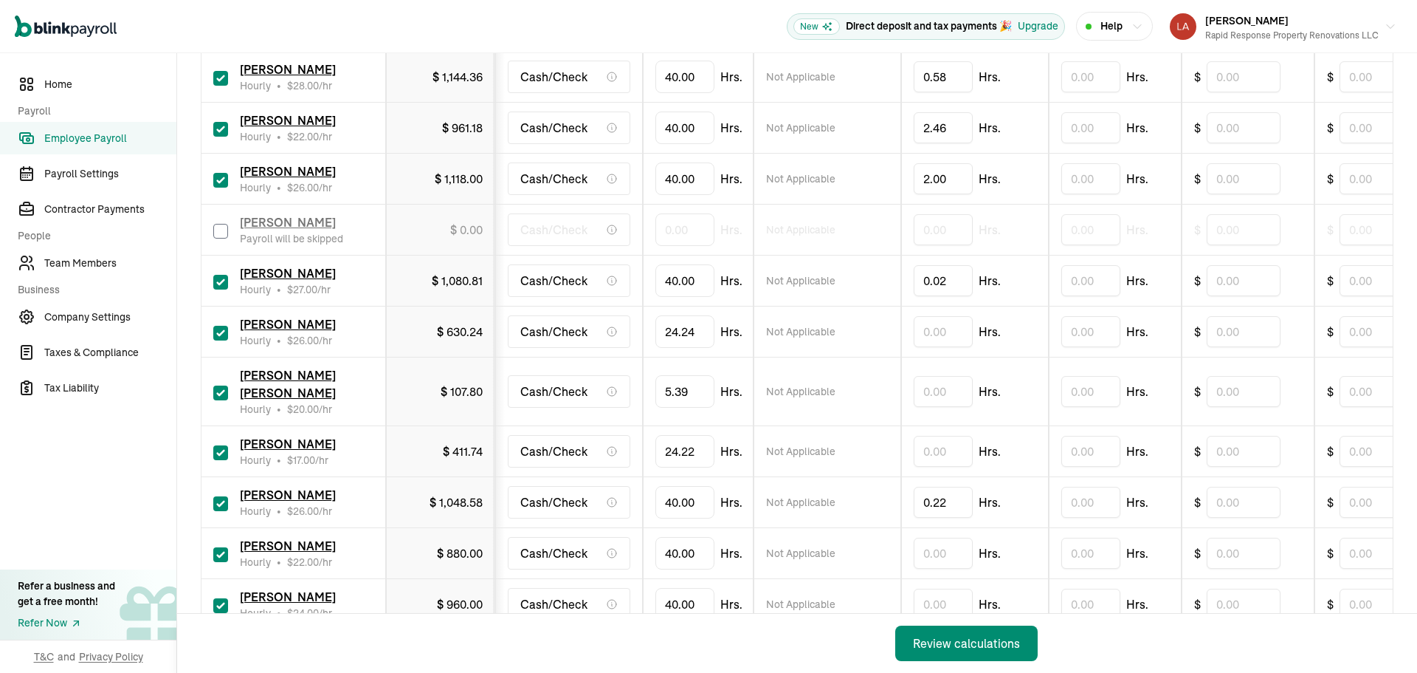
click at [219, 547] on input "checkbox" at bounding box center [220, 554] width 15 height 15
checkbox input "false"
type input "0.00"
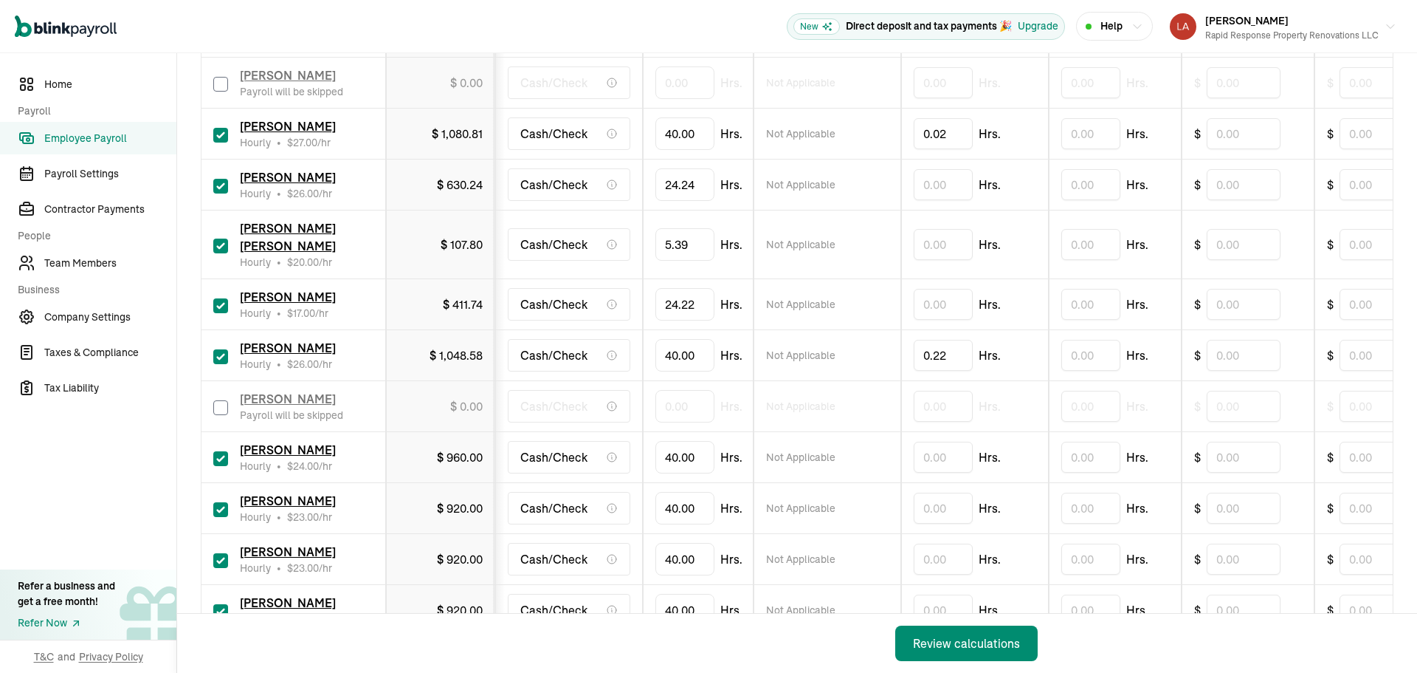
scroll to position [517, 0]
click at [685, 441] on input "40" at bounding box center [685, 456] width 59 height 31
type input "36.38"
click at [692, 492] on input "40" at bounding box center [685, 507] width 59 height 31
type input "24.31"
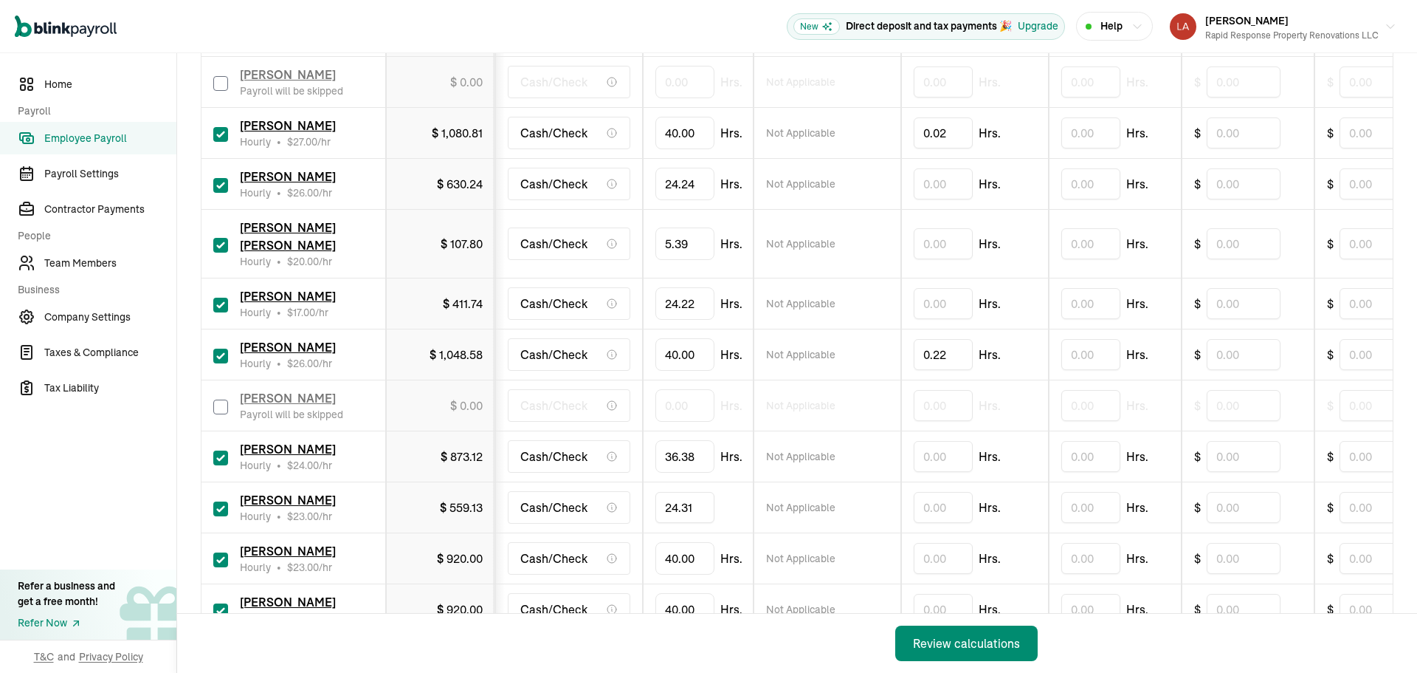
click at [220, 552] on input "checkbox" at bounding box center [220, 559] width 15 height 15
checkbox input "false"
type input "0.00"
click at [679, 594] on input "40" at bounding box center [685, 609] width 59 height 31
type input "36.50"
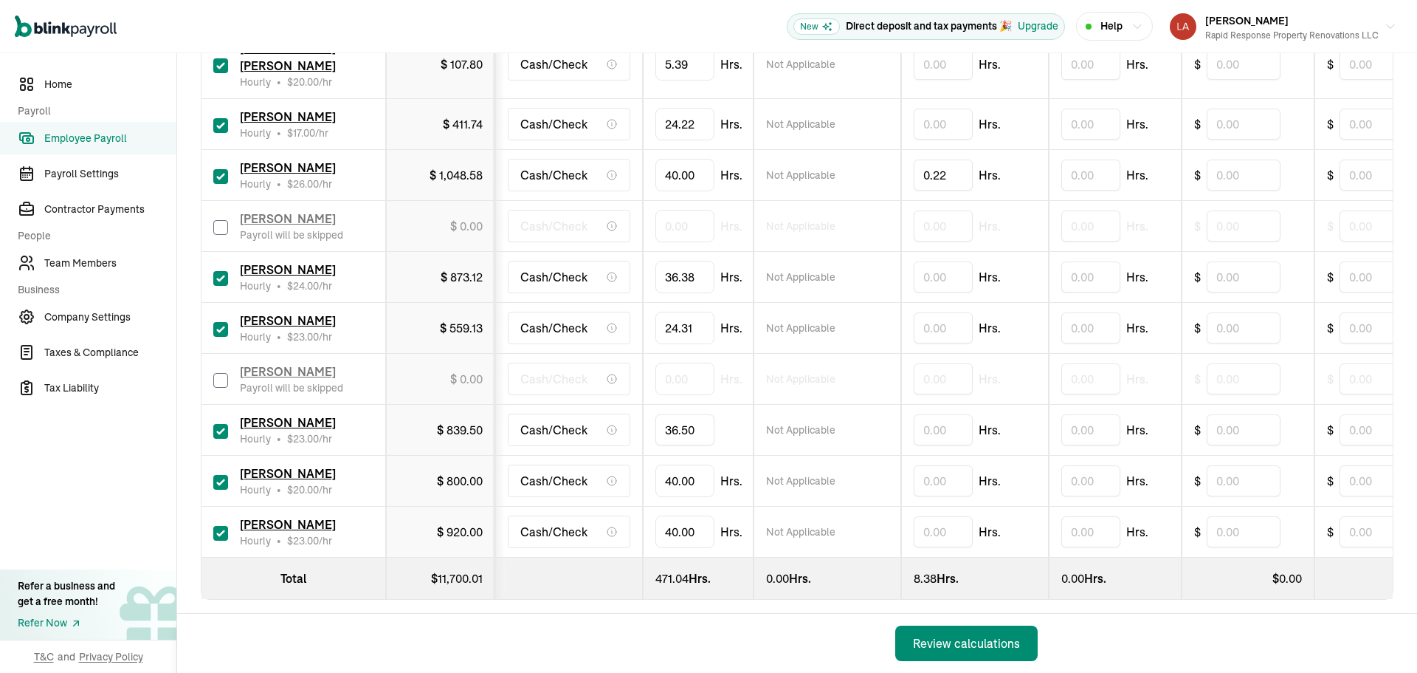
scroll to position [699, 0]
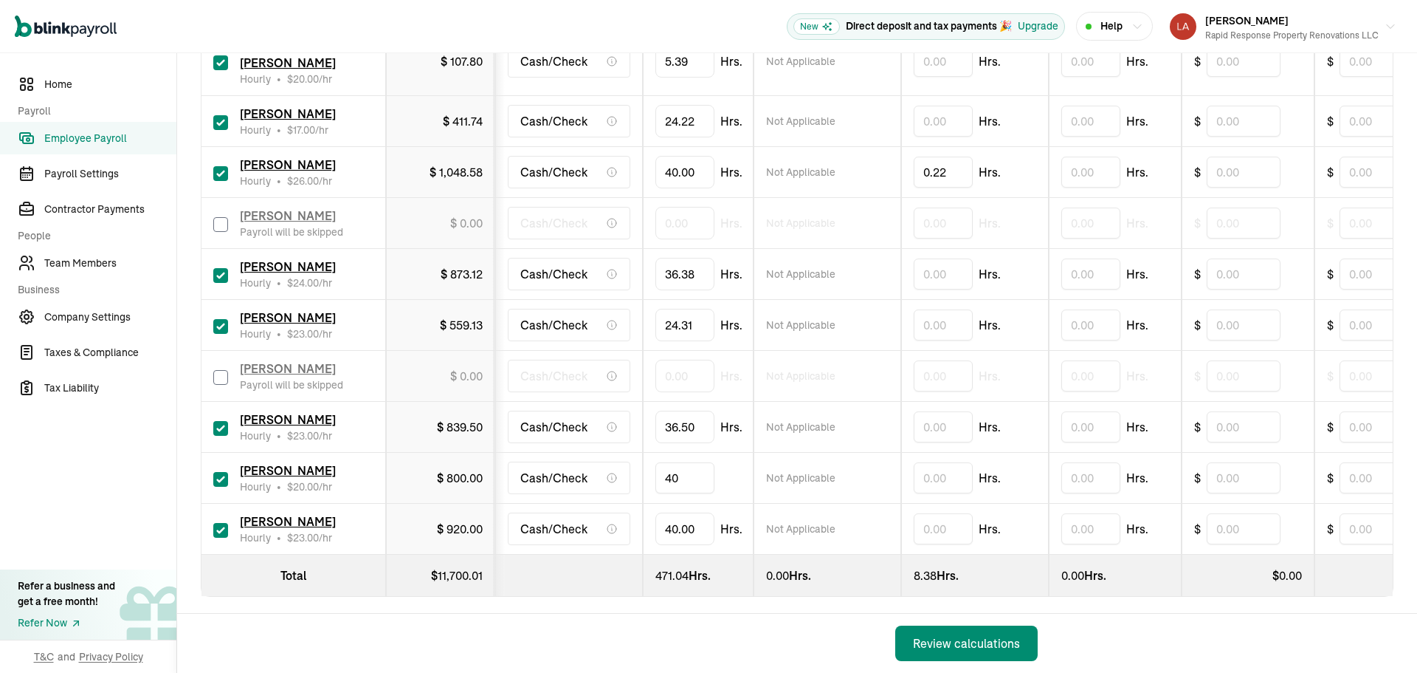
click at [684, 462] on input "40" at bounding box center [685, 477] width 59 height 31
type input "37.17"
click at [216, 523] on input "checkbox" at bounding box center [220, 530] width 15 height 15
checkbox input "false"
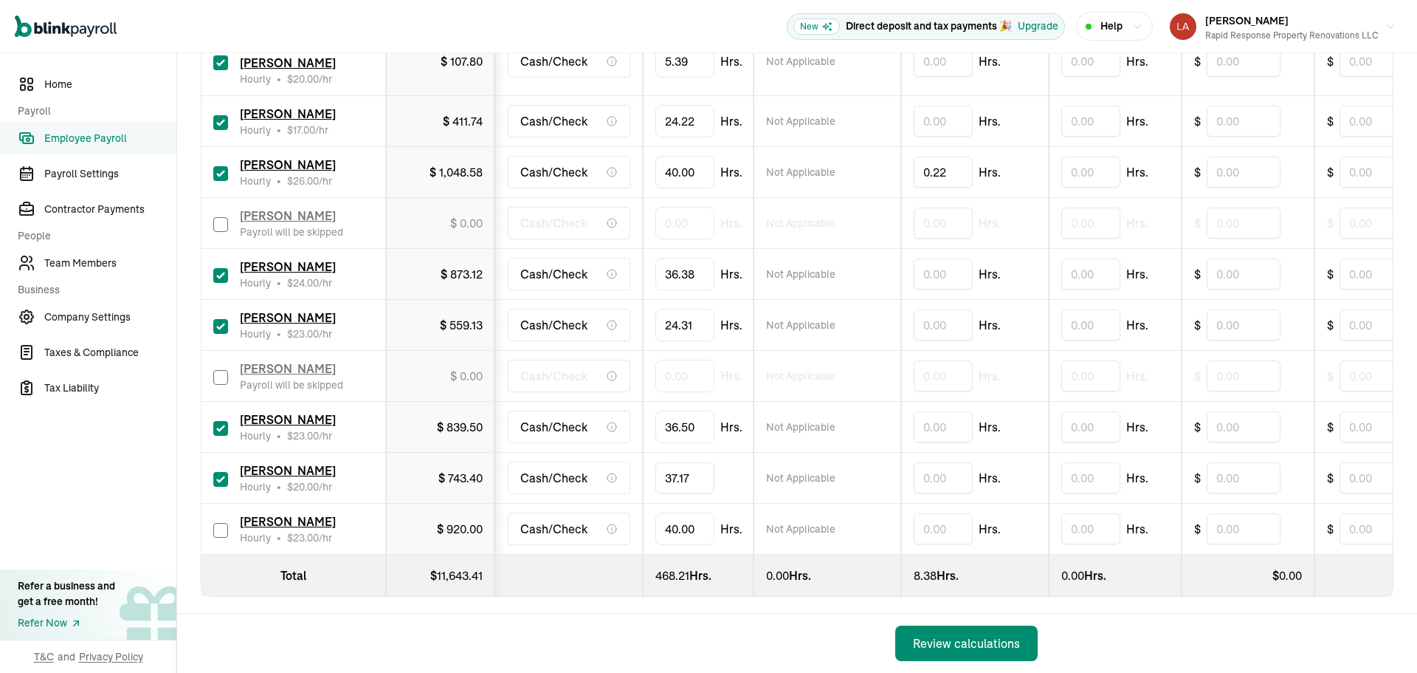
type input "0.00"
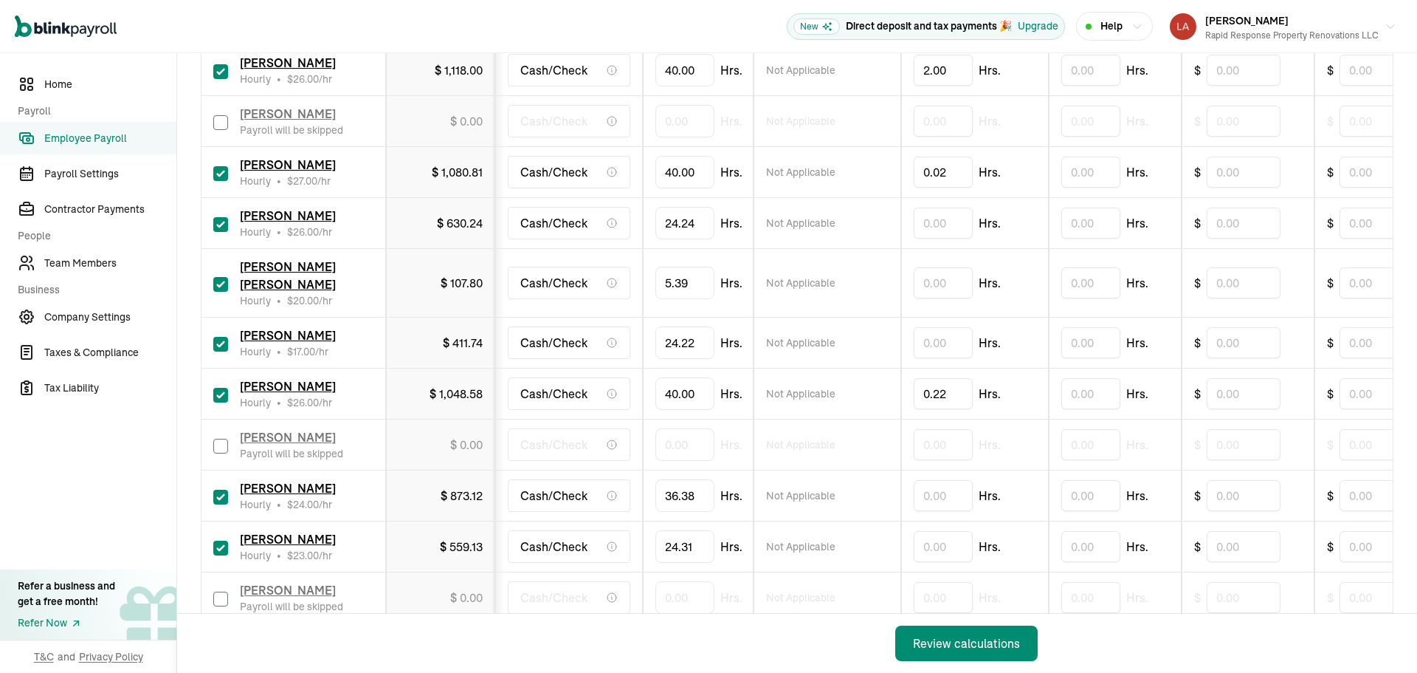
scroll to position [404, 0]
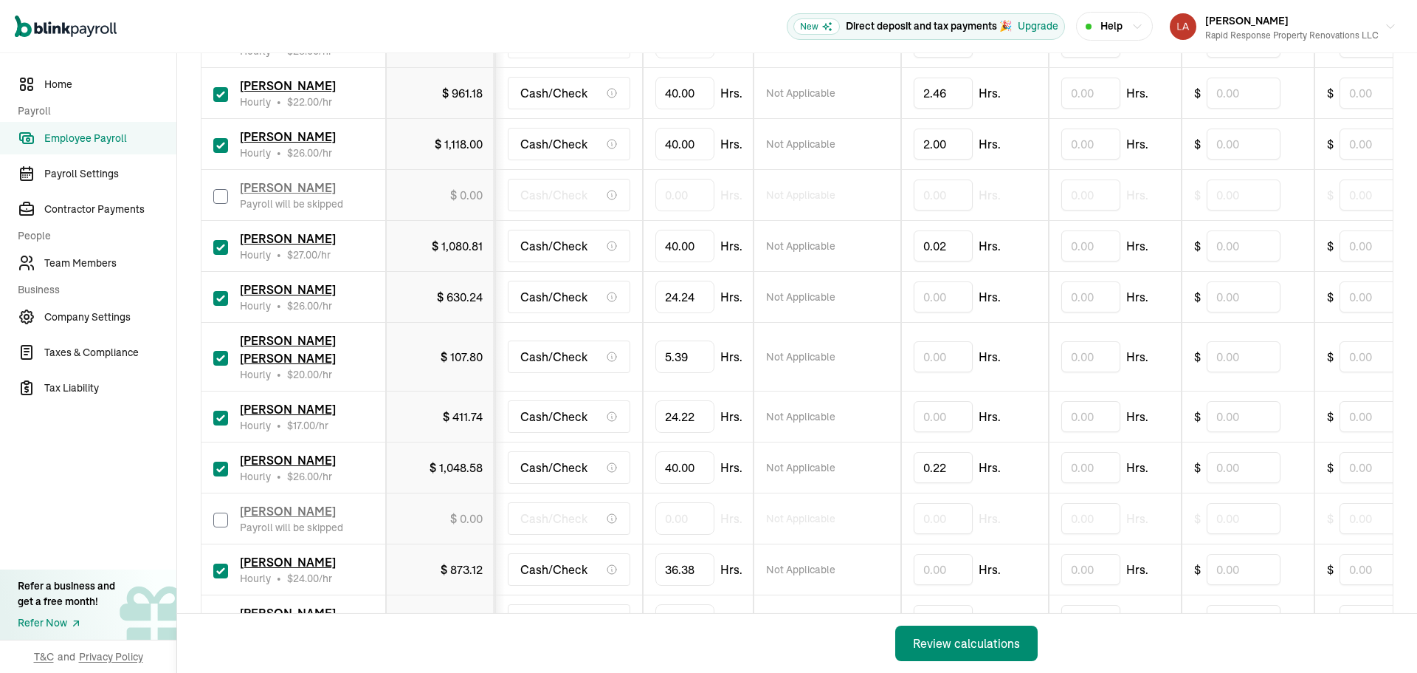
click at [213, 199] on input "checkbox" at bounding box center [220, 196] width 15 height 15
checkbox input "true"
click at [673, 199] on input "0" at bounding box center [685, 194] width 59 height 31
type input "18.00"
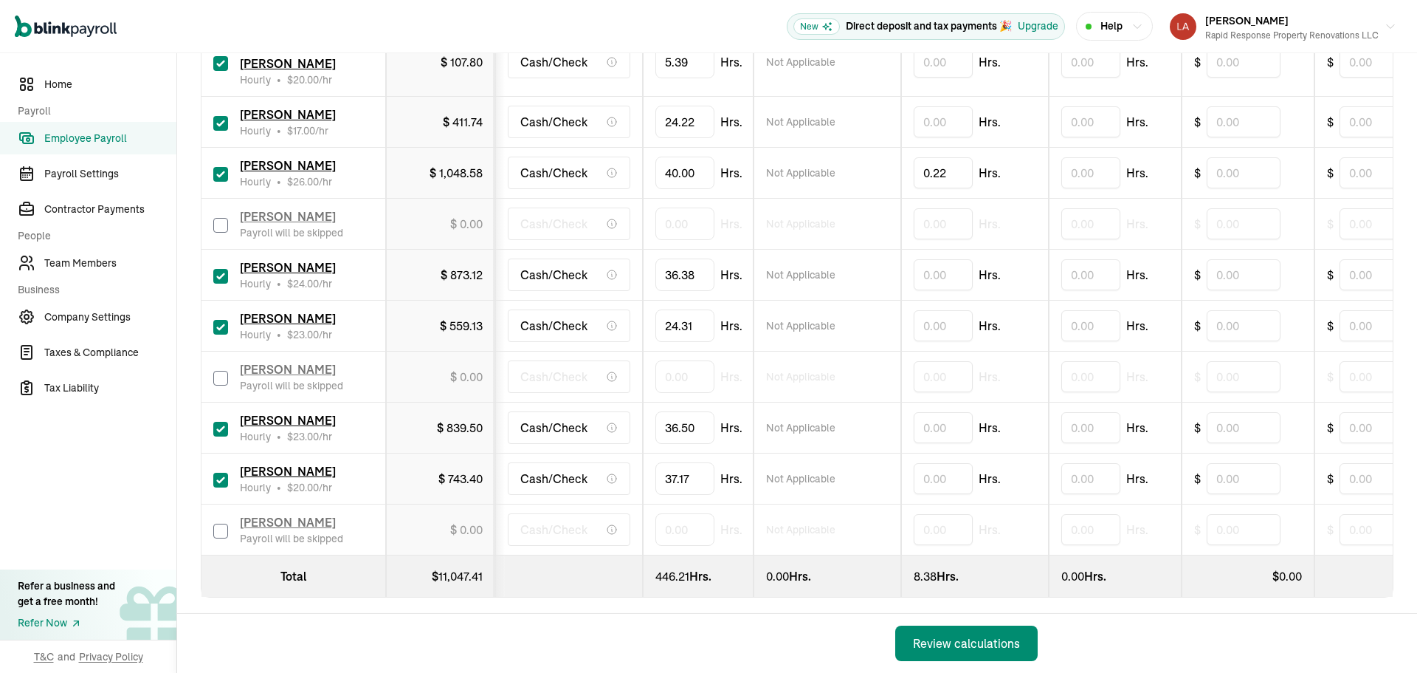
scroll to position [699, 0]
click at [1010, 652] on button "Review calculations" at bounding box center [966, 642] width 142 height 35
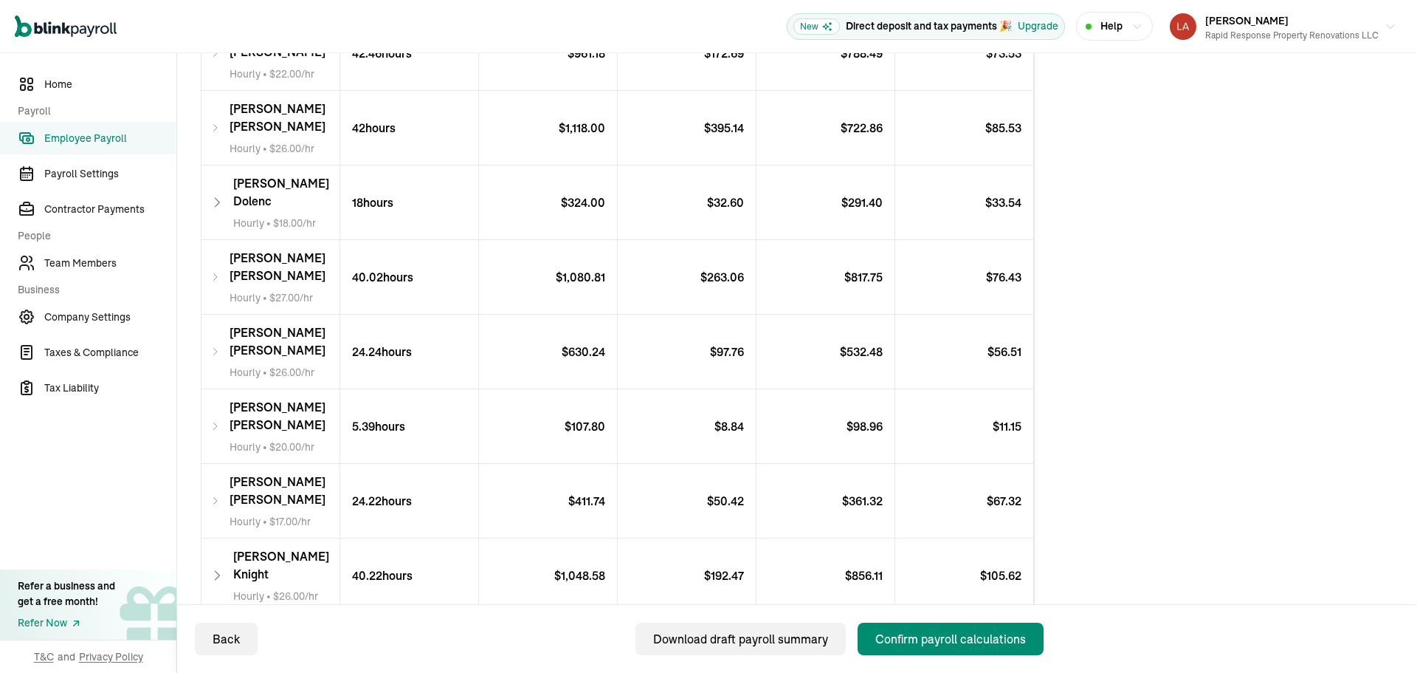
scroll to position [591, 0]
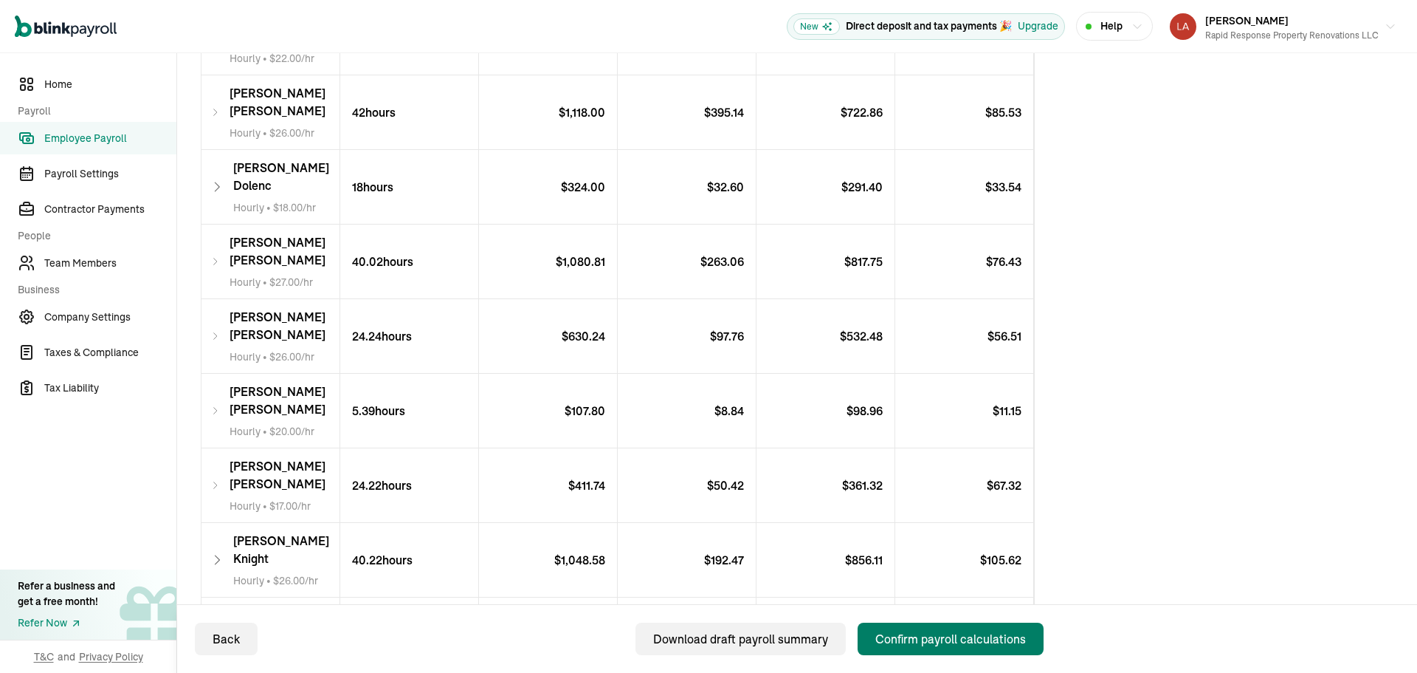
click at [901, 633] on div "Confirm payroll calculations" at bounding box center [951, 639] width 151 height 18
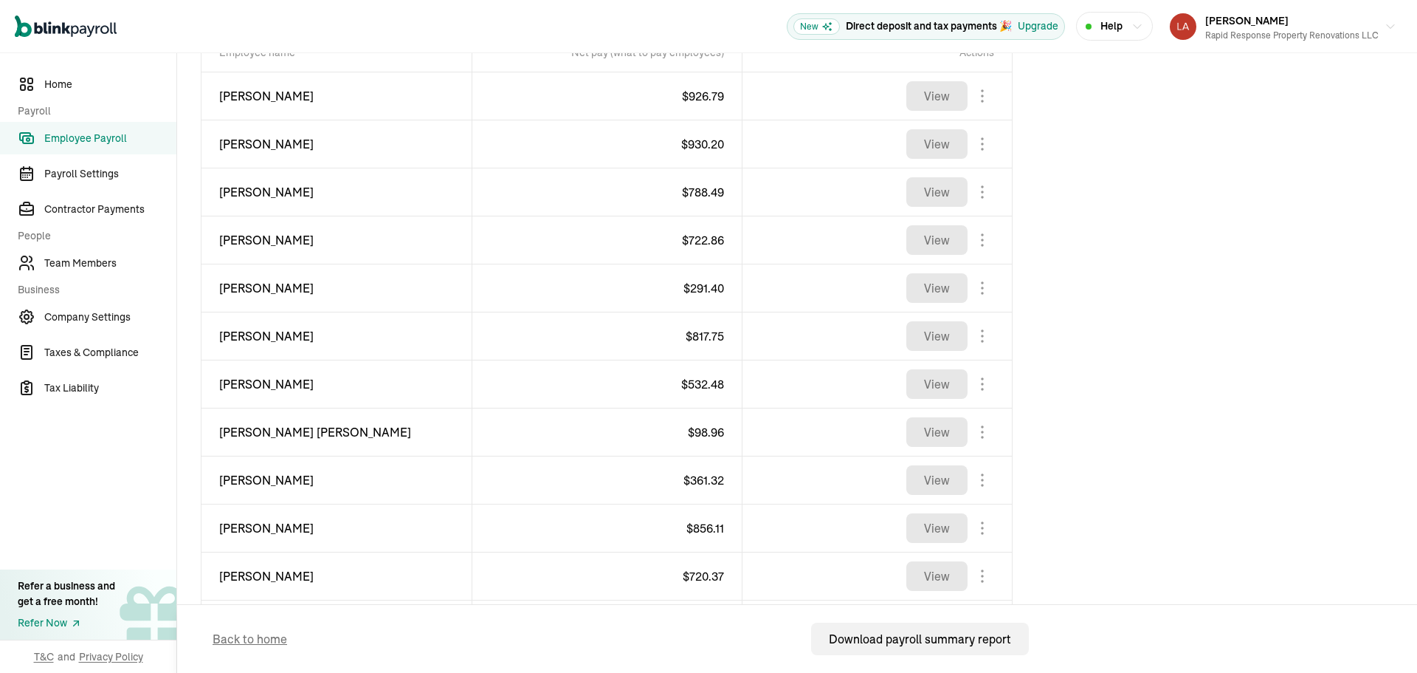
drag, startPoint x: 68, startPoint y: 99, endPoint x: 173, endPoint y: 147, distance: 116.0
click at [68, 99] on link "Home" at bounding box center [88, 84] width 176 height 32
click at [68, 97] on link "Home" at bounding box center [88, 84] width 176 height 32
click at [66, 97] on link "Home" at bounding box center [88, 84] width 176 height 32
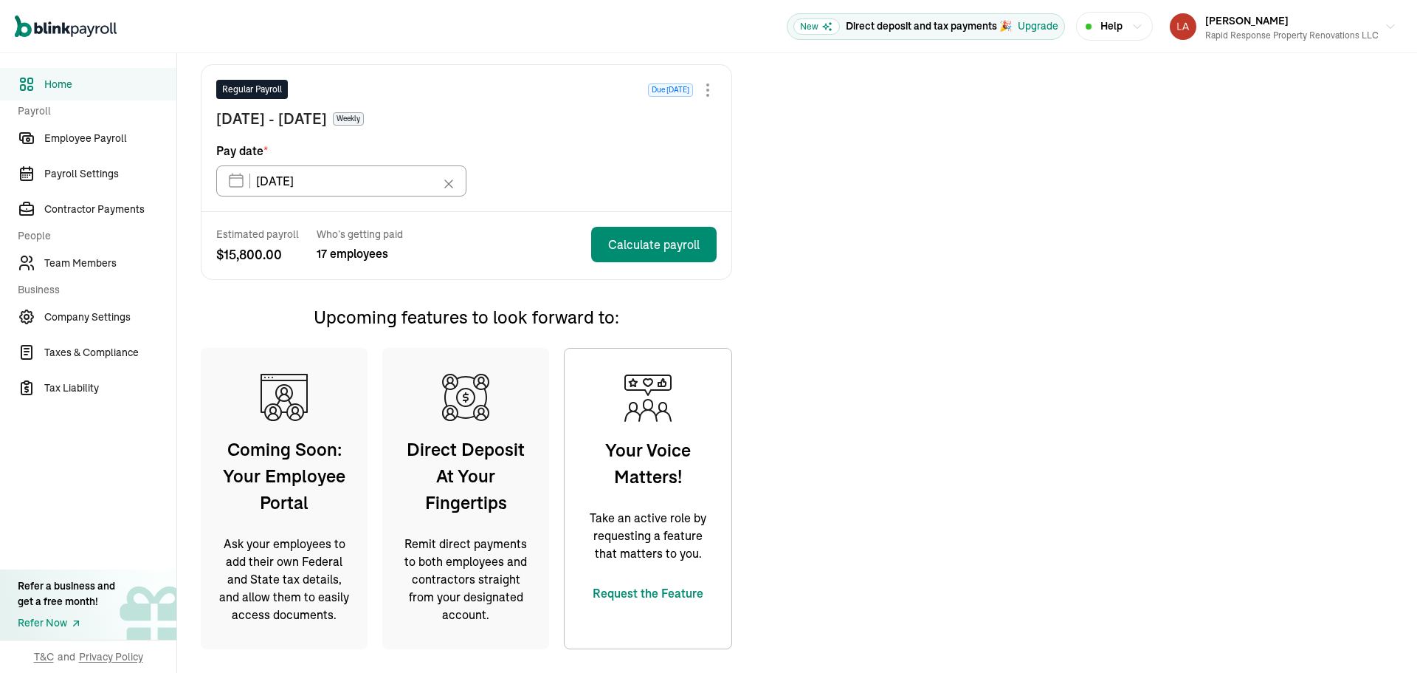
scroll to position [368, 0]
click at [110, 138] on span "Employee Payroll" at bounding box center [110, 139] width 132 height 16
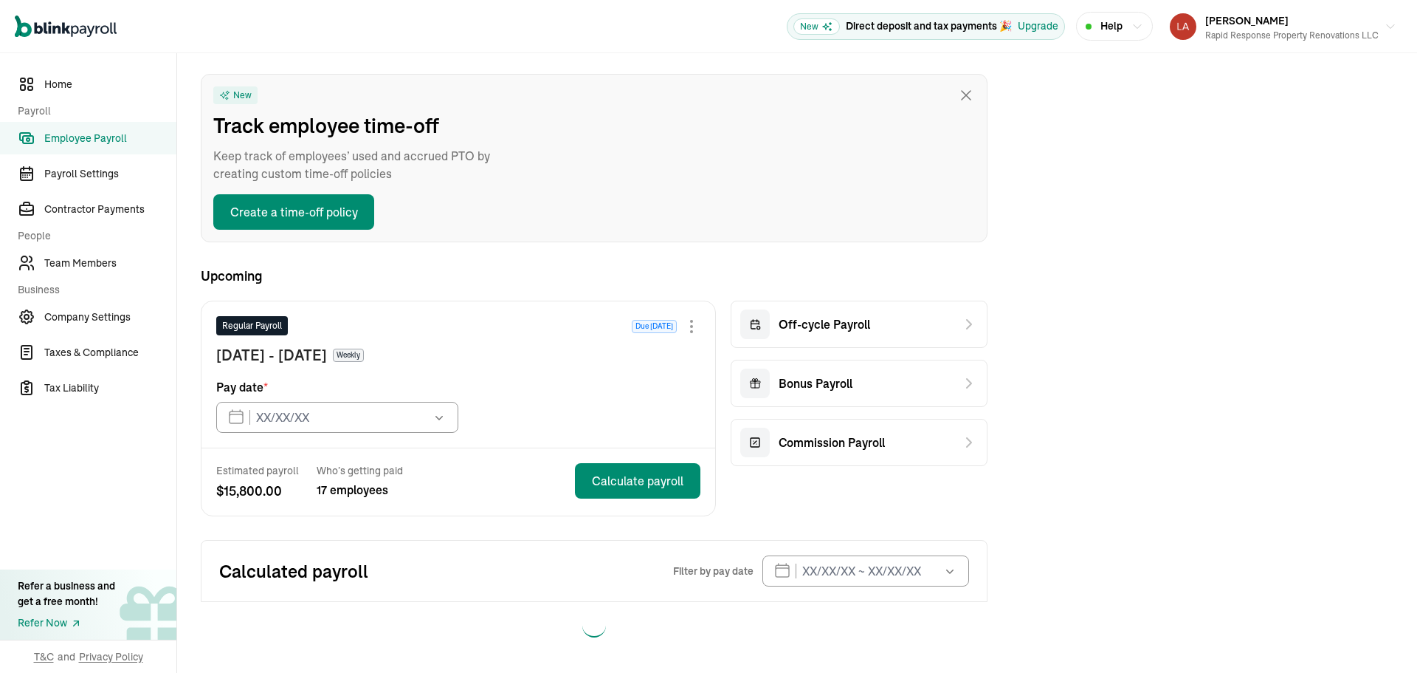
type input "[DATE]"
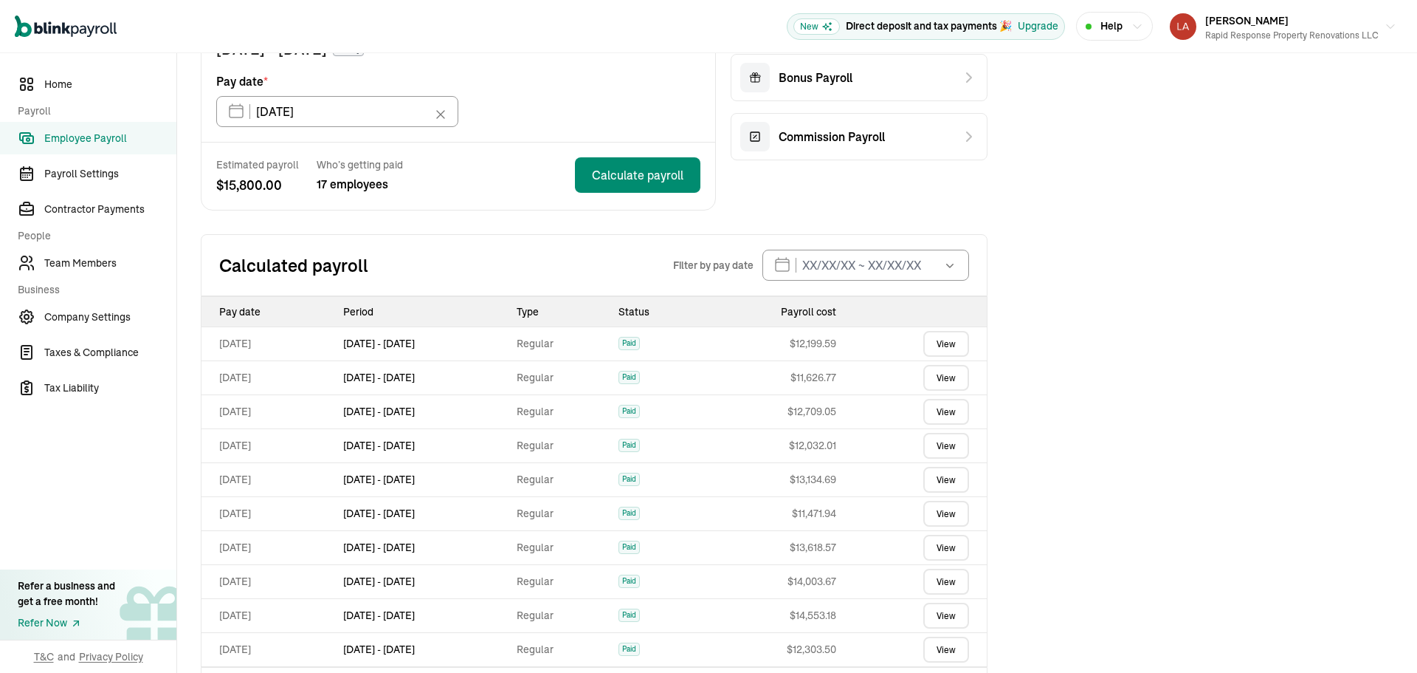
scroll to position [418, 0]
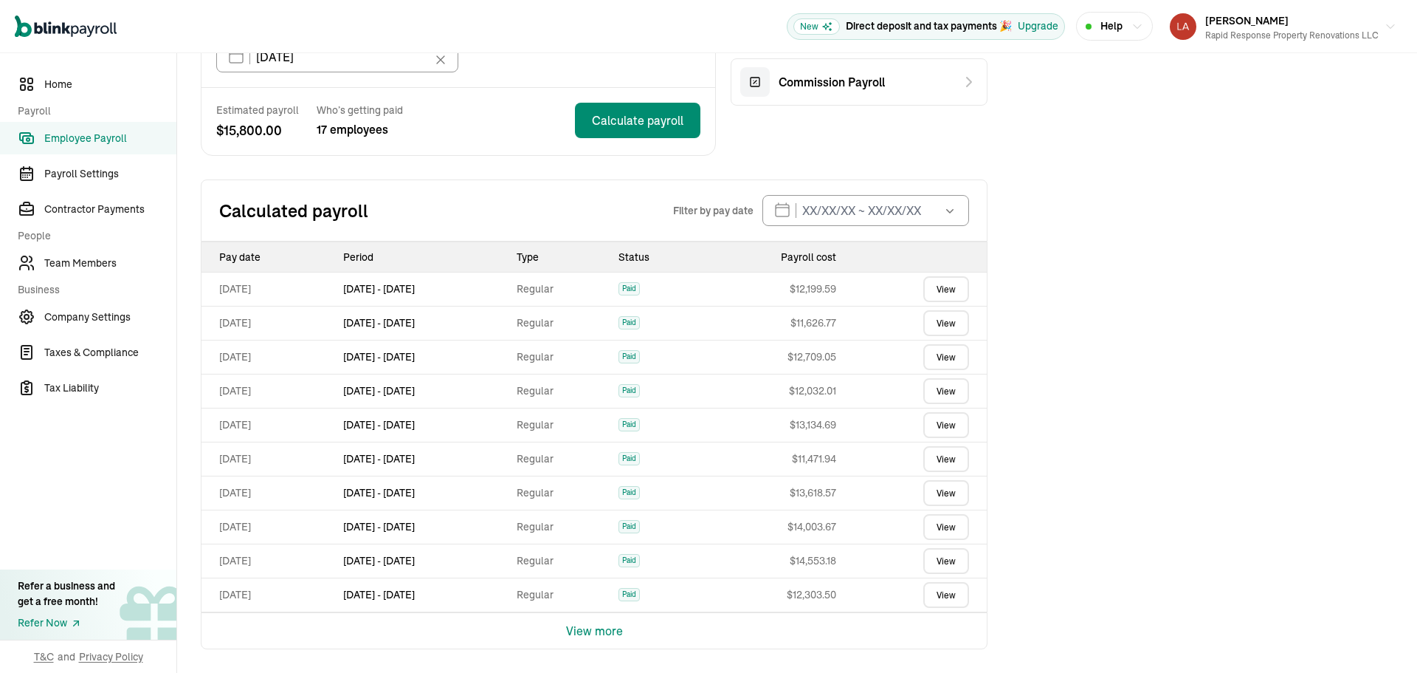
click at [946, 393] on link "View" at bounding box center [946, 391] width 46 height 26
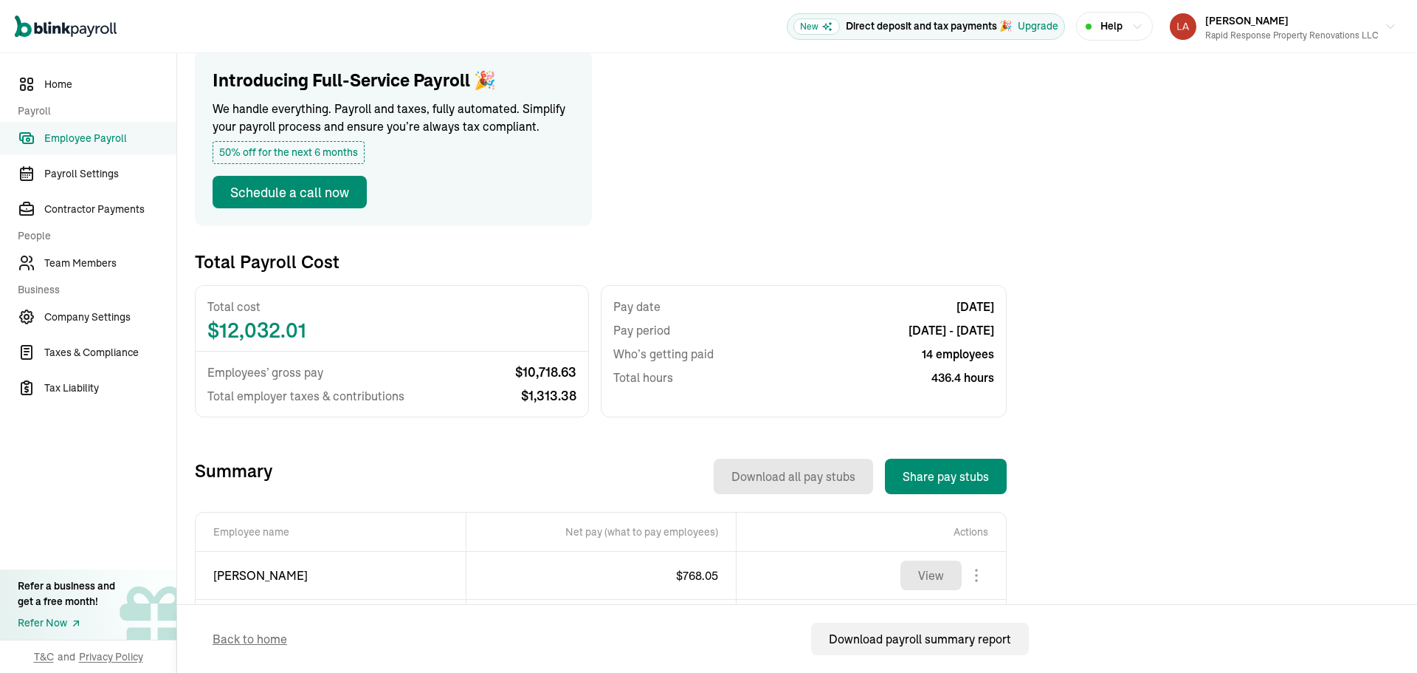
scroll to position [443, 0]
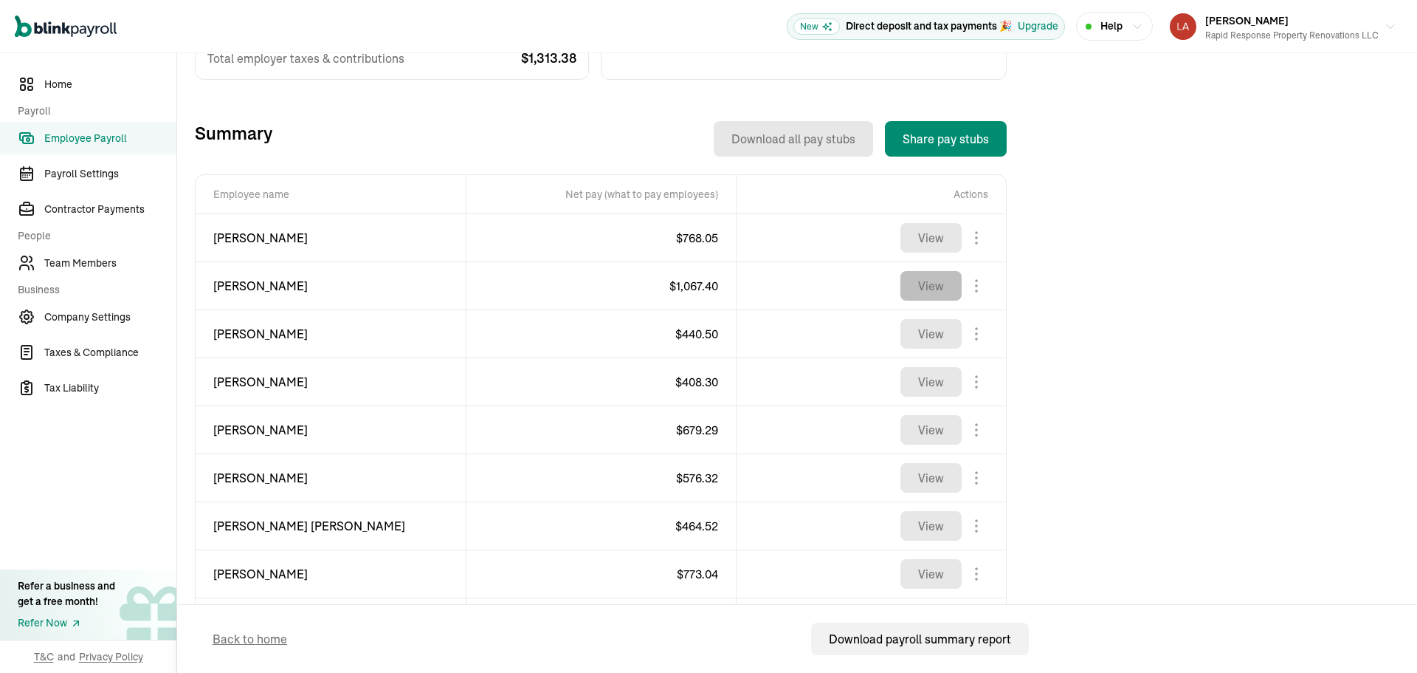
click at [932, 286] on button "View" at bounding box center [931, 286] width 61 height 30
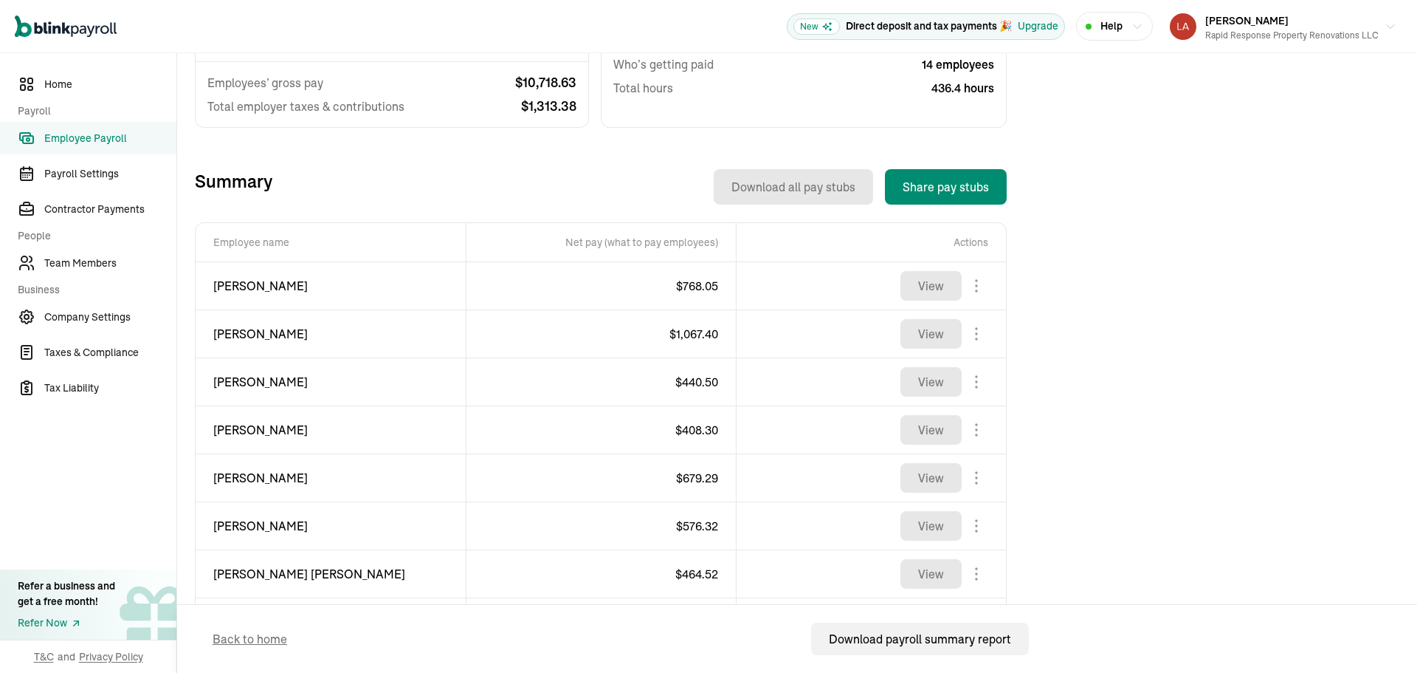
scroll to position [369, 0]
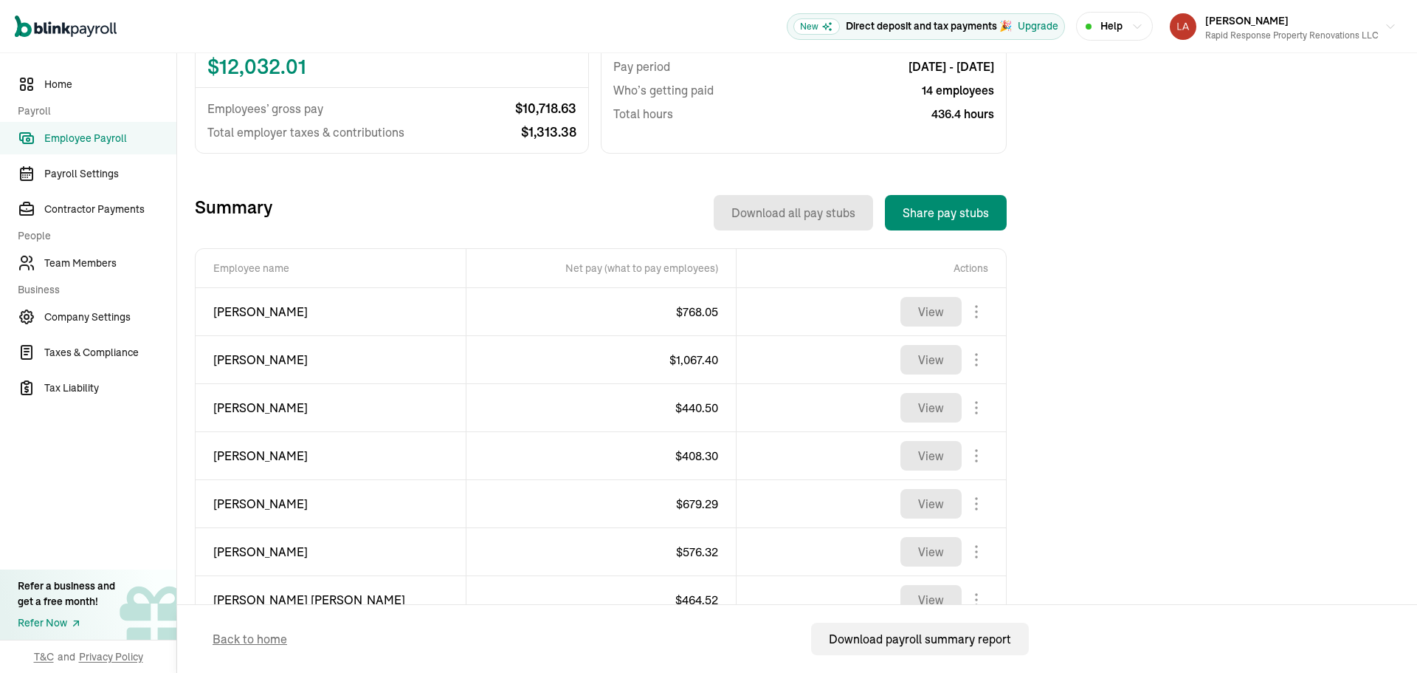
click at [138, 135] on span "Employee Payroll" at bounding box center [110, 139] width 132 height 16
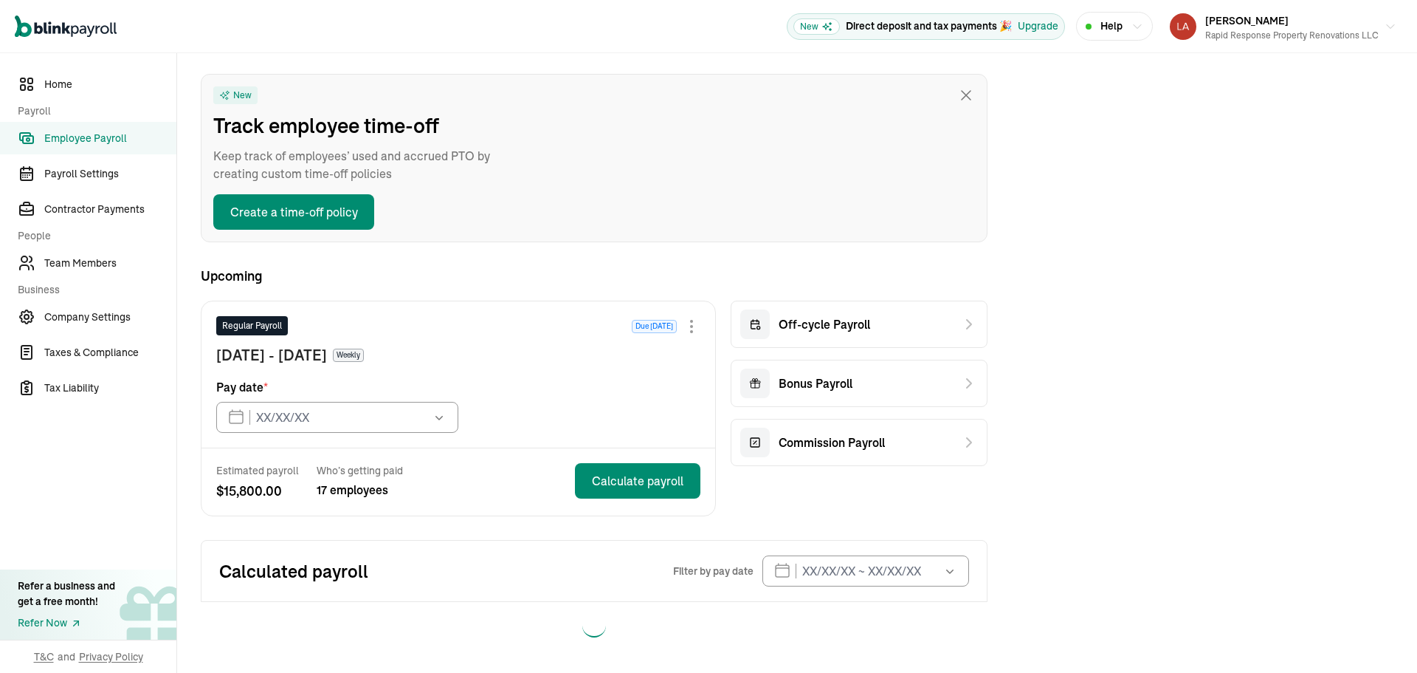
type input "[DATE]"
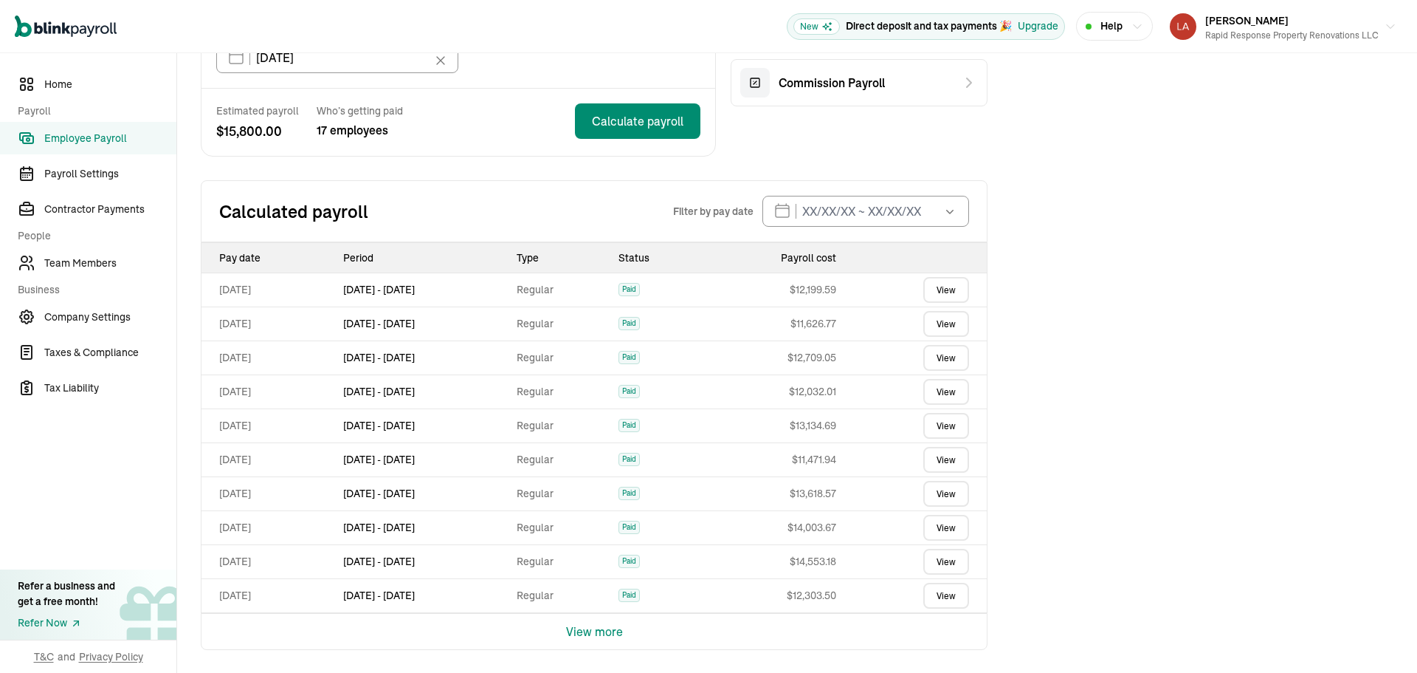
scroll to position [418, 0]
click at [938, 425] on link "View" at bounding box center [946, 425] width 46 height 26
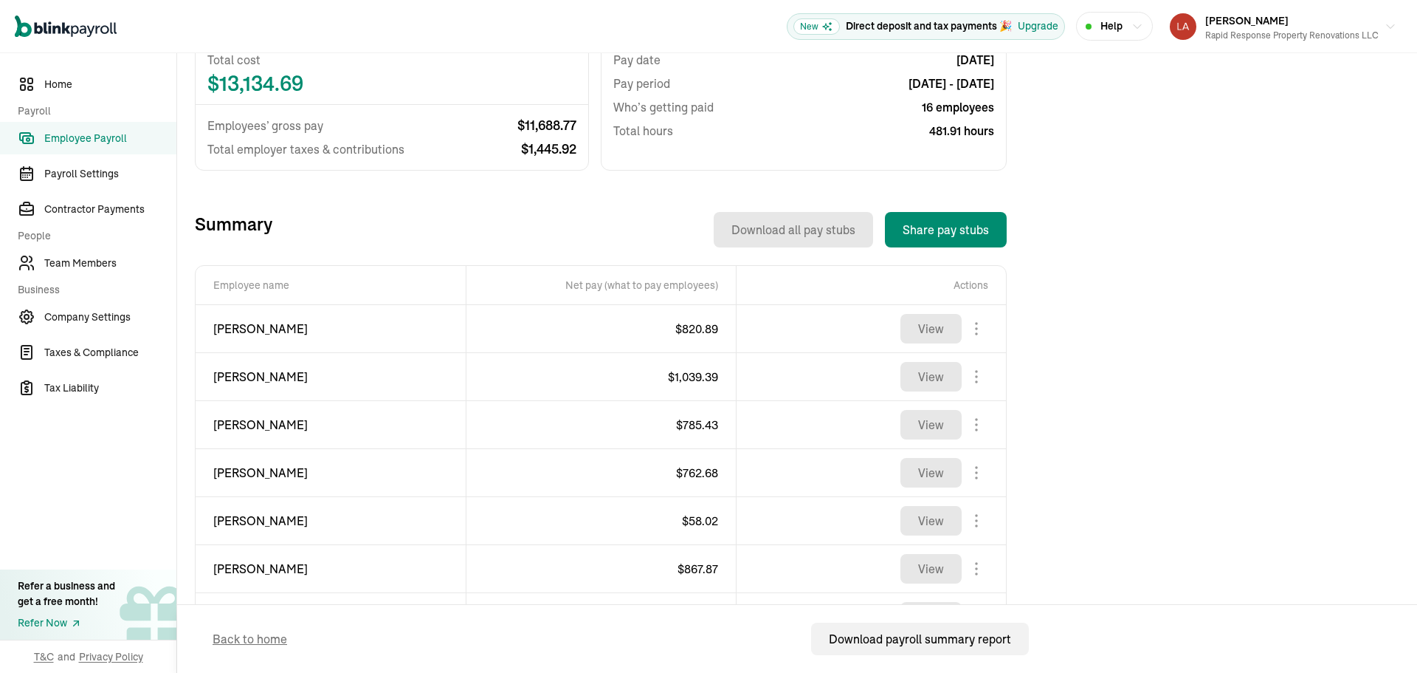
scroll to position [369, 0]
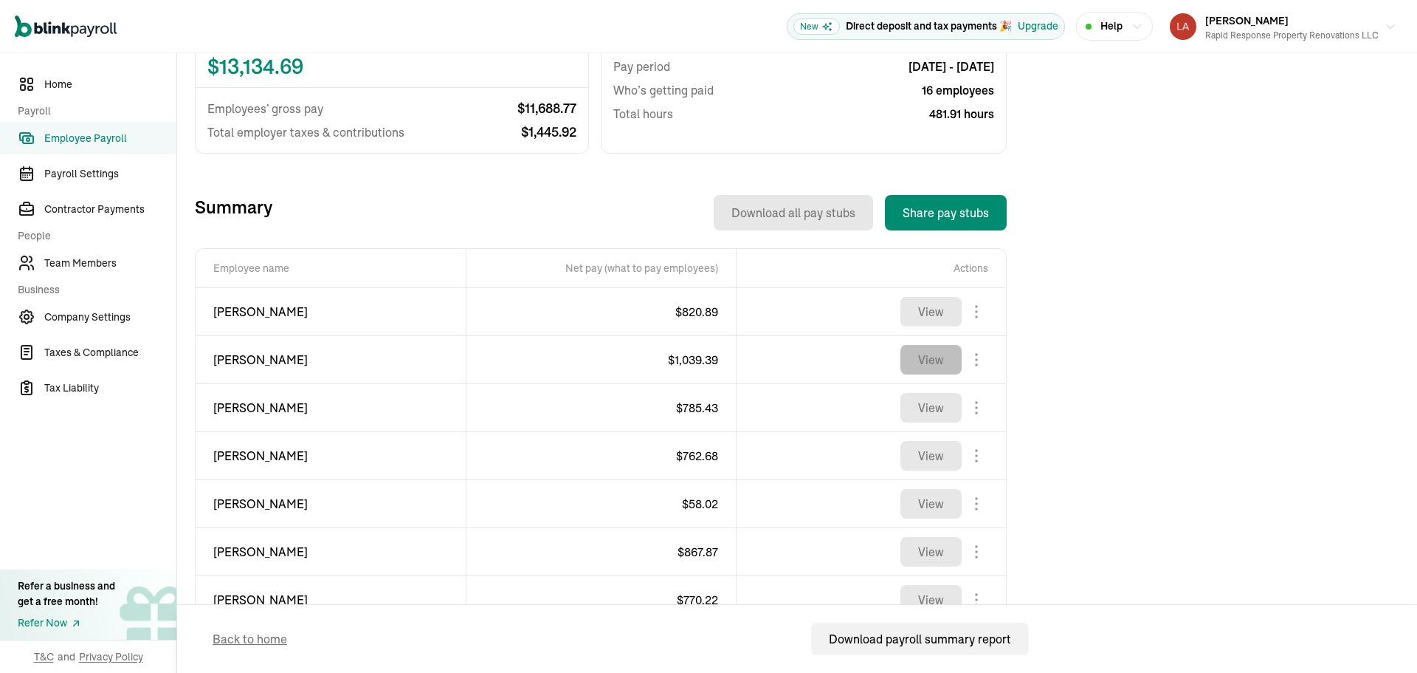
click at [927, 371] on button "View" at bounding box center [931, 360] width 61 height 30
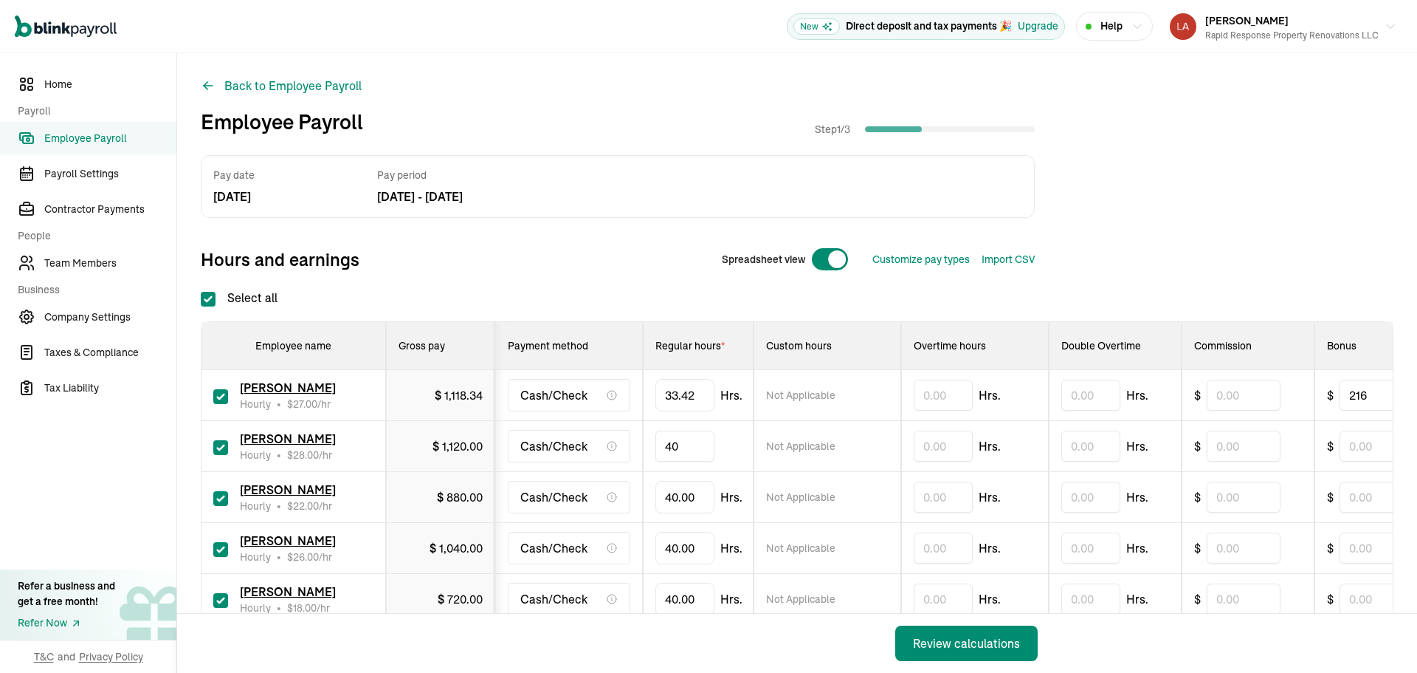
click at [688, 448] on input "40" at bounding box center [685, 445] width 59 height 31
type input "35.48"
click at [1361, 446] on input "text" at bounding box center [1377, 445] width 74 height 31
type input "224"
click at [671, 493] on input "40" at bounding box center [685, 496] width 59 height 31
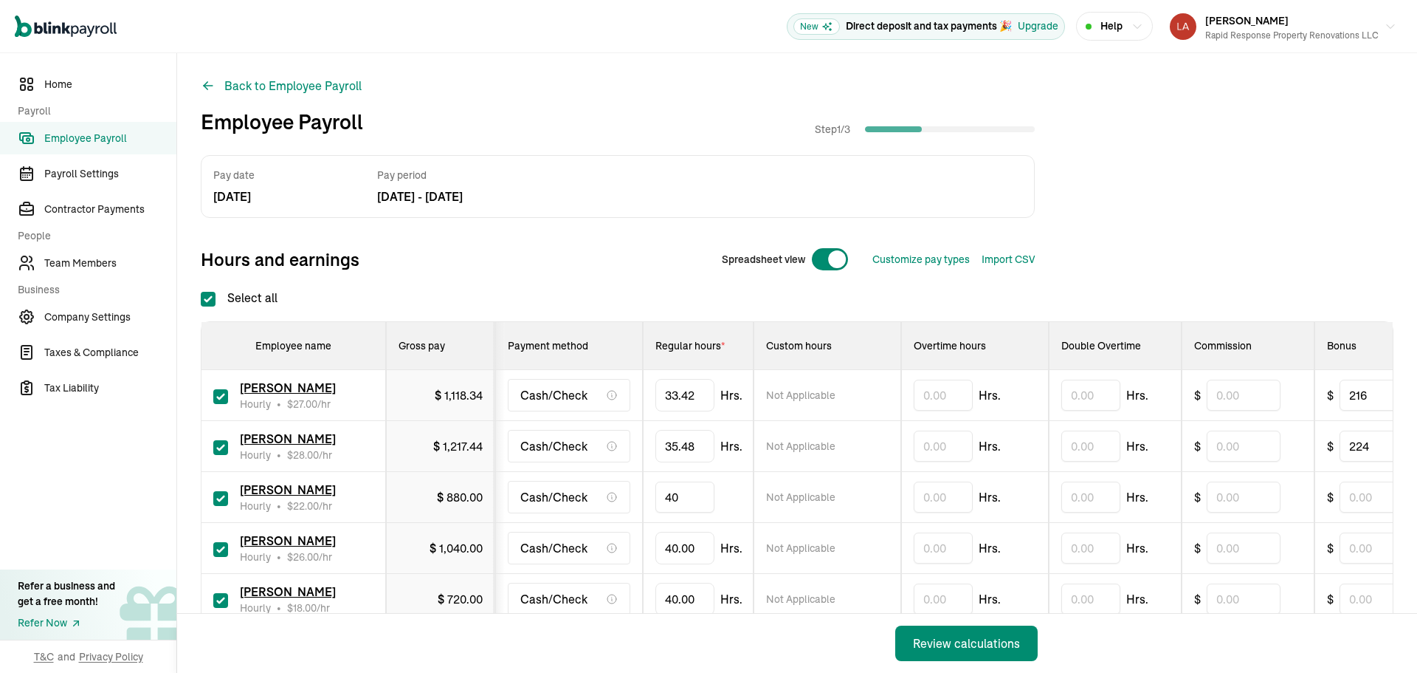
click at [671, 493] on input "40" at bounding box center [685, 496] width 59 height 31
type input "35.53"
click at [1365, 501] on input "text" at bounding box center [1377, 496] width 74 height 31
type input "176"
click at [673, 546] on input "40" at bounding box center [685, 547] width 59 height 31
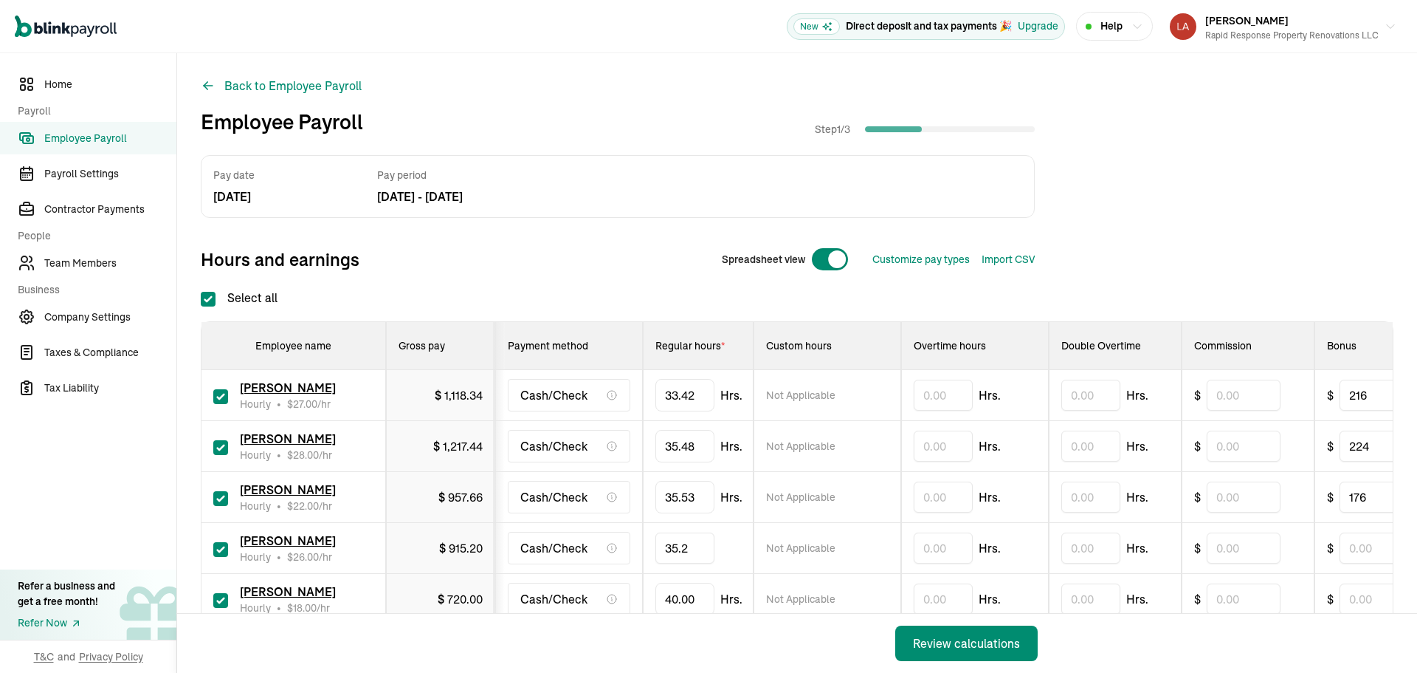
type input "35.27"
click at [1347, 551] on input "text" at bounding box center [1377, 547] width 74 height 31
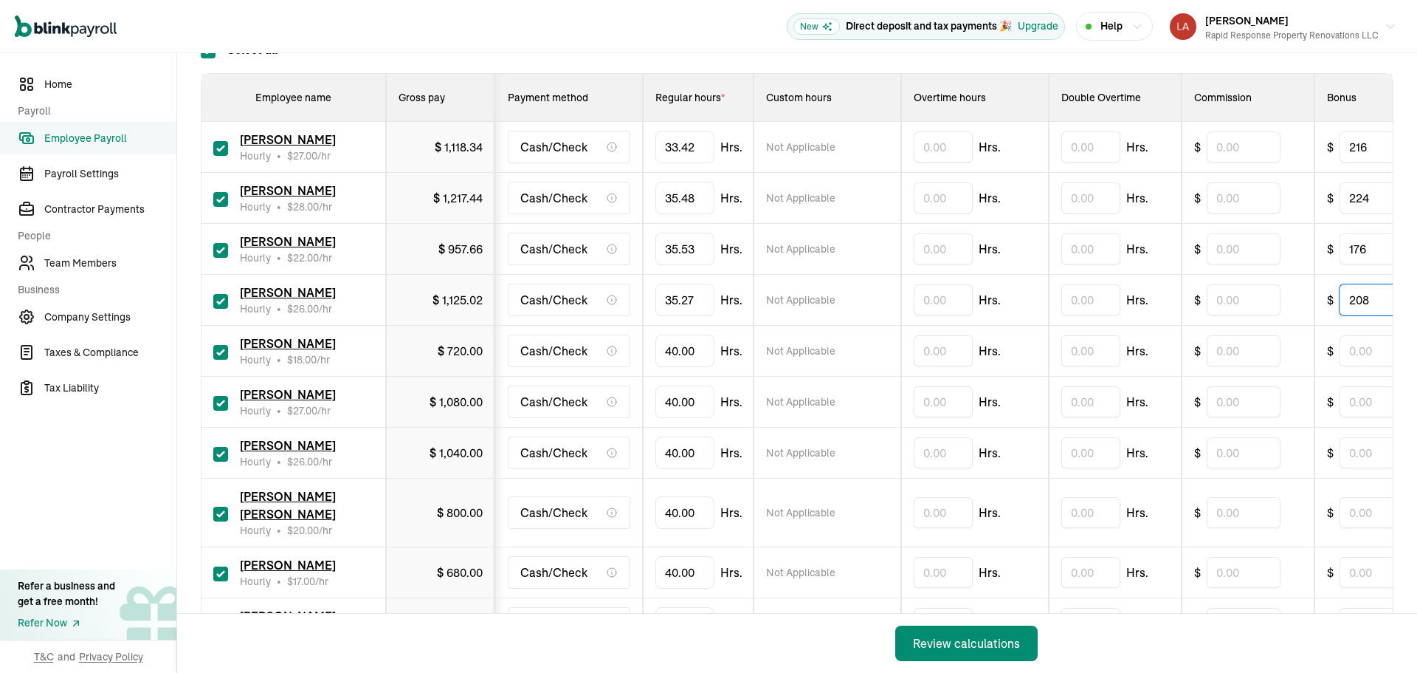
scroll to position [295, 0]
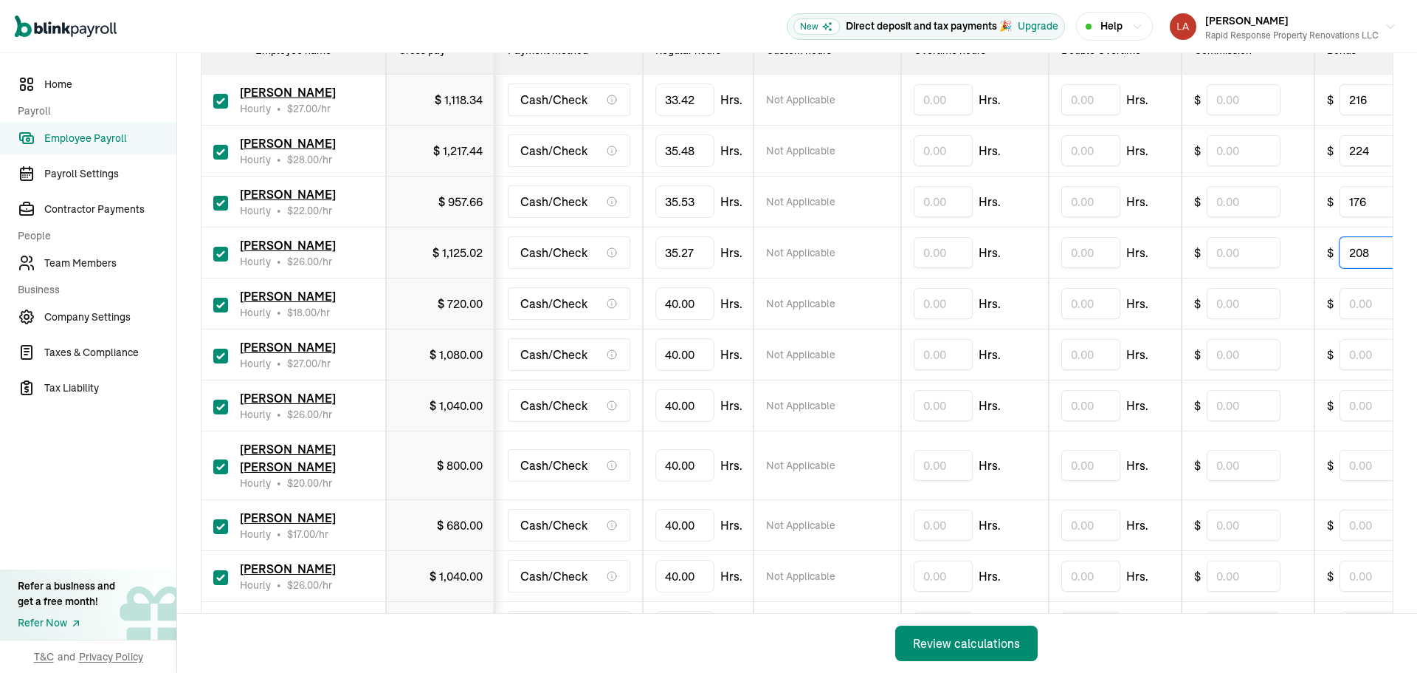
type input "208"
click at [692, 308] on input "40" at bounding box center [685, 303] width 59 height 31
type input "17.29"
click at [689, 353] on input "40" at bounding box center [685, 354] width 59 height 31
type input "28.54"
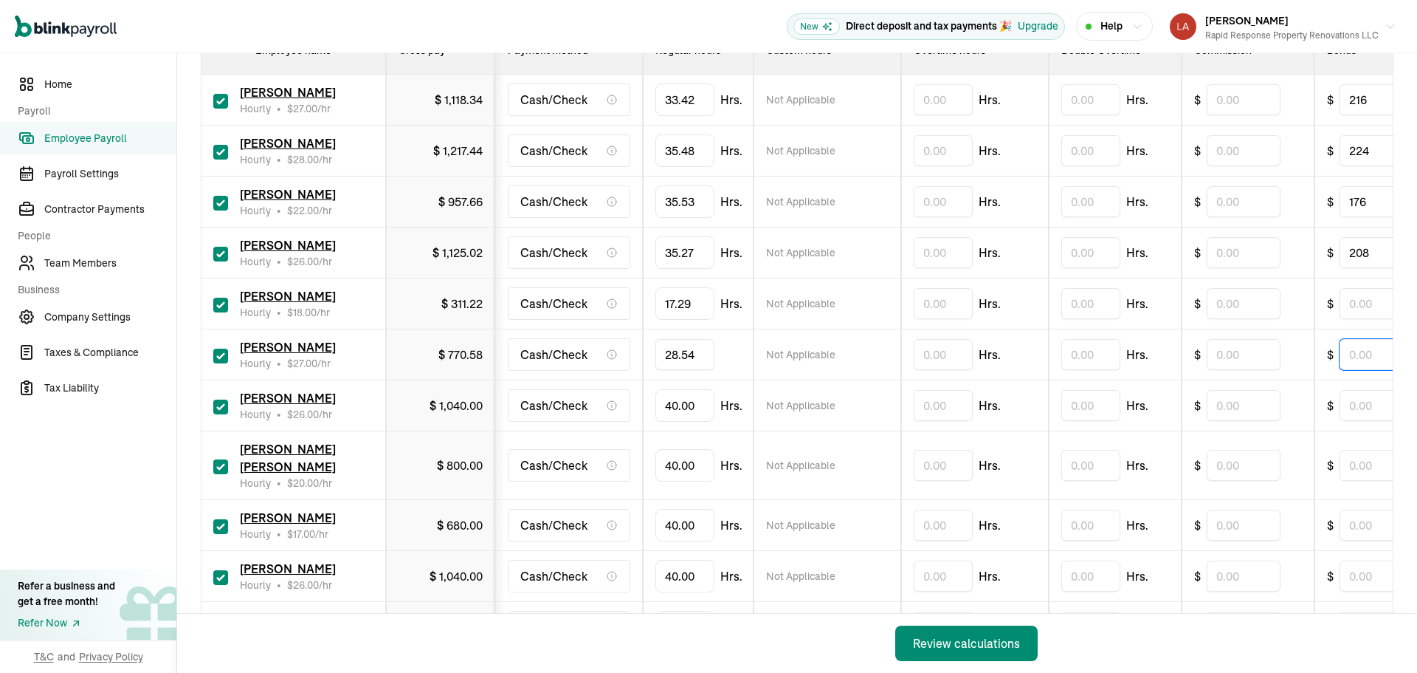
click at [1369, 350] on input "text" at bounding box center [1377, 354] width 74 height 31
type input "216"
click at [677, 406] on input "40" at bounding box center [685, 405] width 59 height 31
type input "11.02"
click at [670, 454] on input "40" at bounding box center [685, 465] width 59 height 31
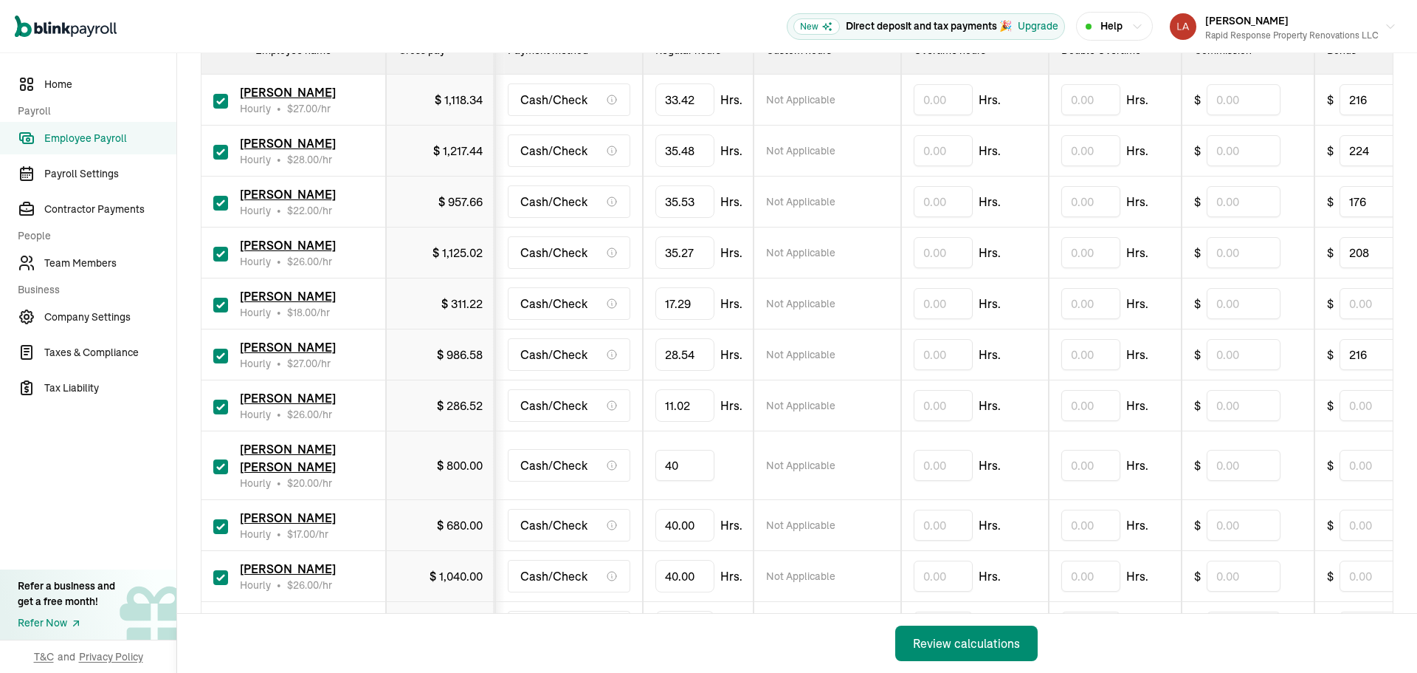
click at [670, 454] on input "40" at bounding box center [685, 465] width 59 height 31
type input "11.02"
click at [684, 509] on input "40" at bounding box center [685, 524] width 59 height 31
type input "11.01"
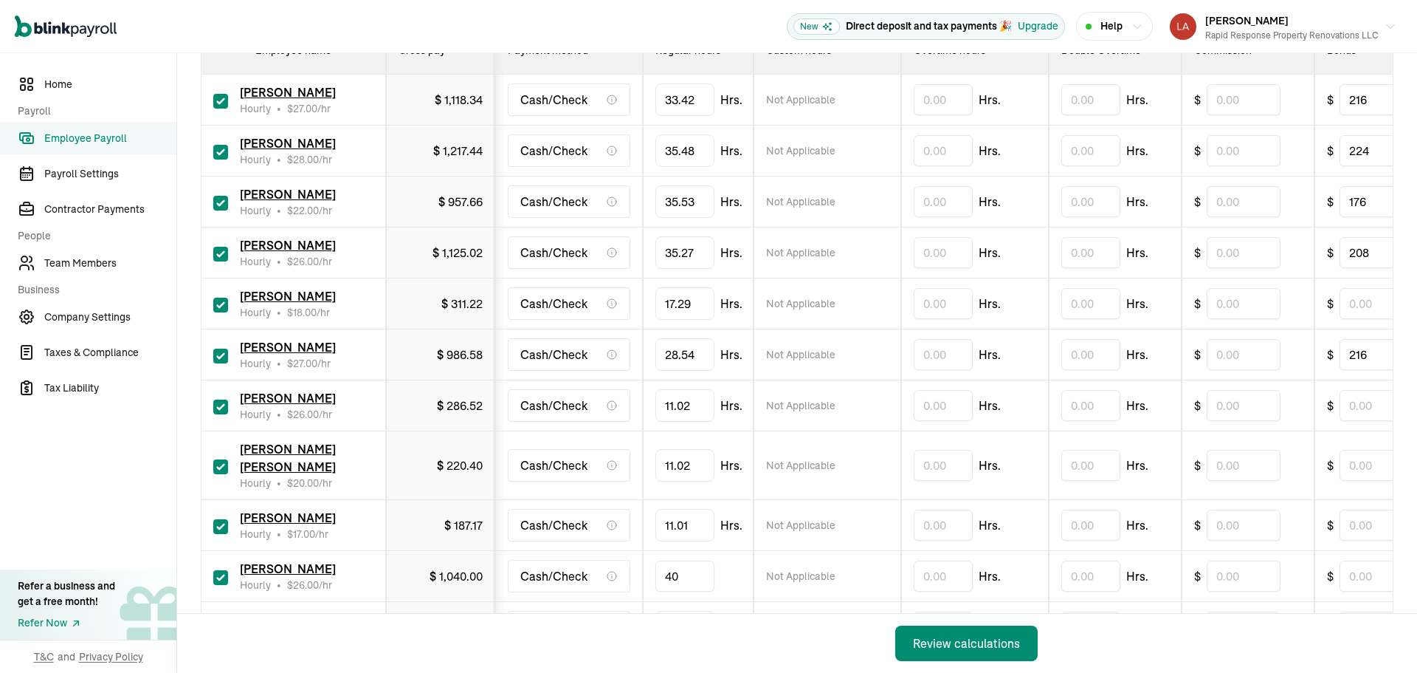
click at [678, 562] on input "40" at bounding box center [685, 575] width 59 height 31
type input "22.17"
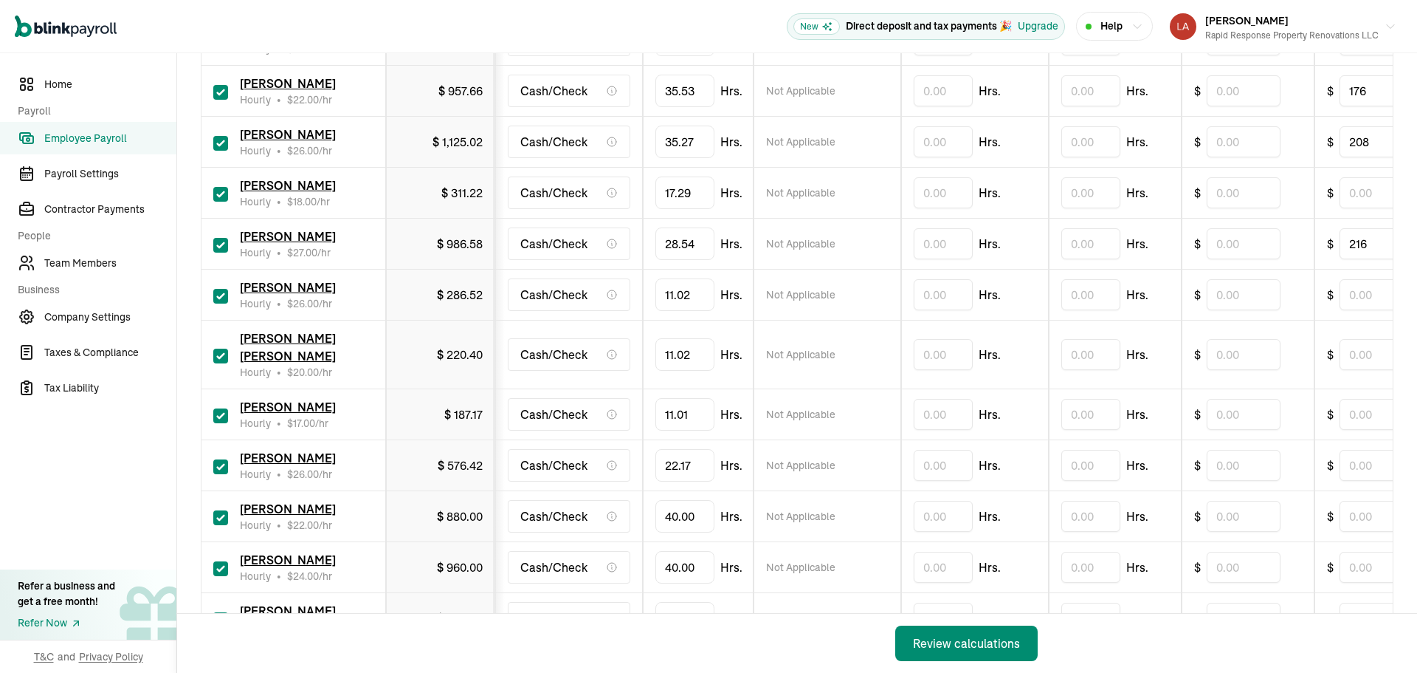
scroll to position [443, 0]
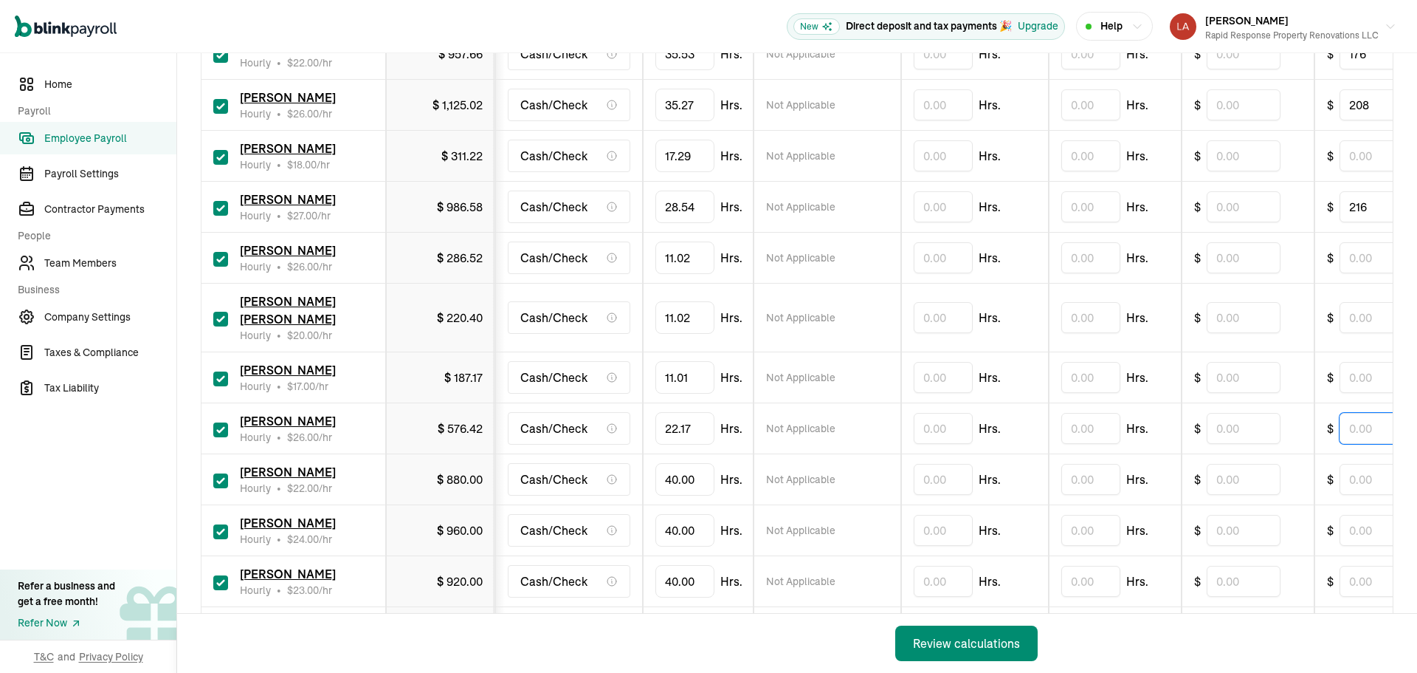
click at [1356, 413] on input "text" at bounding box center [1377, 428] width 74 height 31
type input "208"
click at [687, 464] on input "40" at bounding box center [685, 479] width 59 height 31
type input "28.54"
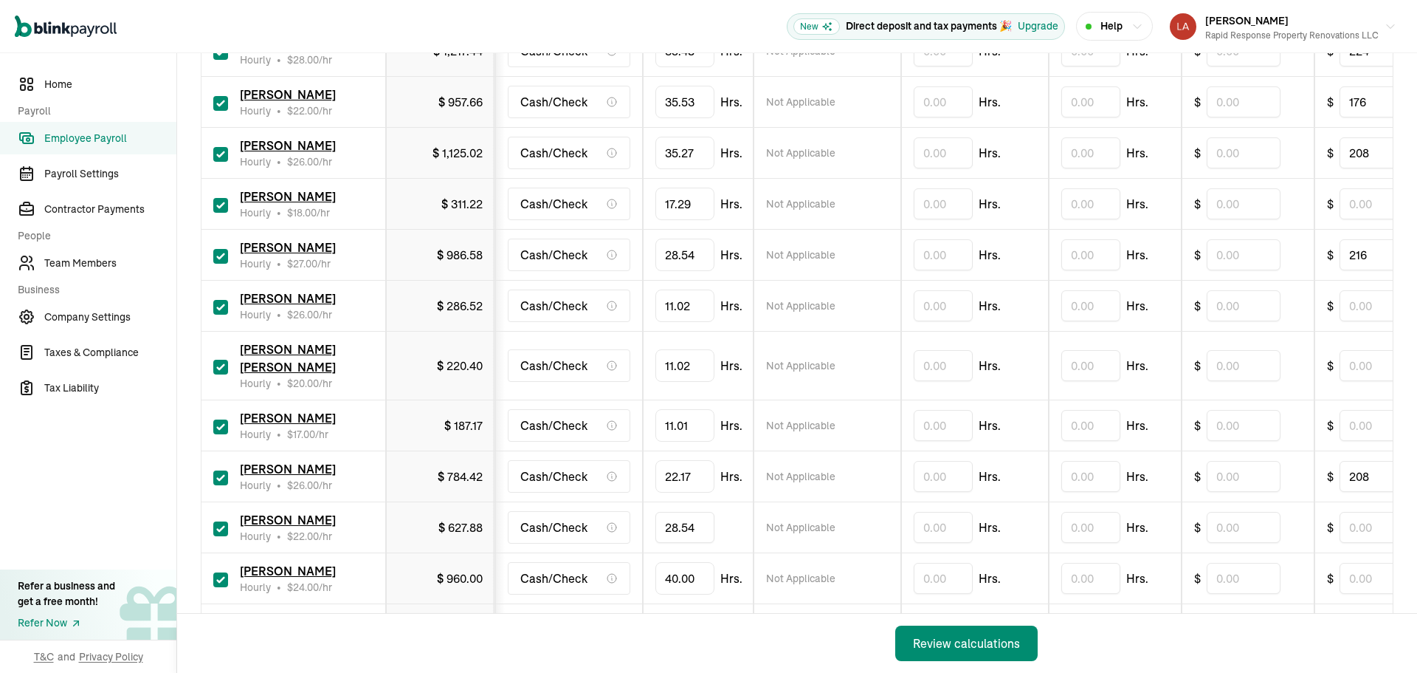
scroll to position [369, 0]
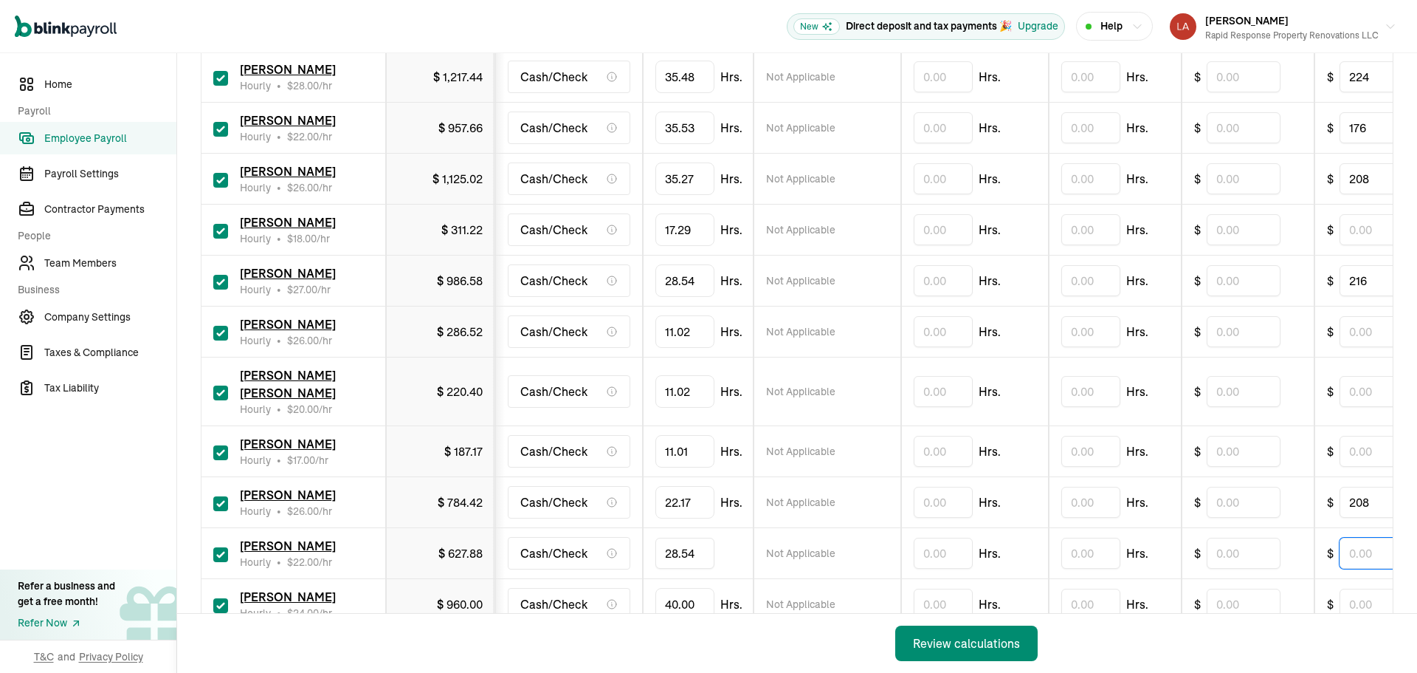
click at [1370, 540] on input "text" at bounding box center [1377, 552] width 74 height 31
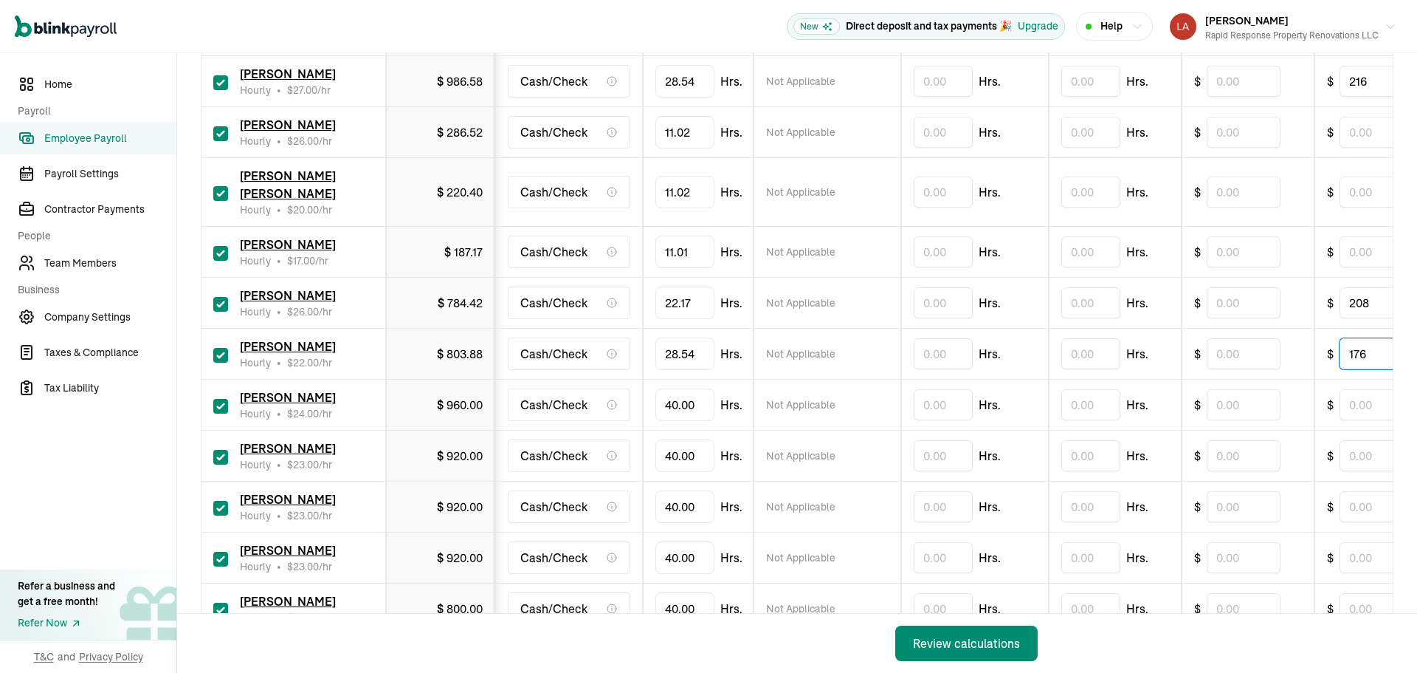
scroll to position [591, 0]
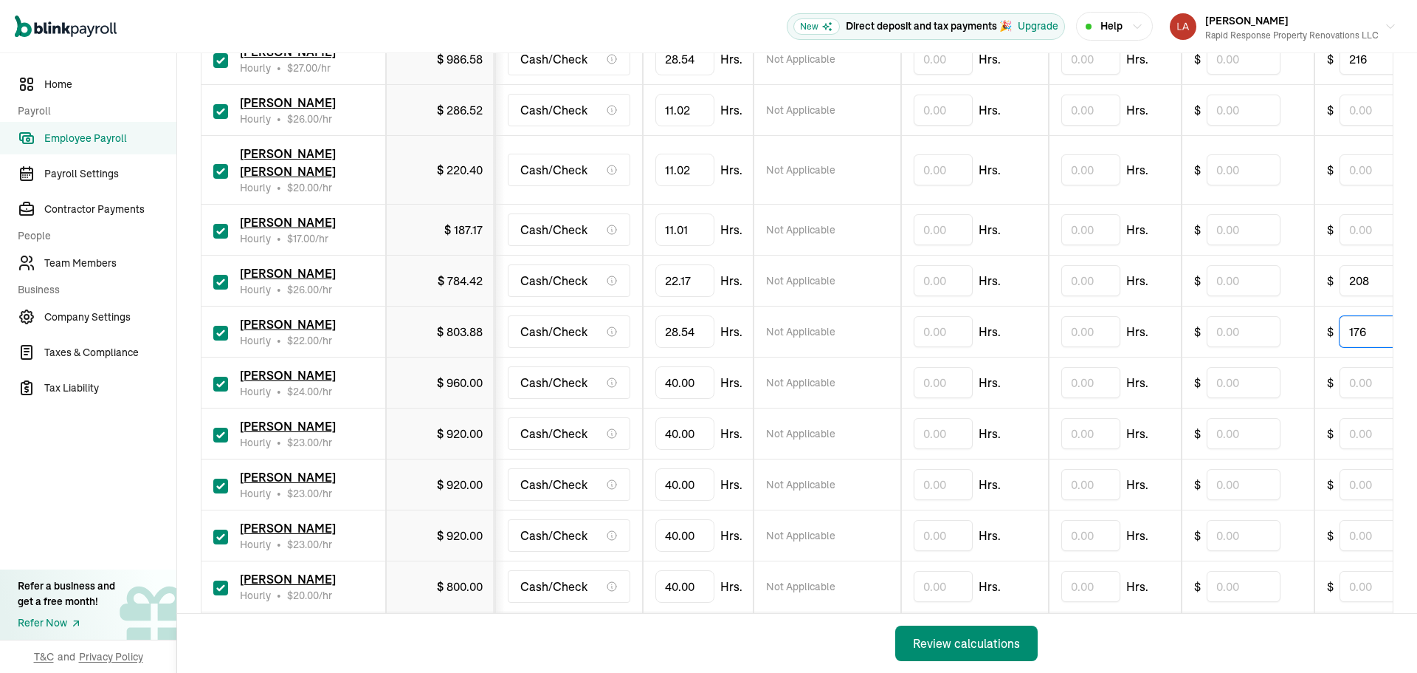
type input "176"
click at [690, 367] on input "40" at bounding box center [685, 382] width 59 height 31
type input "31.28"
click at [1362, 367] on input "text" at bounding box center [1377, 382] width 74 height 31
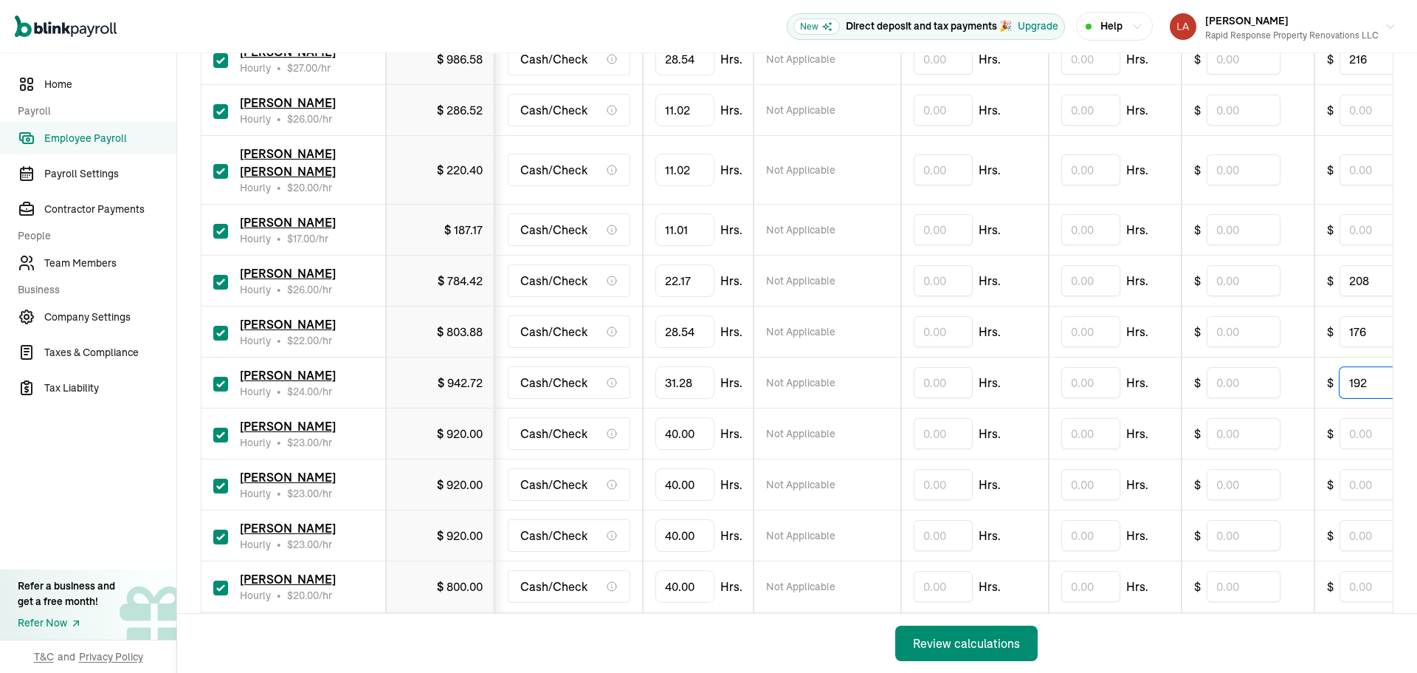
type input "192"
click at [691, 418] on input "40" at bounding box center [685, 433] width 59 height 31
type input "18.14"
click at [1380, 418] on input "text" at bounding box center [1377, 433] width 74 height 31
click at [1376, 418] on input "text" at bounding box center [1377, 433] width 74 height 31
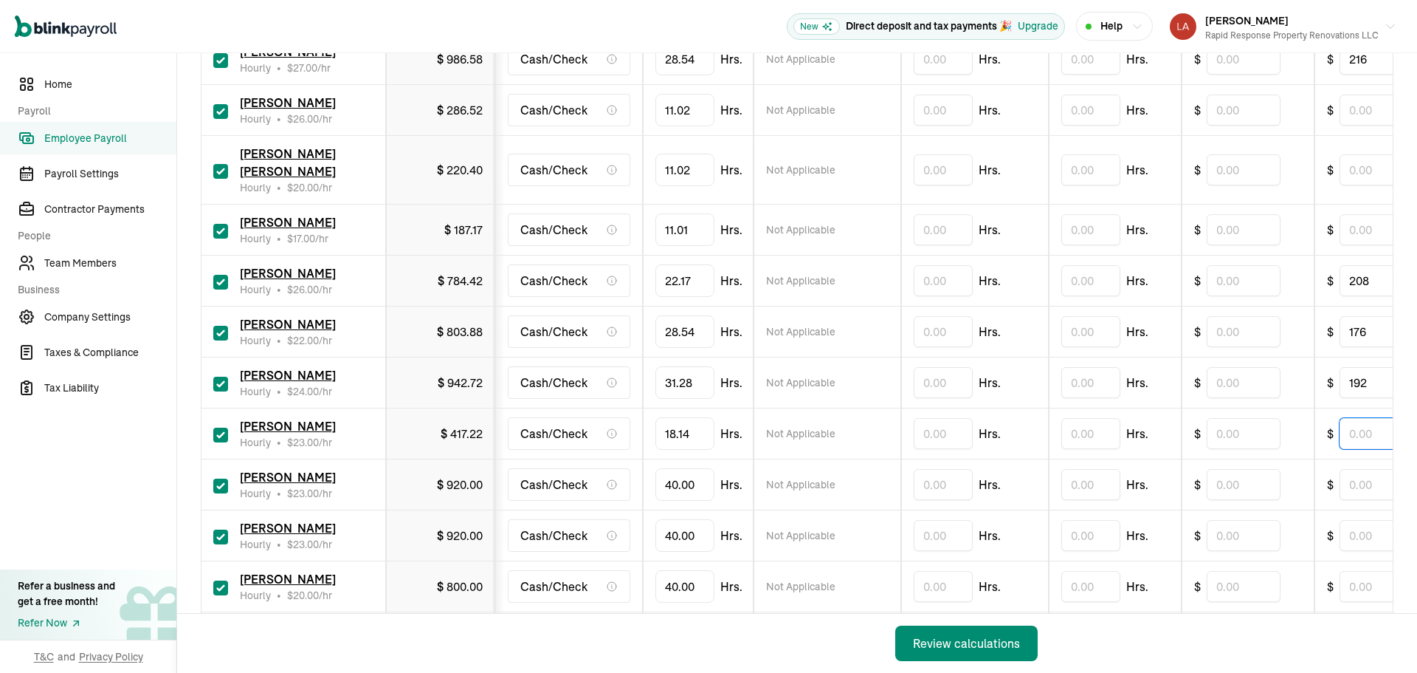
type input "184.00"
click at [682, 520] on input "40" at bounding box center [685, 535] width 59 height 31
type input "29.01"
click at [218, 478] on input "checkbox" at bounding box center [220, 485] width 15 height 15
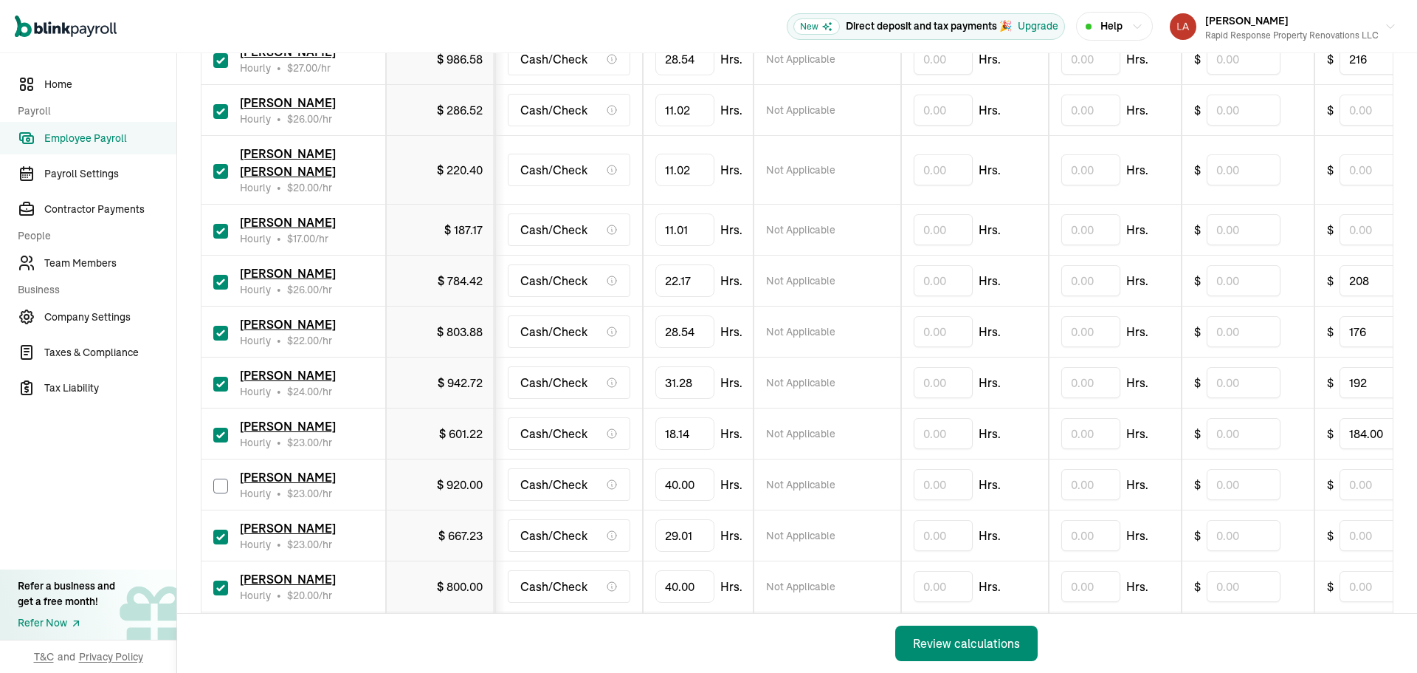
checkbox input "false"
type input "0.00"
click at [1228, 520] on input "text" at bounding box center [1244, 535] width 74 height 31
click at [1363, 521] on input "text" at bounding box center [1377, 535] width 74 height 31
type input "184.00"
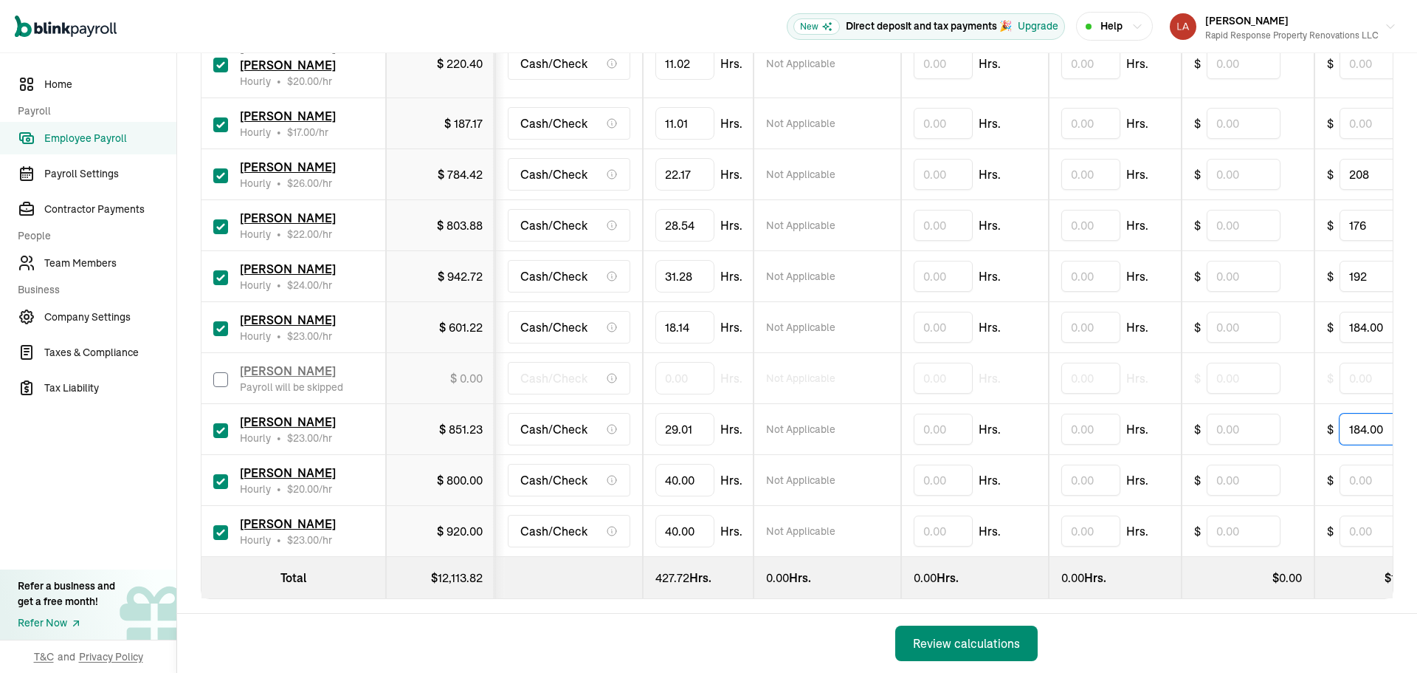
scroll to position [699, 0]
click at [220, 472] on input "checkbox" at bounding box center [220, 479] width 15 height 15
checkbox input "false"
type input "0.00"
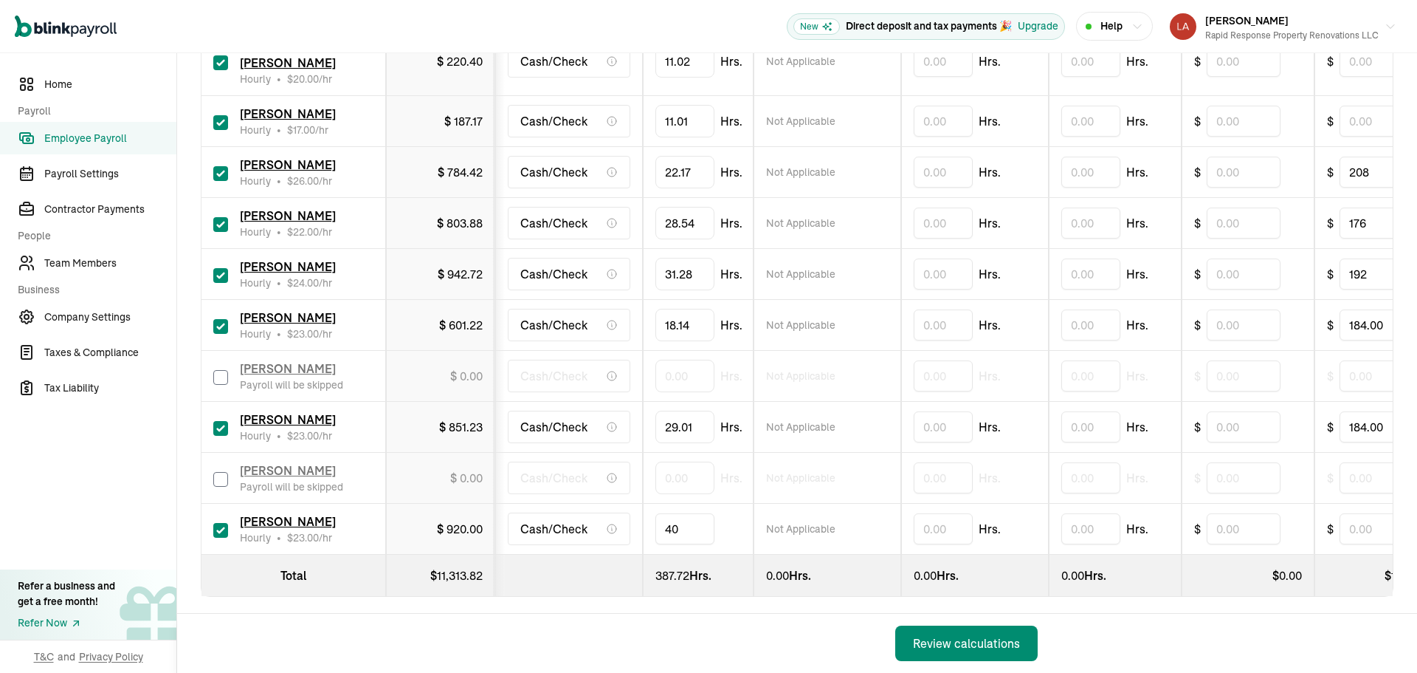
click at [694, 513] on input "40" at bounding box center [685, 528] width 59 height 31
type input "34.30"
click at [1363, 513] on input "text" at bounding box center [1377, 528] width 74 height 31
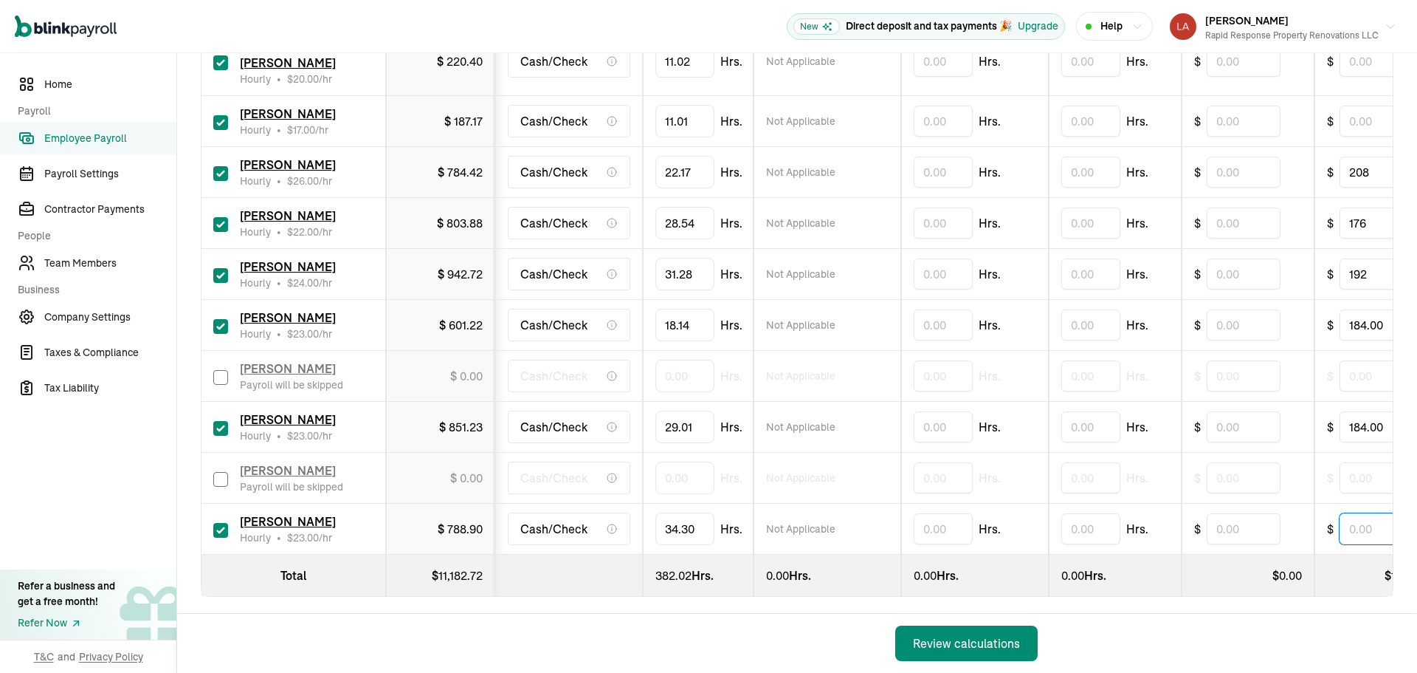
click at [1363, 513] on input "text" at bounding box center [1377, 528] width 74 height 31
type input "184.00"
click at [945, 635] on div "Review calculations" at bounding box center [966, 643] width 107 height 18
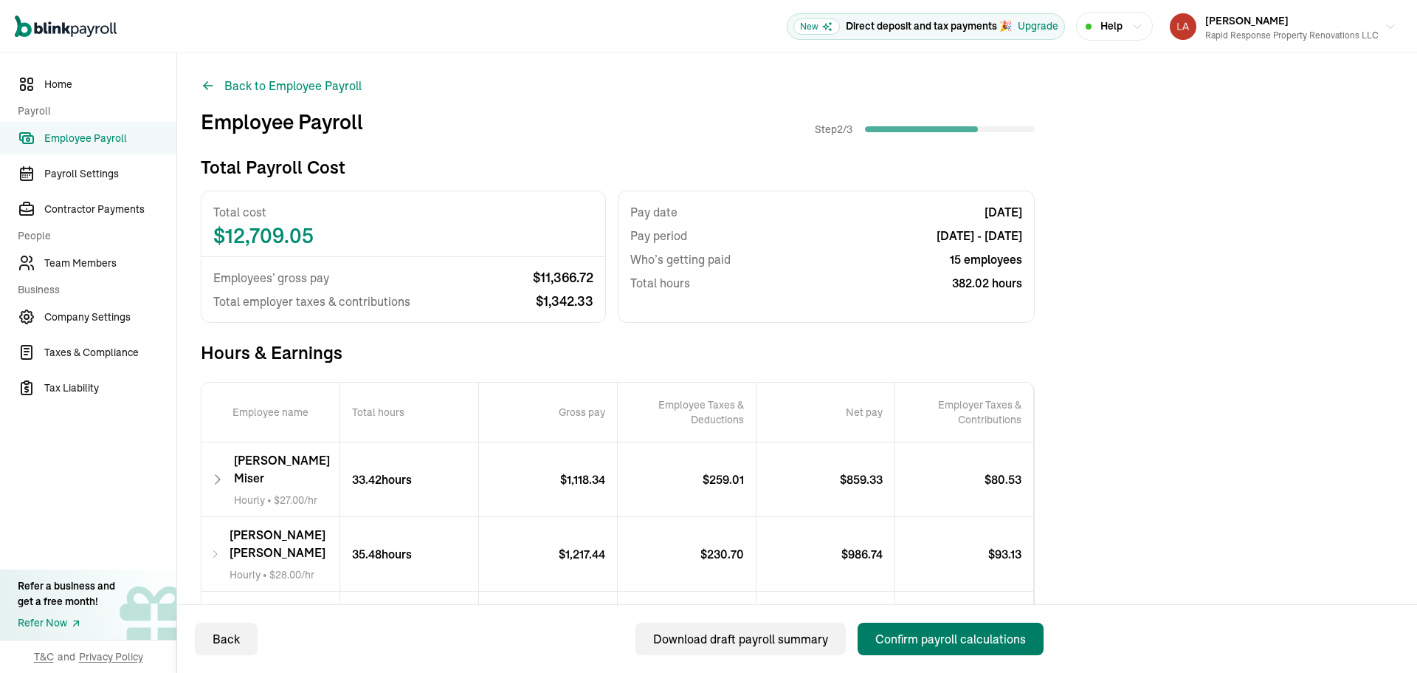
click at [921, 648] on button "Confirm payroll calculations" at bounding box center [951, 638] width 186 height 32
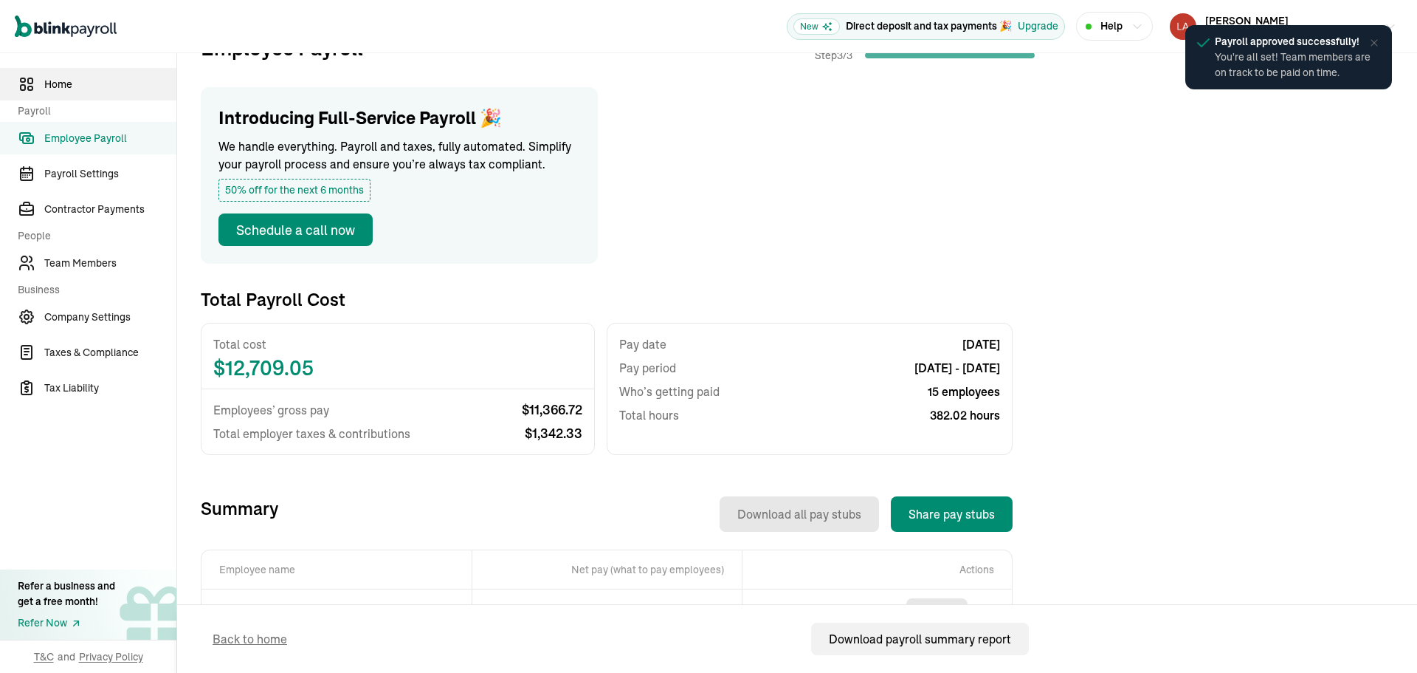
click at [85, 83] on span "Home" at bounding box center [110, 85] width 132 height 16
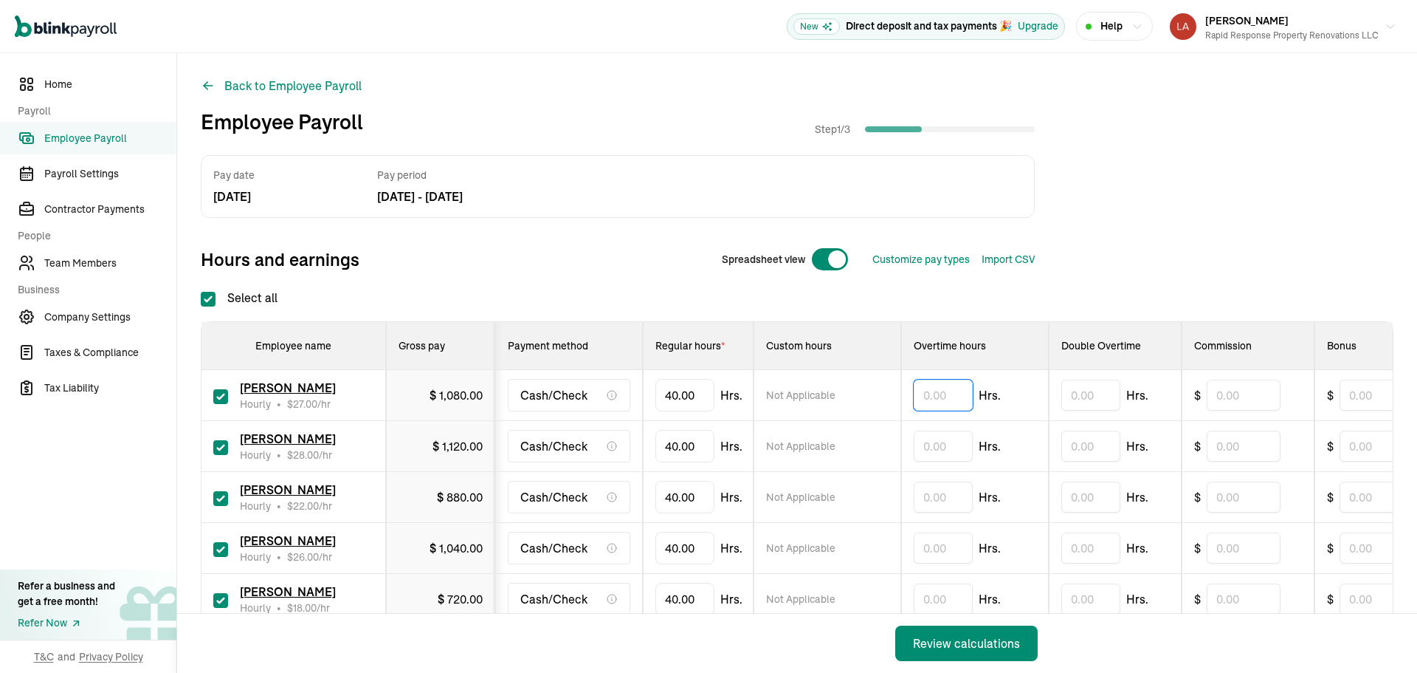
click at [940, 392] on input "text" at bounding box center [943, 394] width 59 height 31
type input "3.08"
click at [923, 444] on input "text" at bounding box center [943, 445] width 59 height 31
type input "4.46"
click at [706, 503] on input "40" at bounding box center [685, 496] width 59 height 31
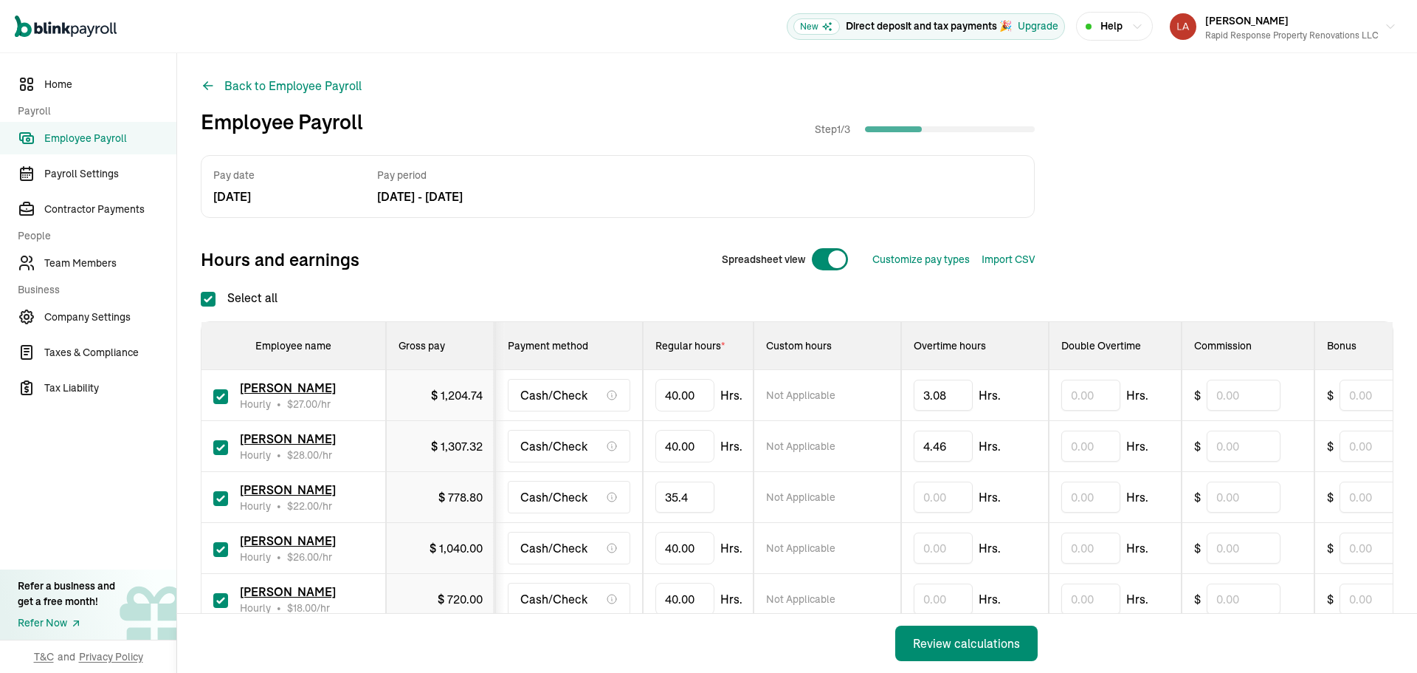
type input "35.42"
click at [933, 546] on input "text" at bounding box center [943, 547] width 59 height 31
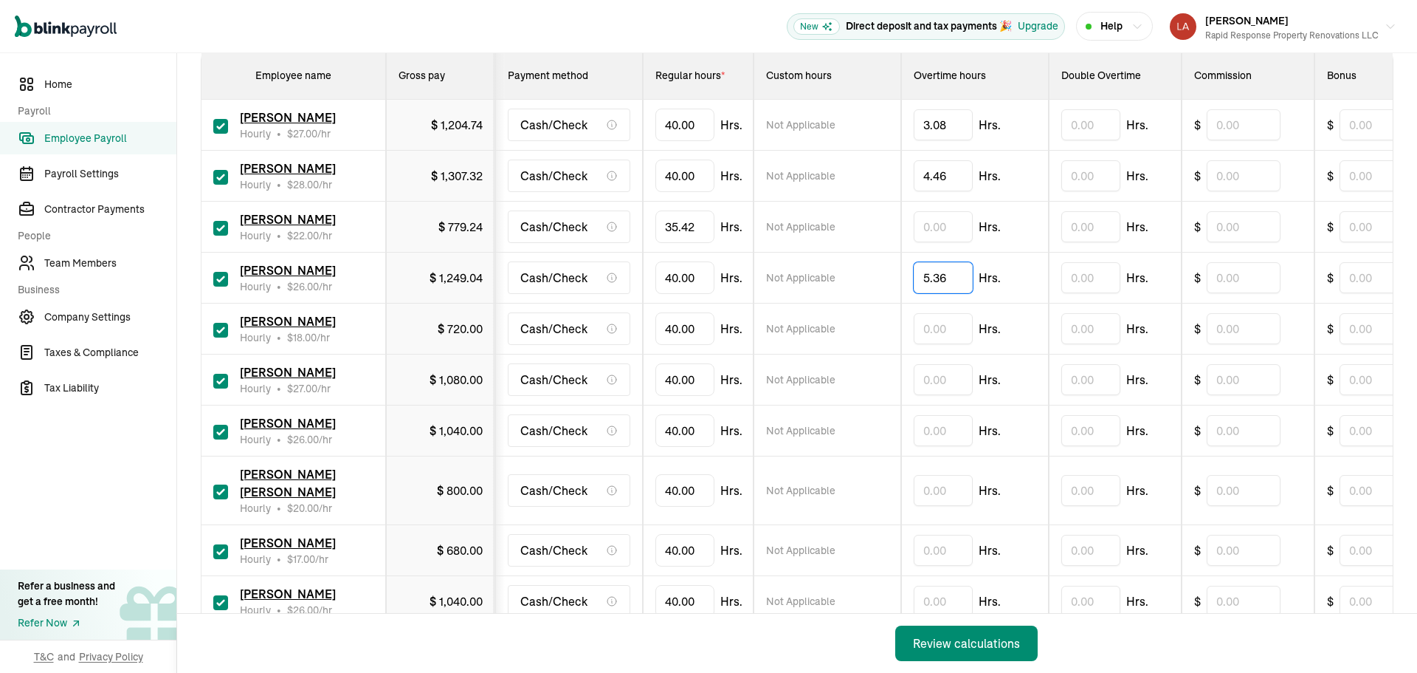
scroll to position [295, 0]
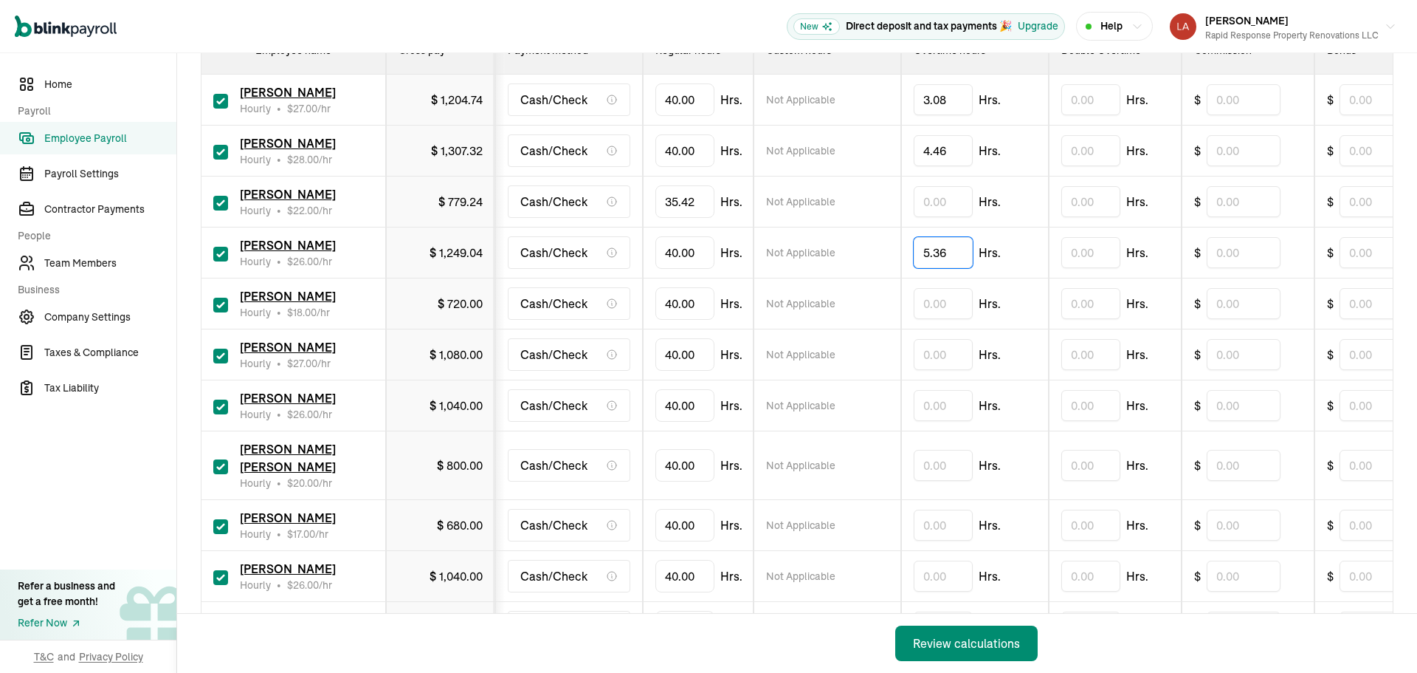
type input "5.36"
click at [687, 295] on input "40" at bounding box center [685, 303] width 59 height 31
type input "7.52"
click at [690, 352] on input "40" at bounding box center [685, 354] width 59 height 31
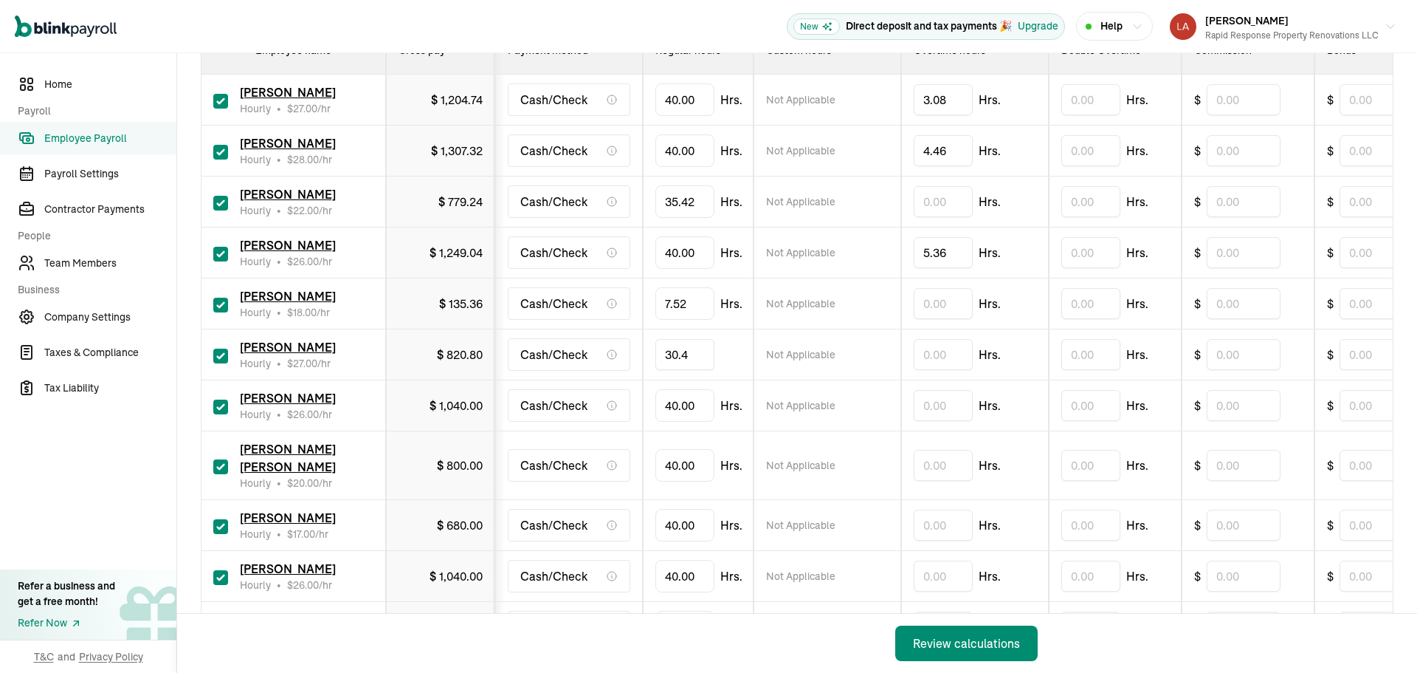
type input "30.48"
click at [701, 405] on input "40" at bounding box center [685, 405] width 59 height 31
type input "24.18"
click at [686, 456] on input "40" at bounding box center [685, 465] width 59 height 31
type input "24.22"
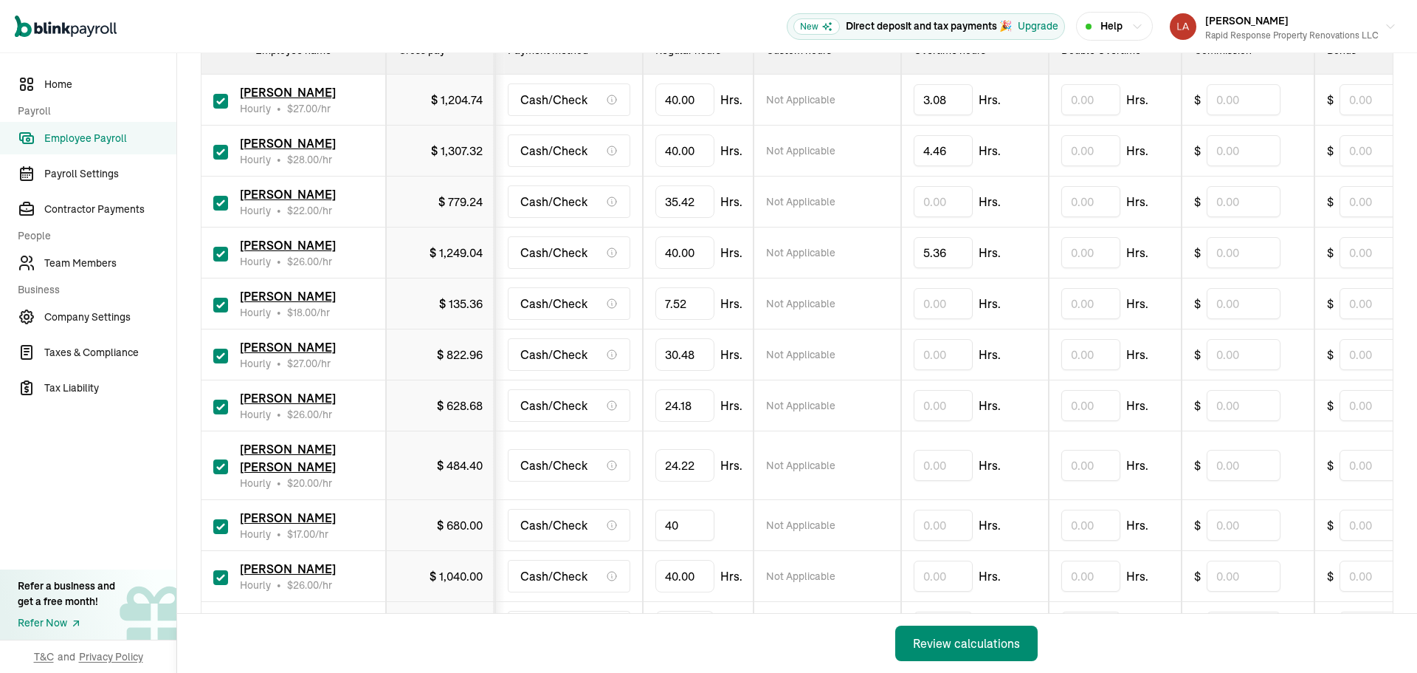
click at [681, 509] on input "40" at bounding box center [685, 524] width 59 height 31
type input "24.18"
click at [678, 560] on input "40" at bounding box center [685, 575] width 59 height 31
type input "37.54"
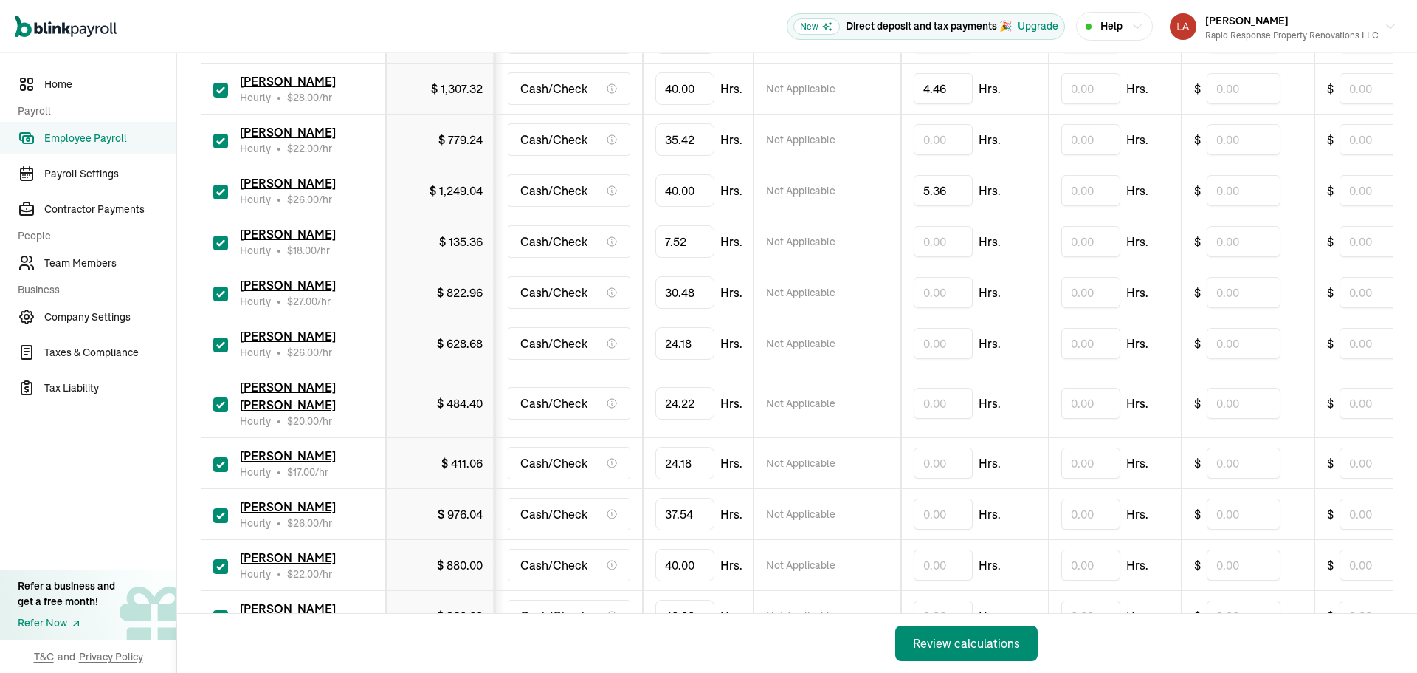
scroll to position [443, 0]
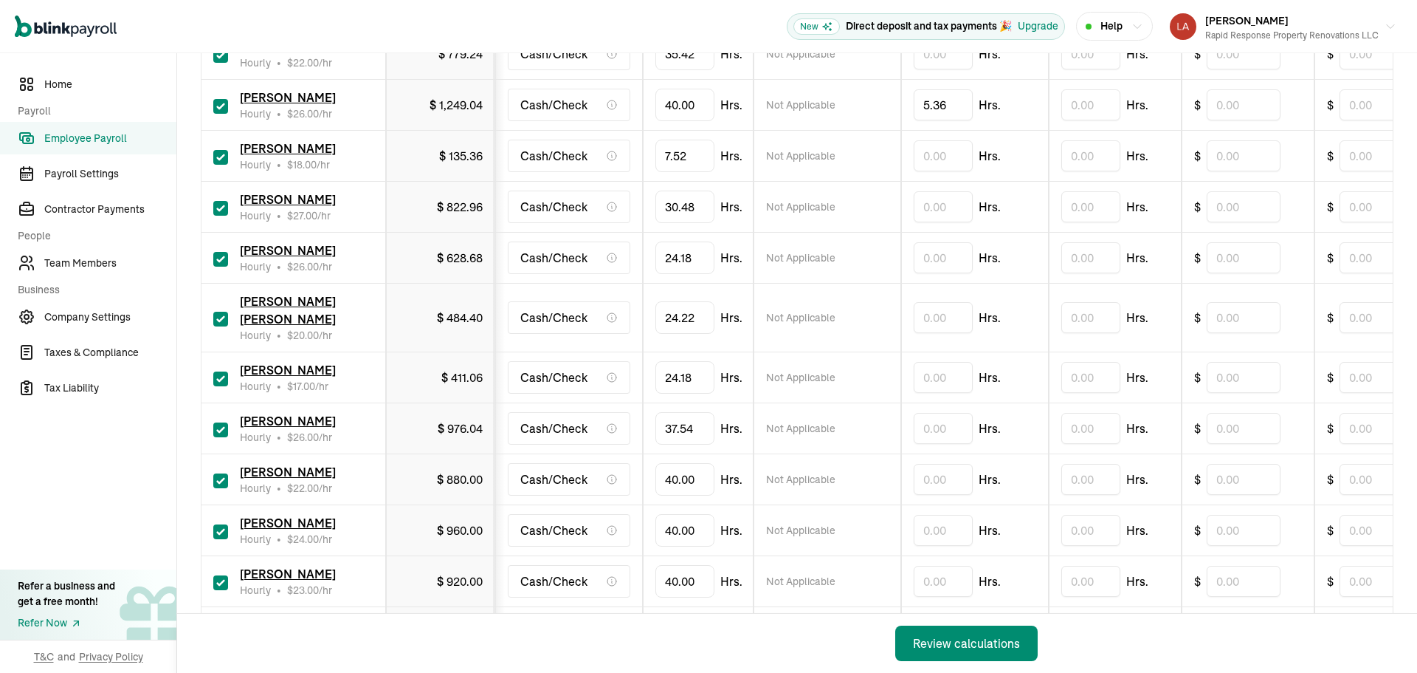
click at [223, 473] on input "checkbox" at bounding box center [220, 480] width 15 height 15
checkbox input "false"
type input "0.00"
click at [677, 517] on input "40" at bounding box center [685, 530] width 59 height 31
type input "37.59"
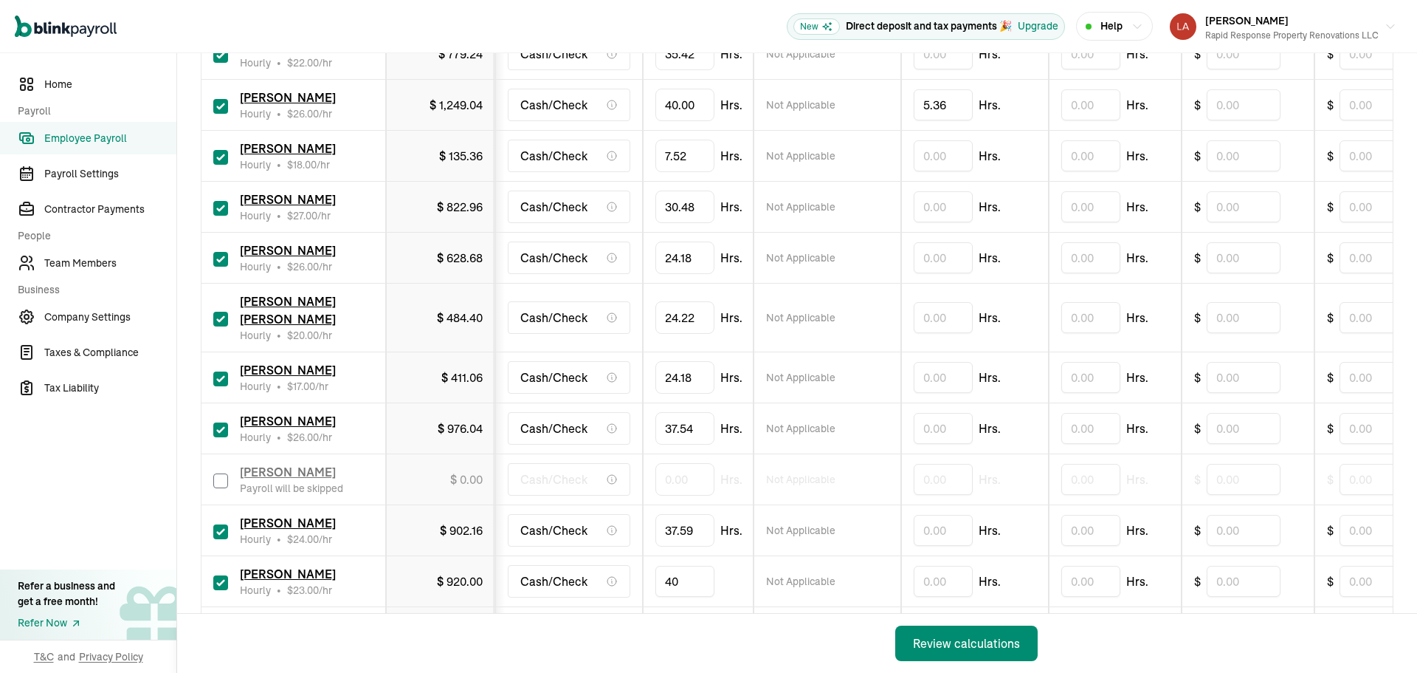
click at [677, 565] on input "40" at bounding box center [685, 580] width 59 height 31
type input "34.21"
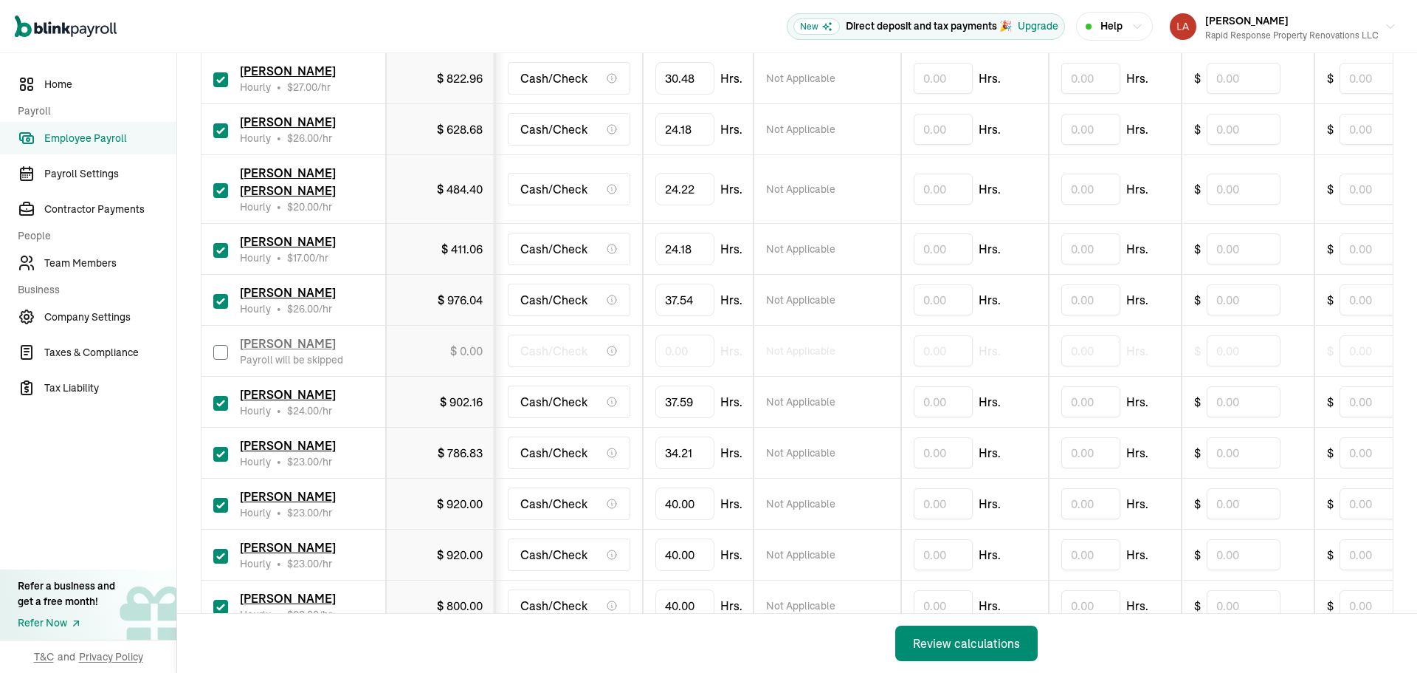
scroll to position [664, 0]
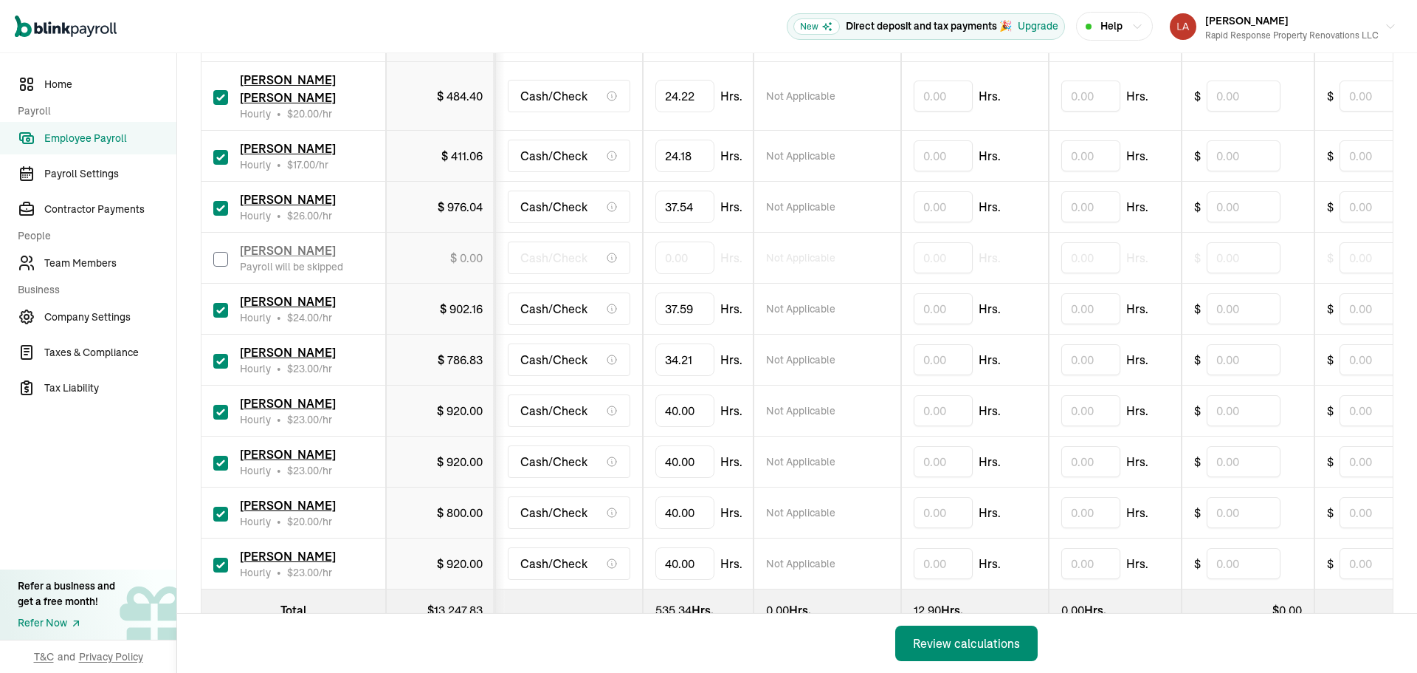
drag, startPoint x: 221, startPoint y: 399, endPoint x: 233, endPoint y: 386, distance: 16.7
click at [221, 405] on input "checkbox" at bounding box center [220, 412] width 15 height 15
checkbox input "false"
type input "0.00"
click at [700, 447] on input "40" at bounding box center [685, 461] width 59 height 31
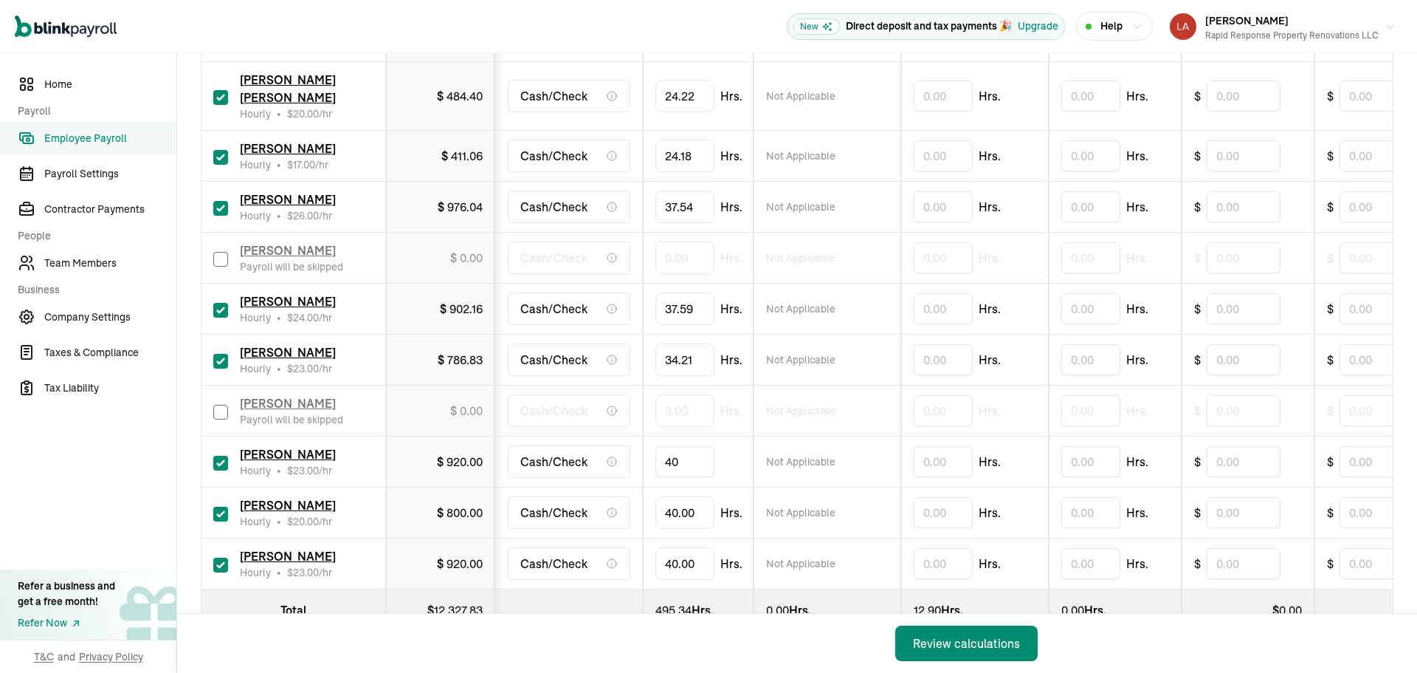
click at [700, 447] on input "40" at bounding box center [685, 461] width 59 height 31
type input "36.11"
click at [221, 506] on input "checkbox" at bounding box center [220, 513] width 15 height 15
checkbox input "false"
type input "0.00"
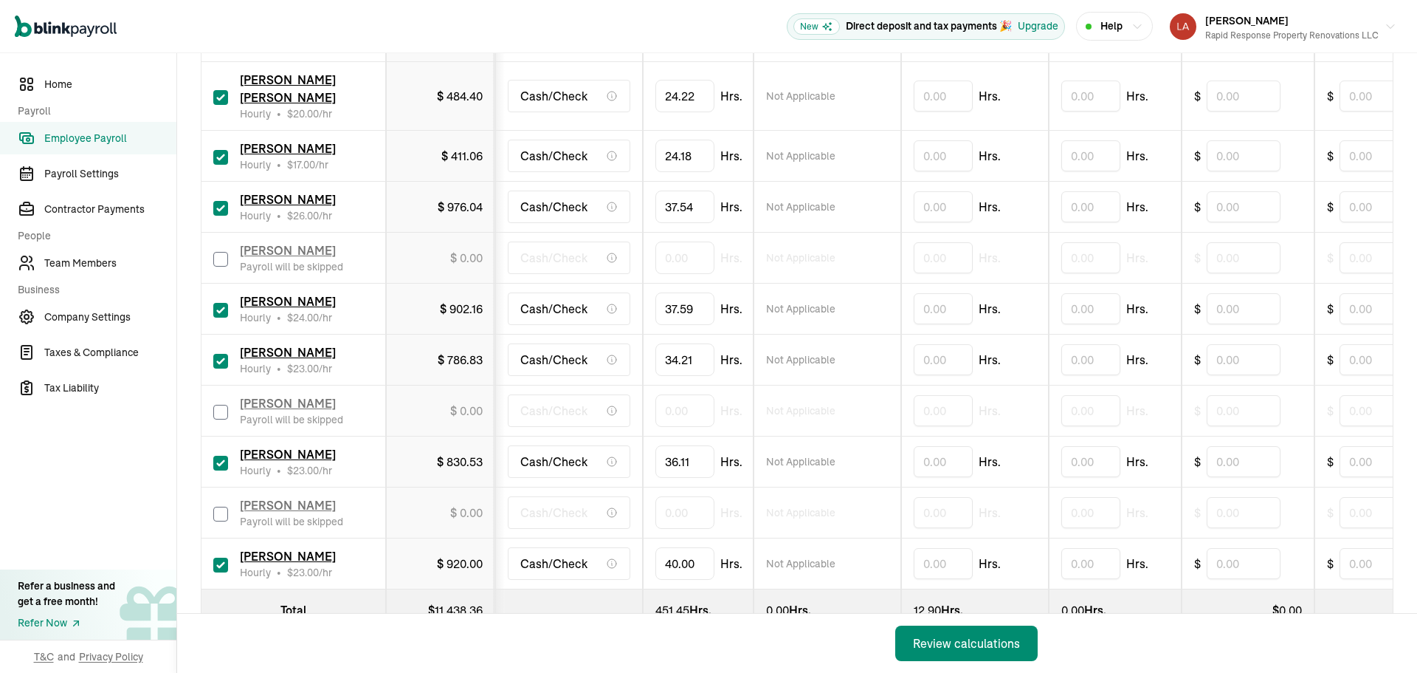
click at [218, 557] on input "checkbox" at bounding box center [220, 564] width 15 height 15
checkbox input "false"
type input "0.00"
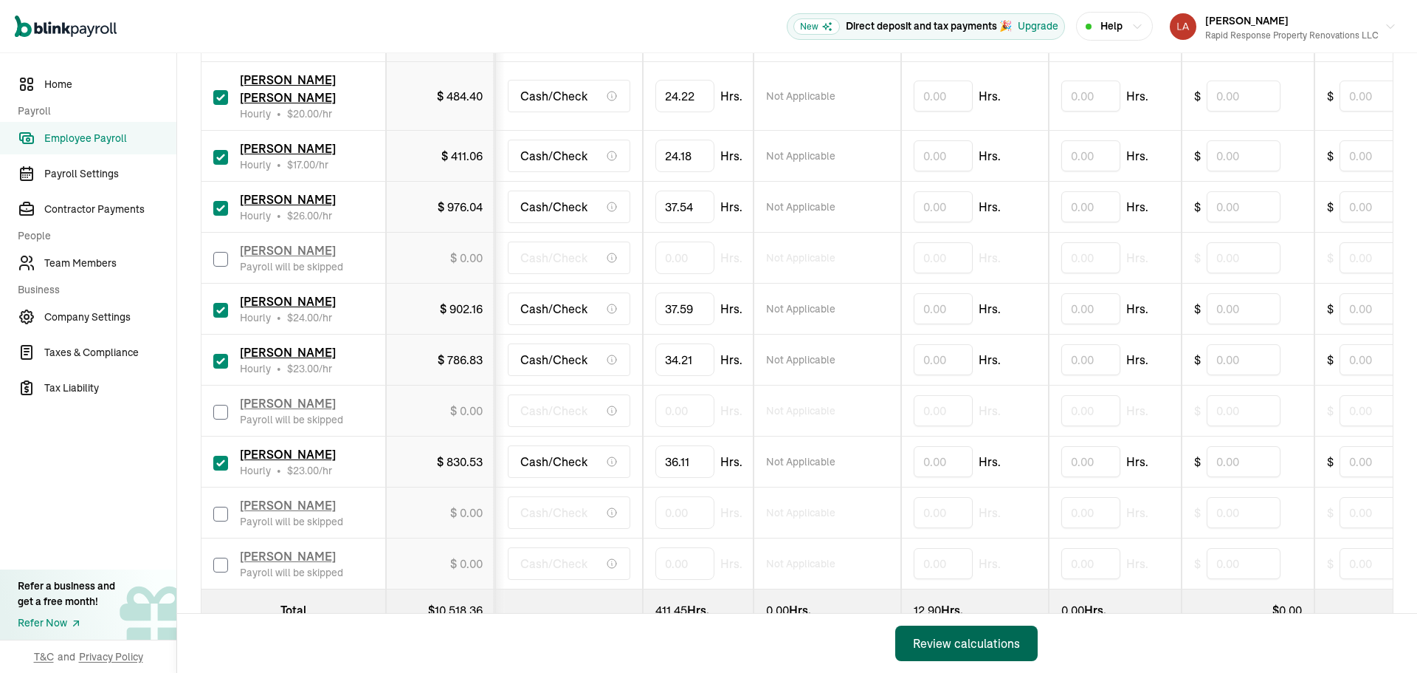
click at [915, 642] on button "Review calculations" at bounding box center [966, 642] width 142 height 35
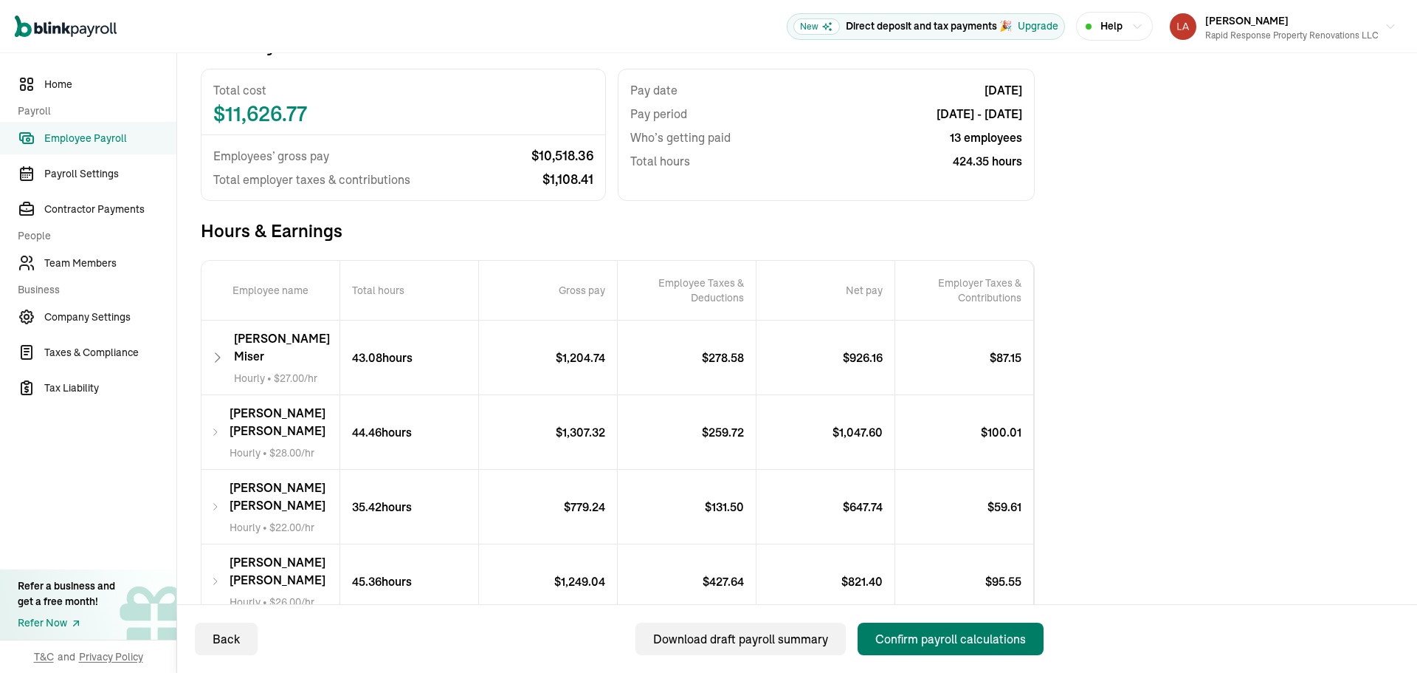
scroll to position [148, 0]
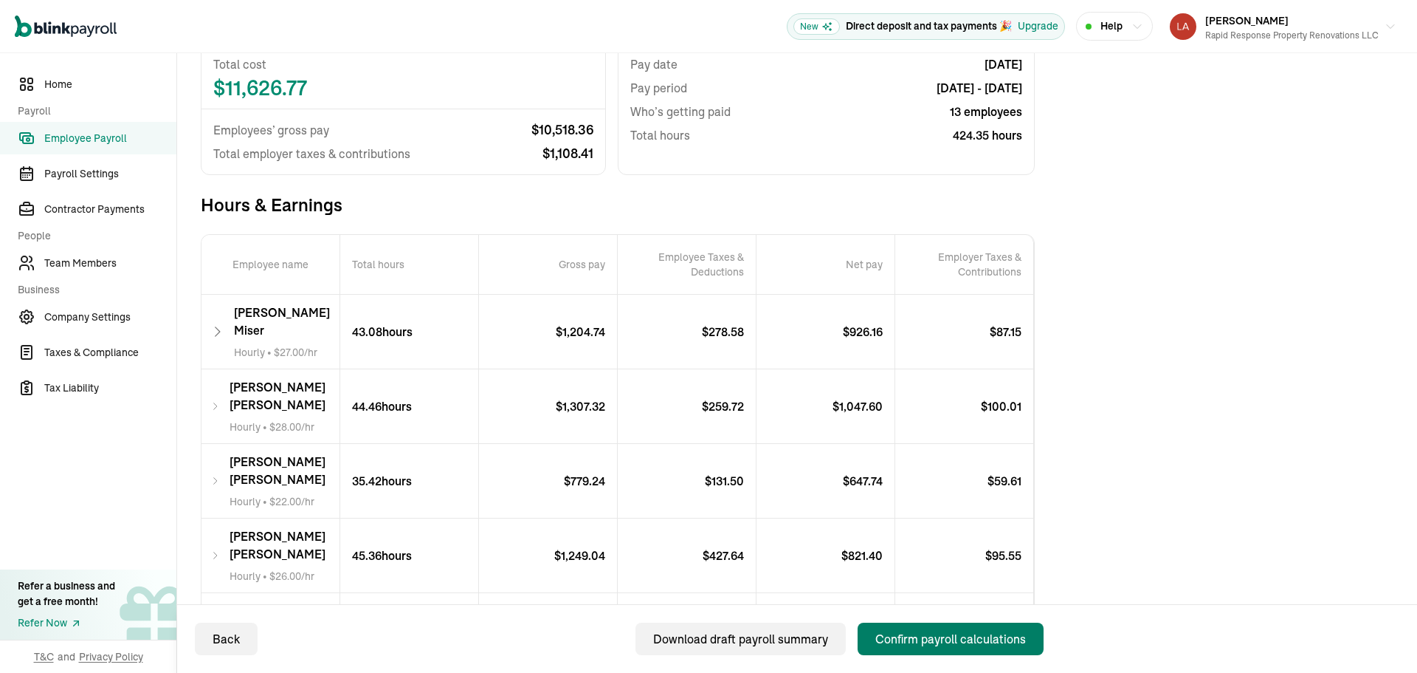
click at [995, 636] on div "Confirm payroll calculations" at bounding box center [951, 639] width 151 height 18
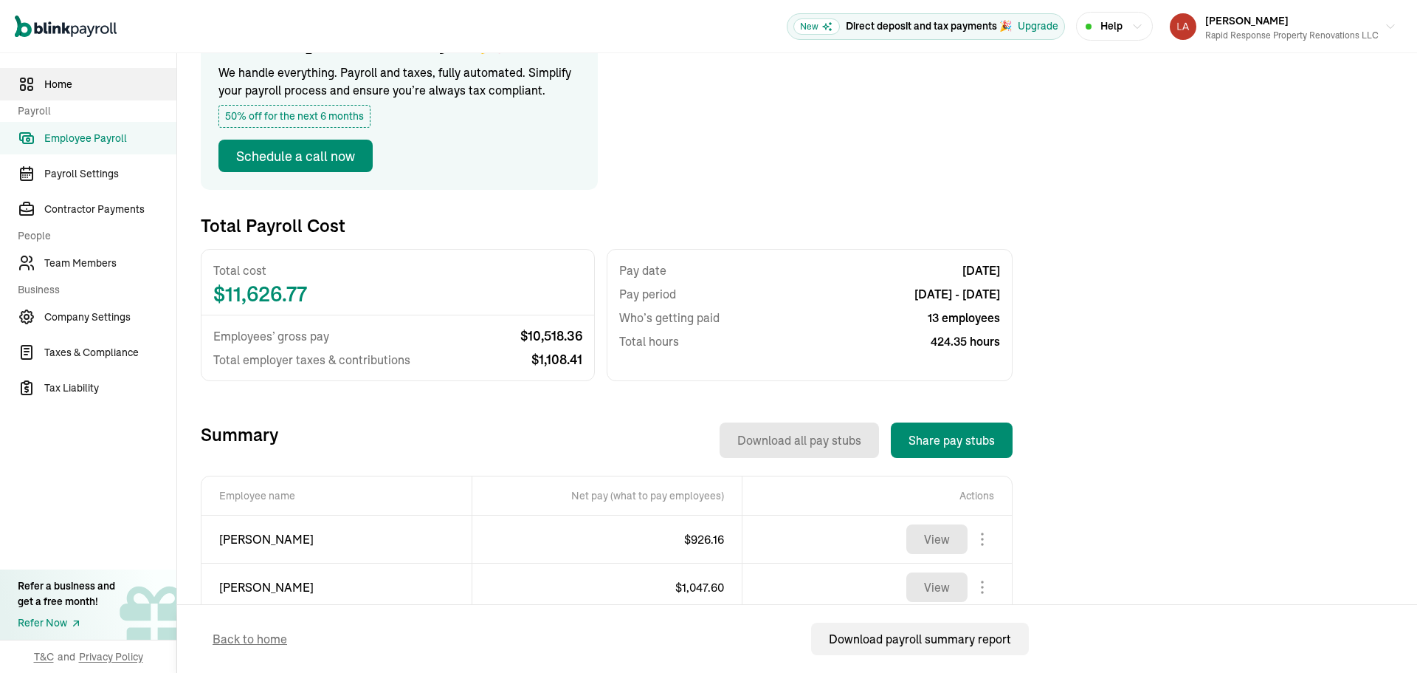
drag, startPoint x: 79, startPoint y: 75, endPoint x: 90, endPoint y: 99, distance: 26.1
click at [79, 75] on link "Home" at bounding box center [88, 84] width 176 height 32
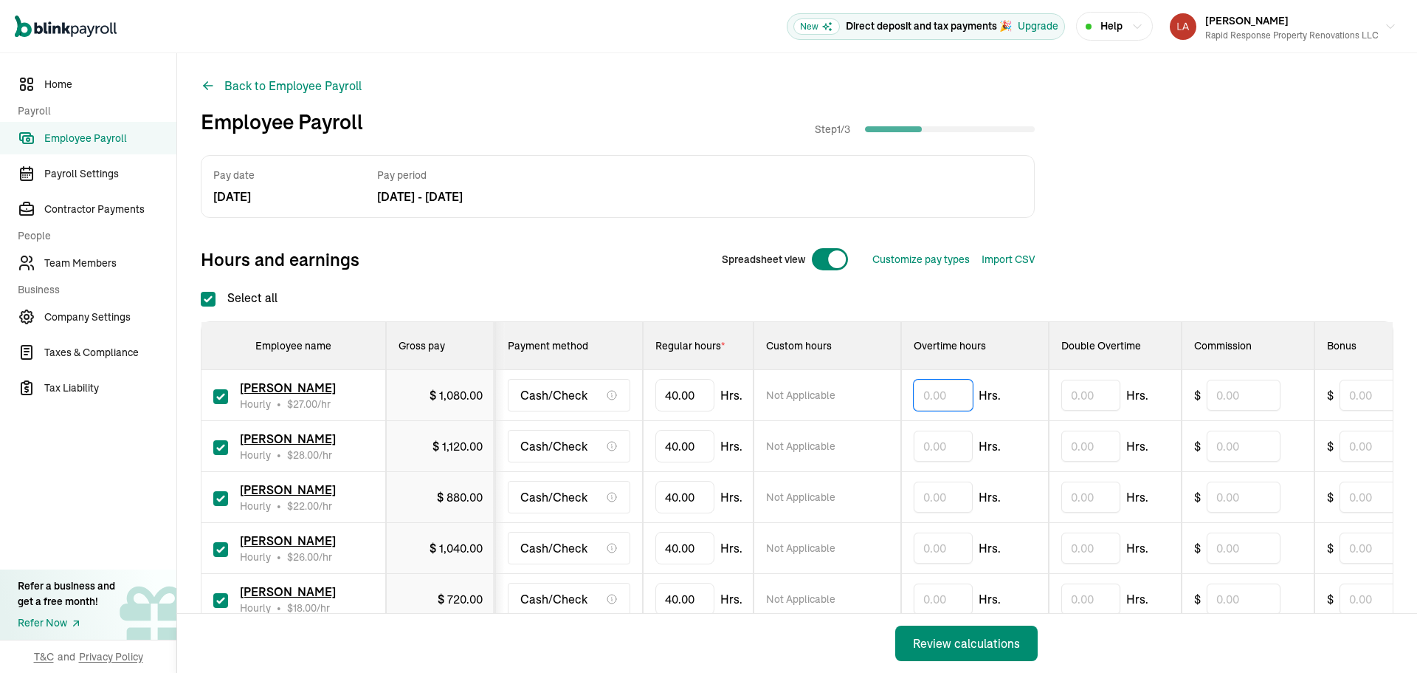
click at [948, 393] on input "text" at bounding box center [943, 394] width 59 height 31
type input "3.10"
click at [927, 443] on input "text" at bounding box center [943, 445] width 59 height 31
type input "."
type input "5"
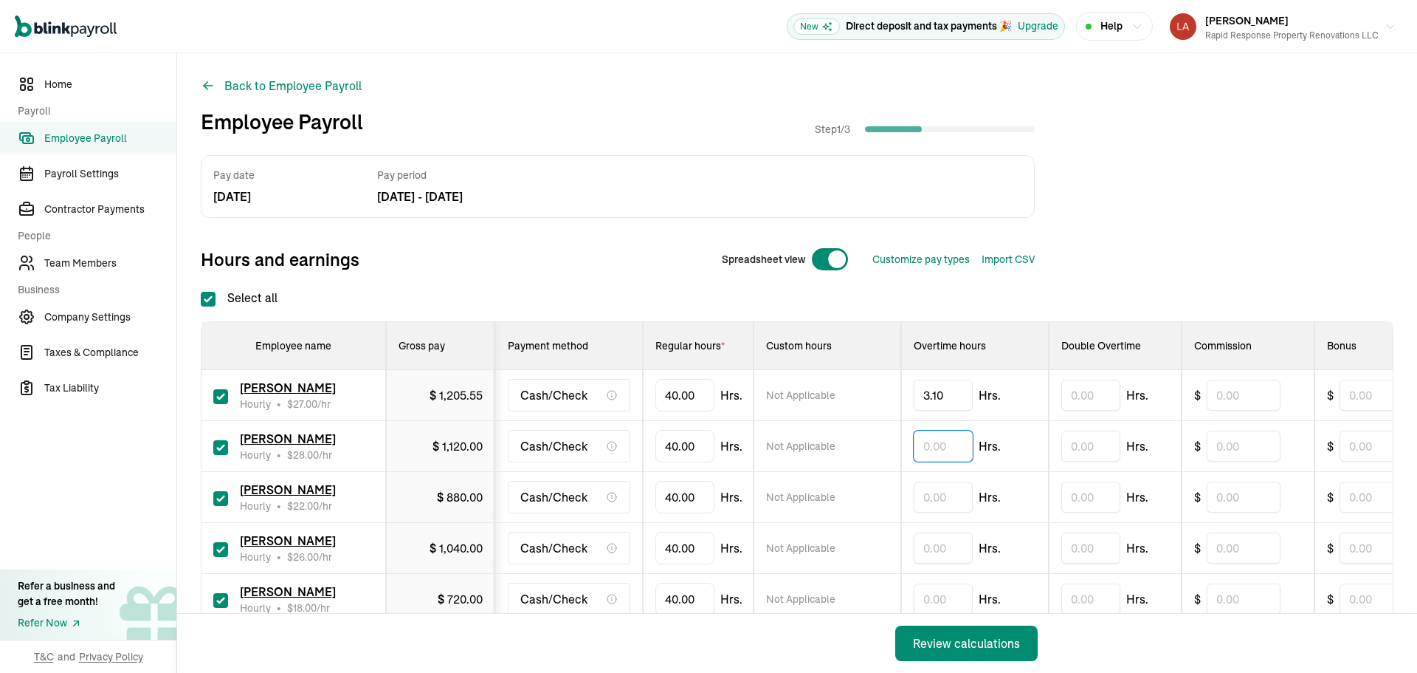
type input "."
type input "0.58"
click at [929, 495] on input "text" at bounding box center [943, 496] width 59 height 31
type input "2.46"
click at [951, 546] on input "text" at bounding box center [943, 547] width 59 height 31
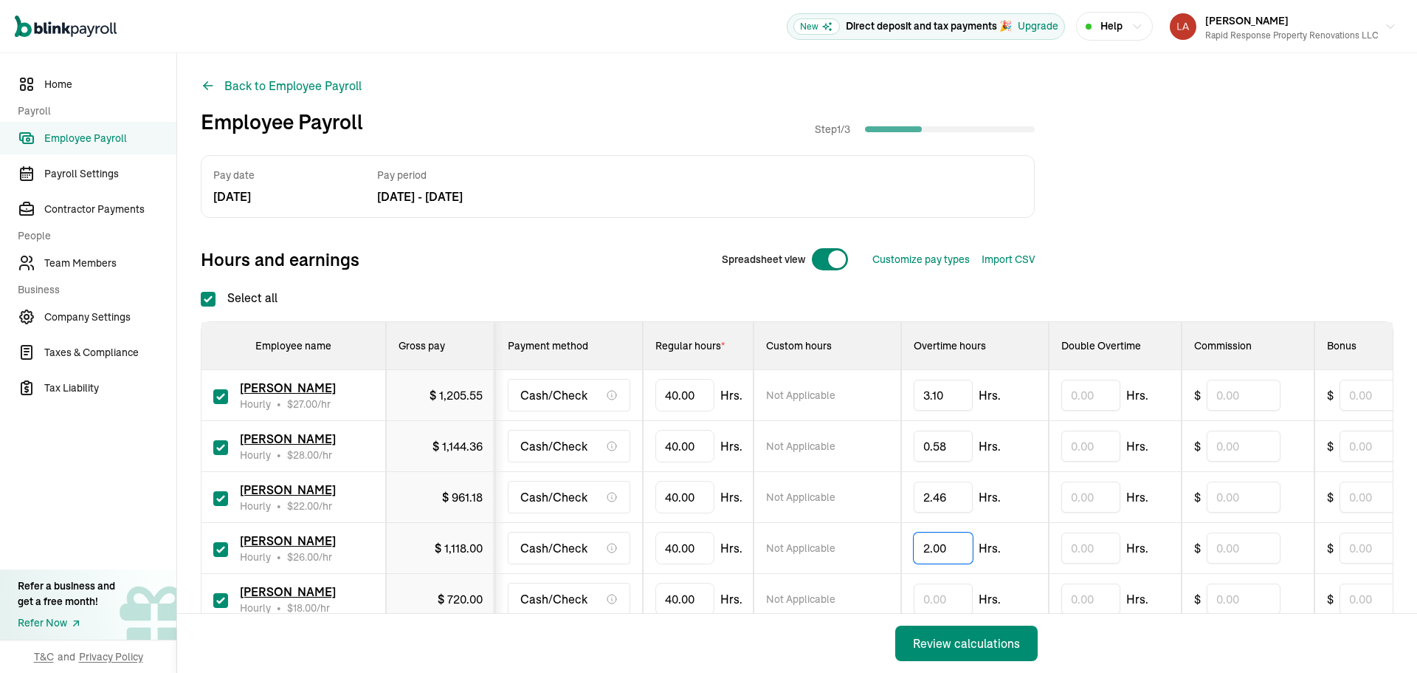
type input "2.00"
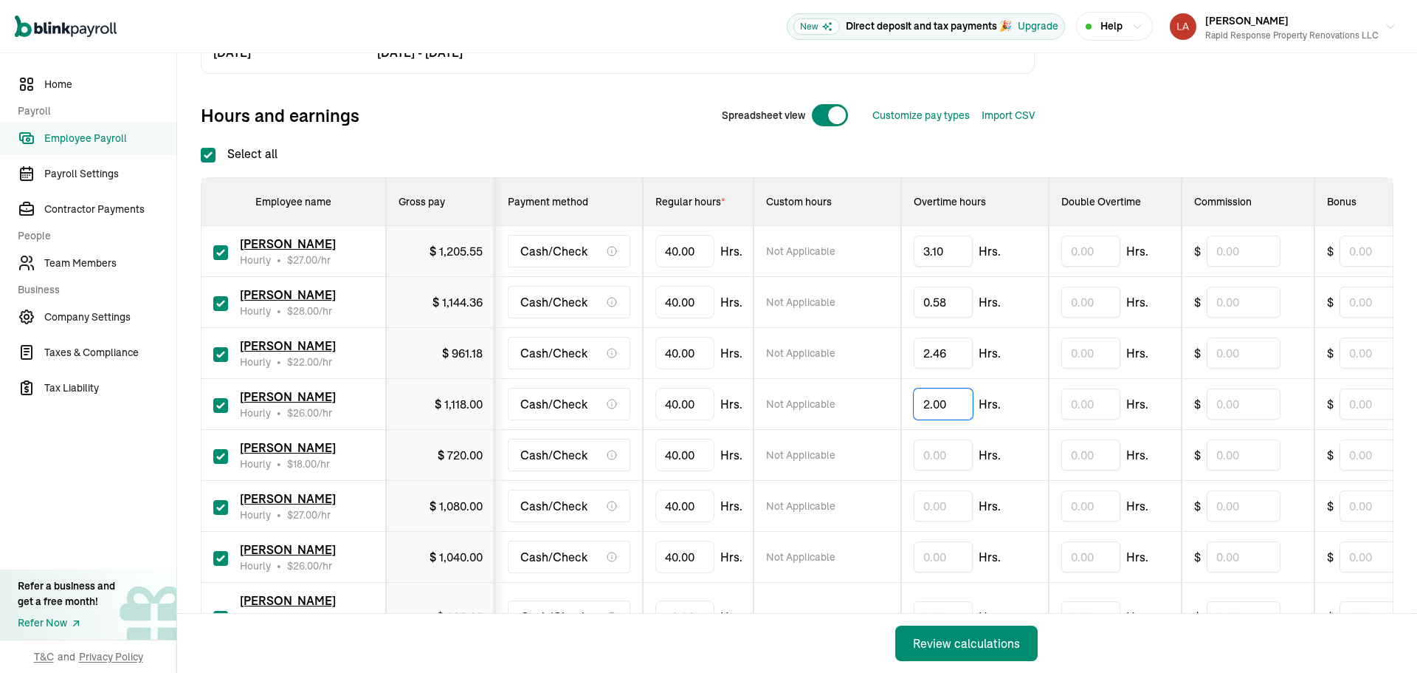
scroll to position [148, 0]
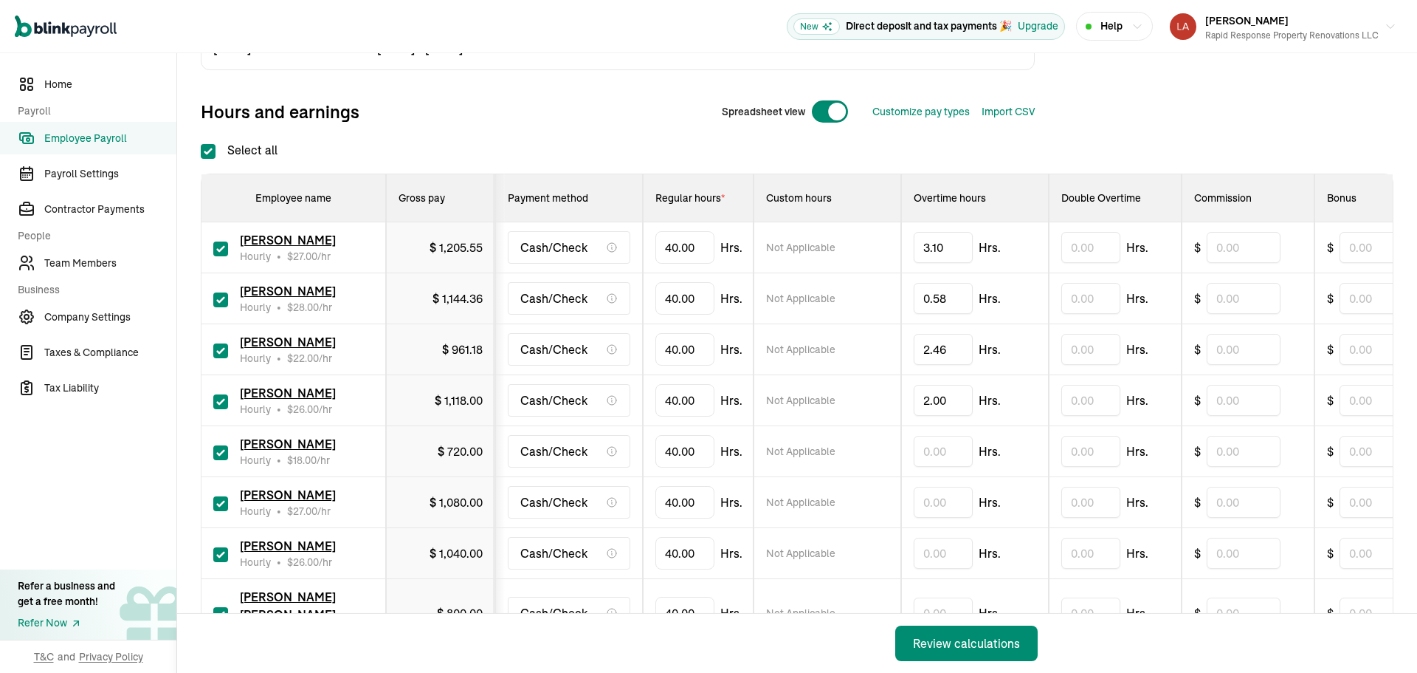
click at [219, 450] on input "checkbox" at bounding box center [220, 452] width 15 height 15
checkbox input "false"
type input "0.00"
click at [932, 503] on input "text" at bounding box center [943, 501] width 59 height 31
type input "0.02"
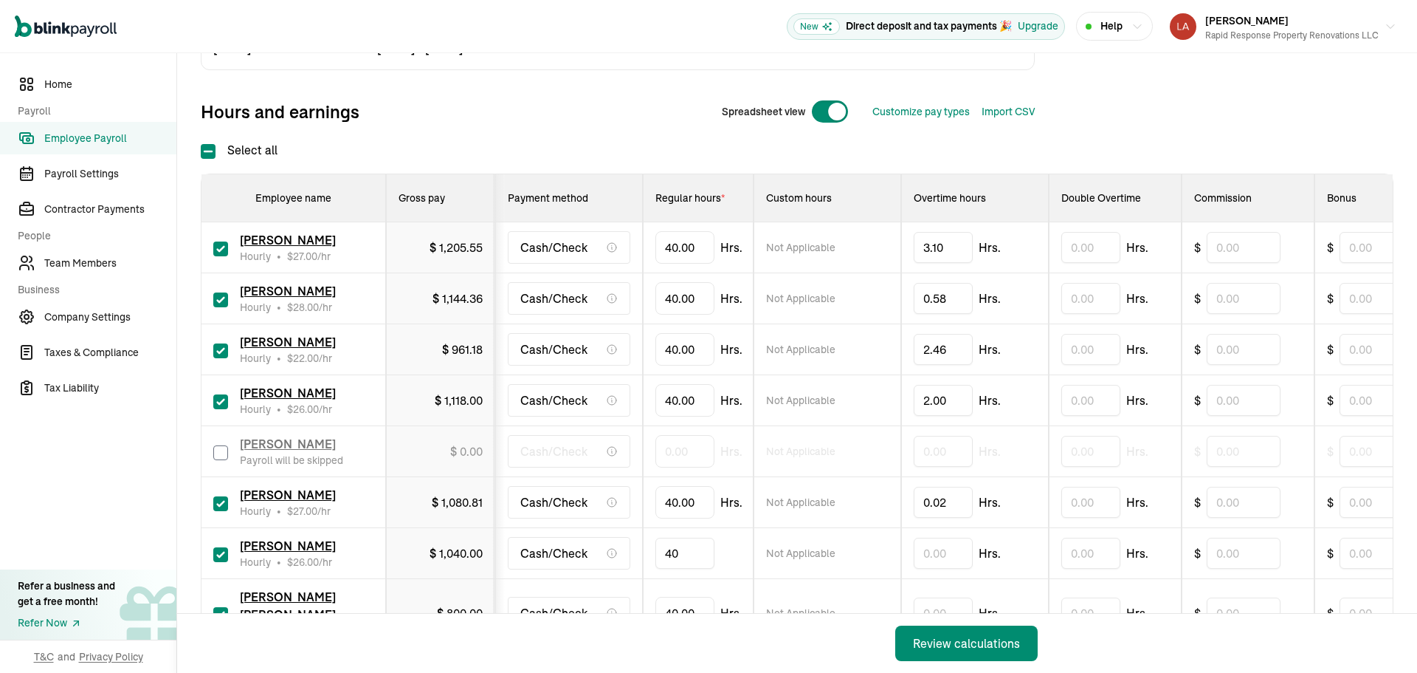
click at [689, 551] on input "40" at bounding box center [685, 552] width 59 height 31
type input "24.24"
click at [684, 600] on input "40" at bounding box center [685, 612] width 59 height 31
type input "5.39"
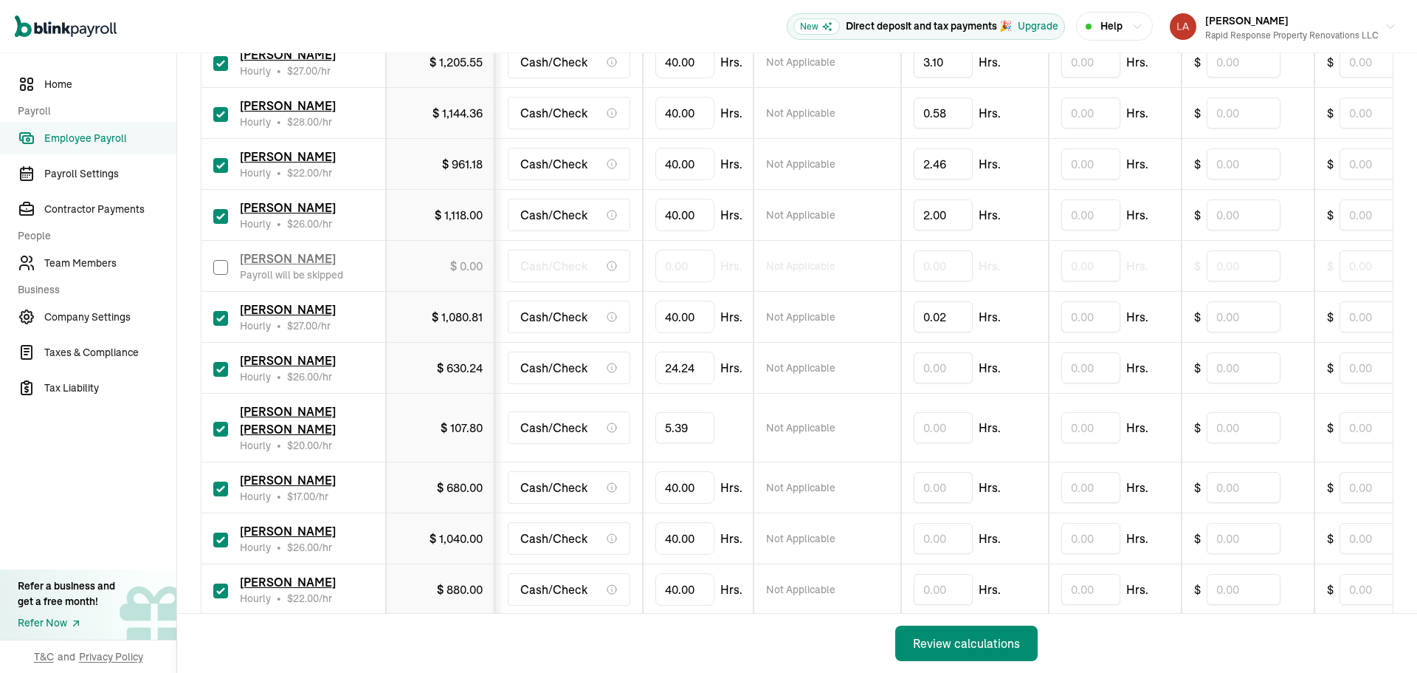
scroll to position [369, 0]
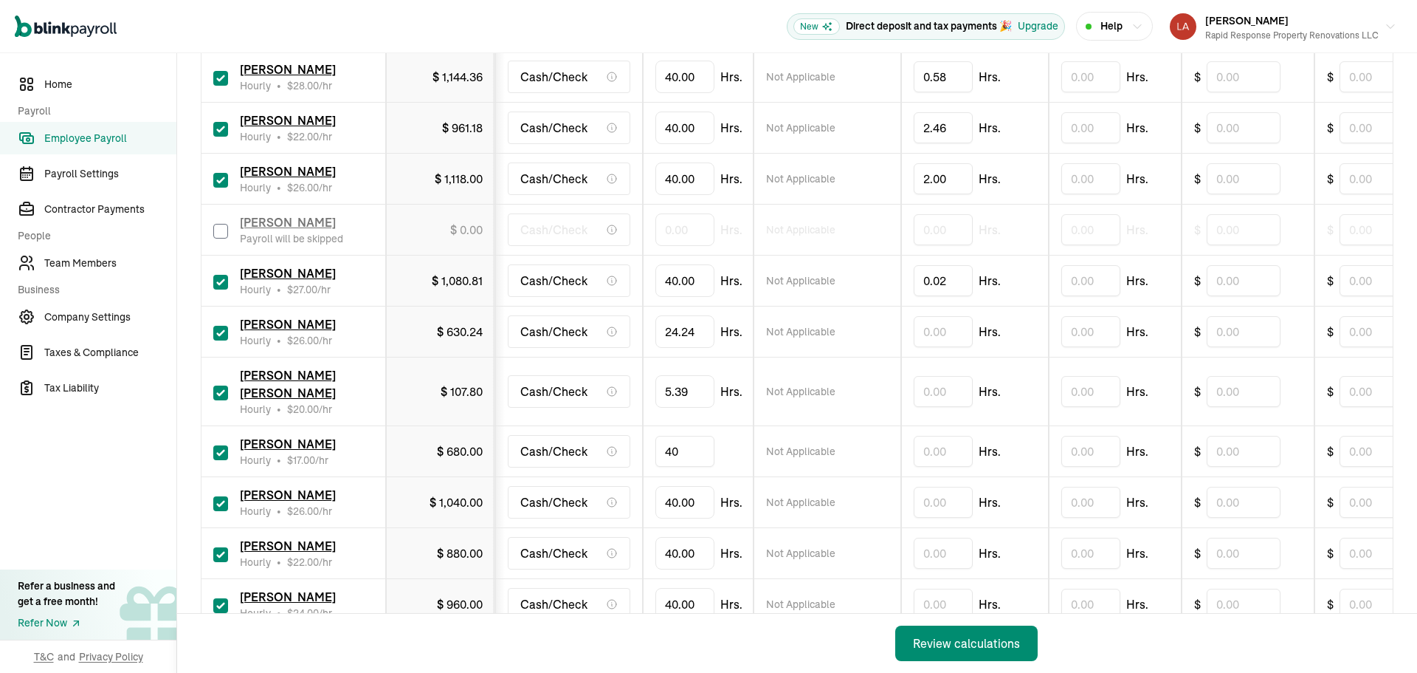
click at [670, 436] on input "40" at bounding box center [685, 451] width 59 height 31
type input "24.22"
click at [949, 486] on input "text" at bounding box center [943, 501] width 59 height 31
type input "0.22"
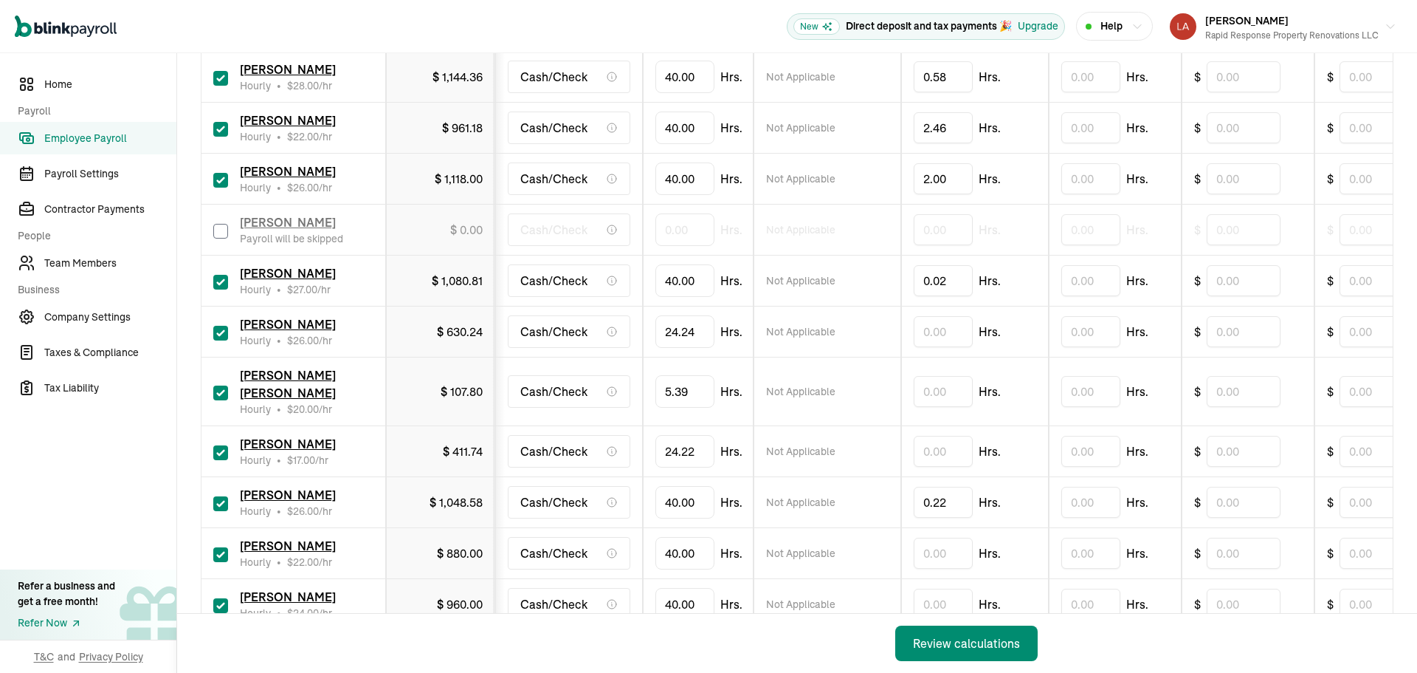
click at [219, 547] on input "checkbox" at bounding box center [220, 554] width 15 height 15
checkbox input "false"
type input "0.00"
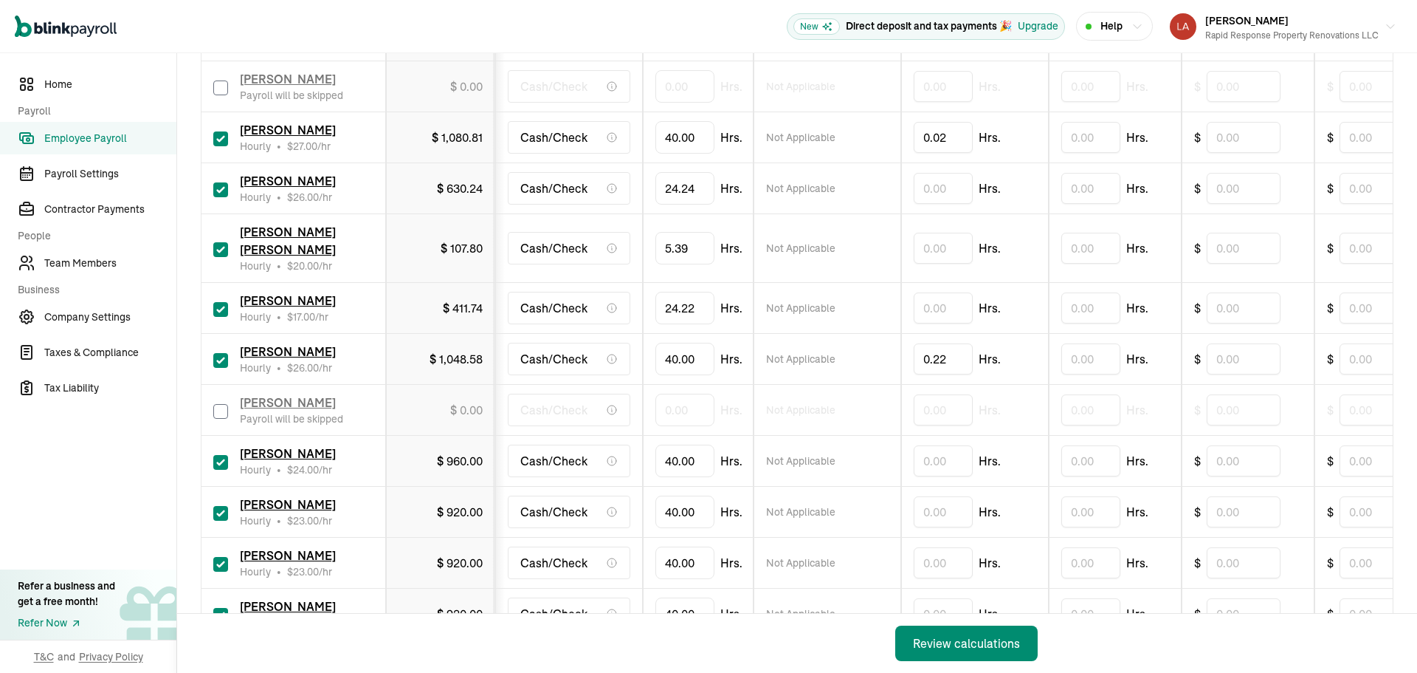
scroll to position [517, 0]
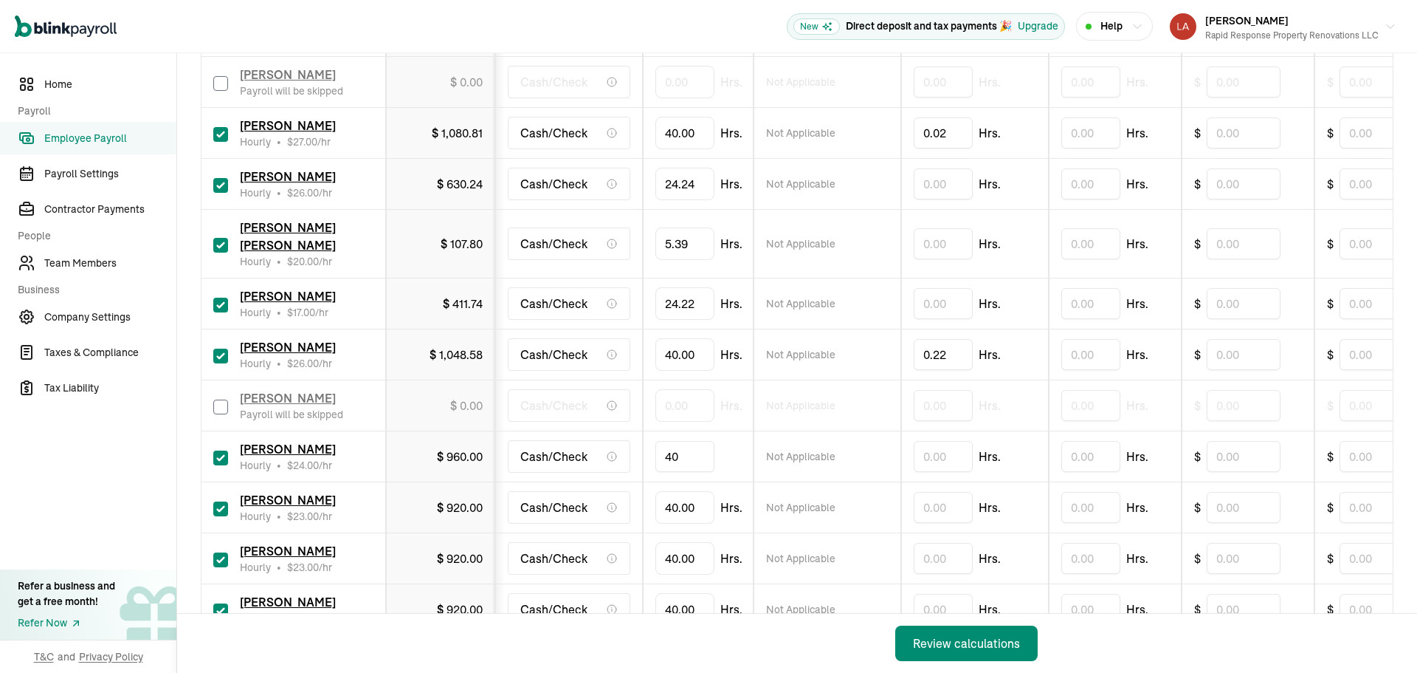
click at [685, 441] on input "40" at bounding box center [685, 456] width 59 height 31
type input "36.38"
click at [692, 492] on input "40" at bounding box center [685, 507] width 59 height 31
type input "24.31"
click at [220, 552] on input "checkbox" at bounding box center [220, 559] width 15 height 15
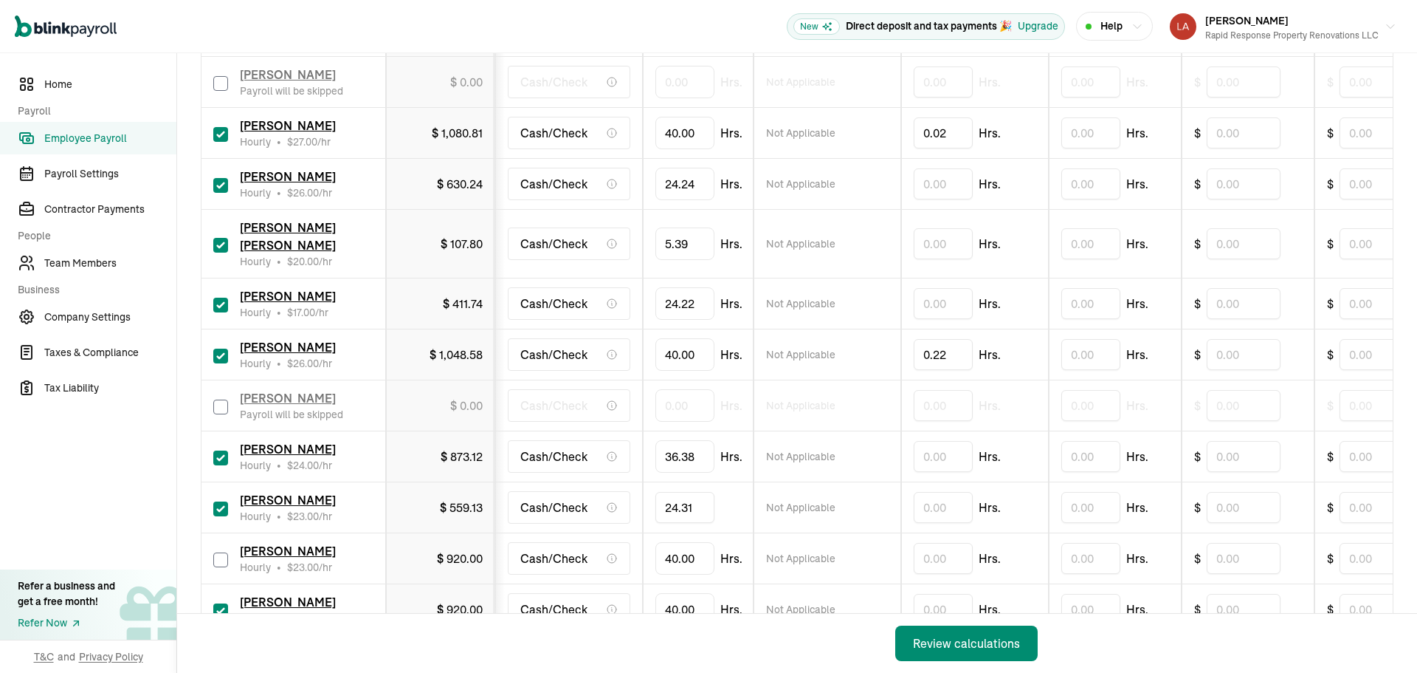
checkbox input "false"
type input "0.00"
click at [679, 594] on input "40" at bounding box center [685, 609] width 59 height 31
type input "36.50"
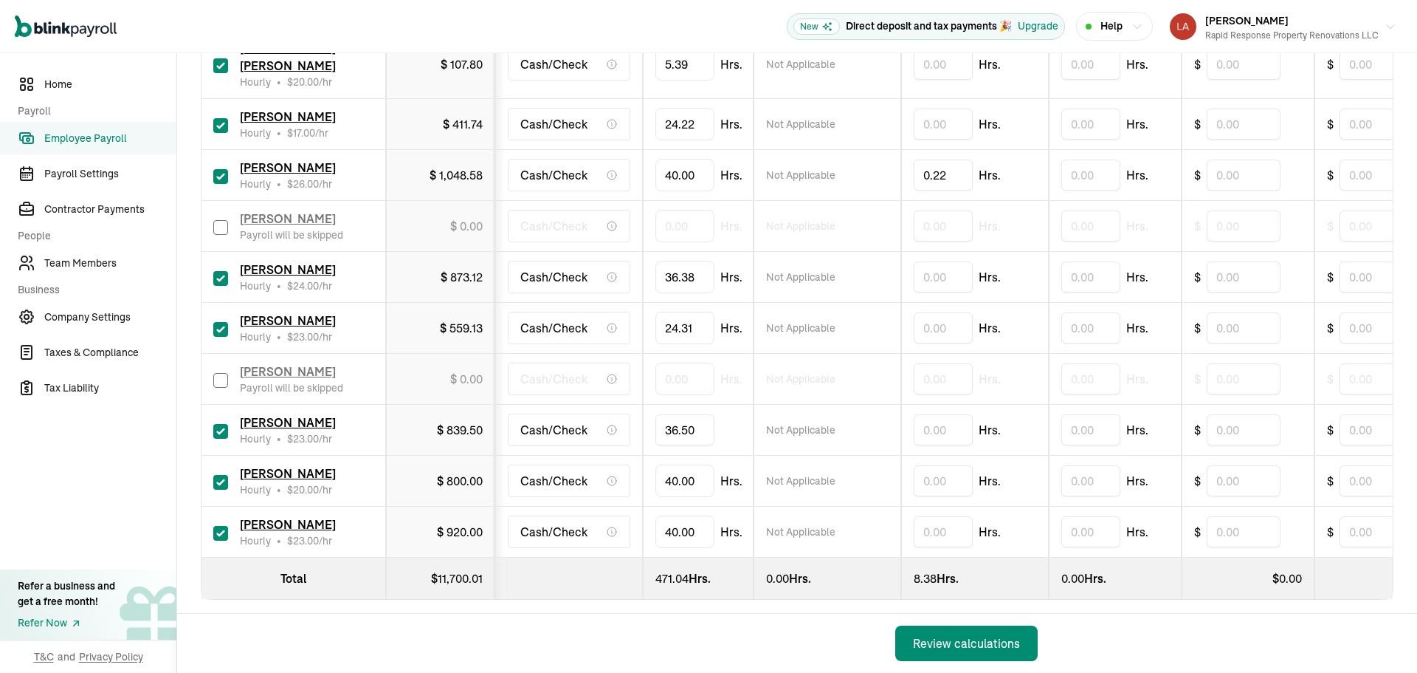
scroll to position [699, 0]
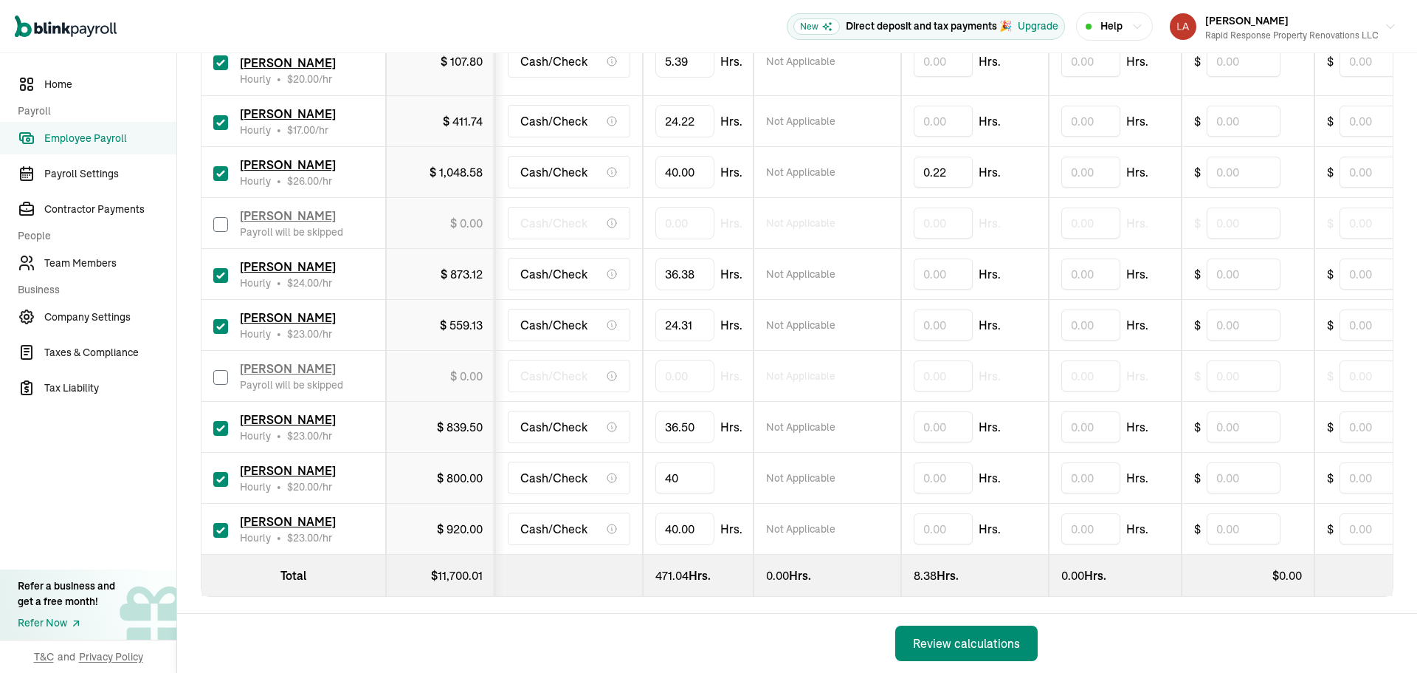
click at [684, 462] on input "40" at bounding box center [685, 477] width 59 height 31
type input "37.17"
click at [216, 523] on input "checkbox" at bounding box center [220, 530] width 15 height 15
checkbox input "false"
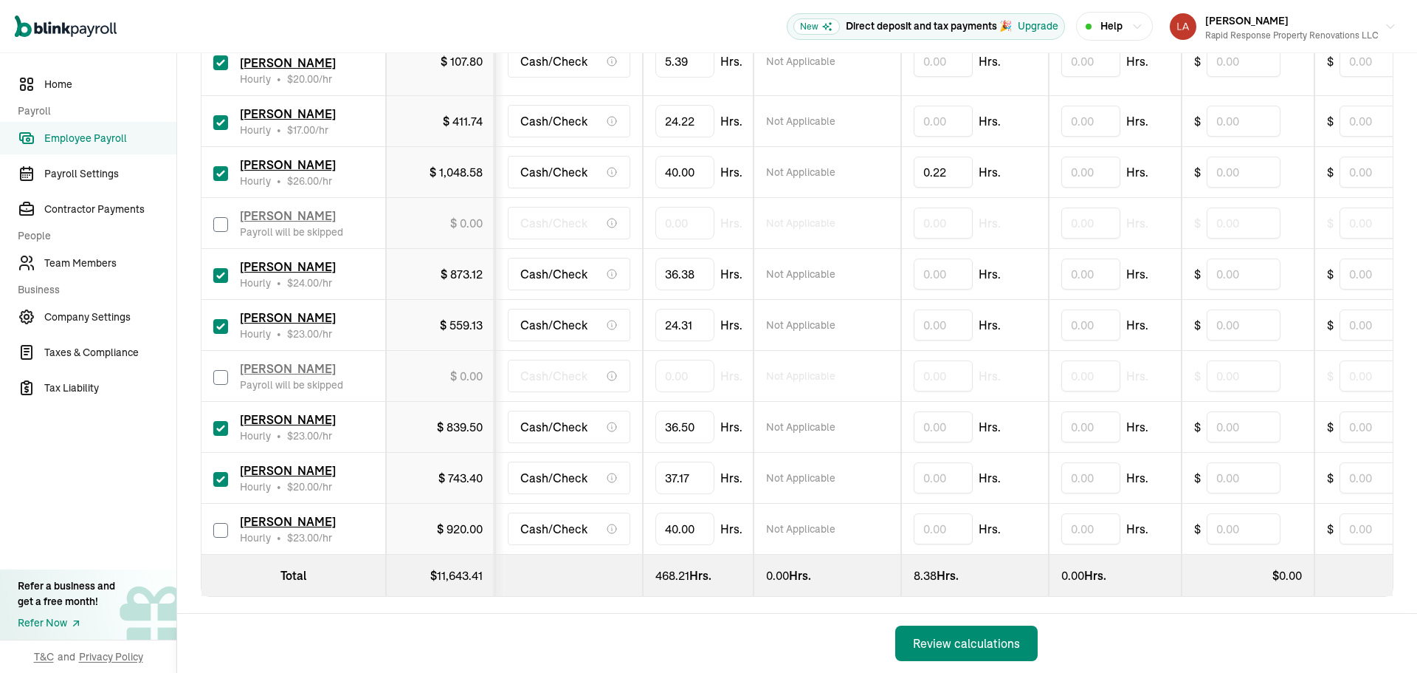
type input "0.00"
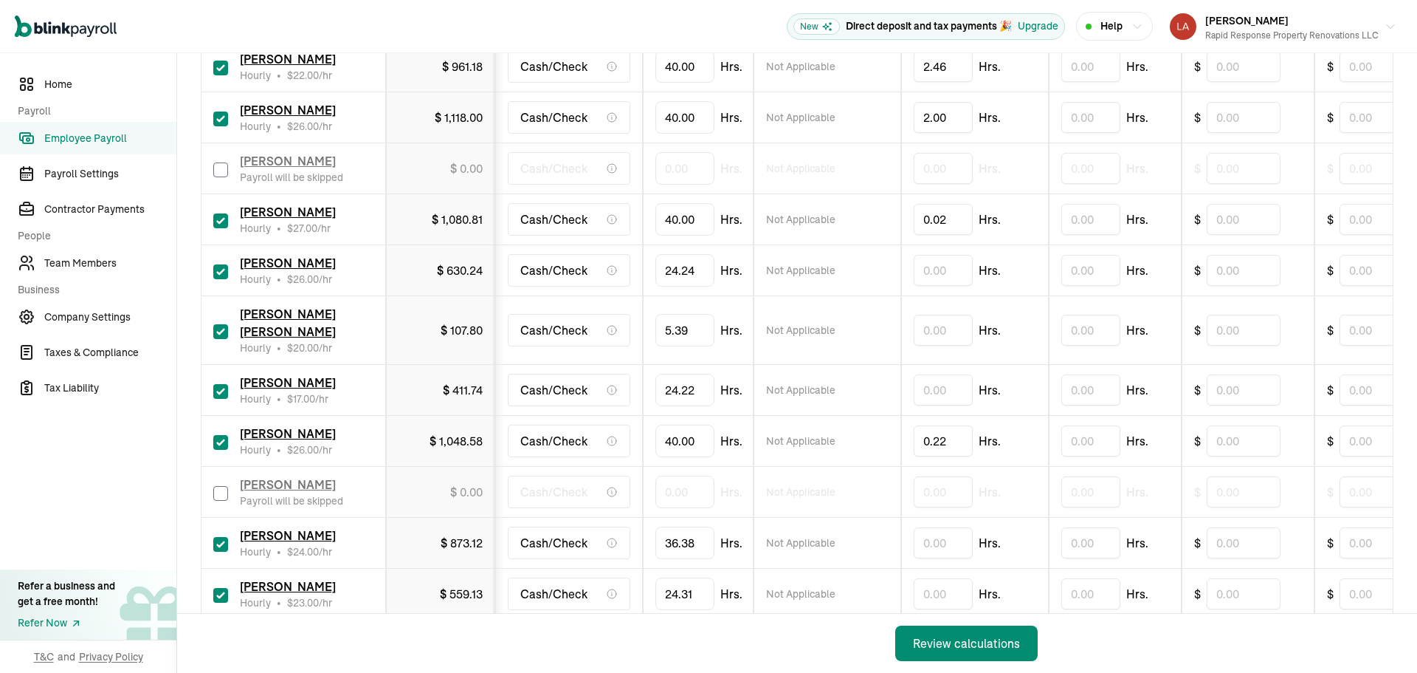
scroll to position [404, 0]
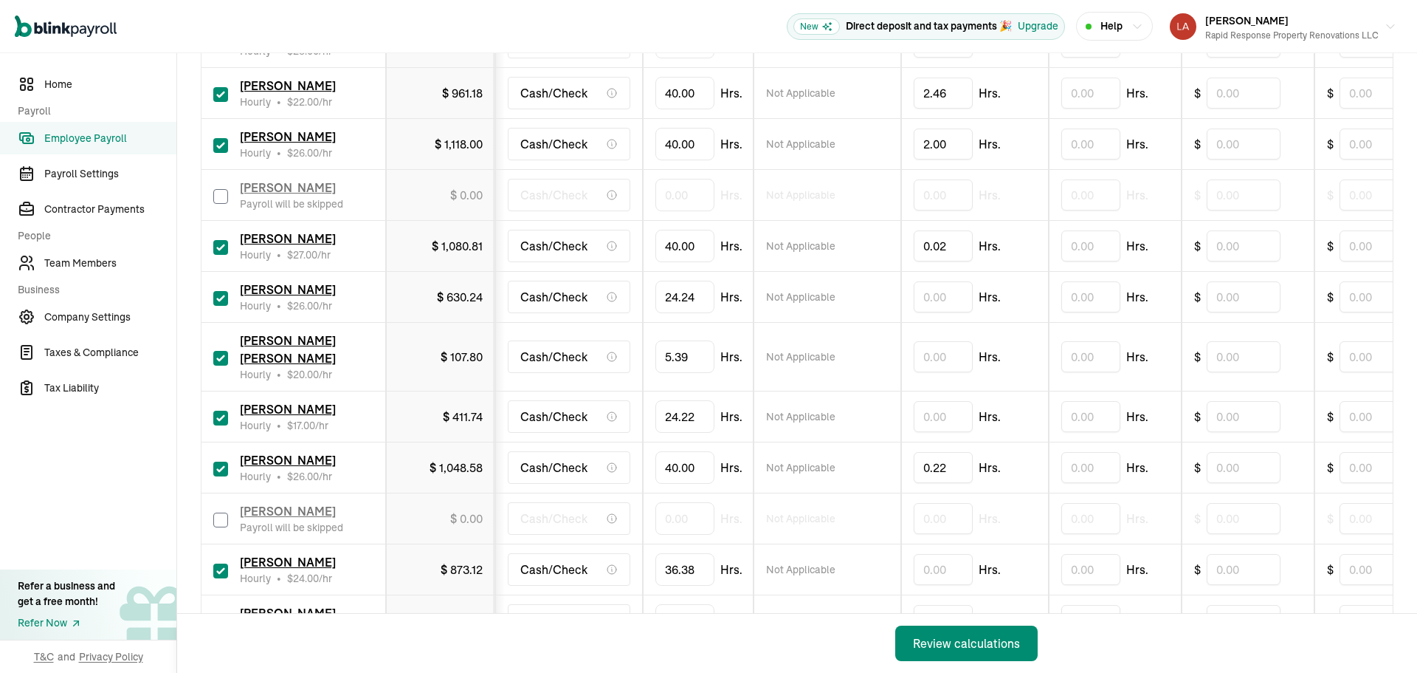
drag, startPoint x: 213, startPoint y: 199, endPoint x: 235, endPoint y: 197, distance: 21.5
click at [213, 199] on input "checkbox" at bounding box center [220, 196] width 15 height 15
checkbox input "true"
click at [673, 199] on input "0" at bounding box center [685, 194] width 59 height 31
type input "18.00"
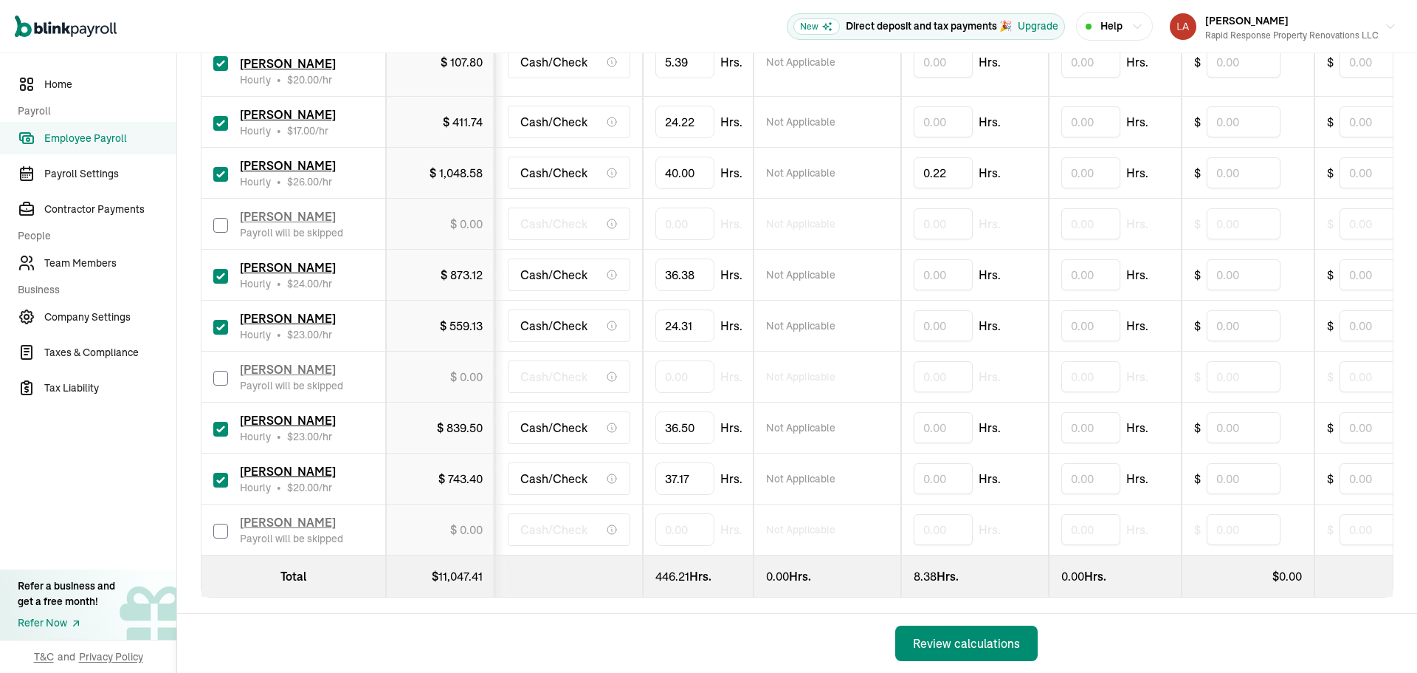
scroll to position [699, 0]
click at [1010, 652] on button "Review calculations" at bounding box center [966, 642] width 142 height 35
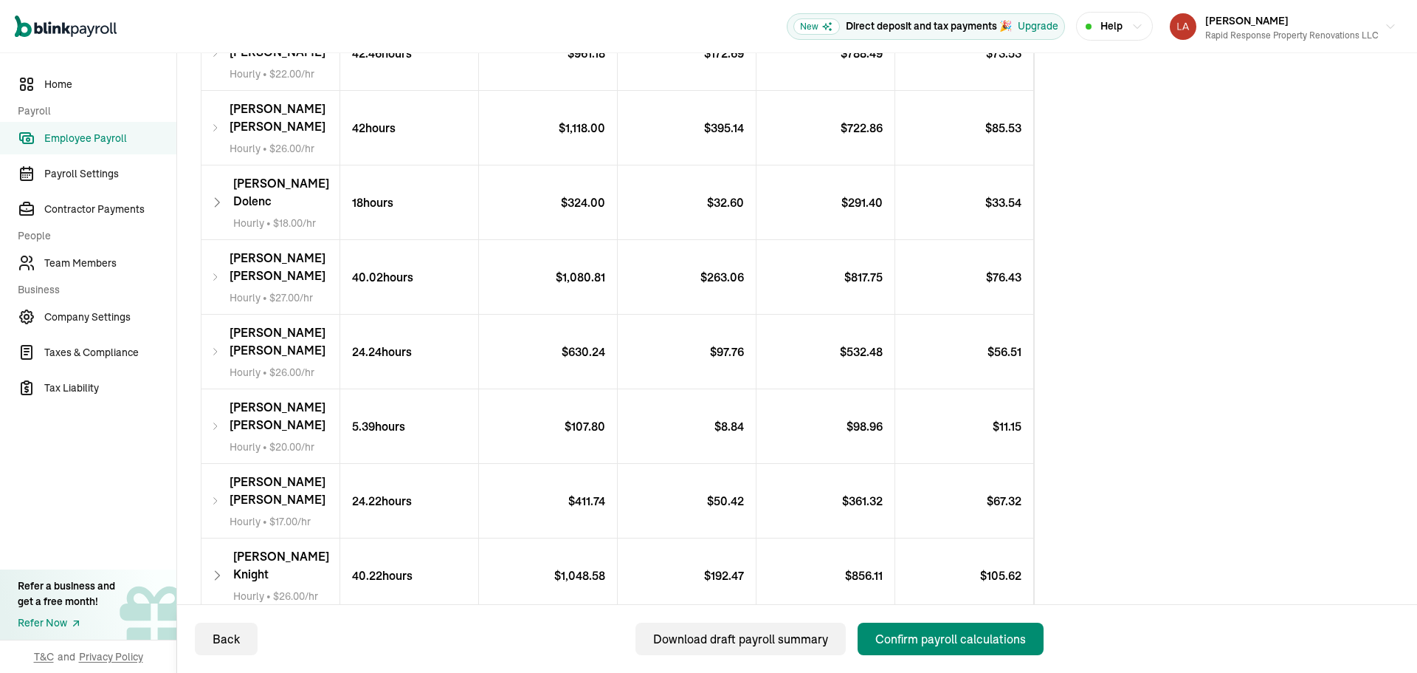
scroll to position [591, 0]
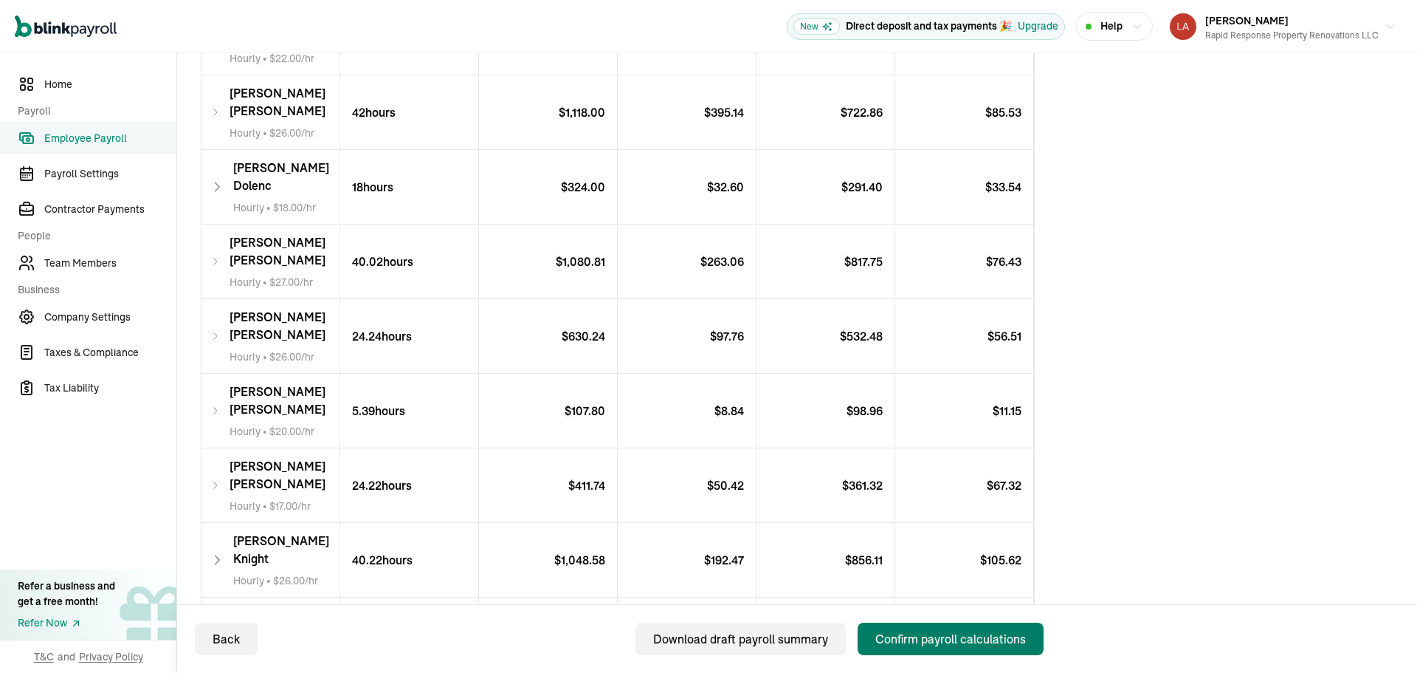
click at [901, 633] on div "Confirm payroll calculations" at bounding box center [951, 639] width 151 height 18
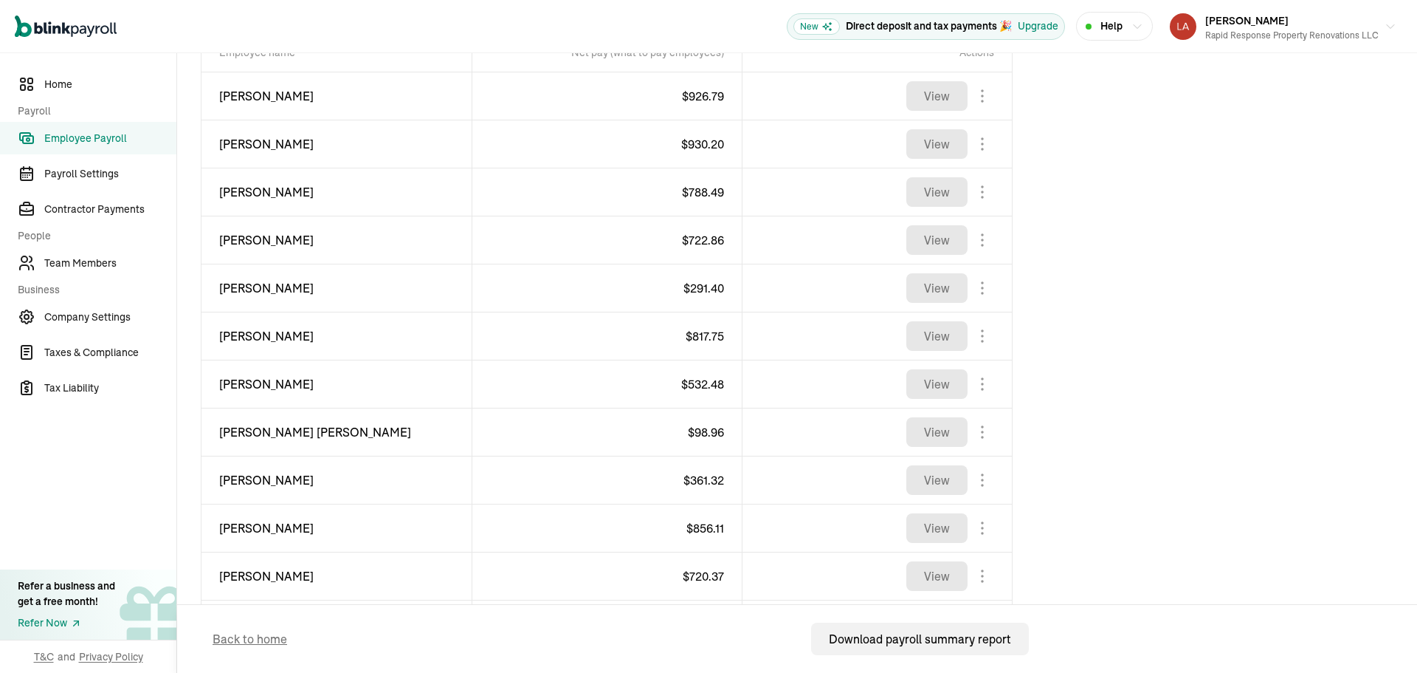
drag, startPoint x: 68, startPoint y: 99, endPoint x: 173, endPoint y: 147, distance: 116.0
click at [68, 99] on link "Home" at bounding box center [88, 84] width 176 height 32
click at [68, 97] on link "Home" at bounding box center [88, 84] width 176 height 32
click at [66, 97] on link "Home" at bounding box center [88, 84] width 176 height 32
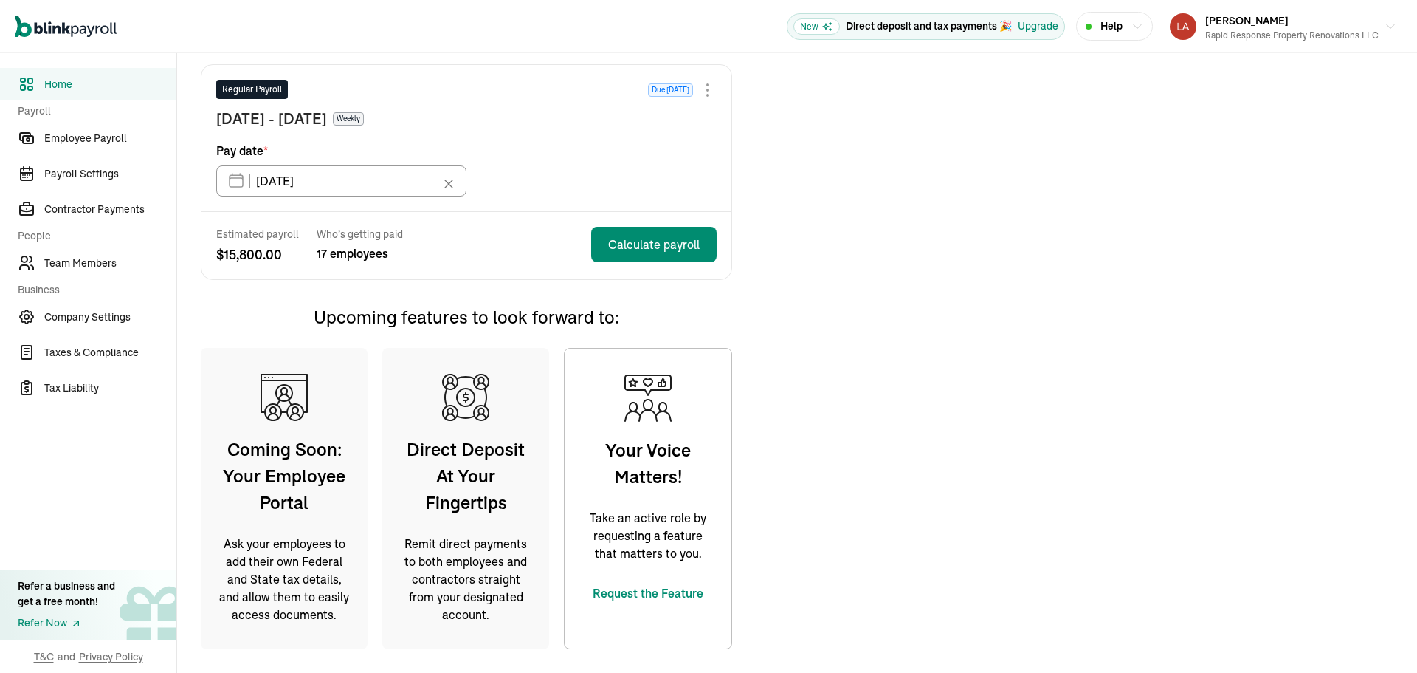
scroll to position [368, 0]
click at [110, 138] on span "Employee Payroll" at bounding box center [110, 139] width 132 height 16
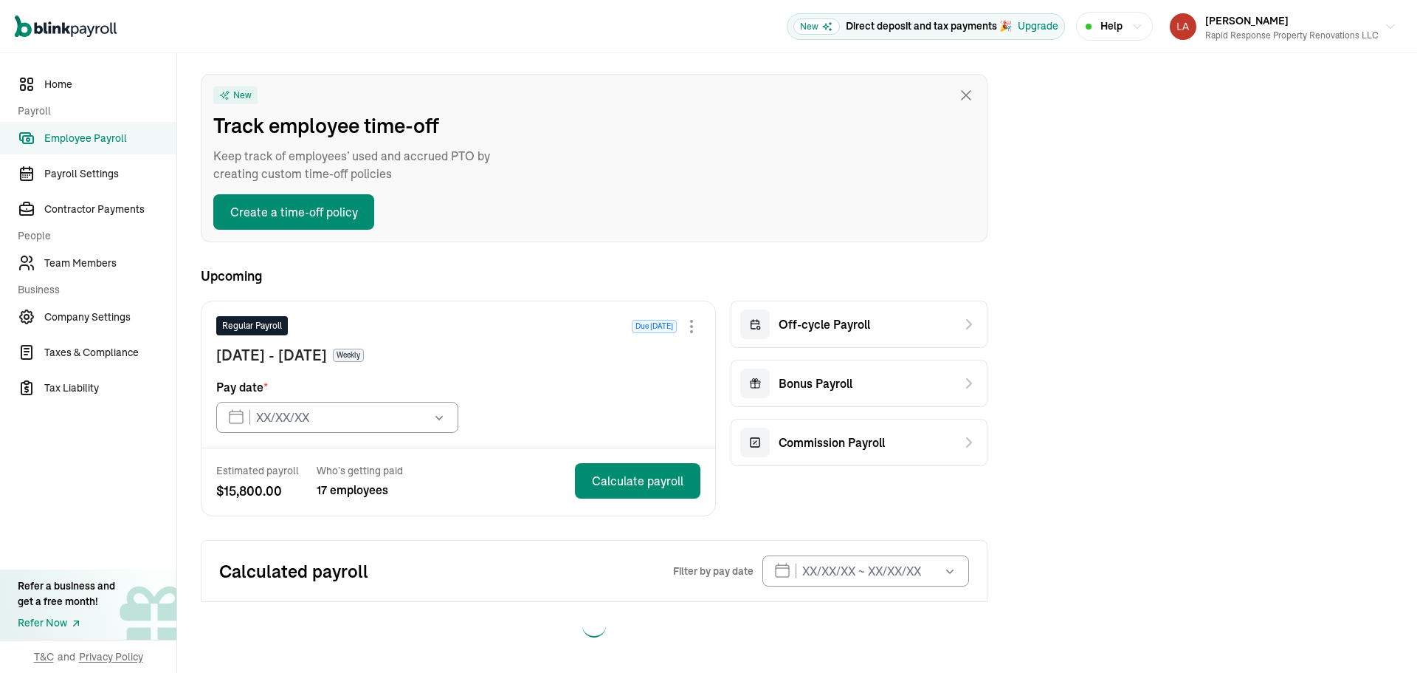
type input "[DATE]"
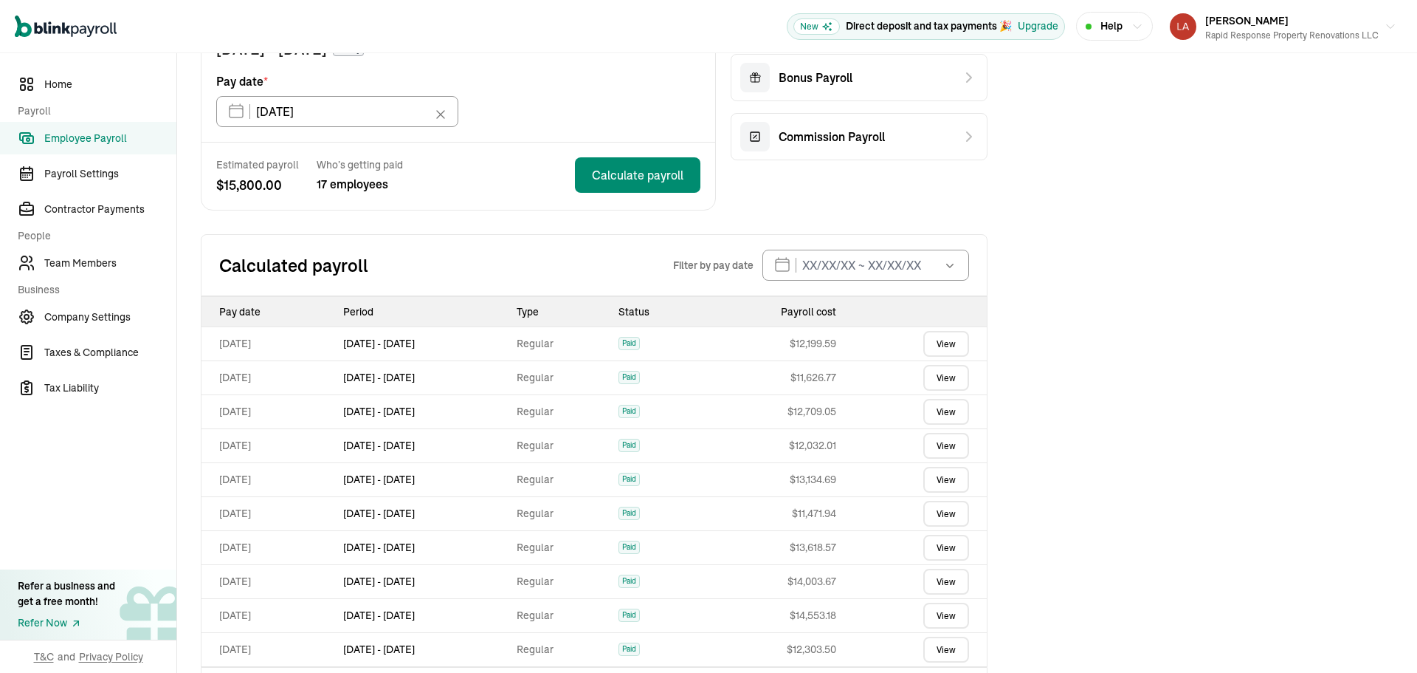
scroll to position [418, 0]
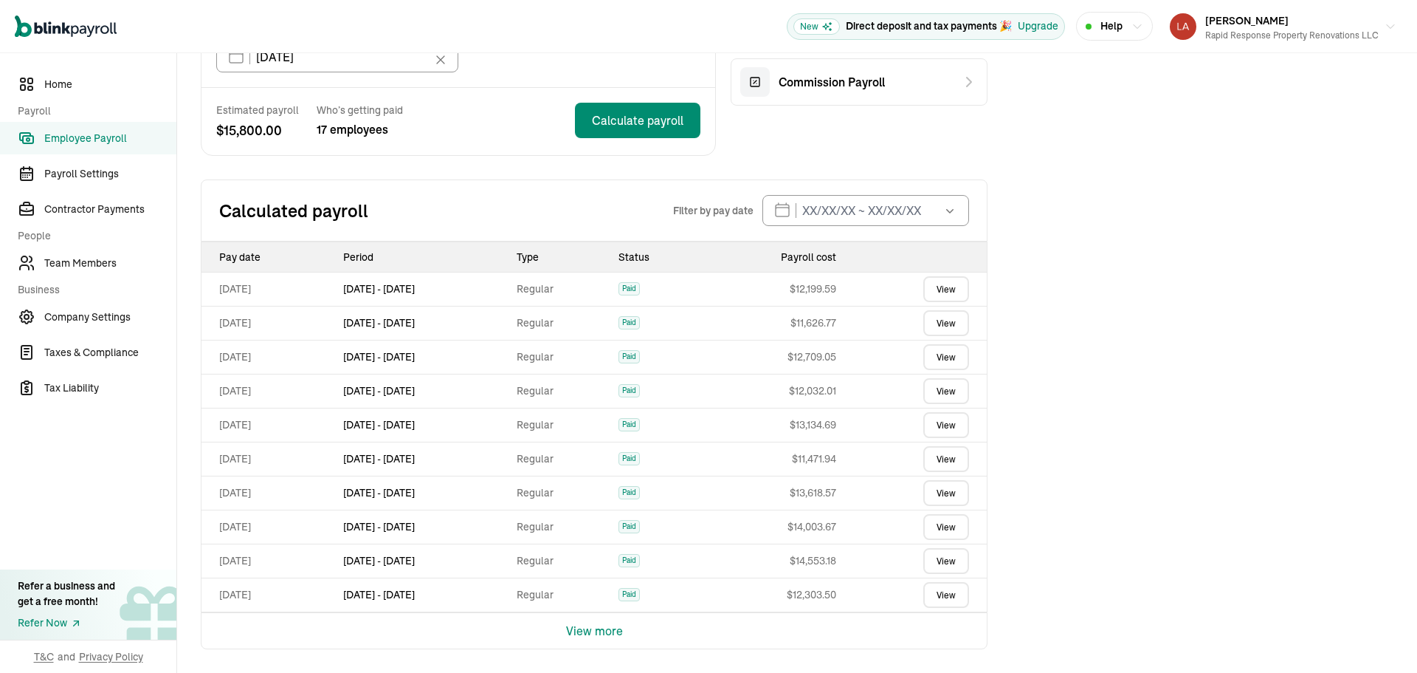
click at [946, 393] on link "View" at bounding box center [946, 391] width 46 height 26
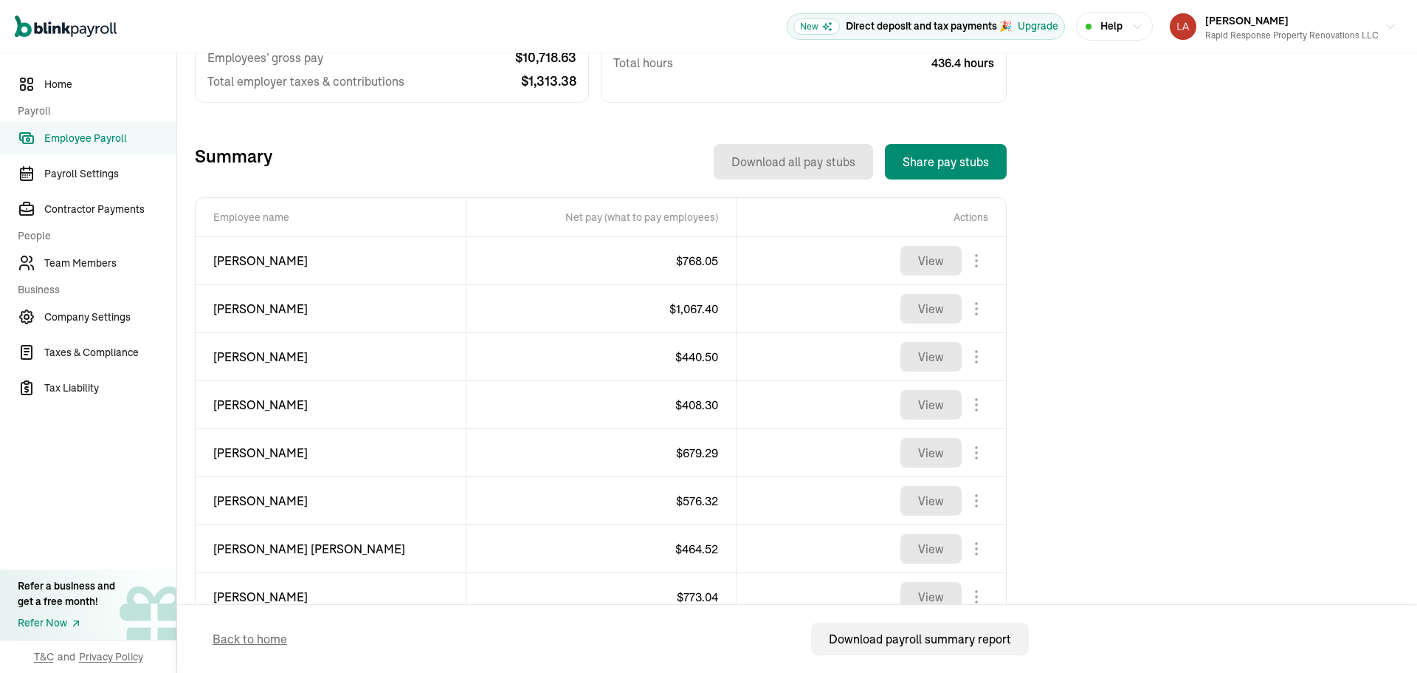
scroll to position [443, 0]
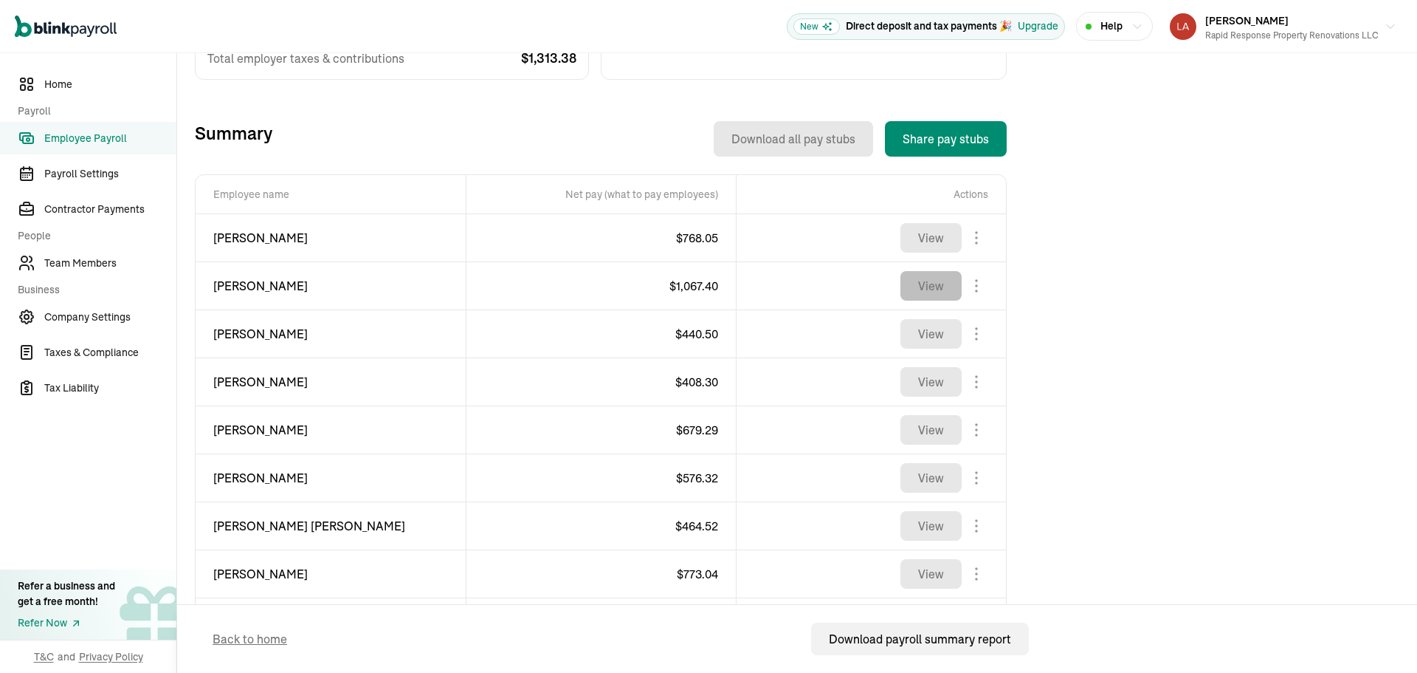
click at [932, 286] on button "View" at bounding box center [931, 286] width 61 height 30
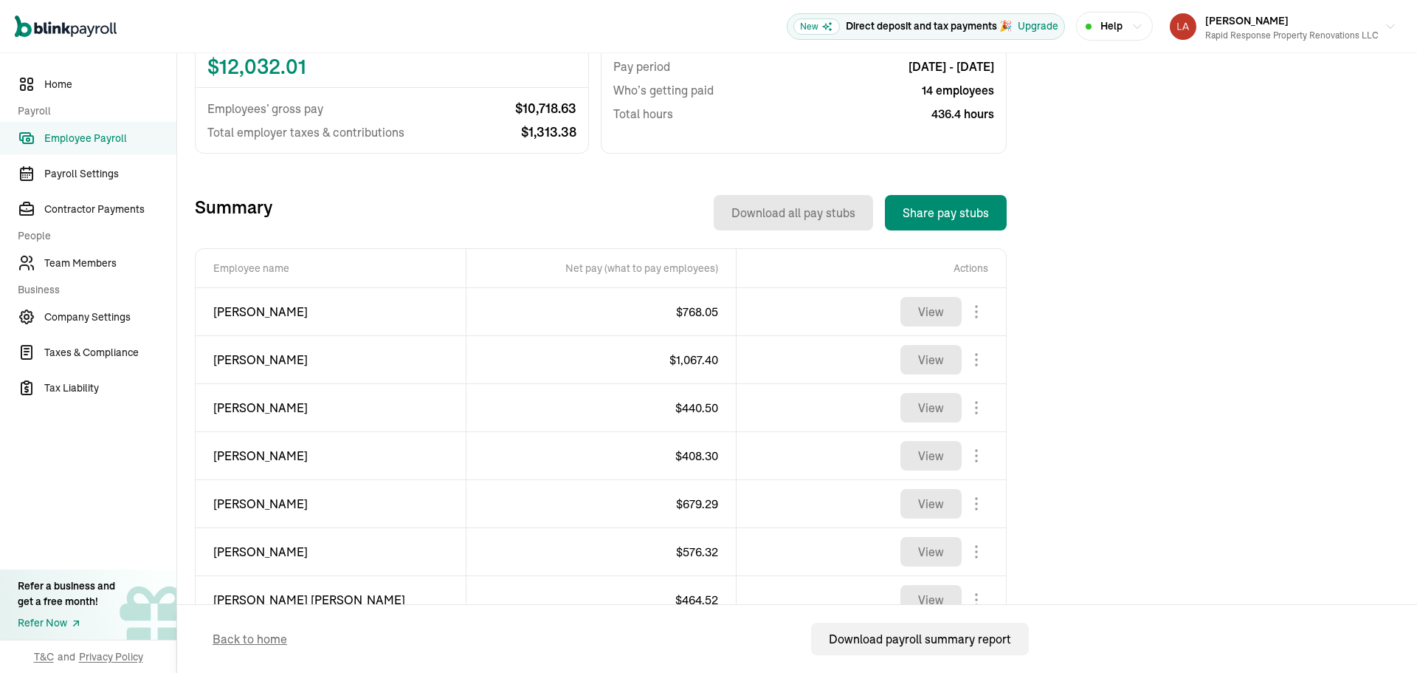
click at [138, 135] on span "Employee Payroll" at bounding box center [110, 139] width 132 height 16
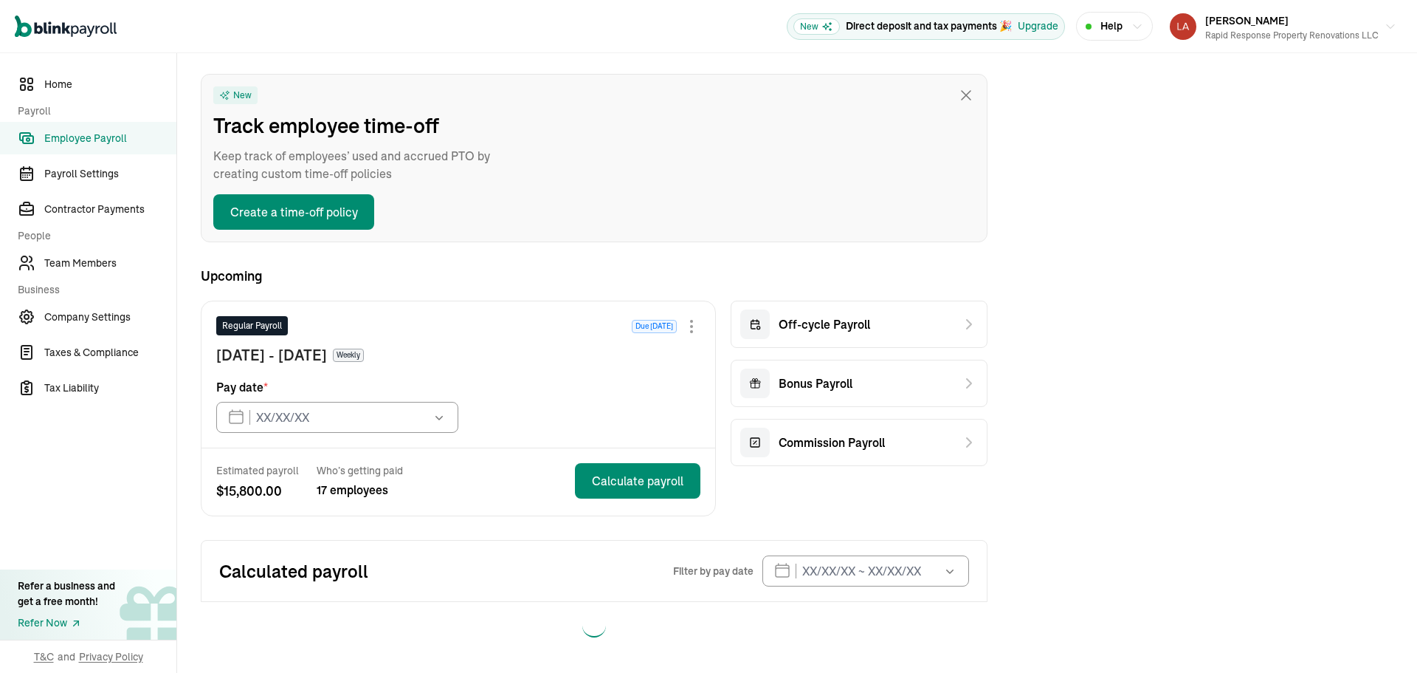
type input "[DATE]"
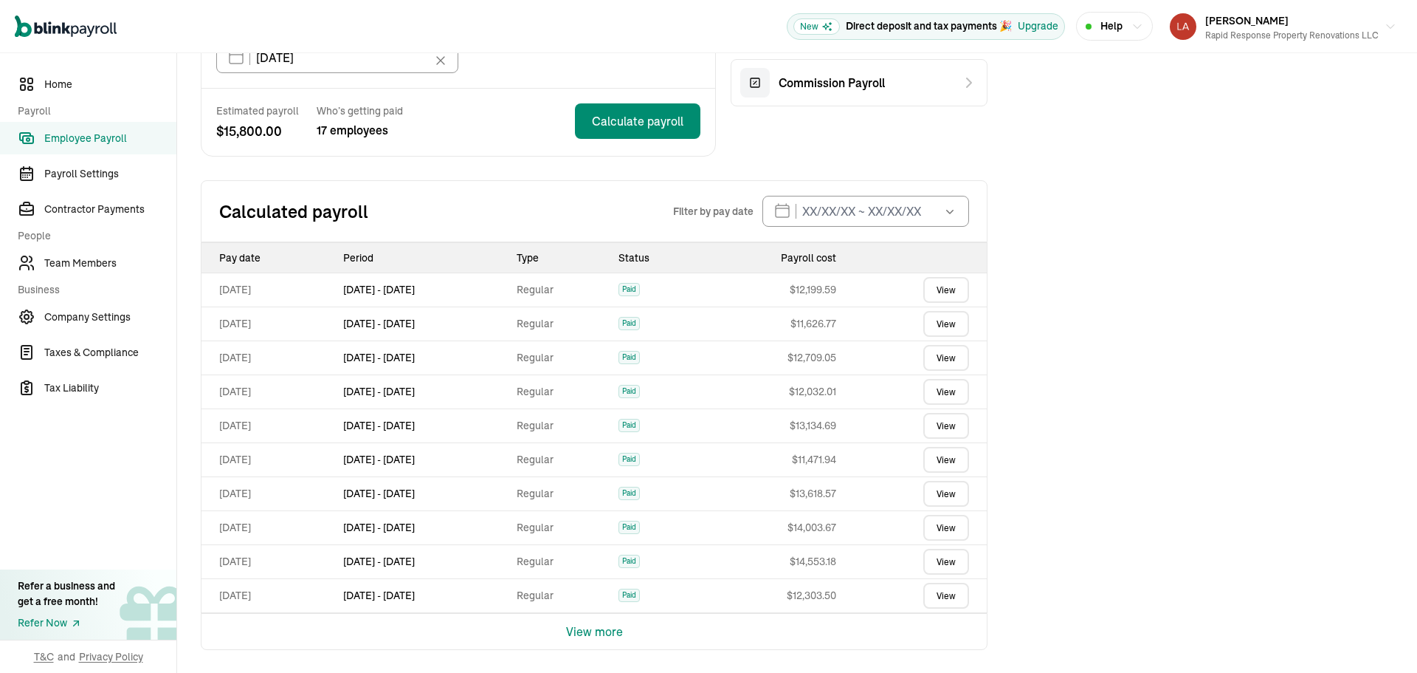
scroll to position [418, 0]
click at [938, 425] on link "View" at bounding box center [946, 425] width 46 height 26
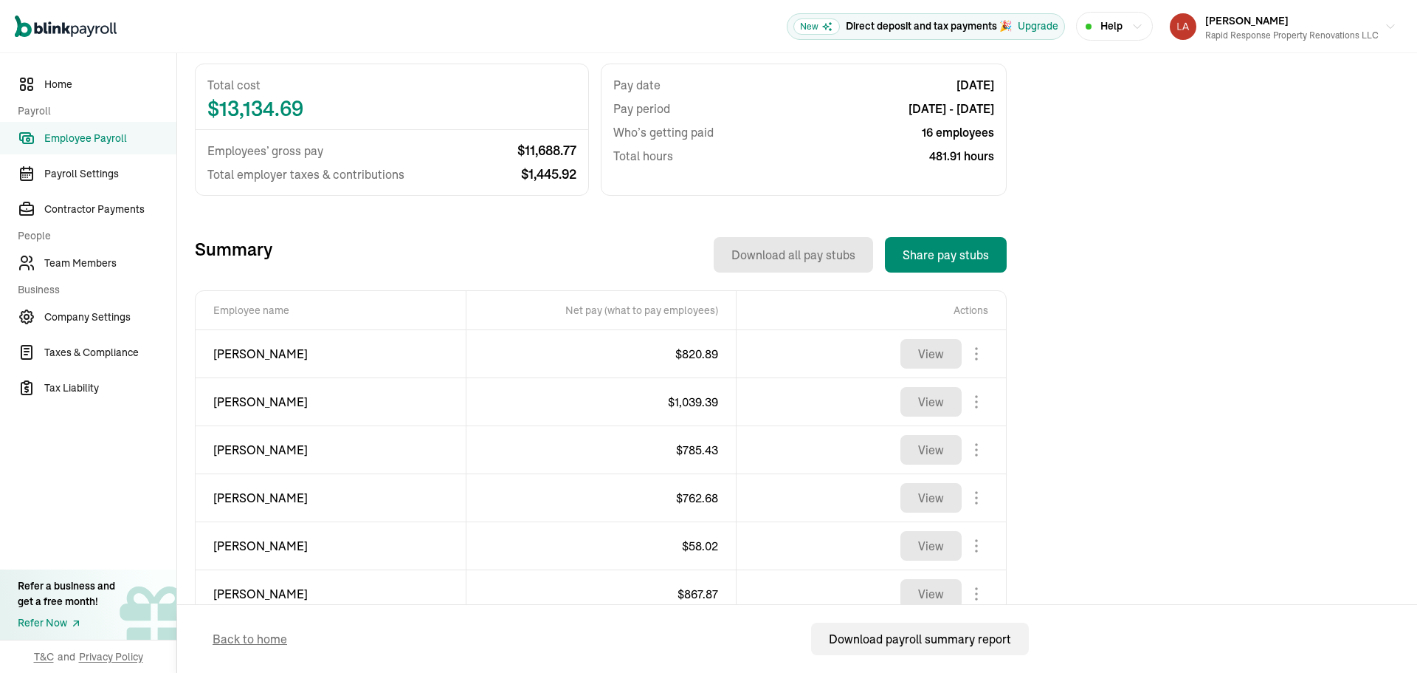
scroll to position [369, 0]
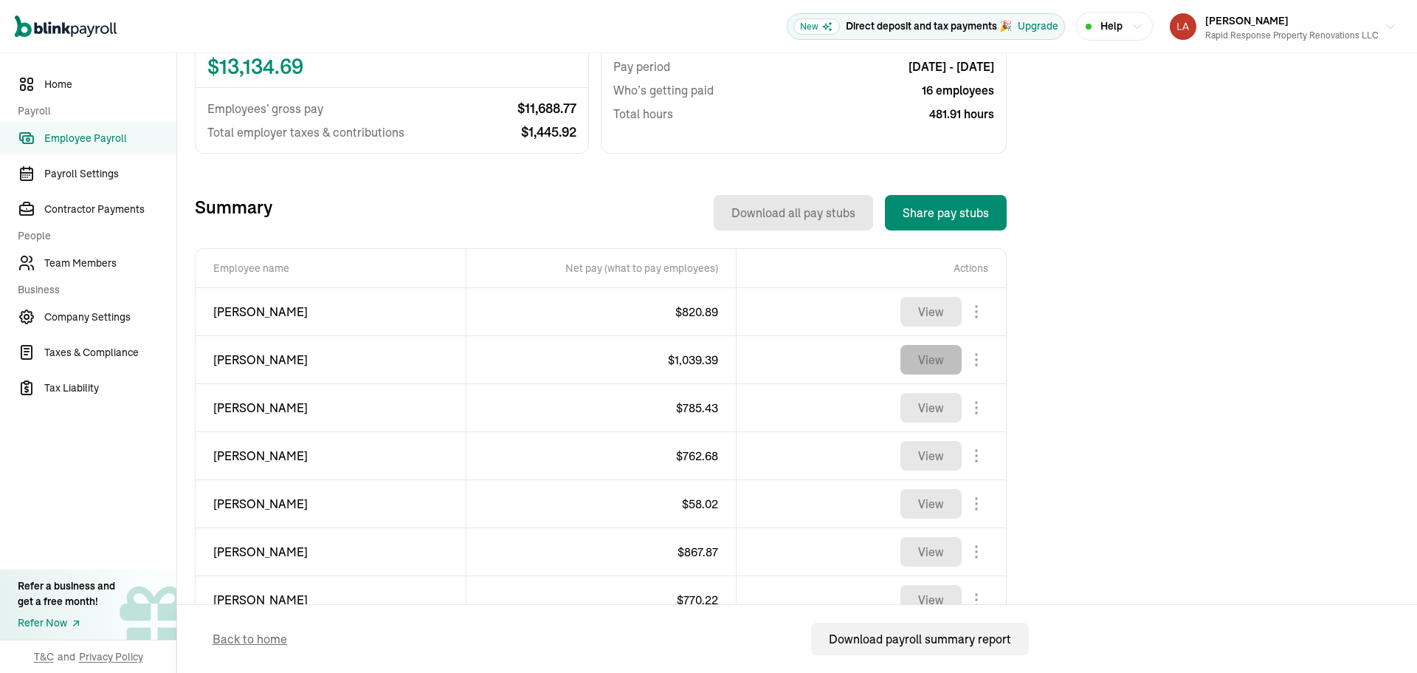
click at [927, 371] on button "View" at bounding box center [931, 360] width 61 height 30
